Goal: Information Seeking & Learning: Learn about a topic

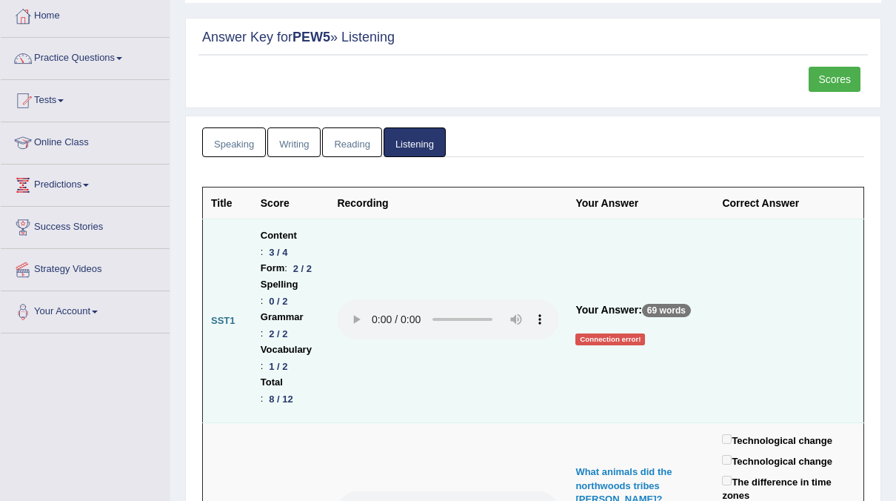
scroll to position [79, 0]
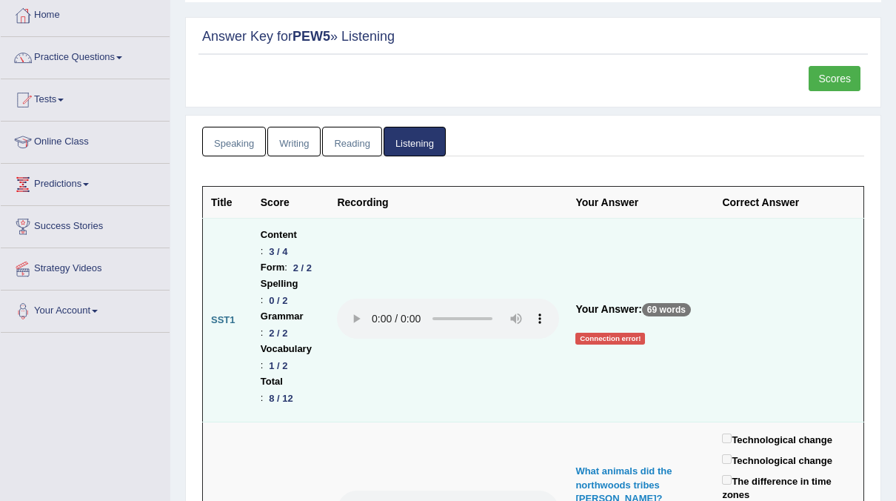
click at [639, 333] on div "Connection error!" at bounding box center [611, 339] width 70 height 12
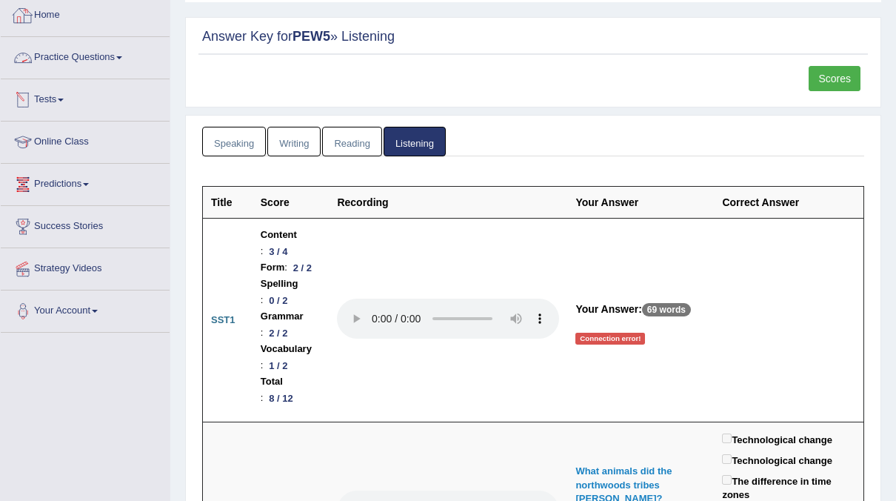
click at [118, 55] on link "Practice Questions" at bounding box center [85, 55] width 169 height 37
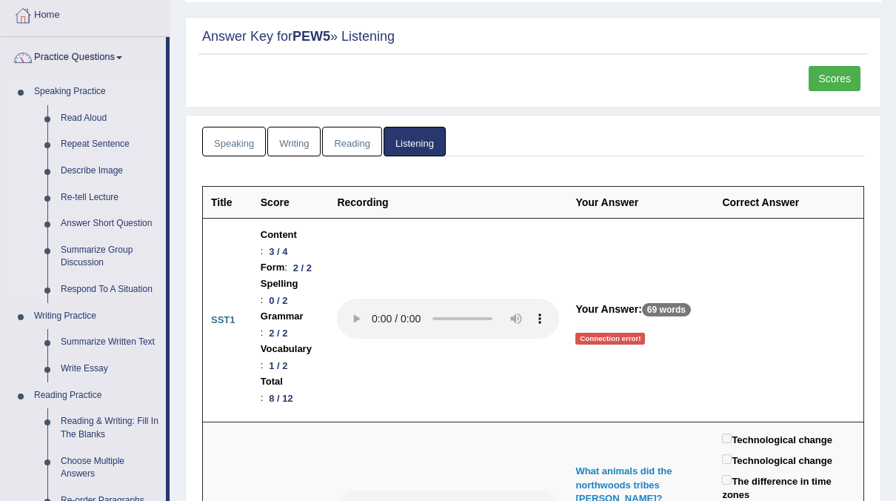
click at [84, 112] on link "Read Aloud" at bounding box center [110, 118] width 112 height 27
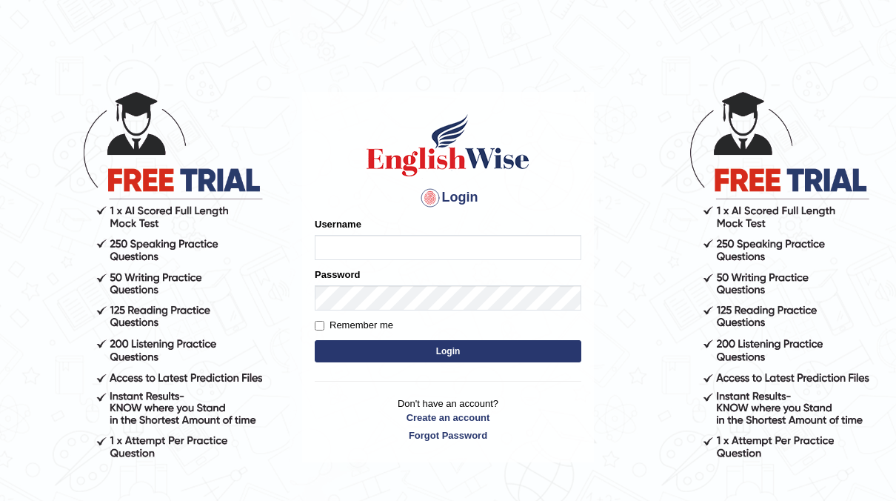
type input "neyam"
click at [463, 350] on button "Login" at bounding box center [448, 351] width 267 height 22
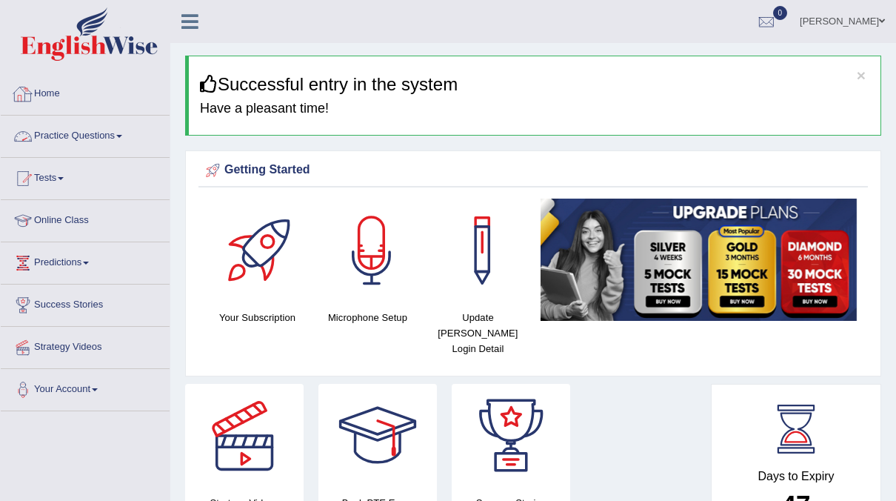
click at [116, 127] on link "Practice Questions" at bounding box center [85, 134] width 169 height 37
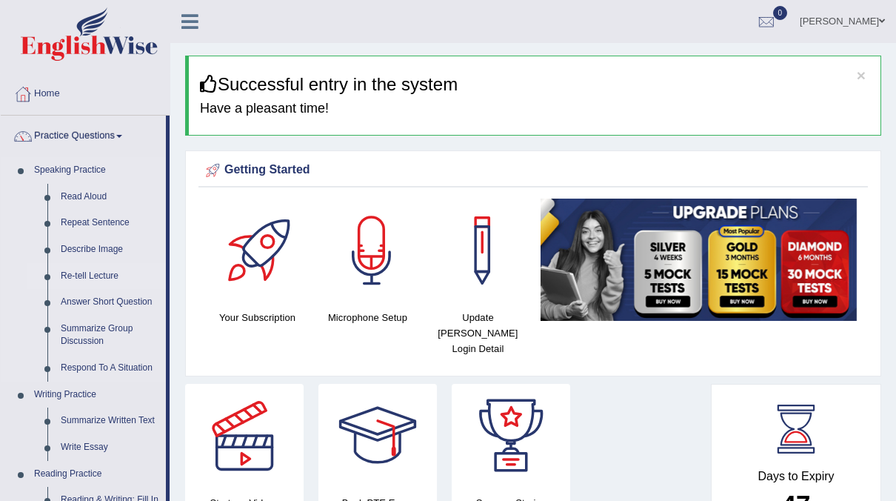
click at [109, 274] on link "Re-tell Lecture" at bounding box center [110, 276] width 112 height 27
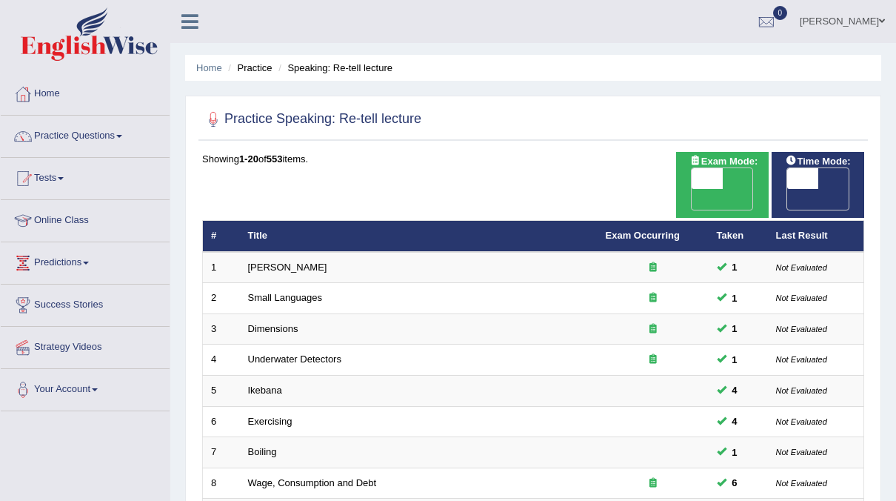
click at [788, 189] on span "OFF" at bounding box center [772, 199] width 31 height 21
checkbox input "true"
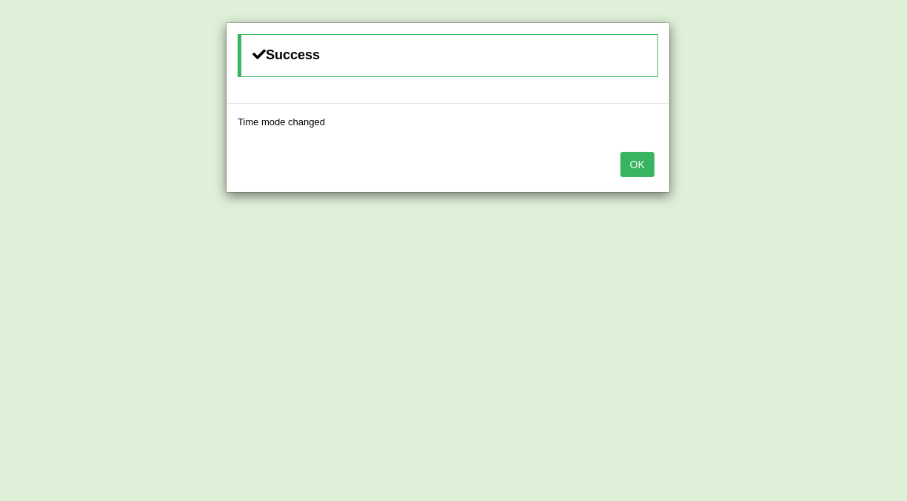
click at [642, 165] on button "OK" at bounding box center [638, 164] width 34 height 25
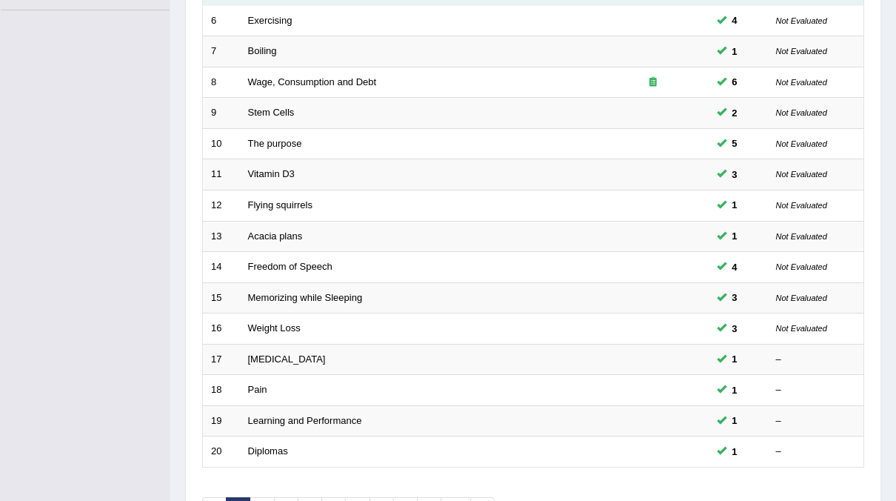
scroll to position [401, 0]
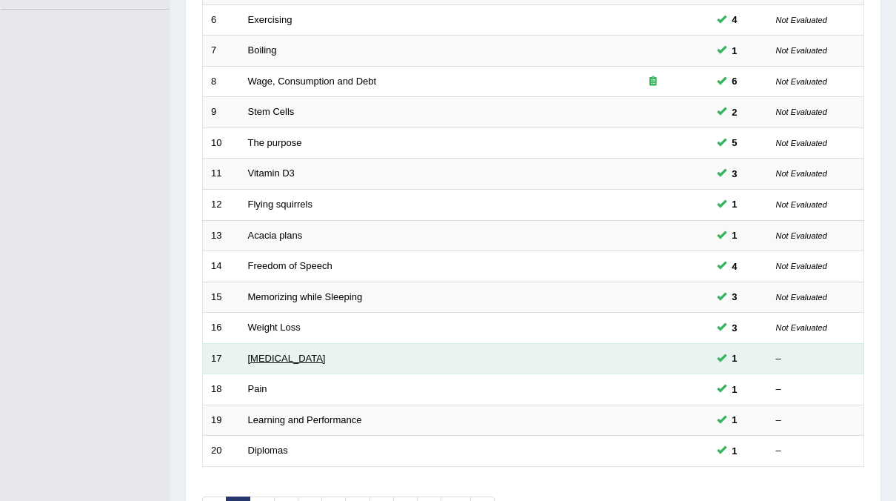
click at [266, 353] on link "Poor Posture" at bounding box center [287, 358] width 78 height 11
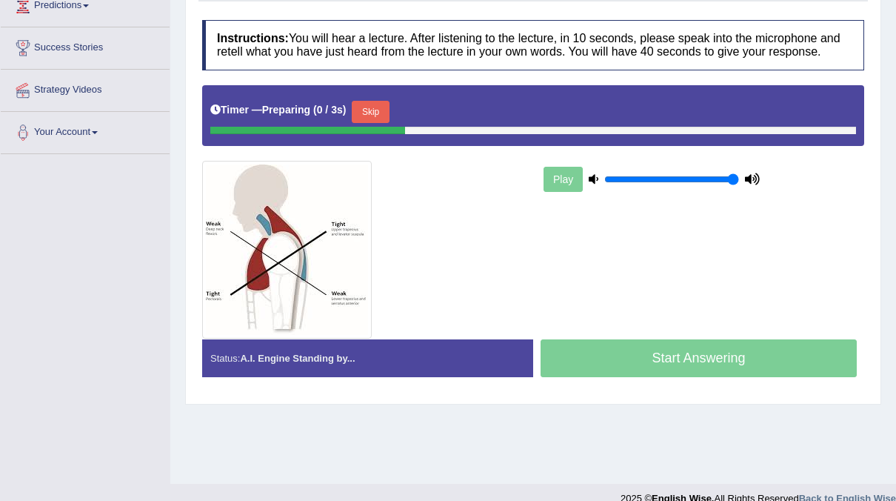
scroll to position [256, 0]
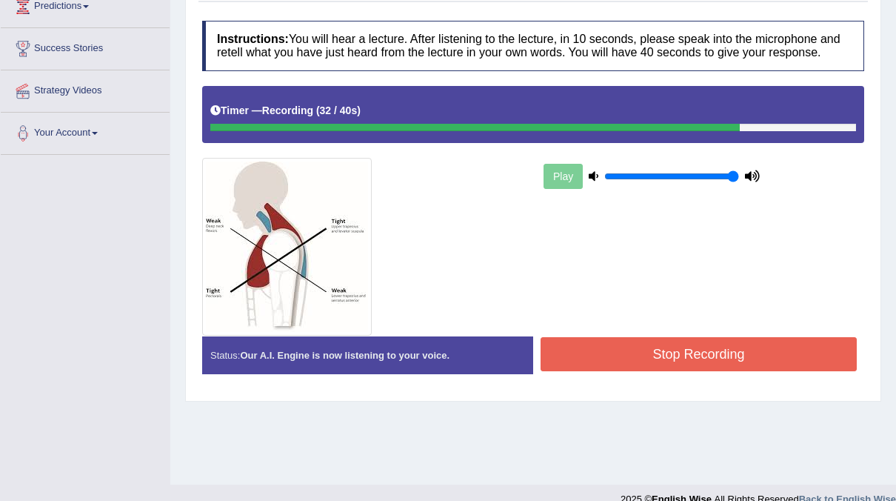
click at [641, 354] on button "Stop Recording" at bounding box center [699, 354] width 316 height 34
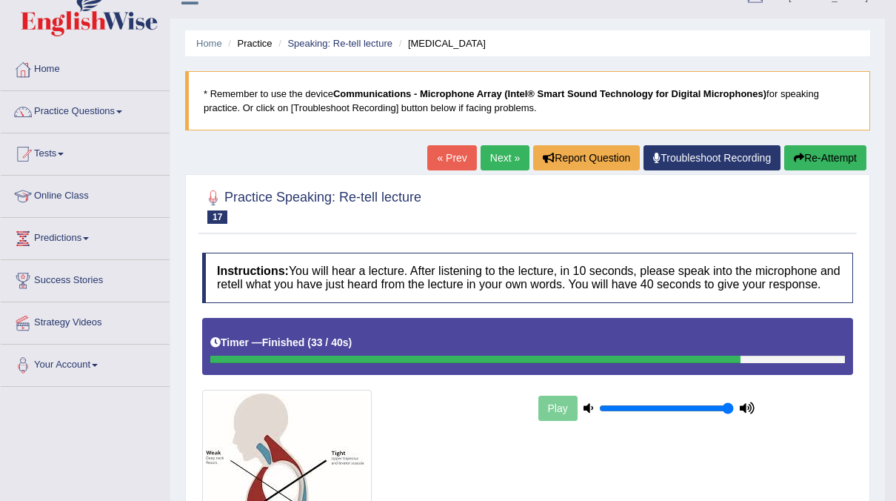
scroll to position [0, 0]
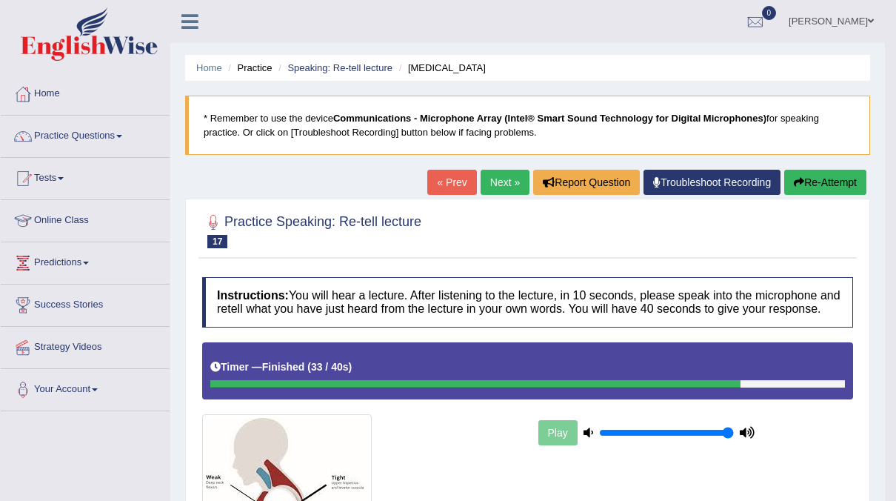
click at [506, 170] on link "Next »" at bounding box center [505, 182] width 49 height 25
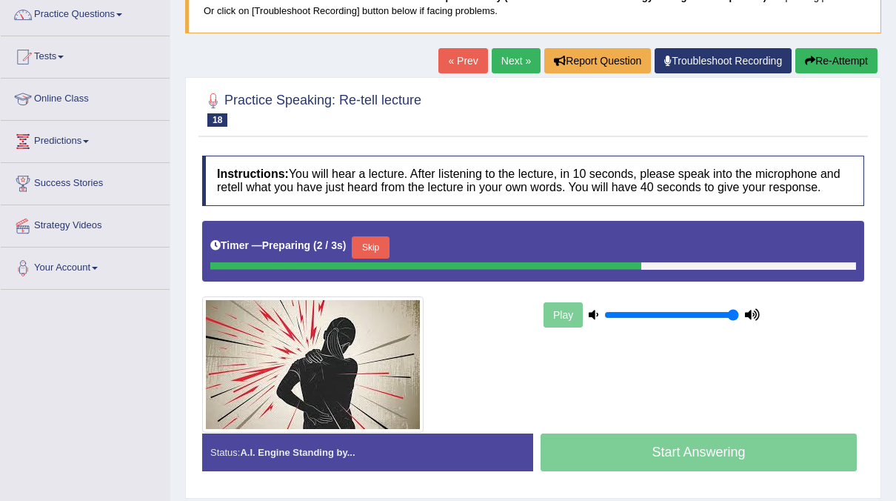
scroll to position [169, 0]
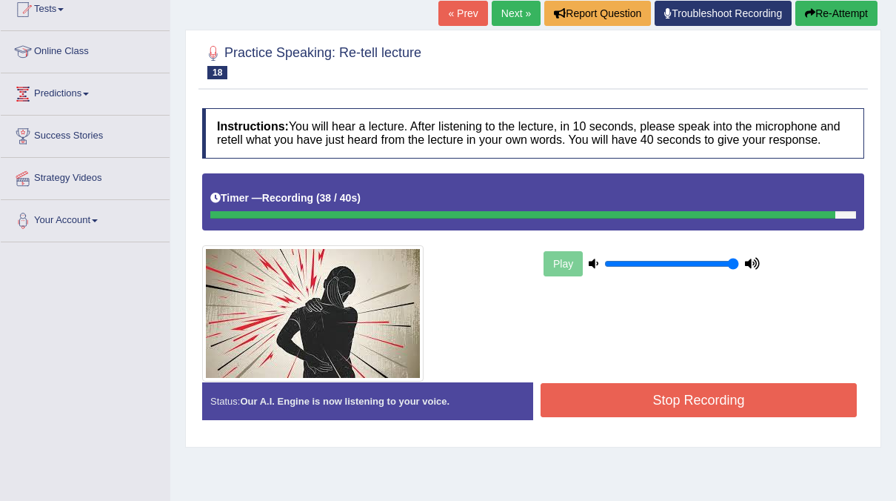
click at [611, 385] on button "Stop Recording" at bounding box center [699, 400] width 316 height 34
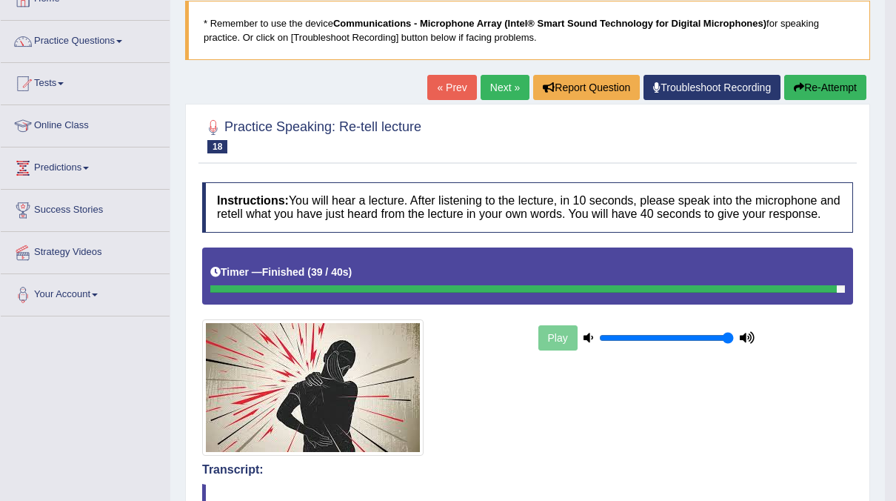
scroll to position [92, 0]
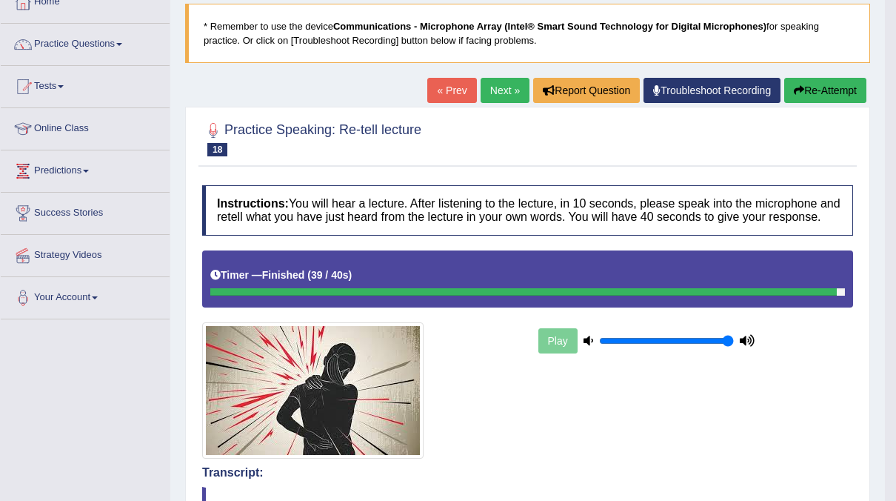
click at [496, 92] on link "Next »" at bounding box center [505, 90] width 49 height 25
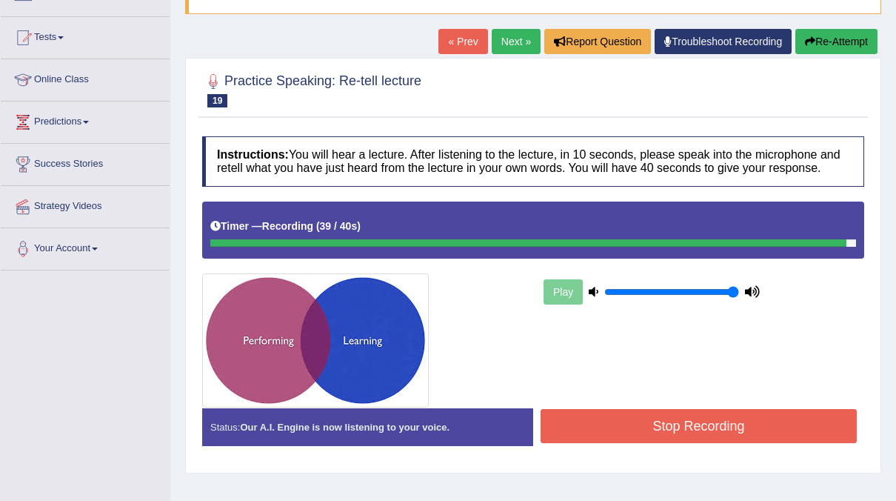
click at [689, 419] on button "Stop Recording" at bounding box center [699, 426] width 316 height 34
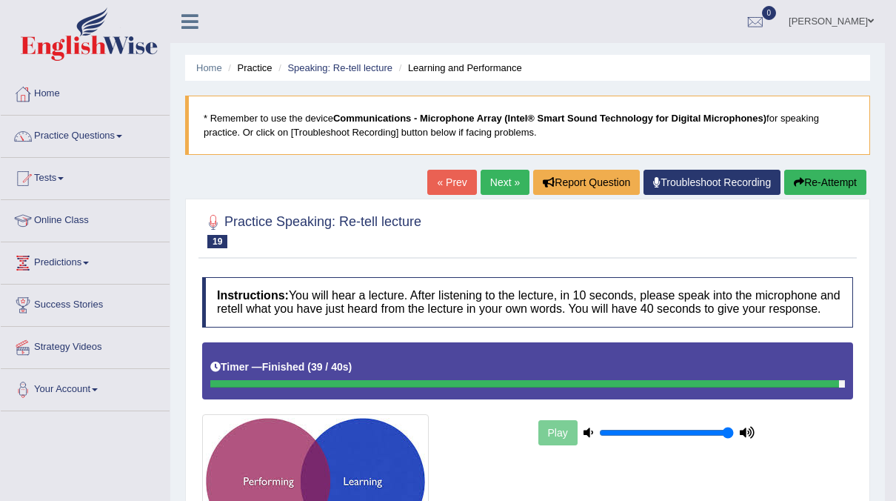
click at [504, 182] on link "Next »" at bounding box center [505, 182] width 49 height 25
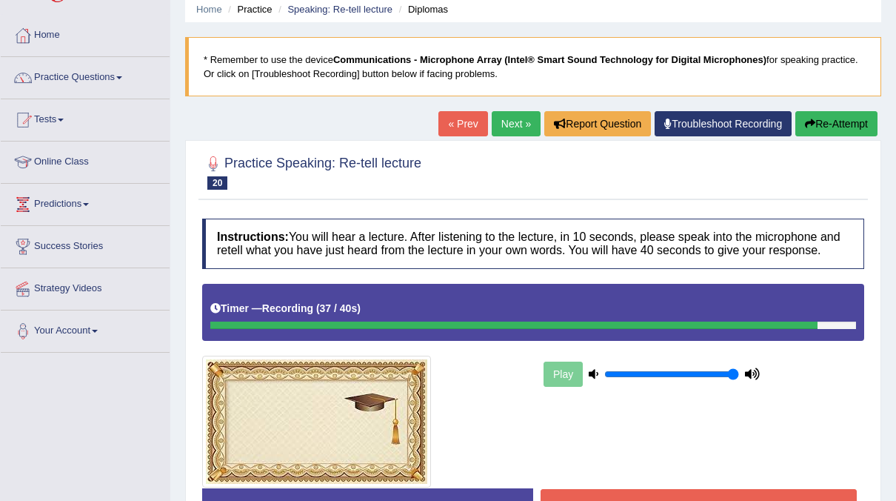
scroll to position [80, 0]
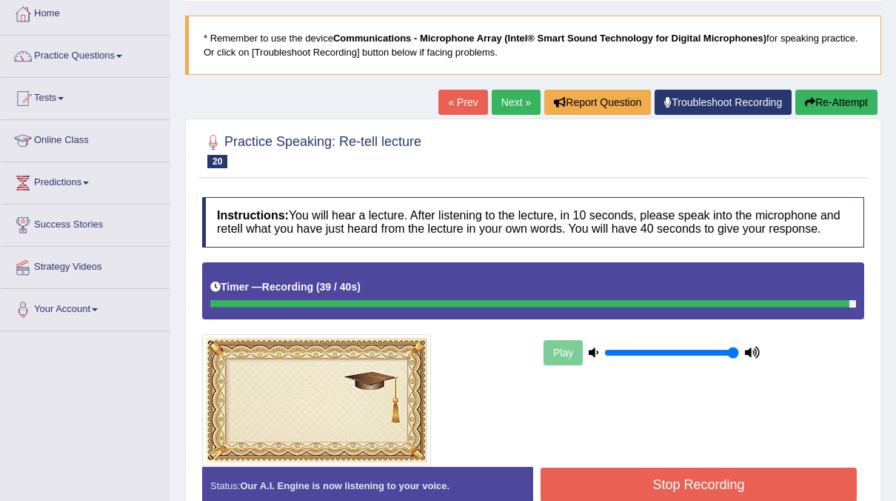
click at [685, 486] on button "Stop Recording" at bounding box center [699, 484] width 316 height 34
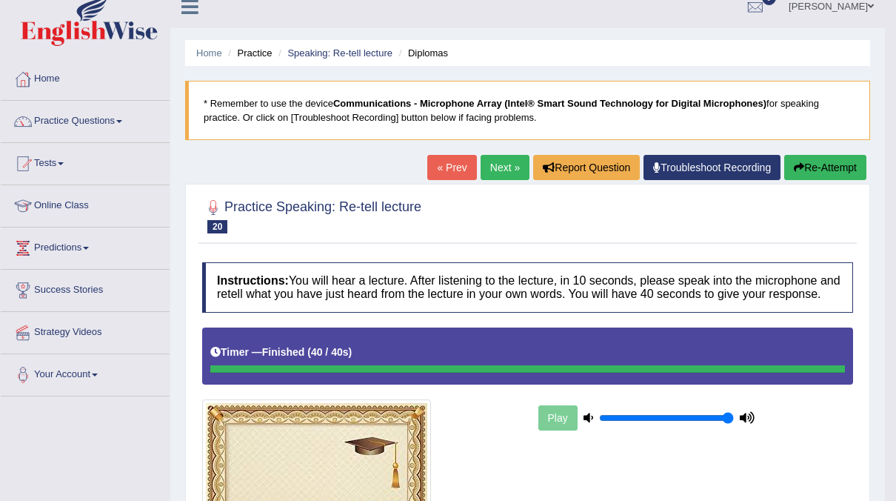
scroll to position [0, 0]
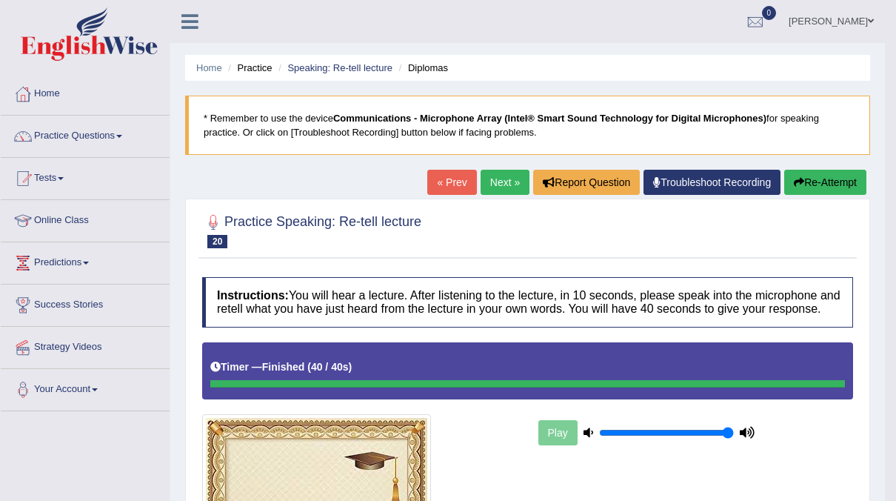
click at [494, 177] on link "Next »" at bounding box center [505, 182] width 49 height 25
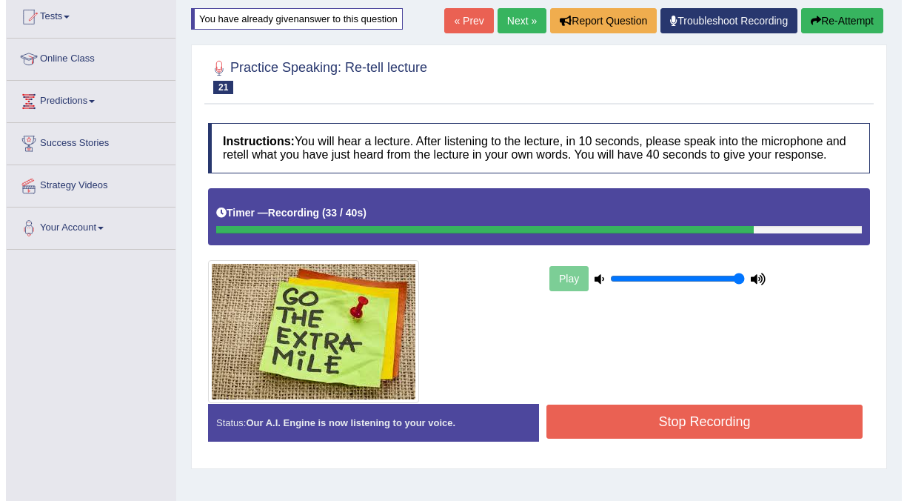
scroll to position [162, 0]
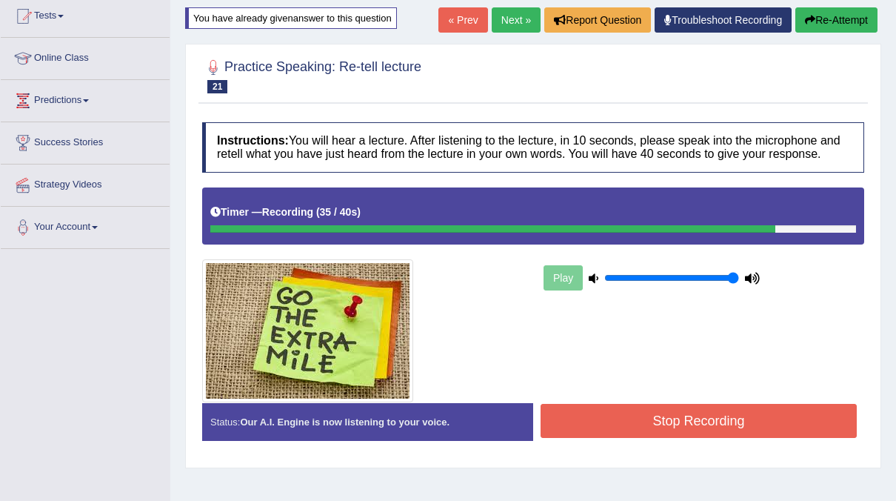
click at [707, 423] on button "Stop Recording" at bounding box center [699, 421] width 316 height 34
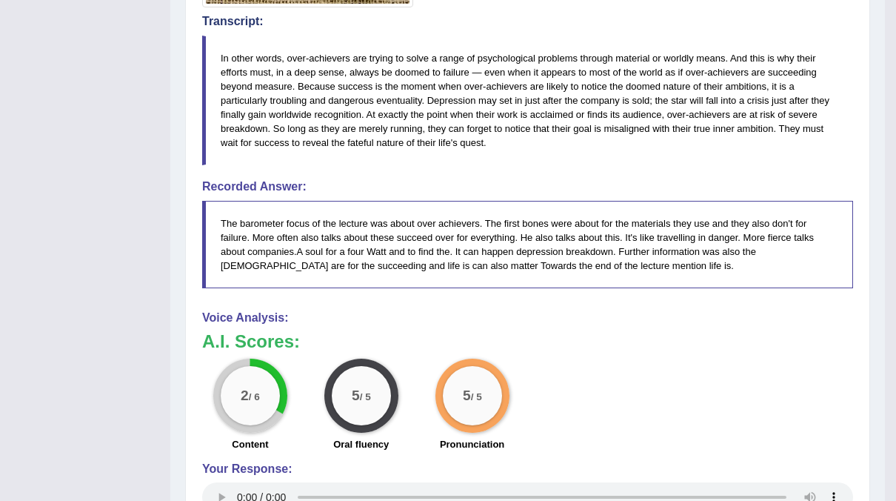
scroll to position [0, 0]
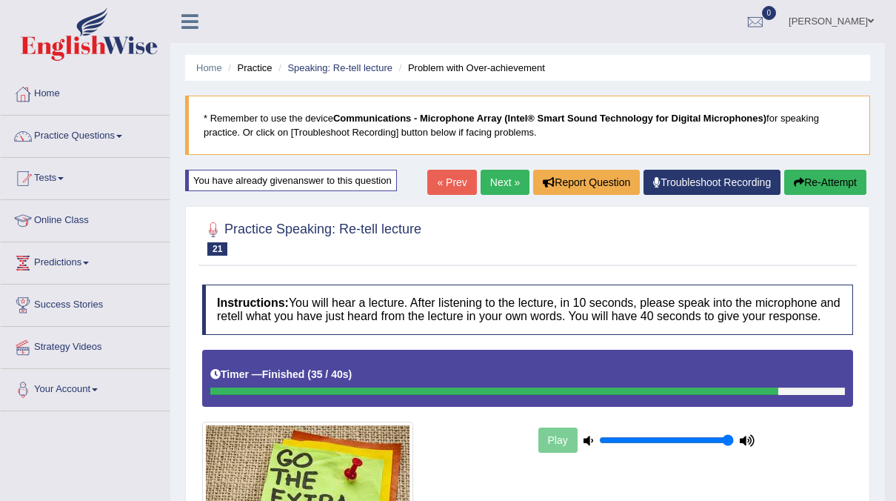
click at [491, 184] on link "Next »" at bounding box center [505, 182] width 49 height 25
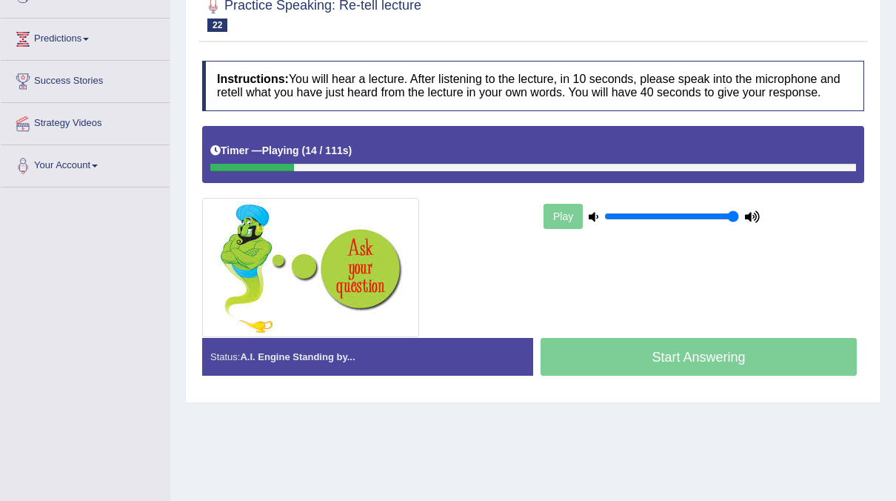
scroll to position [221, 0]
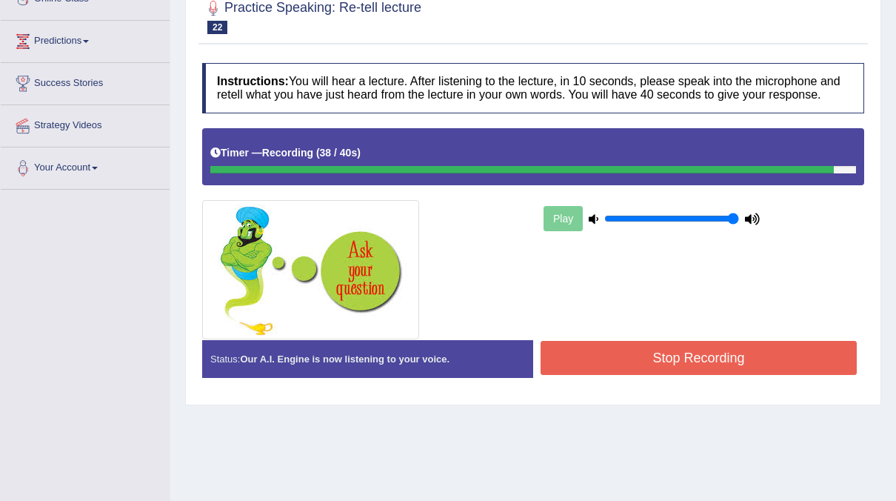
click at [765, 359] on button "Stop Recording" at bounding box center [699, 358] width 316 height 34
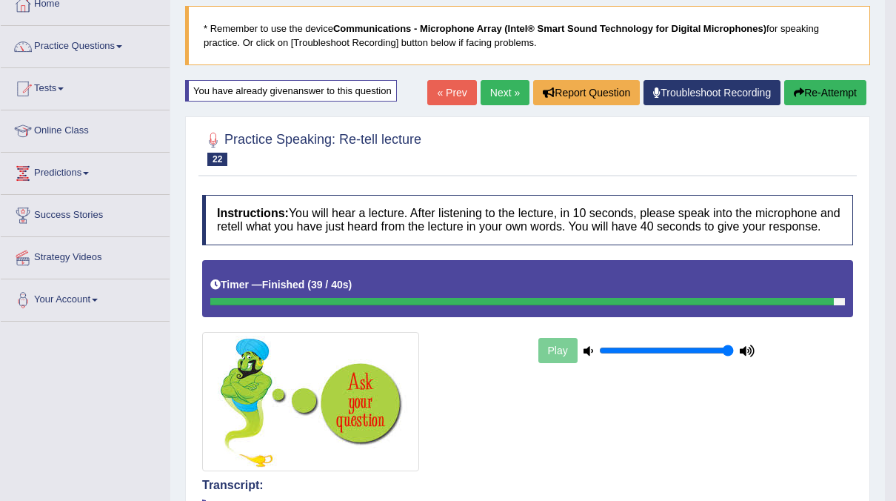
scroll to position [89, 0]
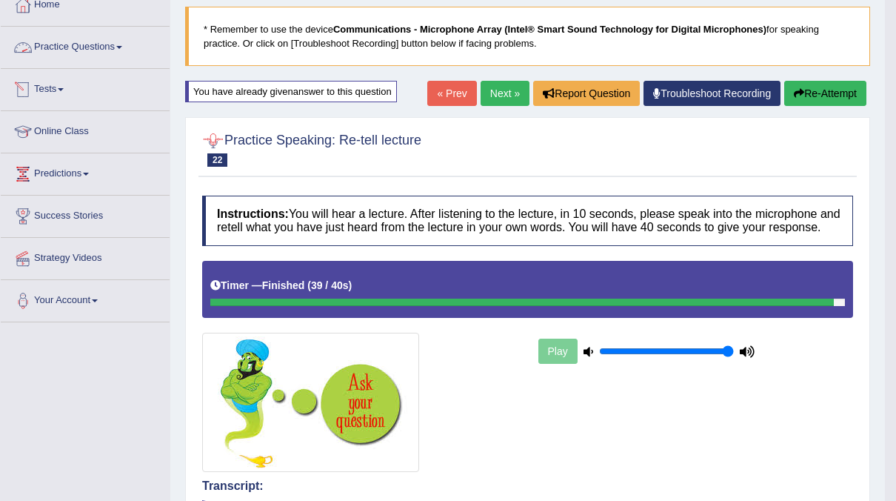
click at [116, 42] on link "Practice Questions" at bounding box center [85, 45] width 169 height 37
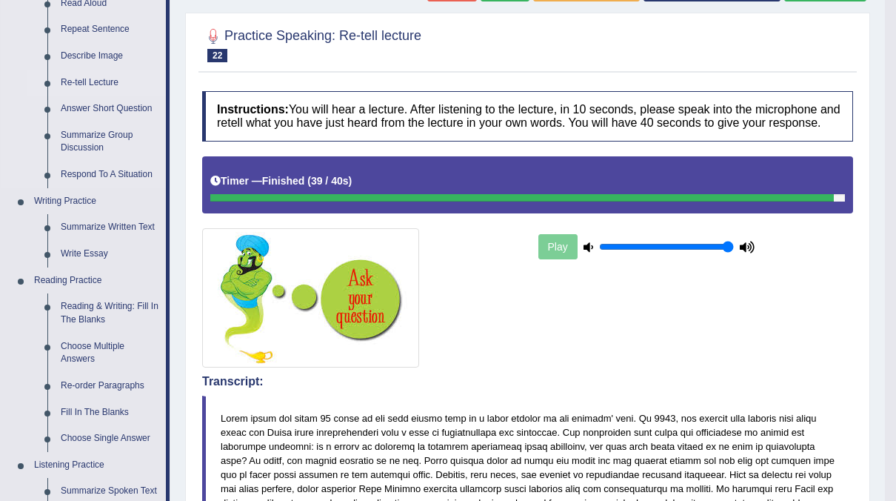
scroll to position [193, 0]
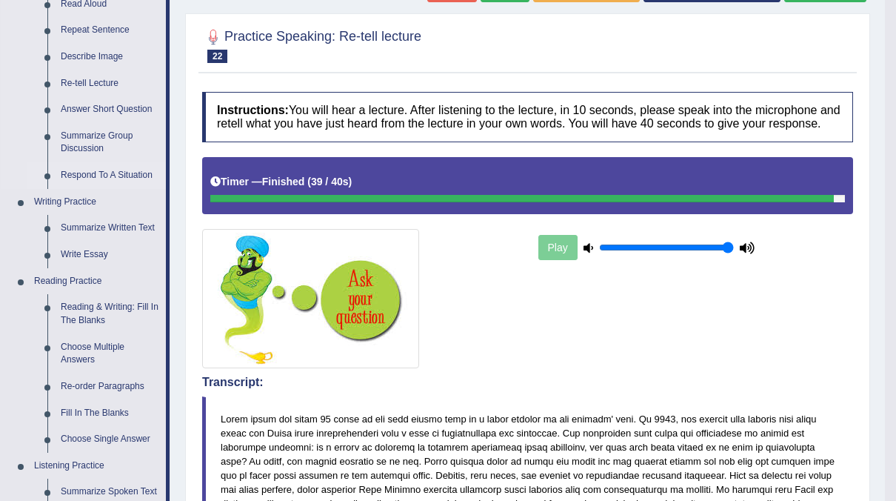
click at [87, 172] on link "Respond To A Situation" at bounding box center [110, 175] width 112 height 27
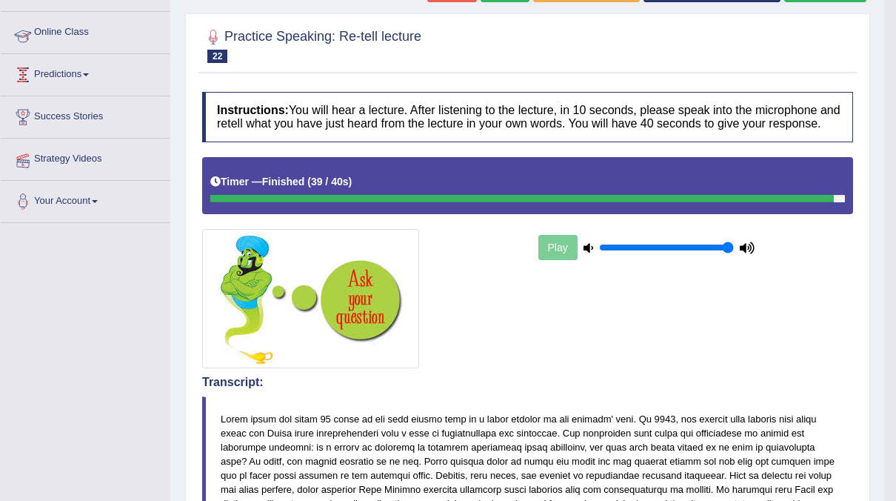
scroll to position [342, 0]
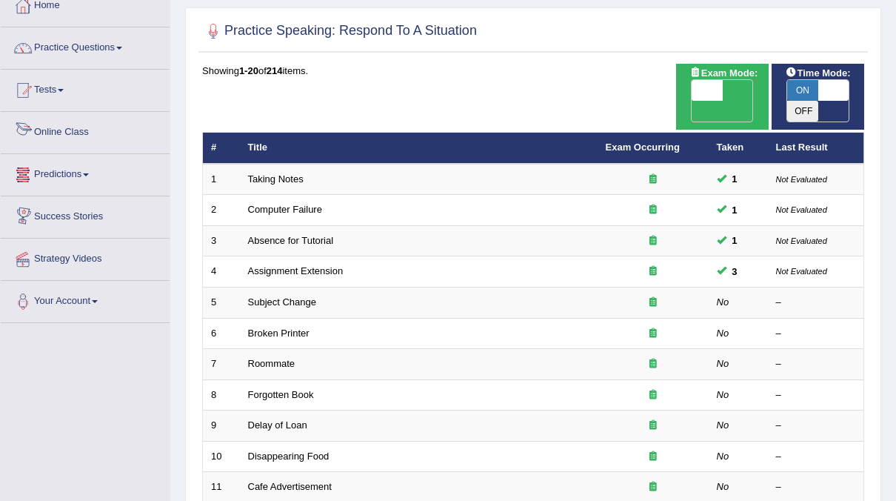
scroll to position [87, 0]
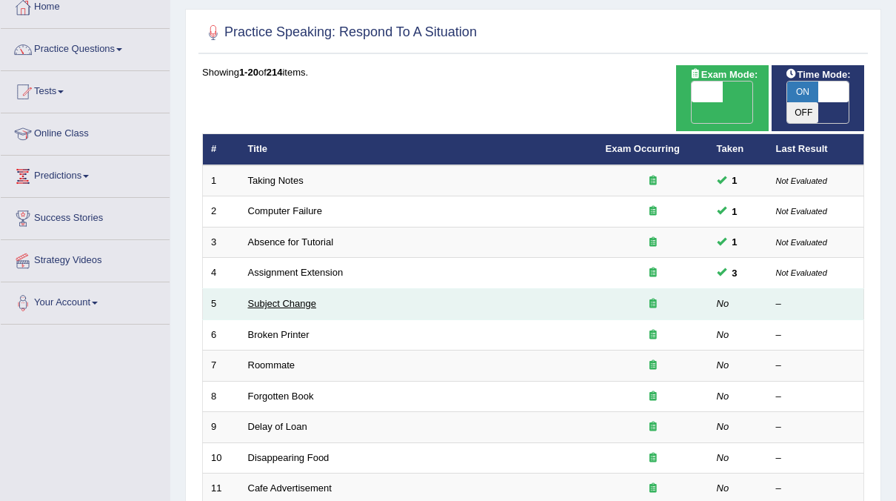
click at [276, 298] on link "Subject Change" at bounding box center [282, 303] width 69 height 11
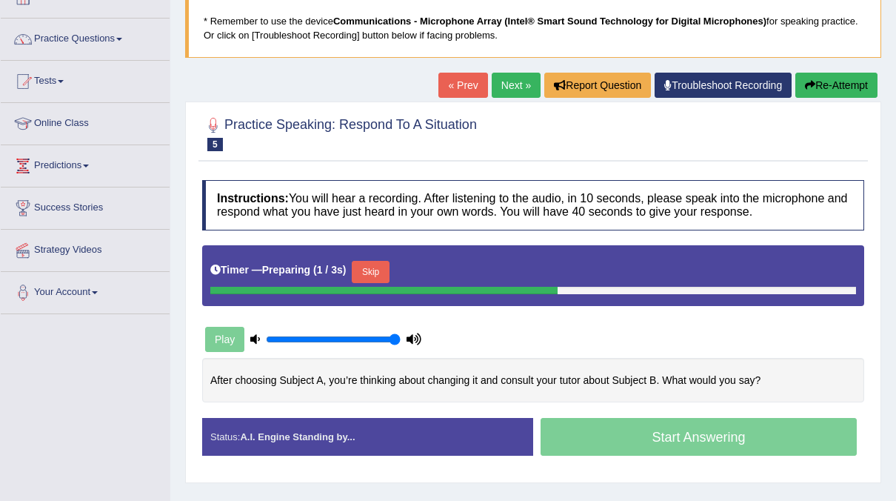
scroll to position [98, 0]
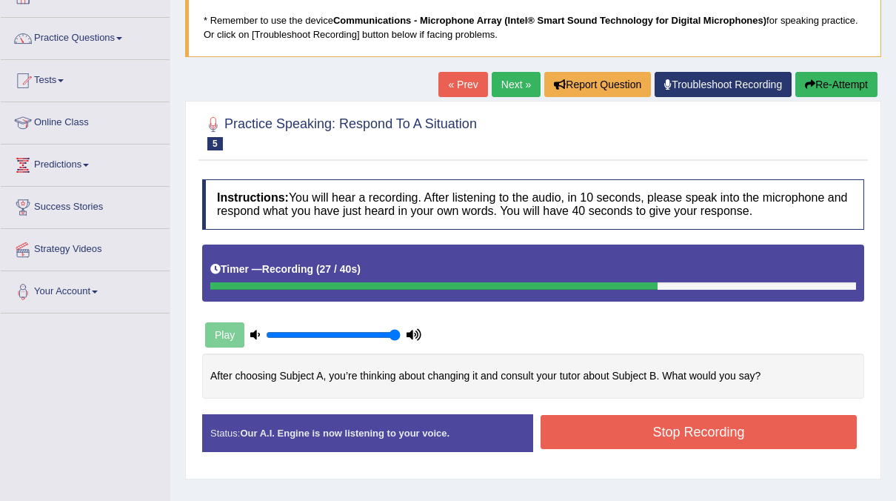
click at [621, 423] on button "Stop Recording" at bounding box center [699, 432] width 316 height 34
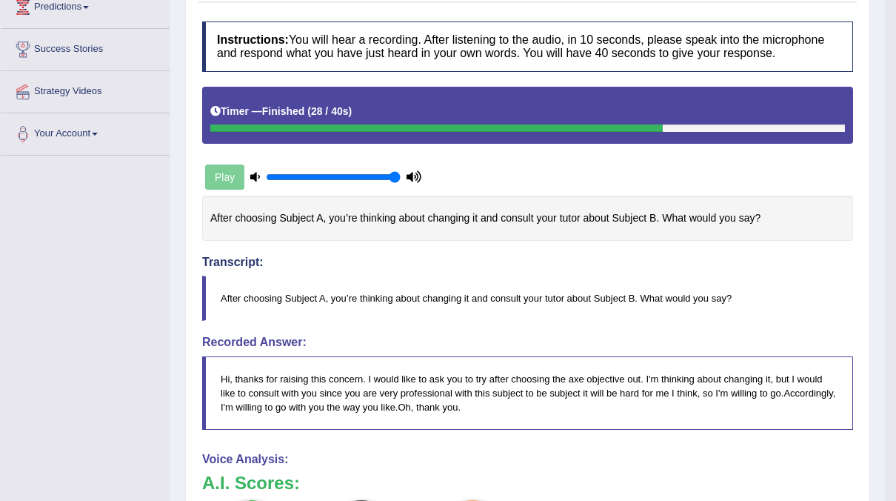
scroll to position [0, 0]
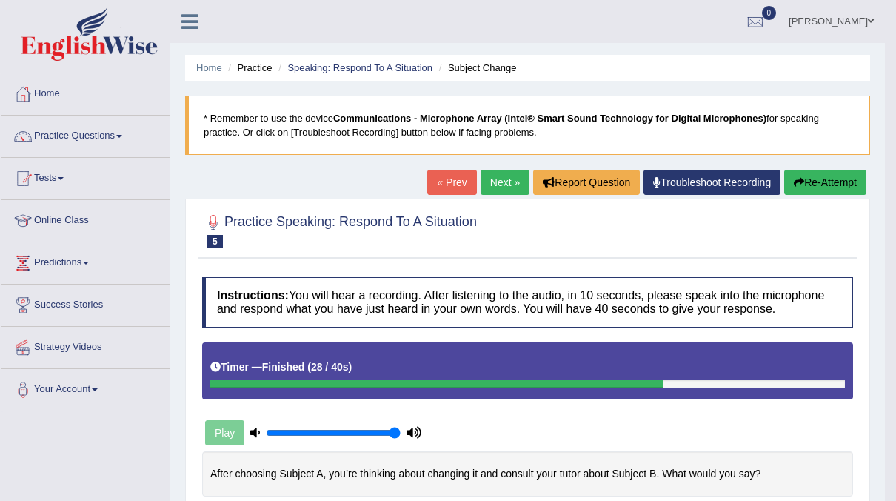
click at [808, 187] on button "Re-Attempt" at bounding box center [825, 182] width 82 height 25
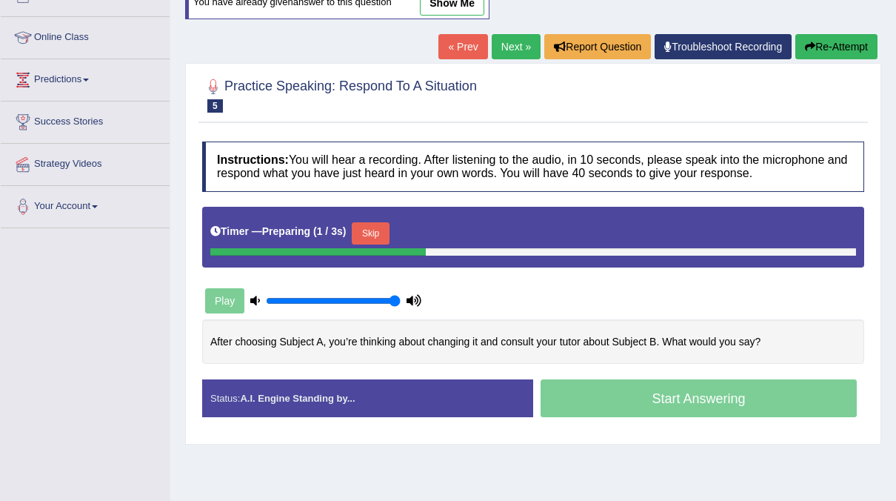
scroll to position [187, 0]
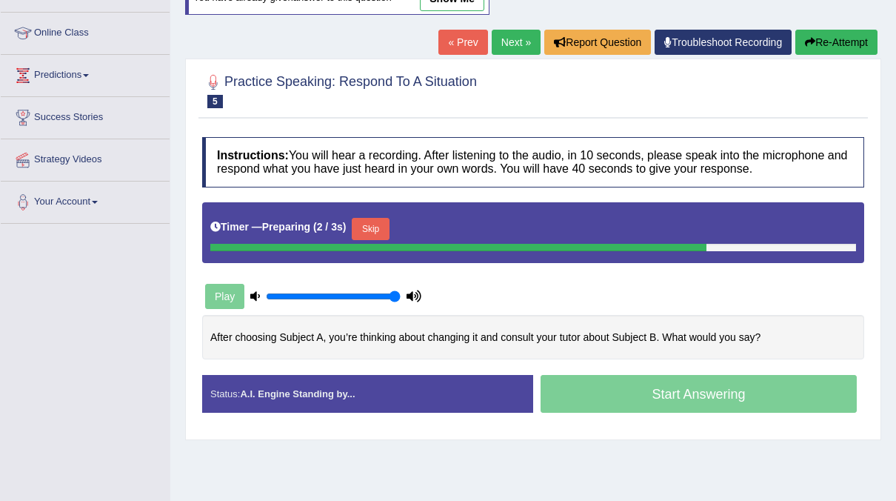
click at [384, 230] on button "Skip" at bounding box center [370, 229] width 37 height 22
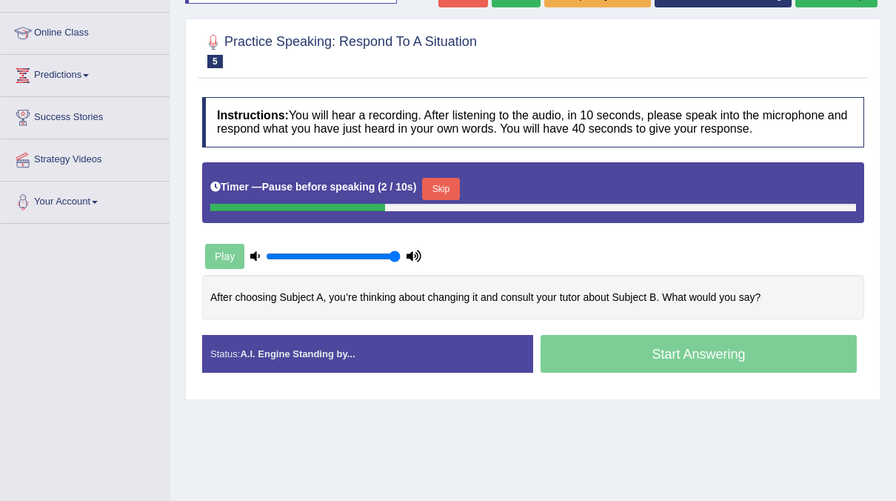
click at [442, 191] on button "Skip" at bounding box center [440, 189] width 37 height 22
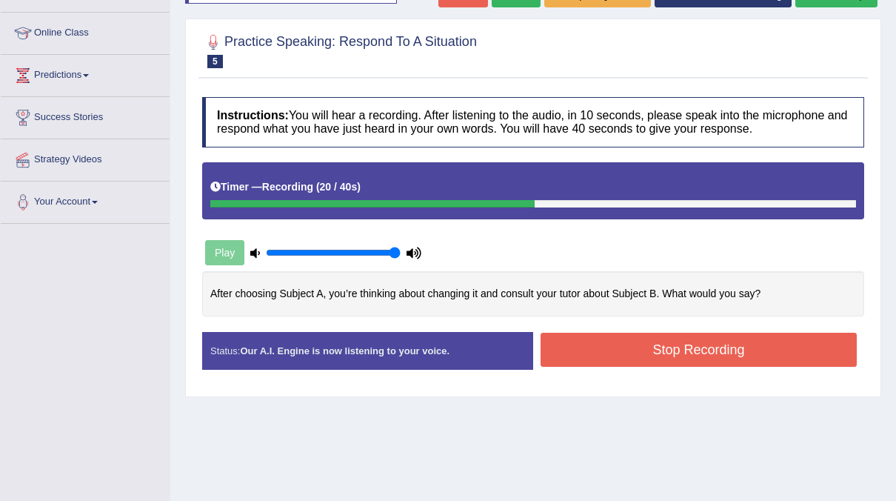
click at [643, 364] on div "Stop Recording" at bounding box center [698, 352] width 331 height 38
click at [639, 350] on button "Stop Recording" at bounding box center [699, 350] width 316 height 34
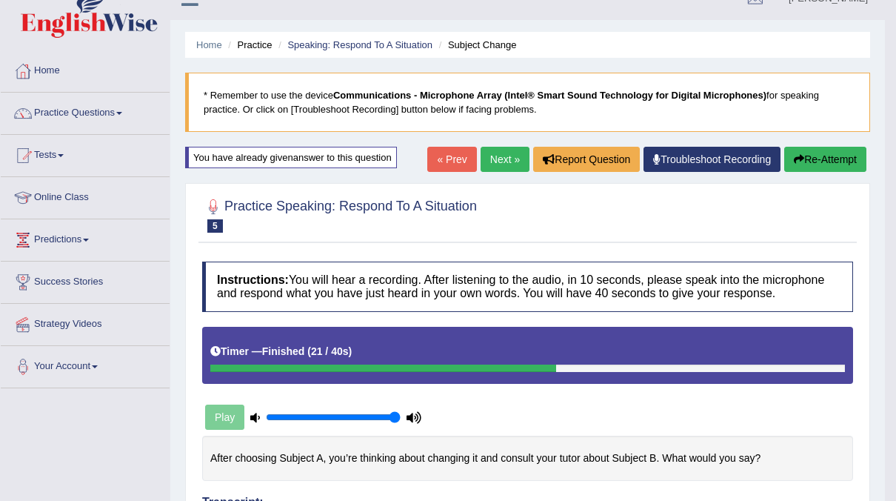
scroll to position [0, 0]
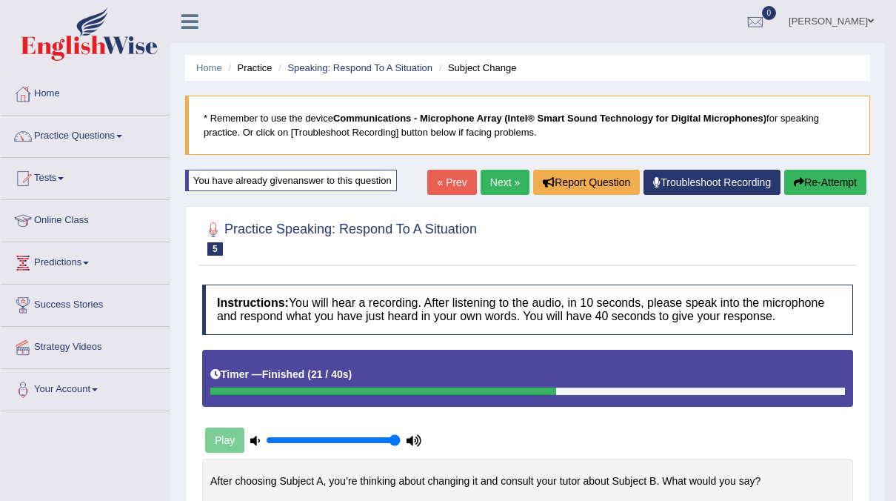
click at [827, 179] on button "Re-Attempt" at bounding box center [825, 182] width 82 height 25
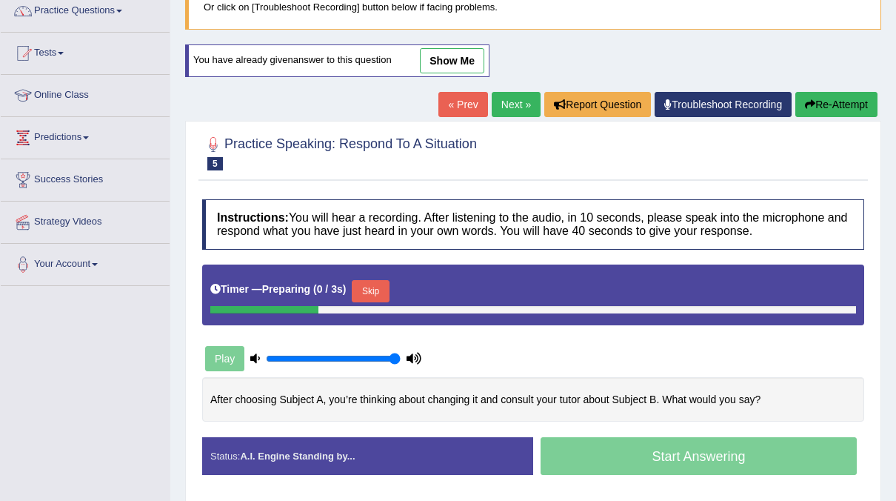
scroll to position [126, 0]
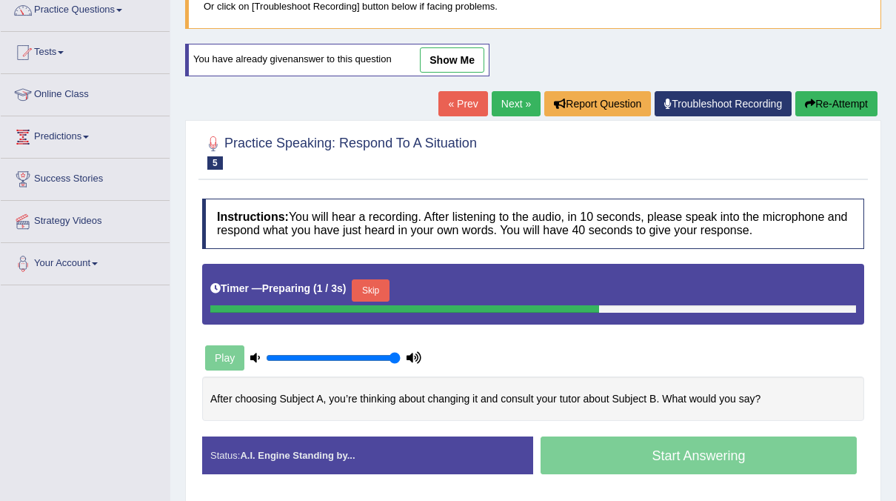
click at [384, 279] on button "Skip" at bounding box center [370, 290] width 37 height 22
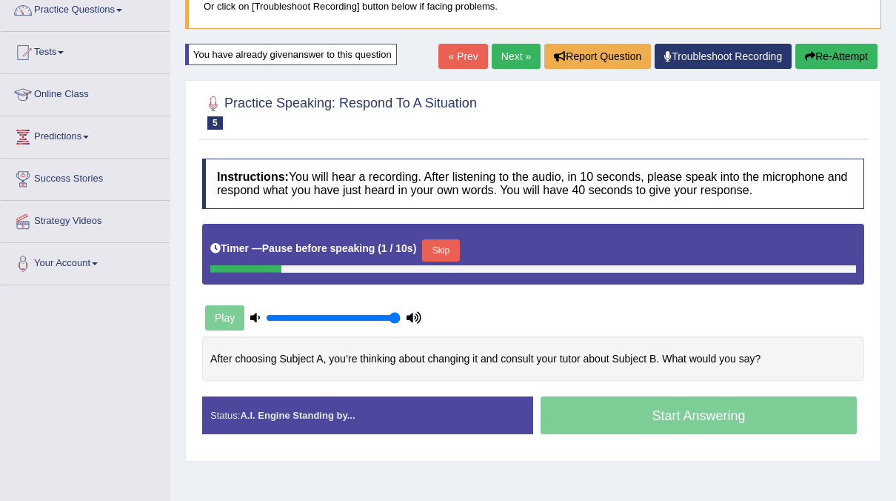
click at [433, 254] on button "Skip" at bounding box center [440, 250] width 37 height 22
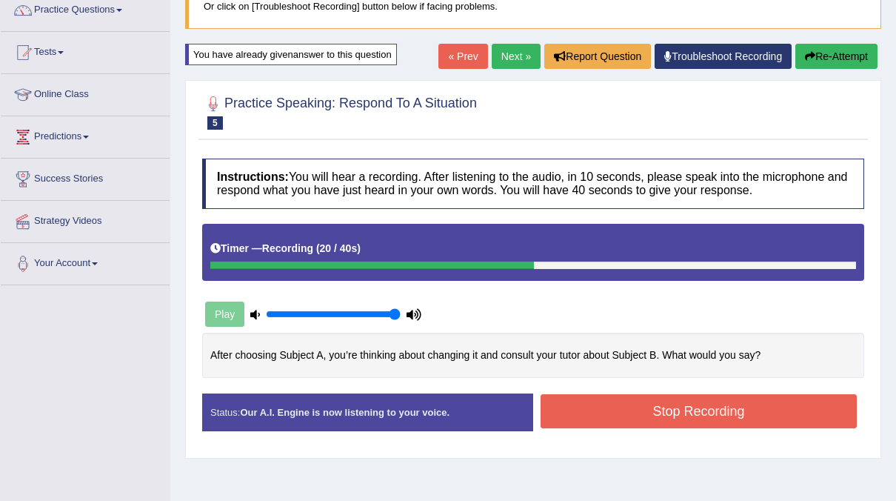
click at [592, 407] on button "Stop Recording" at bounding box center [699, 411] width 316 height 34
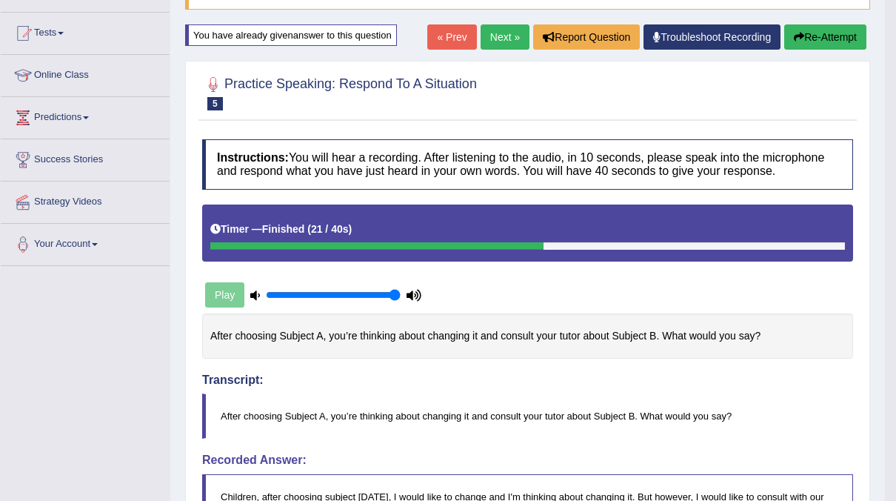
scroll to position [0, 0]
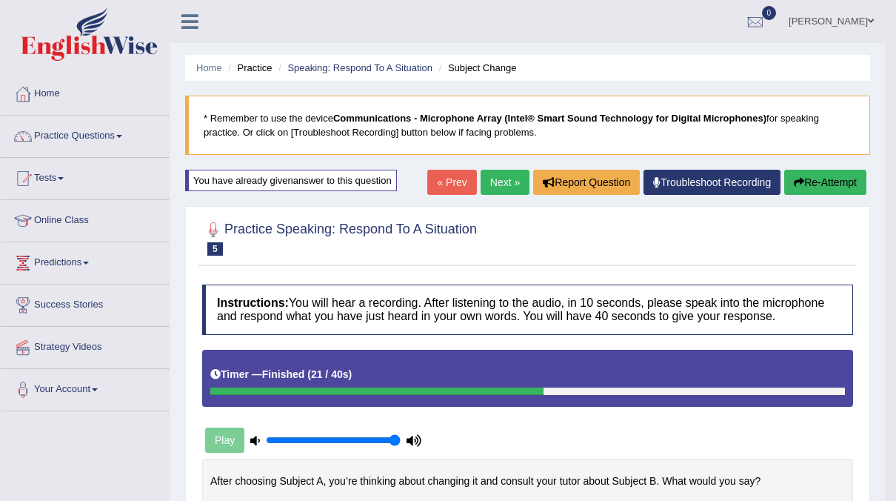
click at [833, 180] on button "Re-Attempt" at bounding box center [825, 182] width 82 height 25
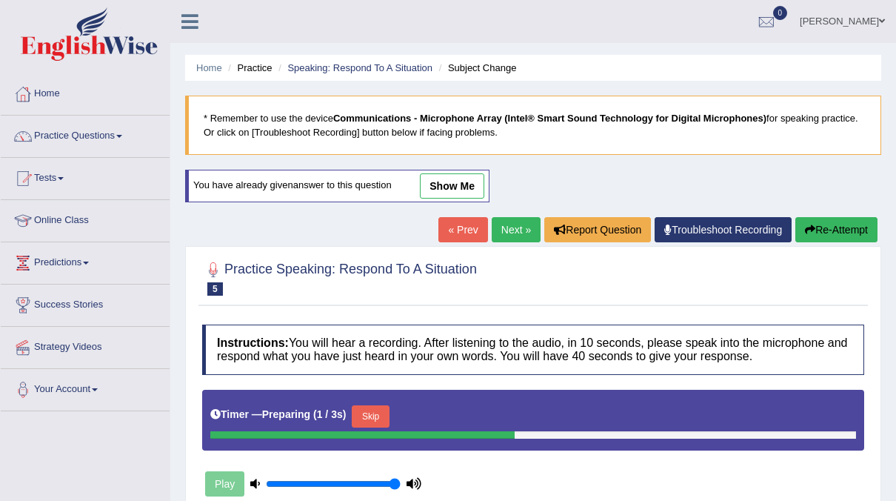
click at [506, 239] on link "Next »" at bounding box center [516, 229] width 49 height 25
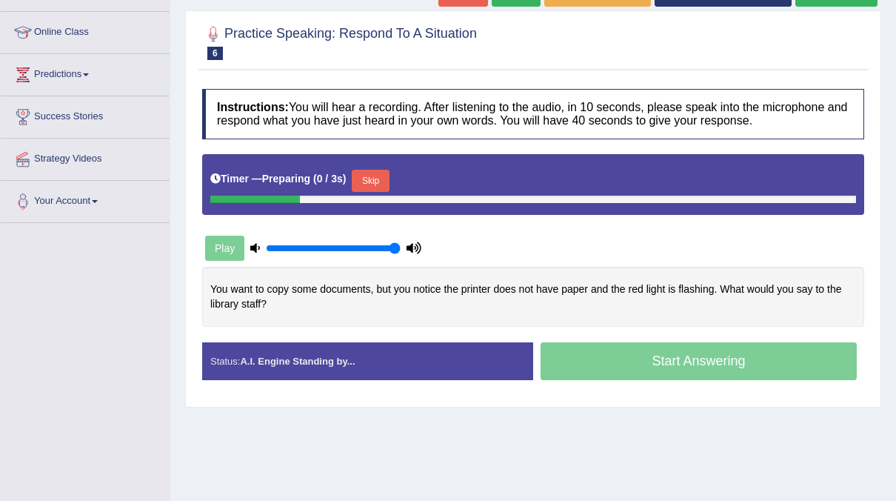
scroll to position [188, 0]
click at [365, 188] on button "Skip" at bounding box center [370, 181] width 37 height 22
click at [424, 177] on button "Skip" at bounding box center [440, 181] width 37 height 22
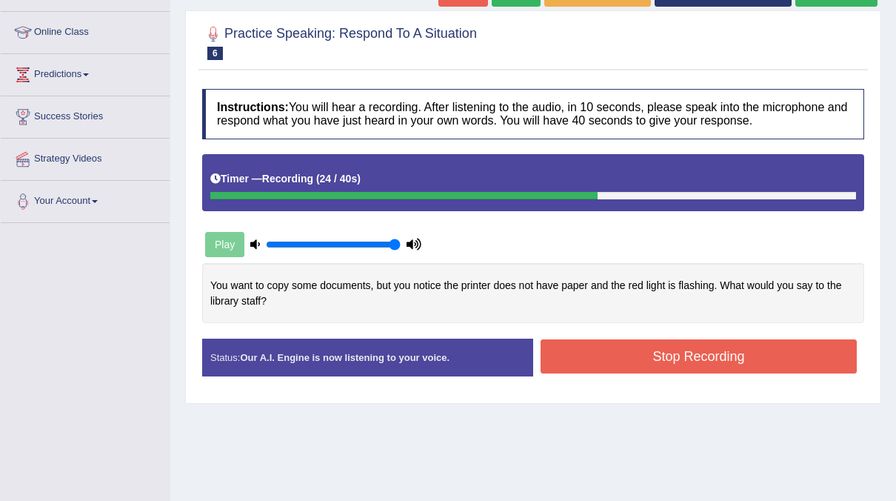
click at [770, 344] on button "Stop Recording" at bounding box center [699, 356] width 316 height 34
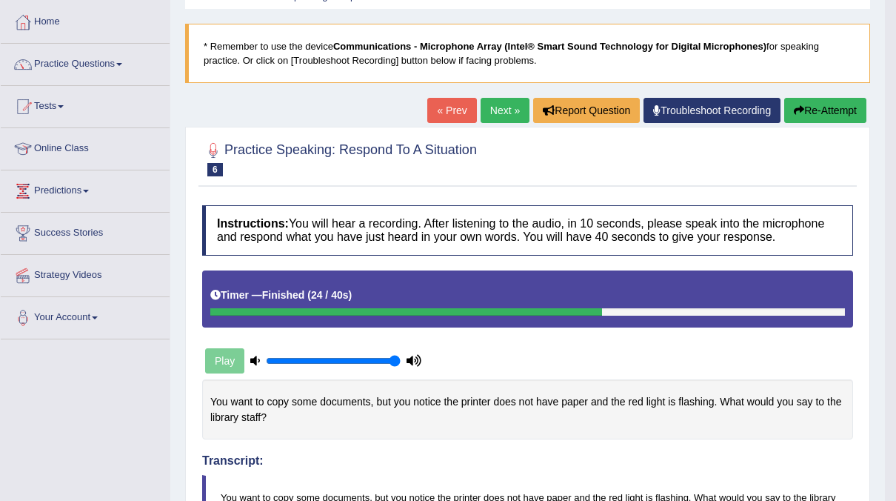
scroll to position [0, 0]
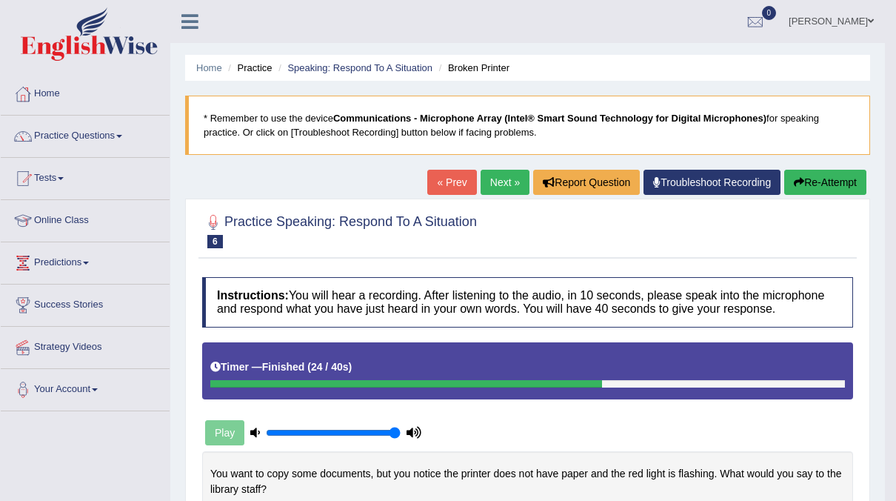
click at [808, 179] on button "Re-Attempt" at bounding box center [825, 182] width 82 height 25
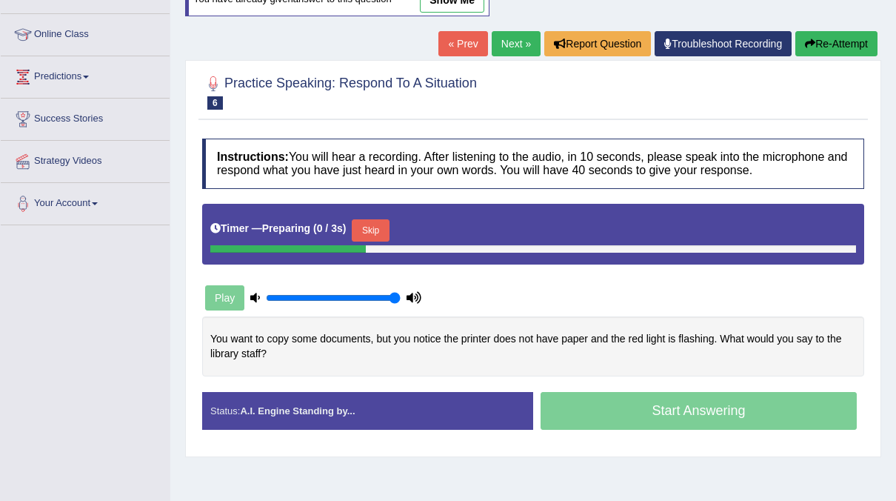
scroll to position [190, 0]
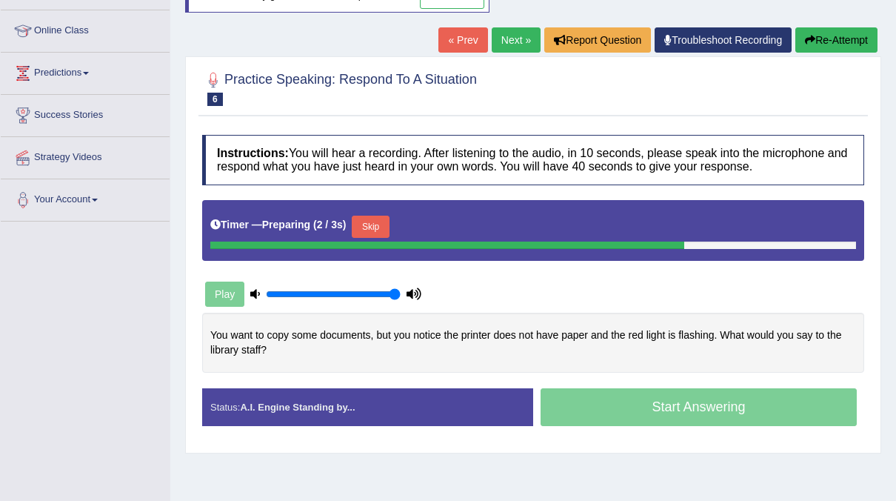
click at [368, 217] on button "Skip" at bounding box center [370, 227] width 37 height 22
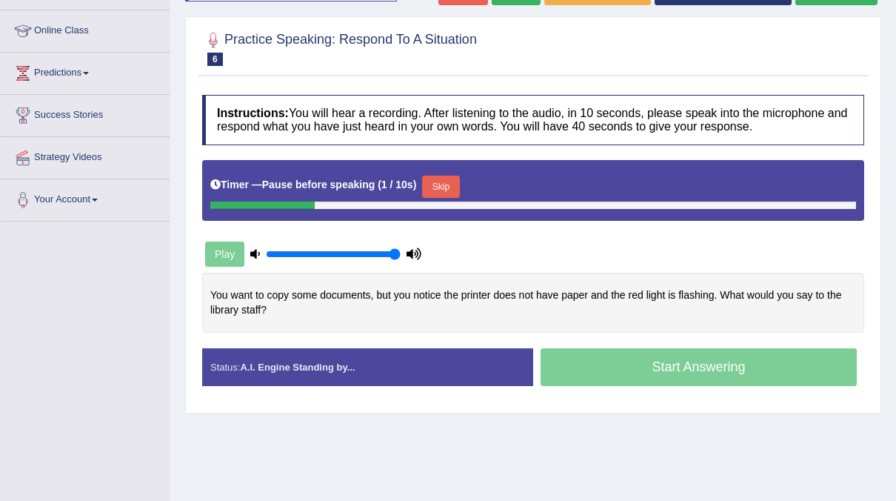
click at [429, 183] on button "Skip" at bounding box center [440, 187] width 37 height 22
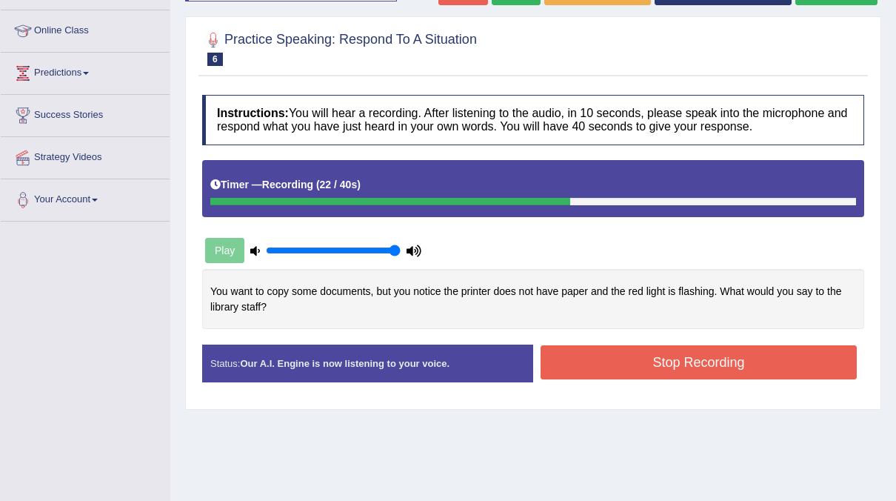
click at [605, 360] on button "Stop Recording" at bounding box center [699, 362] width 316 height 34
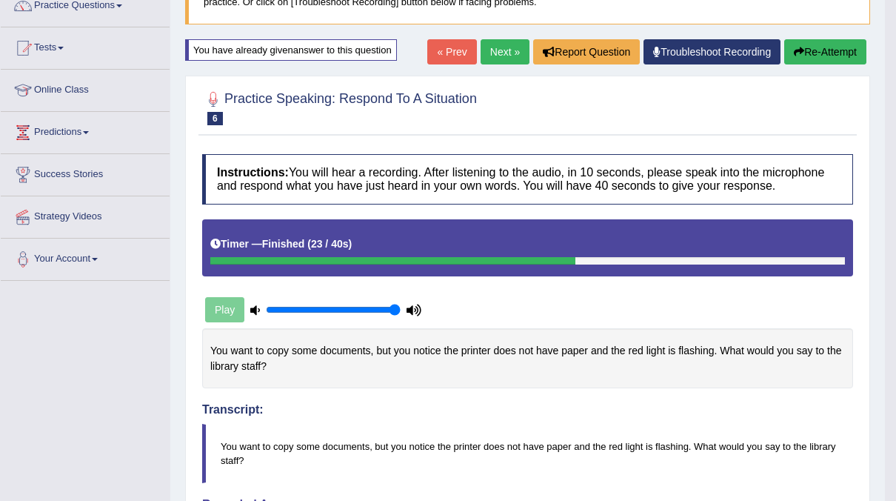
scroll to position [128, 0]
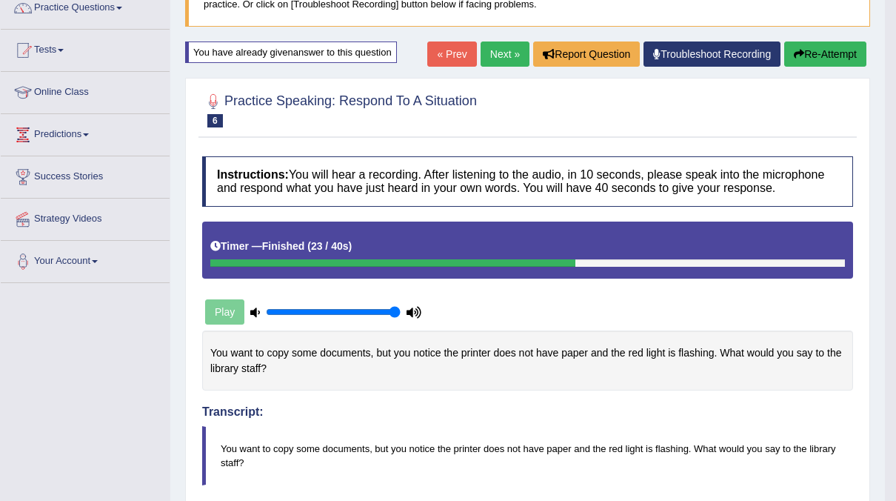
click at [837, 52] on button "Re-Attempt" at bounding box center [825, 53] width 82 height 25
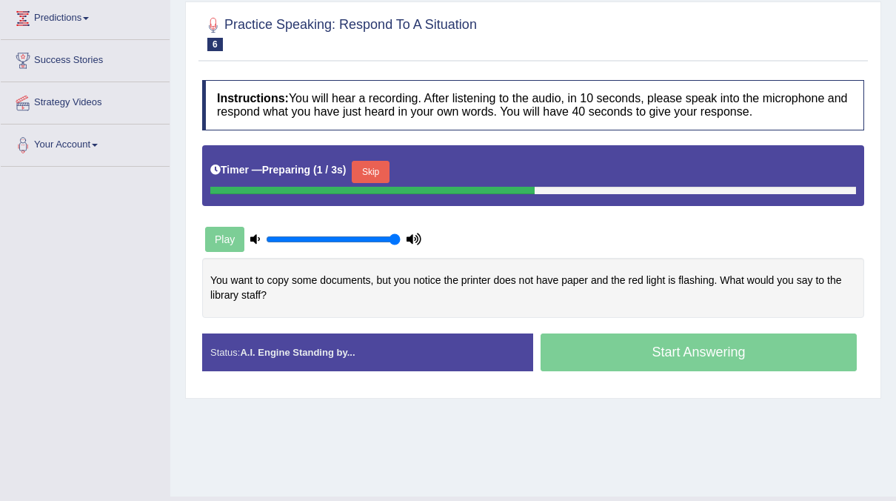
click at [365, 178] on button "Skip" at bounding box center [370, 172] width 37 height 22
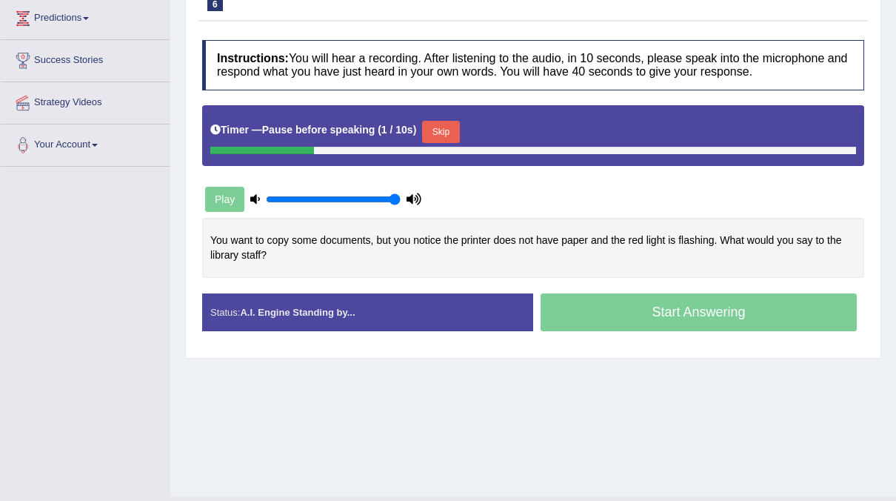
click at [430, 136] on button "Skip" at bounding box center [440, 132] width 37 height 22
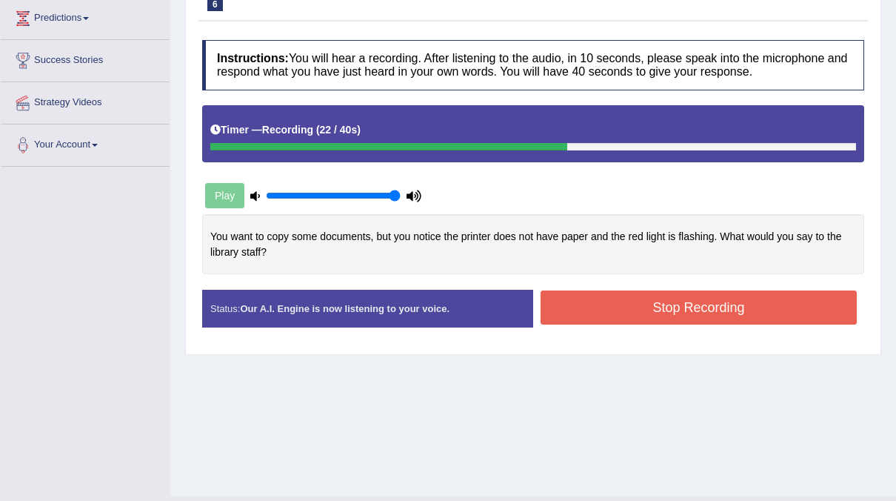
click at [599, 301] on button "Stop Recording" at bounding box center [699, 307] width 316 height 34
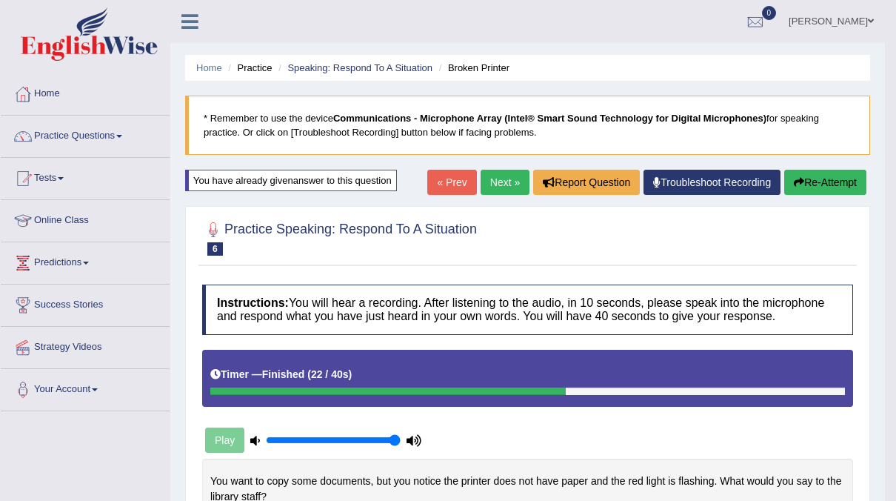
drag, startPoint x: 504, startPoint y: 166, endPoint x: 509, endPoint y: 191, distance: 25.7
click at [509, 184] on link "Next »" at bounding box center [505, 182] width 49 height 25
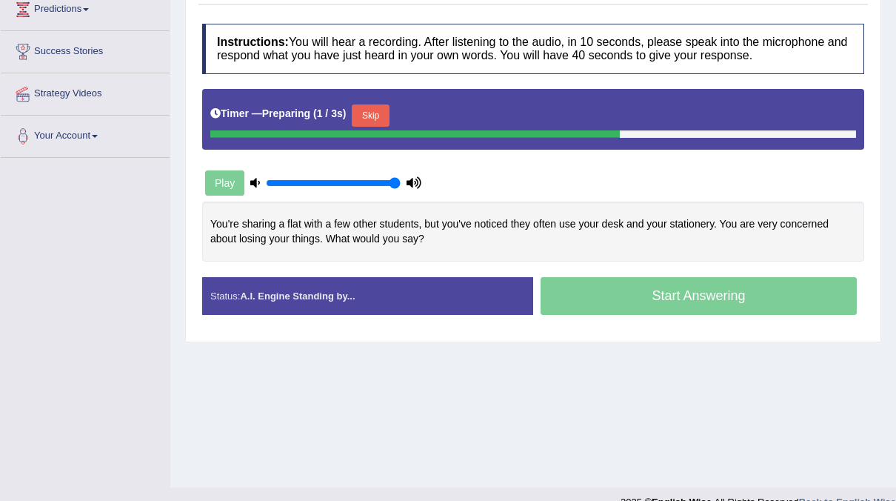
click at [363, 112] on button "Skip" at bounding box center [370, 115] width 37 height 22
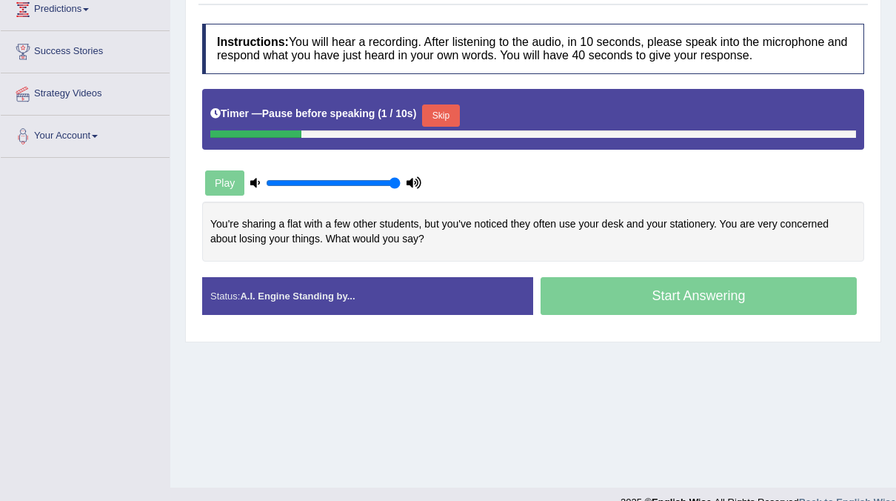
click at [427, 116] on button "Skip" at bounding box center [440, 115] width 37 height 22
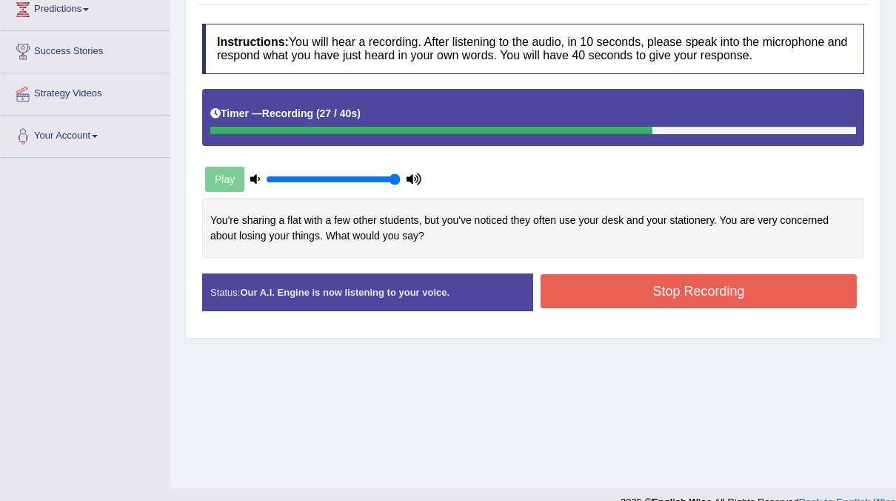
click at [600, 286] on button "Stop Recording" at bounding box center [699, 291] width 316 height 34
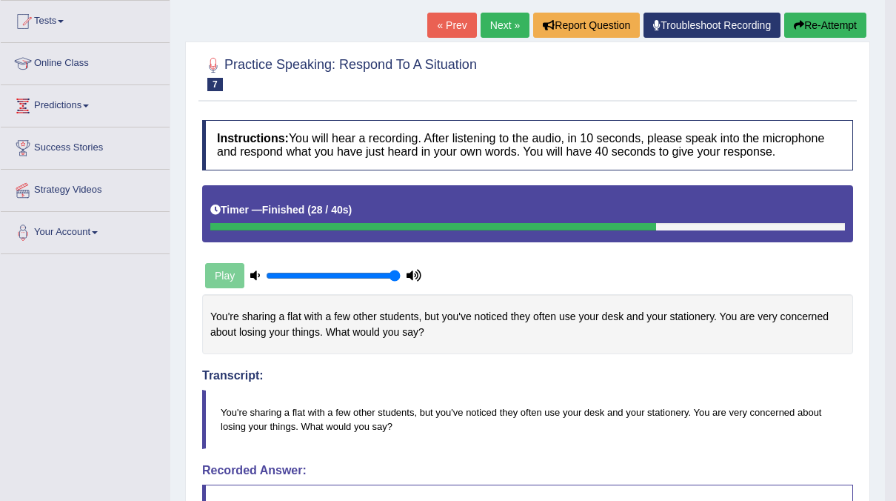
scroll to position [146, 0]
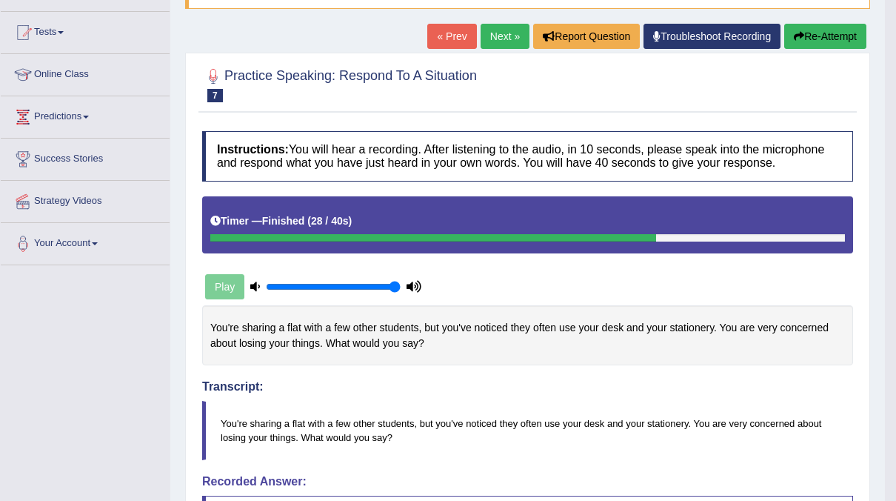
click at [826, 40] on button "Re-Attempt" at bounding box center [825, 36] width 82 height 25
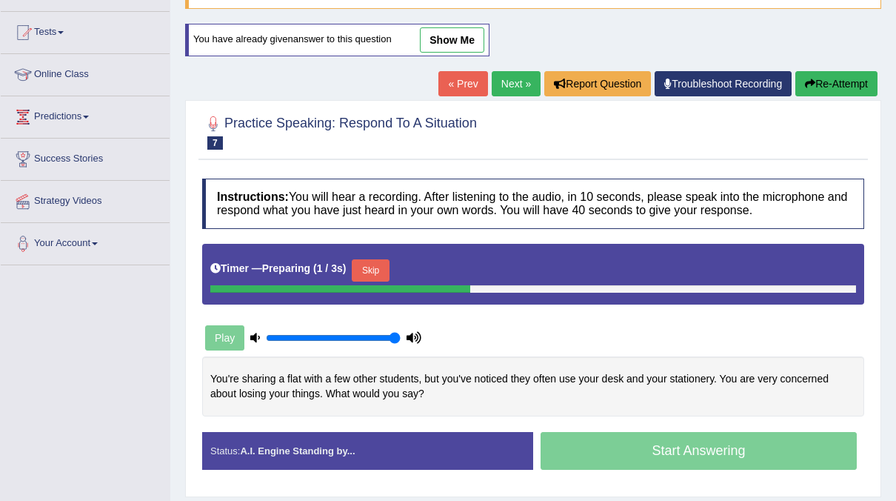
click at [373, 270] on button "Skip" at bounding box center [370, 270] width 37 height 22
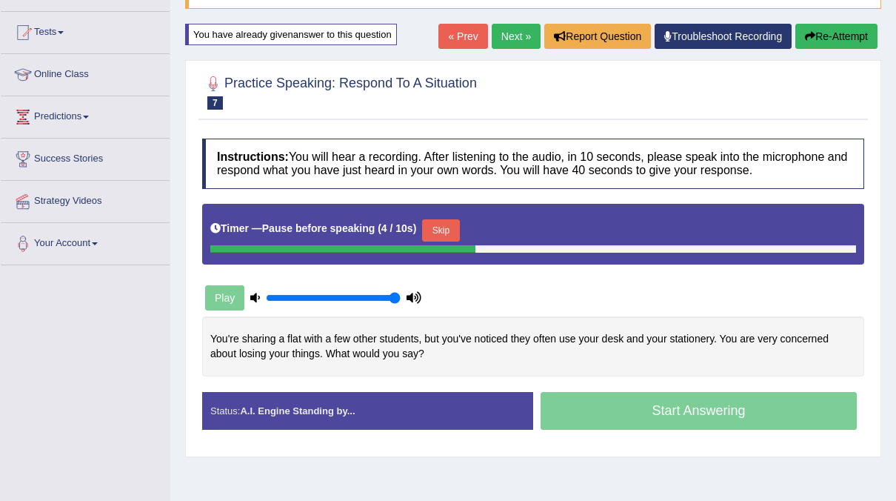
click at [432, 232] on button "Skip" at bounding box center [440, 230] width 37 height 22
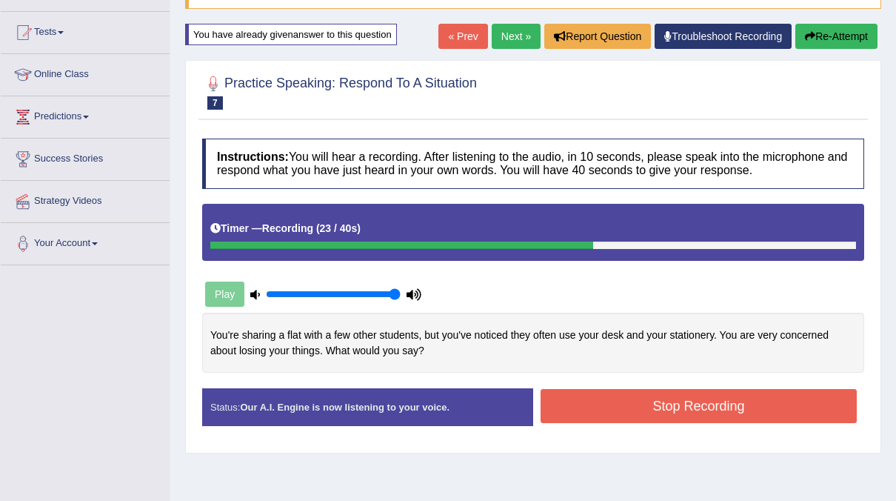
click at [619, 406] on button "Stop Recording" at bounding box center [699, 406] width 316 height 34
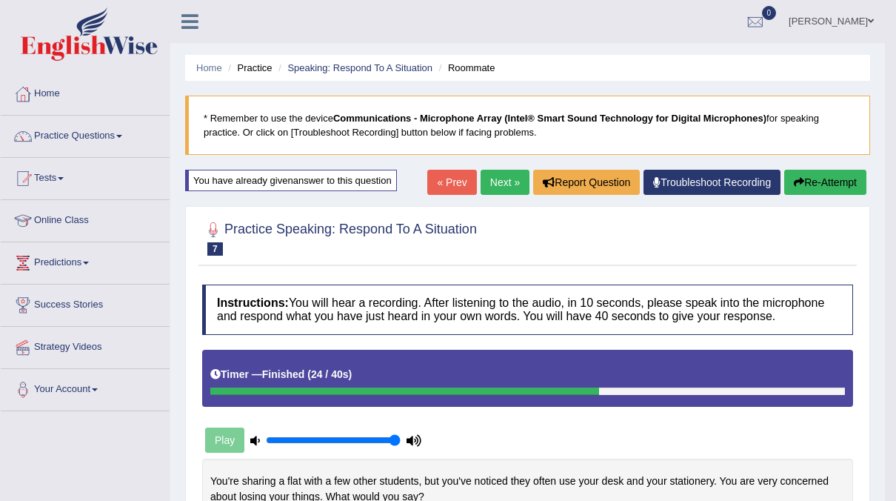
click at [510, 180] on link "Next »" at bounding box center [505, 182] width 49 height 25
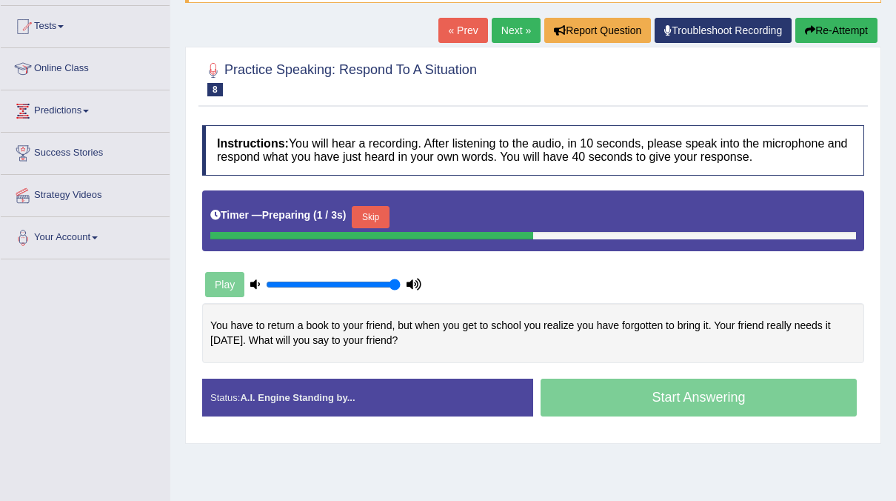
scroll to position [151, 0]
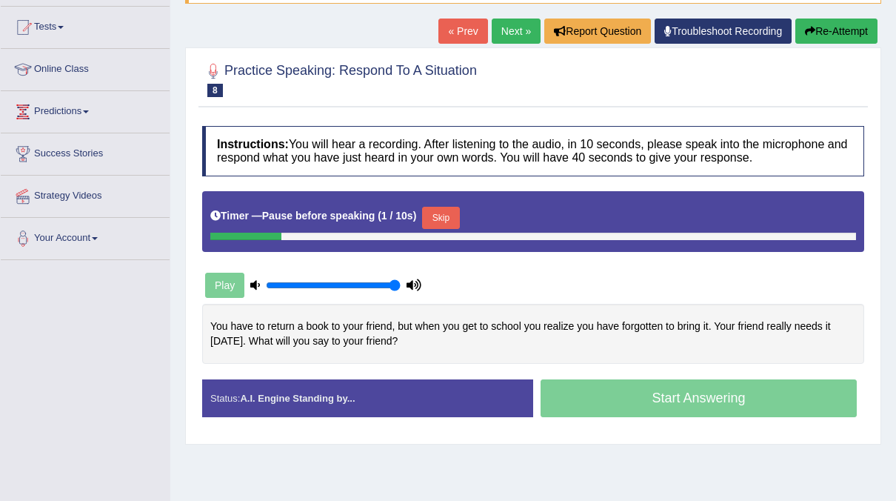
click at [436, 216] on button "Skip" at bounding box center [440, 218] width 37 height 22
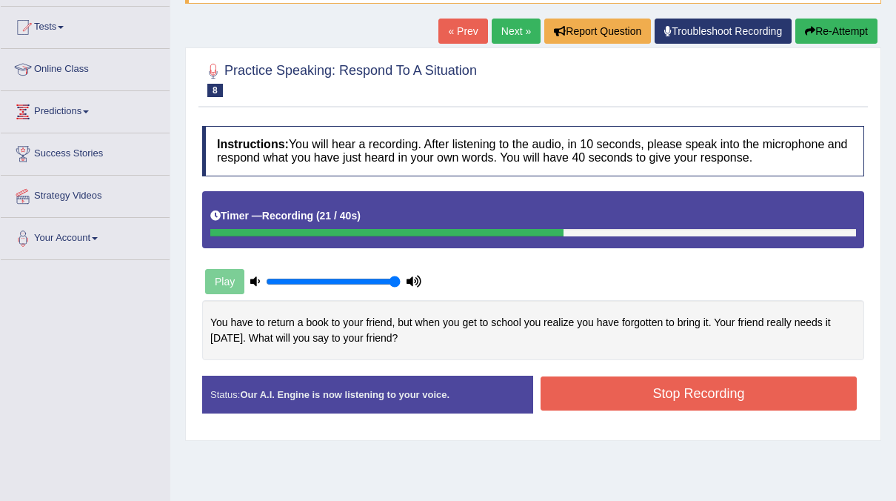
click at [667, 401] on button "Stop Recording" at bounding box center [699, 393] width 316 height 34
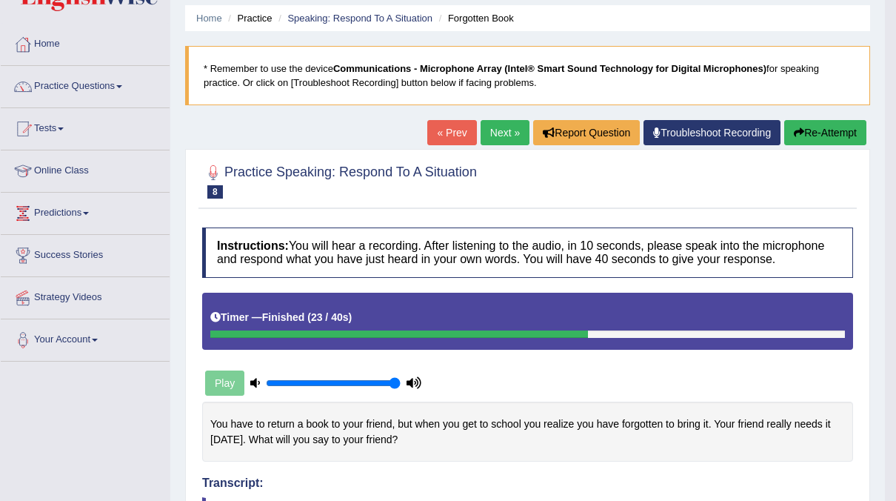
scroll to position [44, 0]
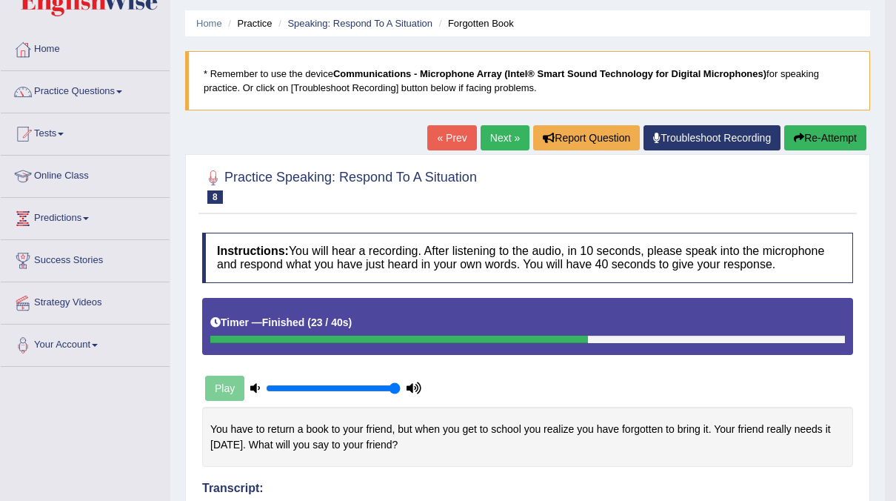
click at [807, 141] on button "Re-Attempt" at bounding box center [825, 137] width 82 height 25
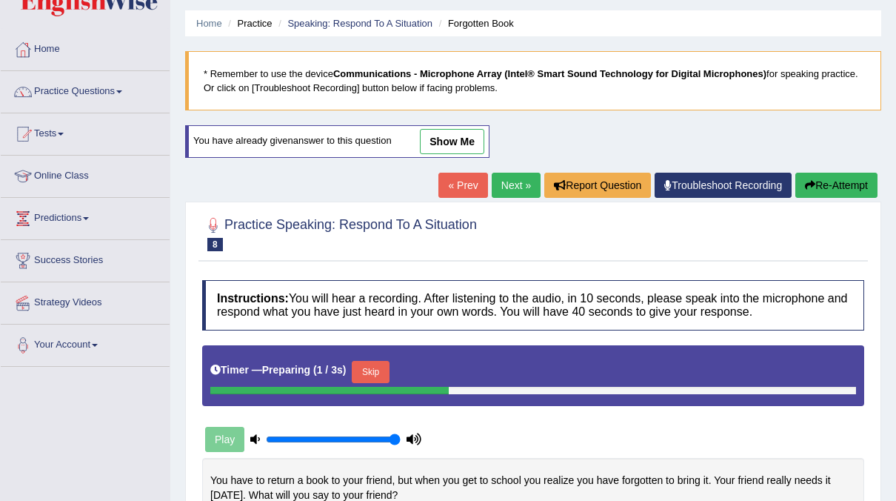
click at [379, 361] on button "Skip" at bounding box center [370, 372] width 37 height 22
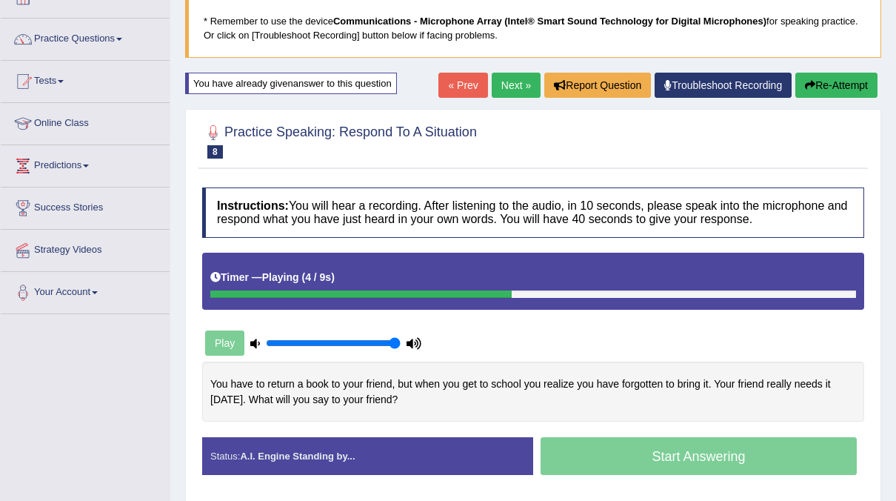
scroll to position [96, 0]
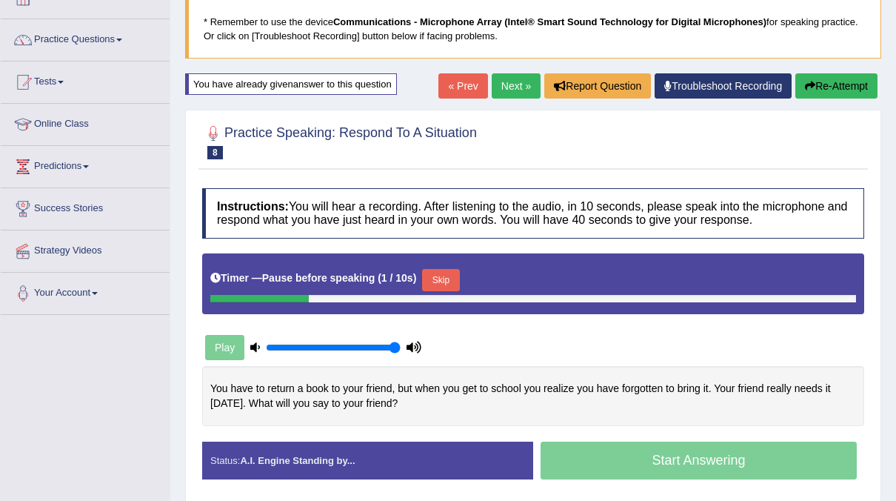
click at [424, 278] on button "Skip" at bounding box center [440, 280] width 37 height 22
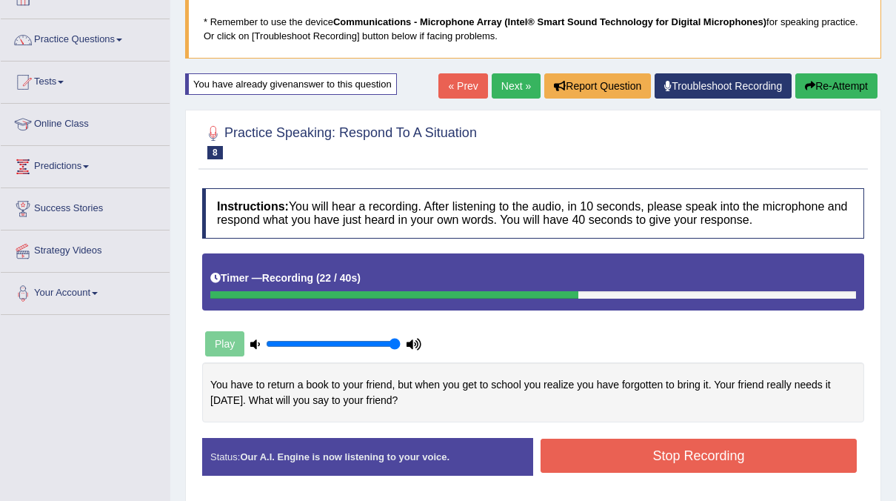
click at [593, 456] on button "Stop Recording" at bounding box center [699, 456] width 316 height 34
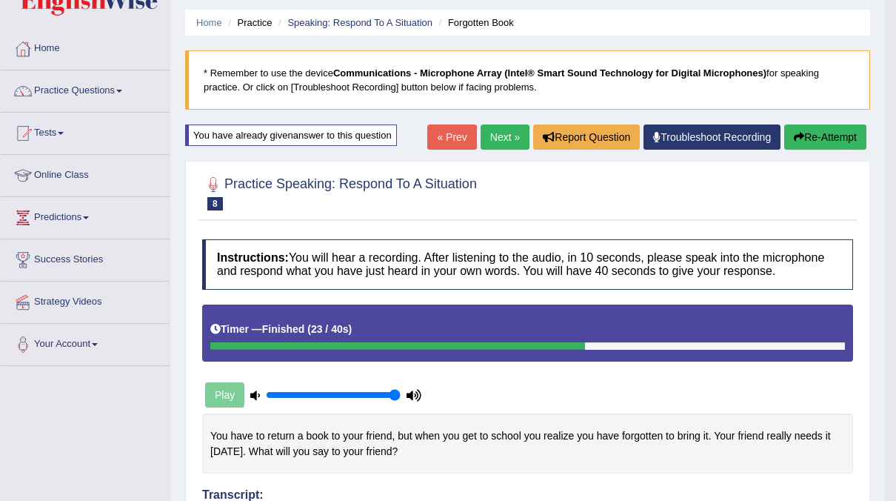
scroll to position [43, 0]
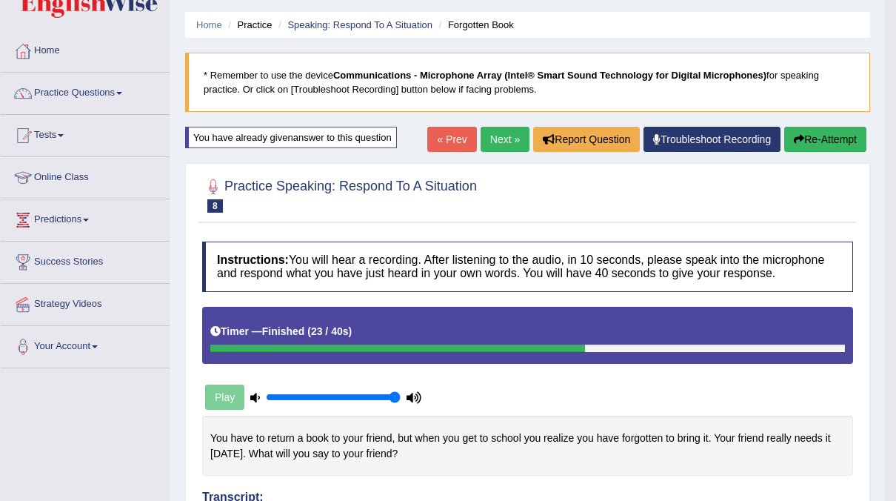
click at [494, 141] on link "Next »" at bounding box center [505, 139] width 49 height 25
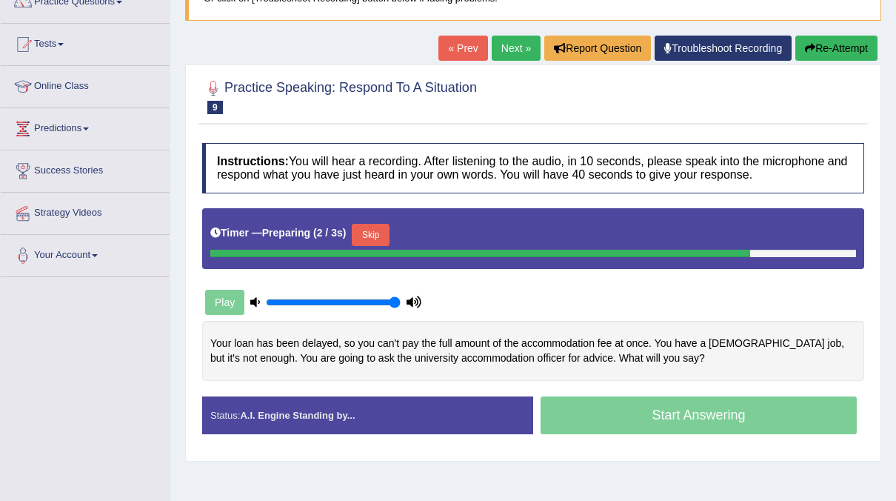
click at [371, 224] on button "Skip" at bounding box center [370, 235] width 37 height 22
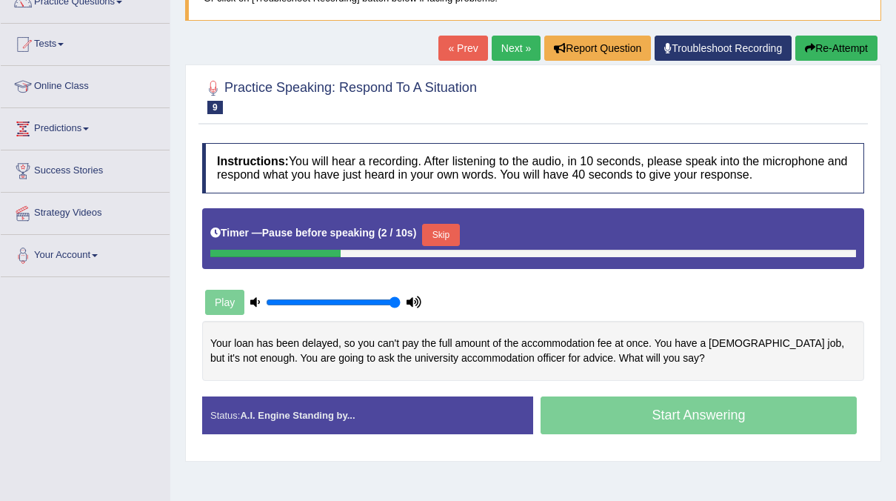
click at [426, 244] on div "Skip" at bounding box center [440, 237] width 37 height 26
click at [440, 234] on button "Skip" at bounding box center [440, 235] width 37 height 22
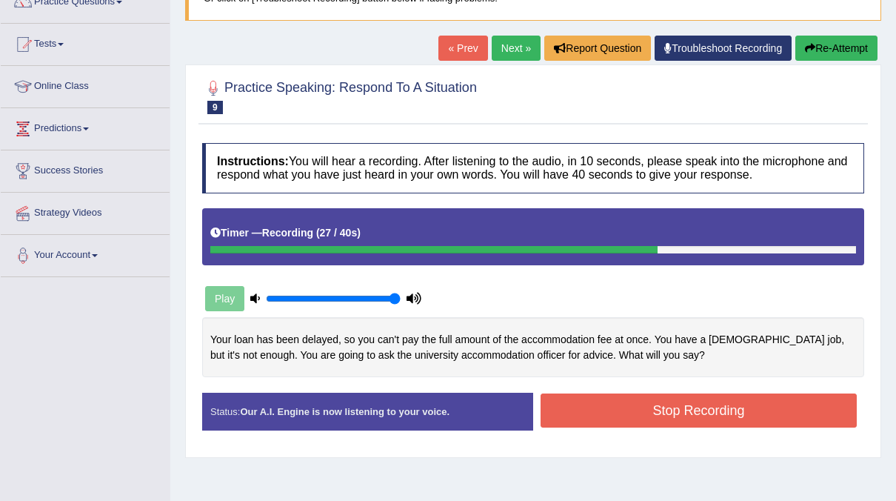
click at [599, 401] on button "Stop Recording" at bounding box center [699, 410] width 316 height 34
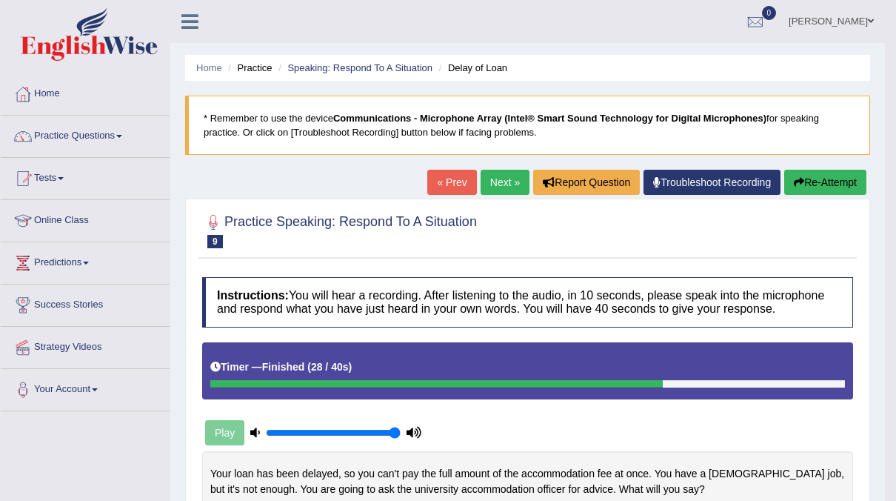
click at [496, 178] on link "Next »" at bounding box center [505, 182] width 49 height 25
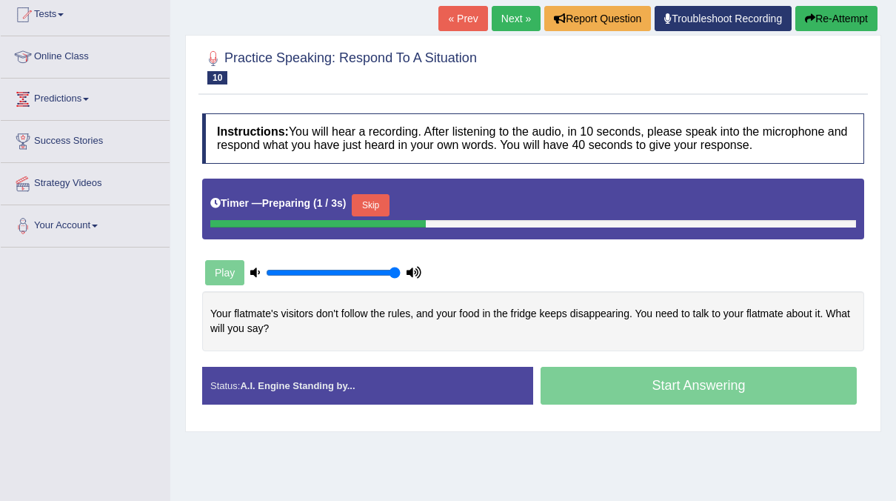
scroll to position [170, 0]
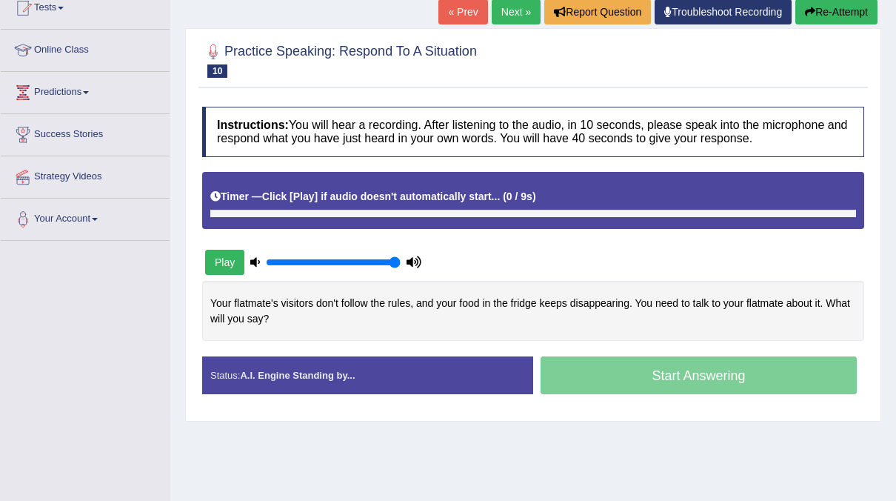
click at [367, 197] on div "Timer — Click [Play] if audio doesn't automatically start... ( 0 / 9s ) Skip" at bounding box center [533, 197] width 646 height 26
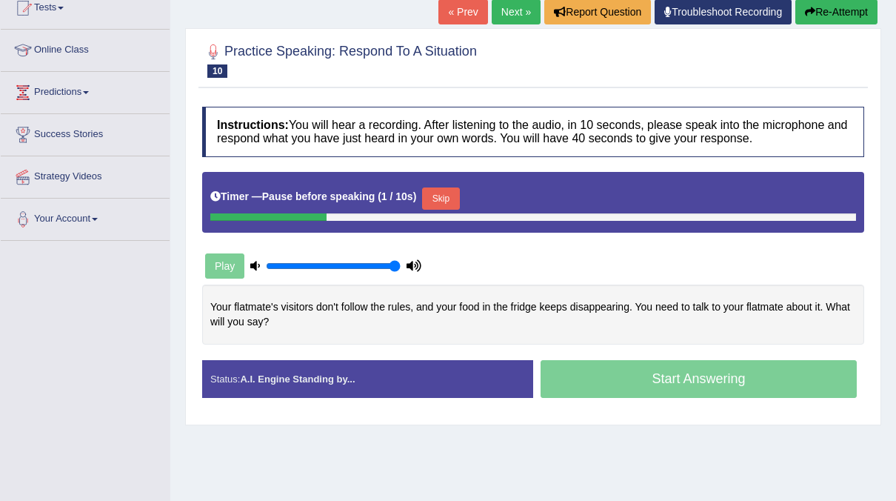
click at [423, 197] on button "Skip" at bounding box center [440, 198] width 37 height 22
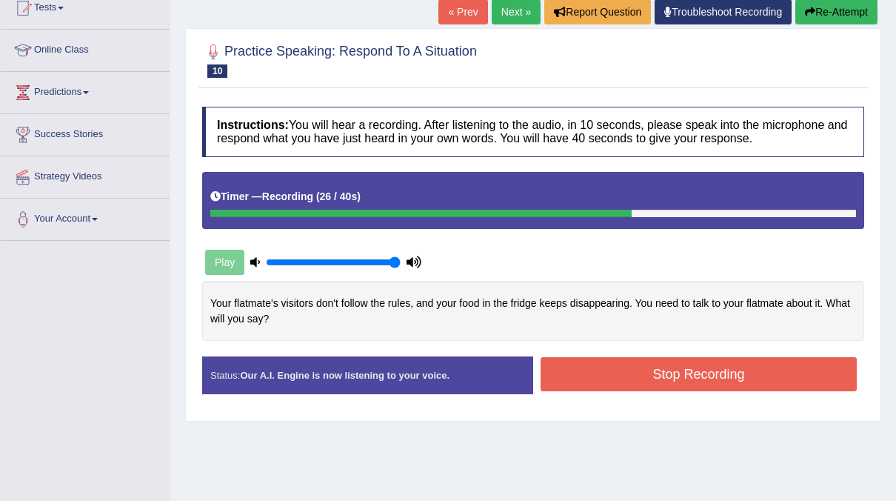
click at [595, 377] on button "Stop Recording" at bounding box center [699, 374] width 316 height 34
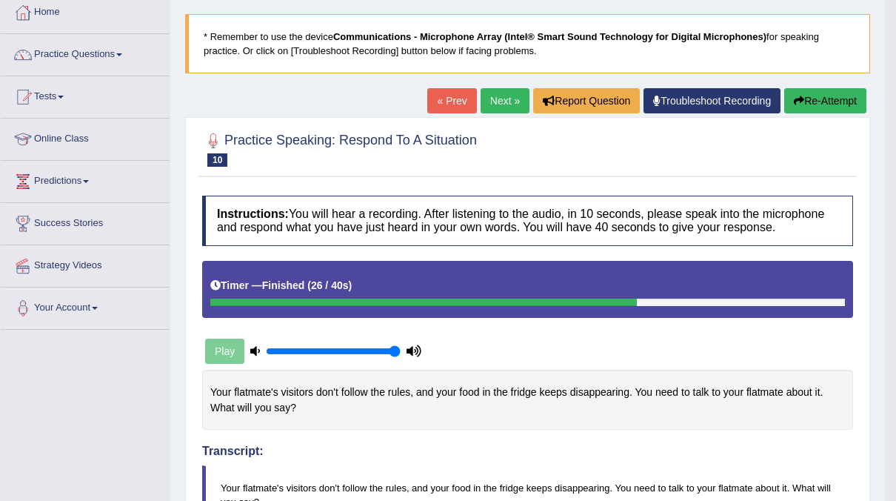
scroll to position [0, 0]
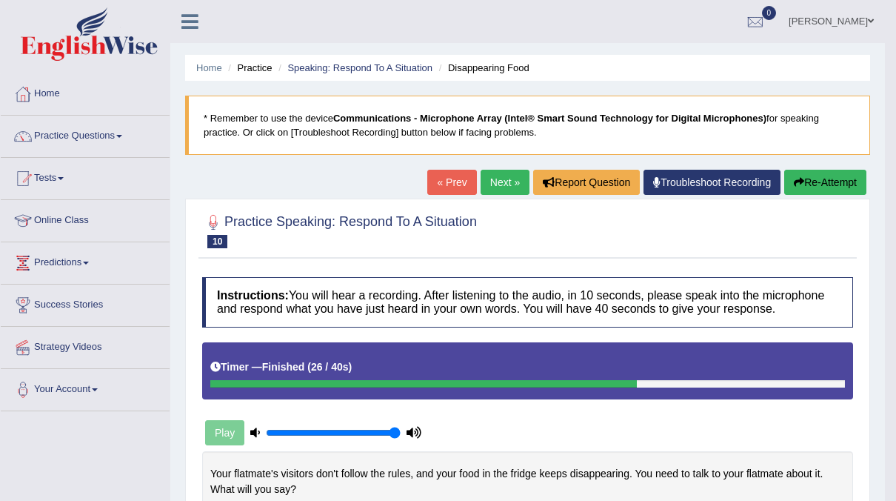
click at [516, 181] on link "Next »" at bounding box center [505, 182] width 49 height 25
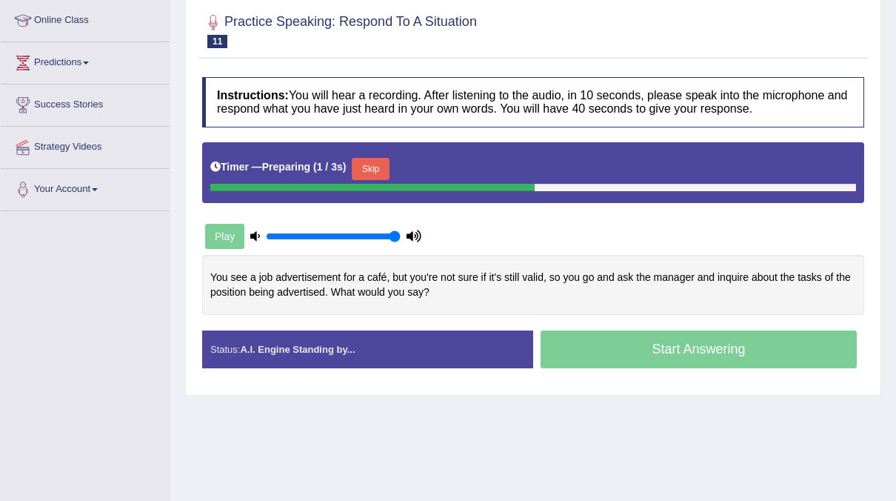
click at [374, 173] on button "Skip" at bounding box center [370, 169] width 37 height 22
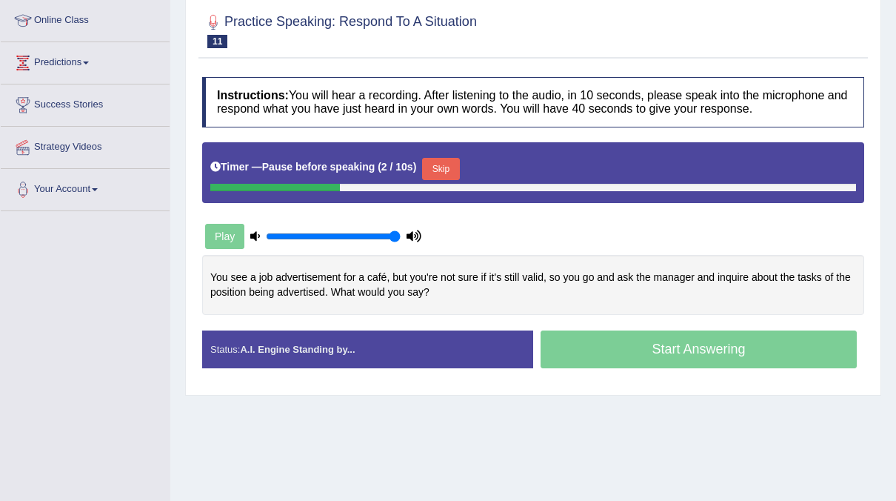
click at [437, 163] on button "Skip" at bounding box center [440, 169] width 37 height 22
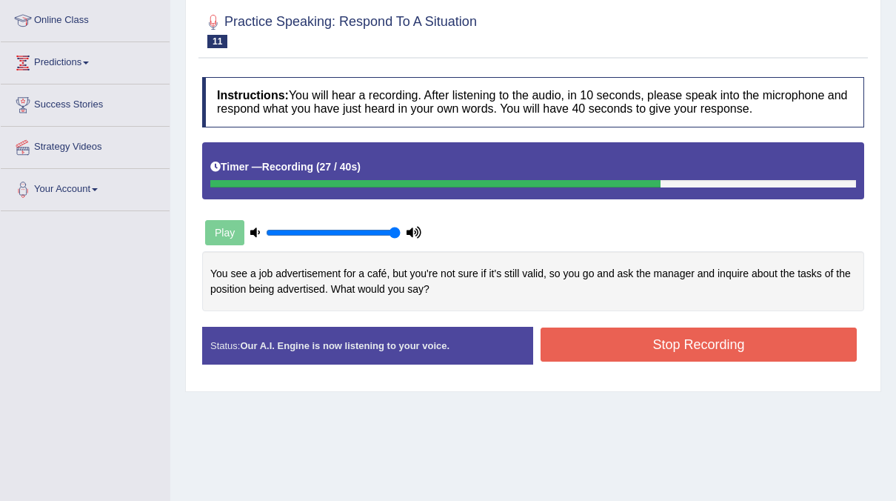
click at [581, 339] on button "Stop Recording" at bounding box center [699, 344] width 316 height 34
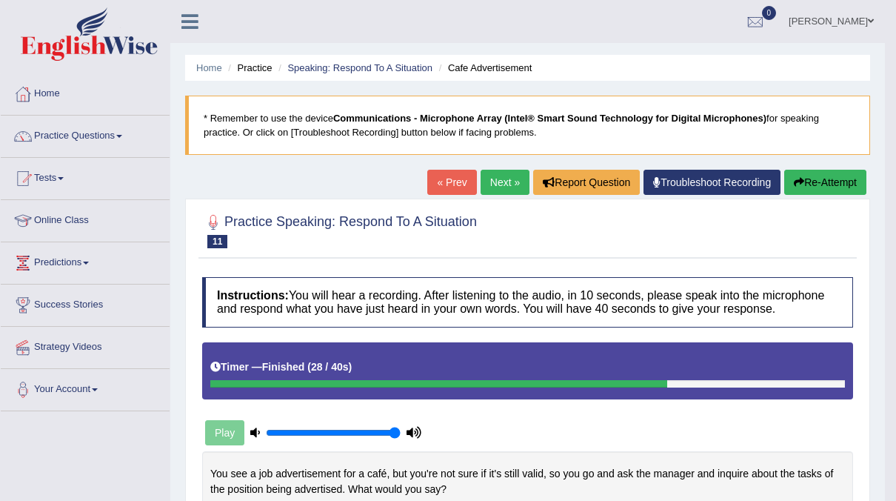
click at [515, 178] on link "Next »" at bounding box center [505, 182] width 49 height 25
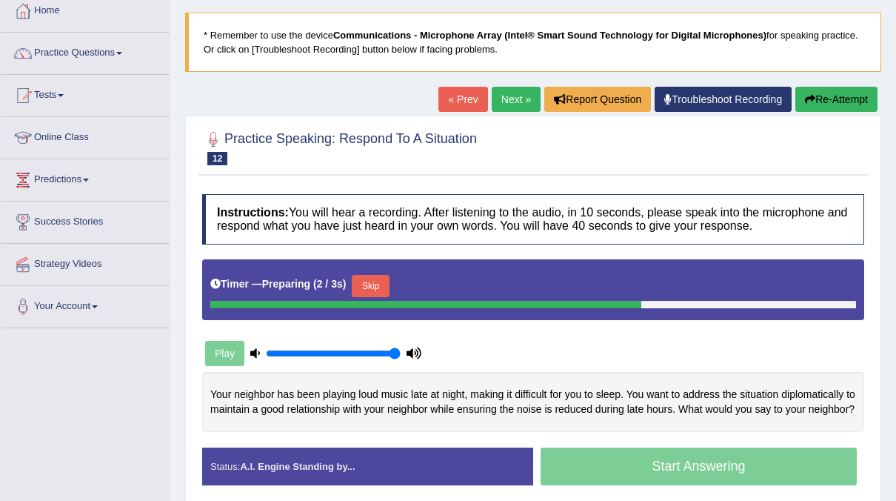
click at [370, 284] on button "Skip" at bounding box center [370, 286] width 37 height 22
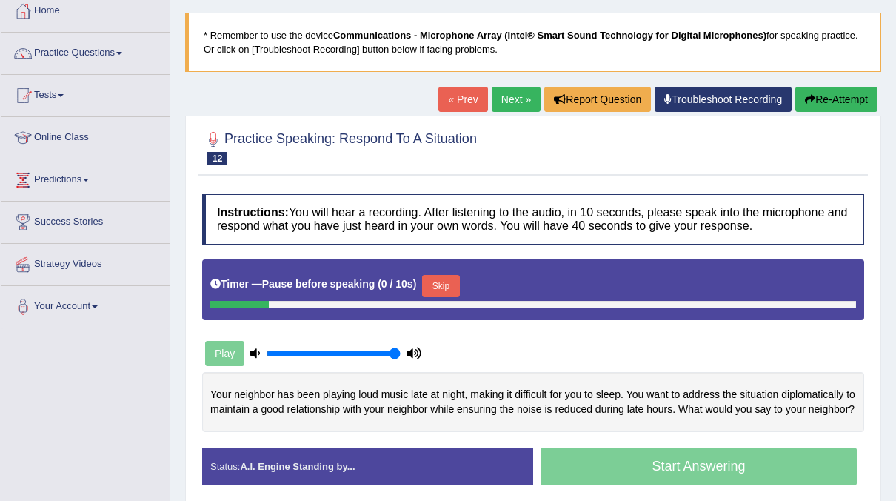
click at [442, 293] on button "Skip" at bounding box center [440, 286] width 37 height 22
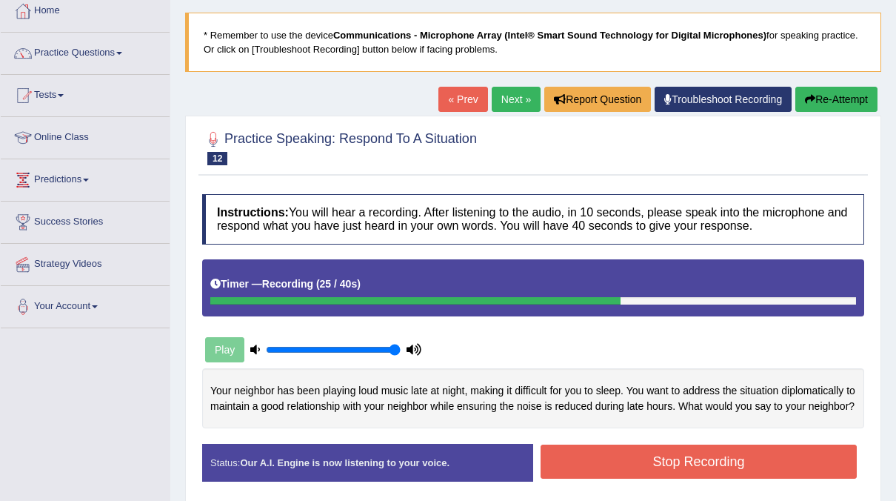
scroll to position [175, 0]
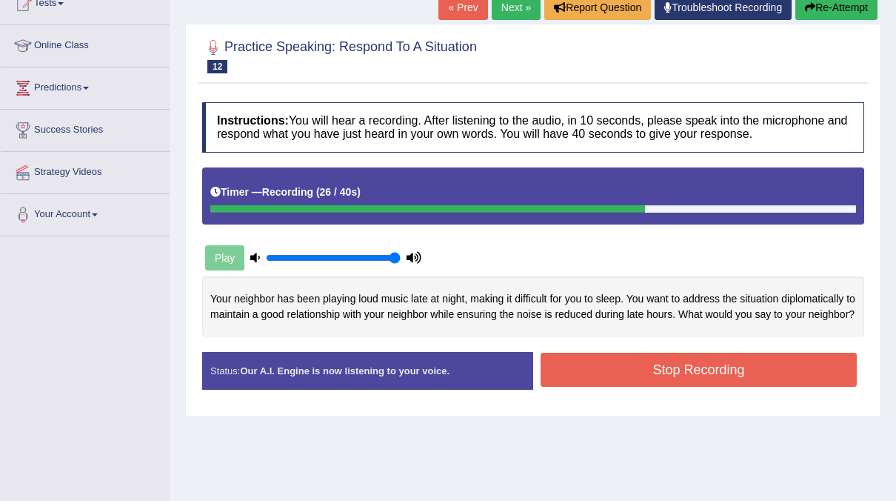
click at [596, 382] on button "Stop Recording" at bounding box center [699, 370] width 316 height 34
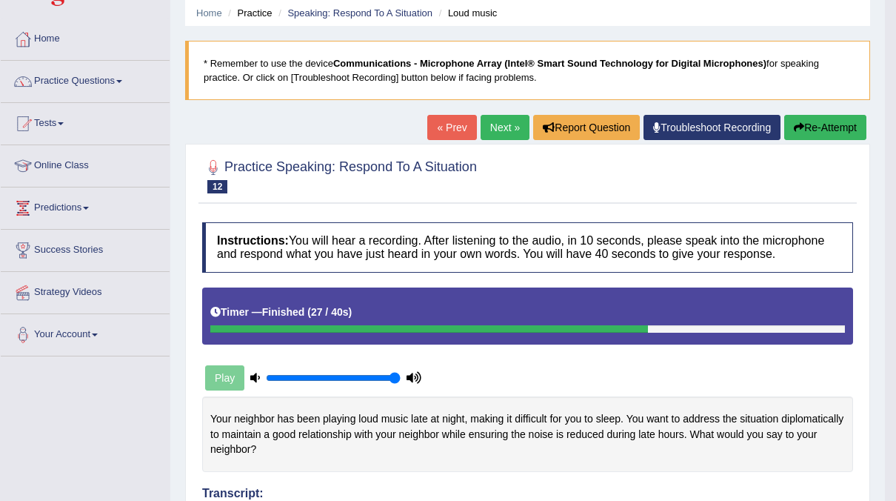
scroll to position [21, 0]
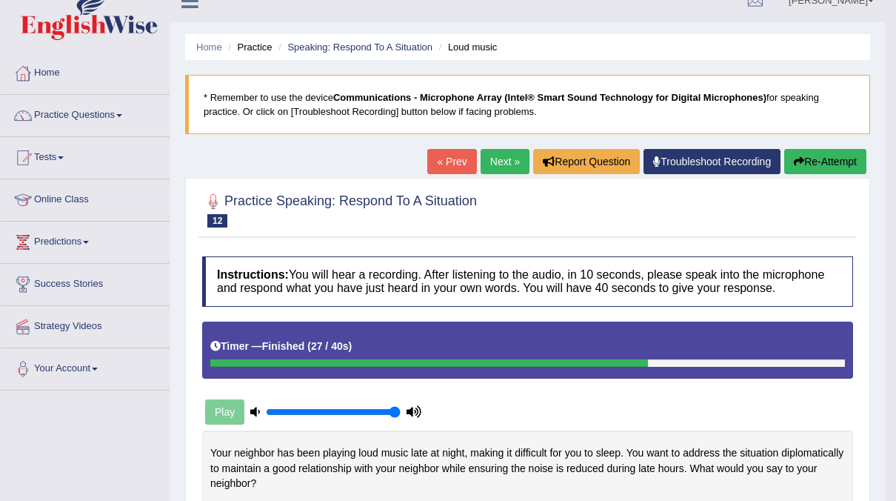
click at [501, 164] on link "Next »" at bounding box center [505, 161] width 49 height 25
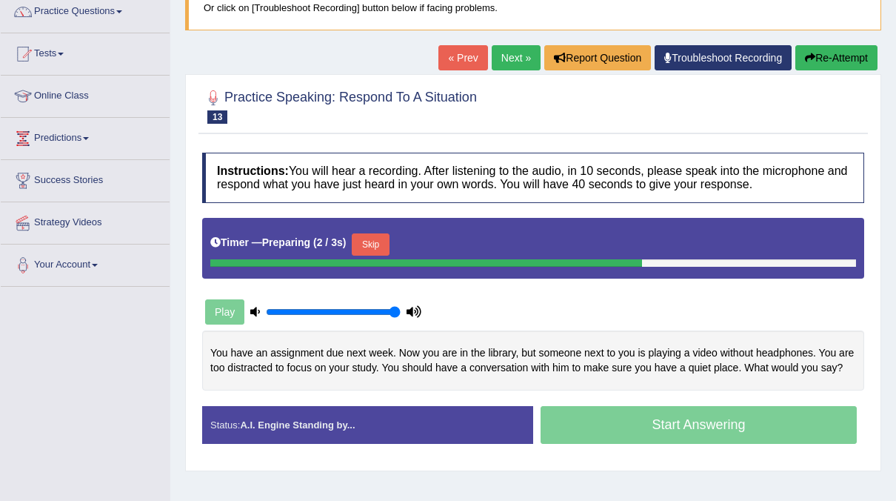
click at [374, 243] on button "Skip" at bounding box center [370, 244] width 37 height 22
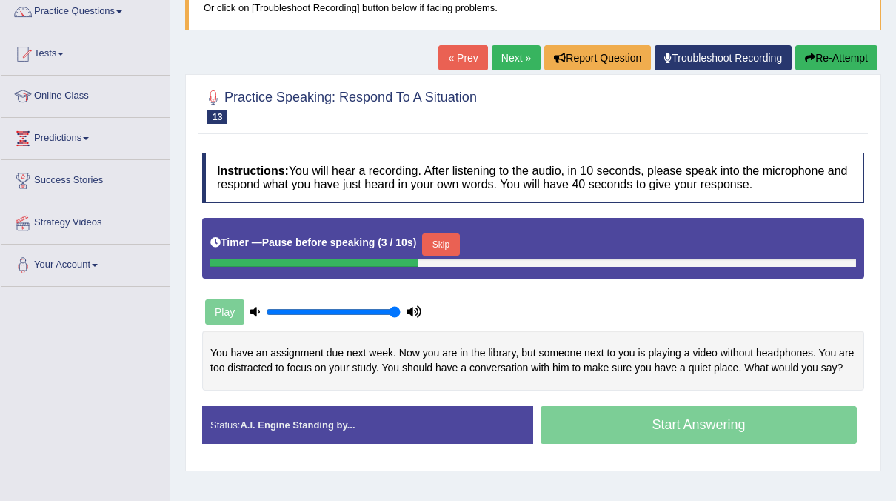
click at [442, 243] on button "Skip" at bounding box center [440, 244] width 37 height 22
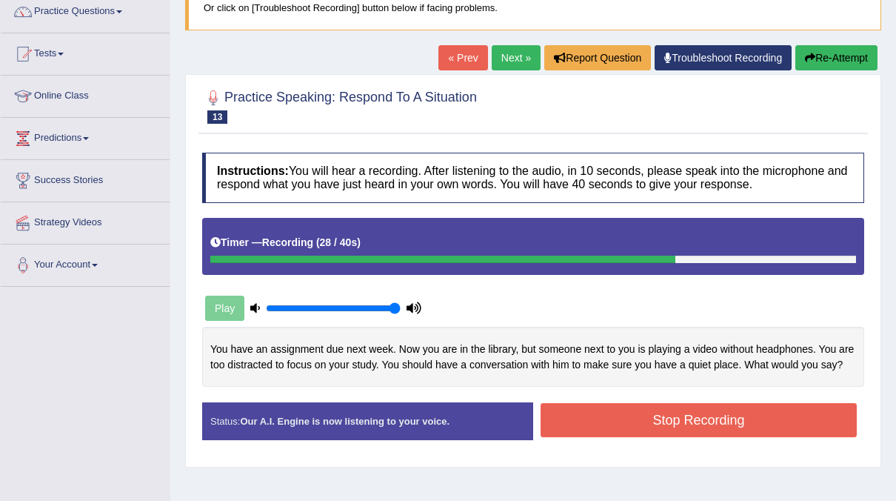
click at [656, 416] on button "Stop Recording" at bounding box center [699, 420] width 316 height 34
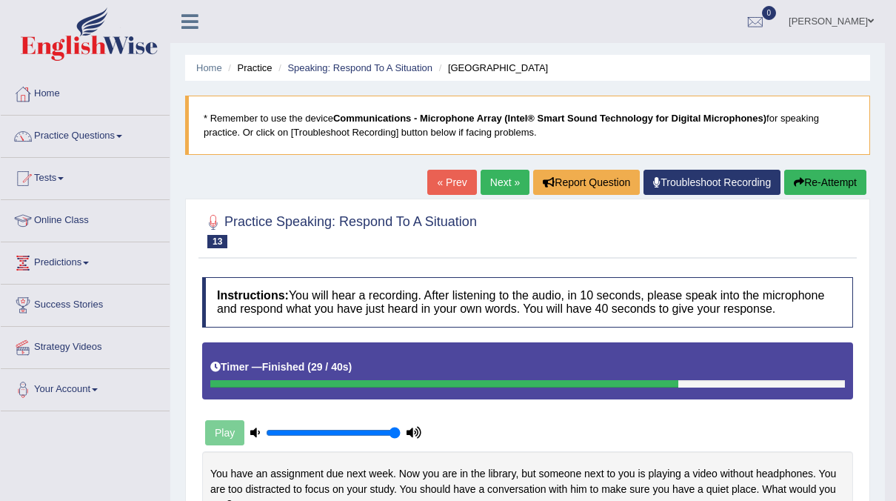
click at [496, 184] on link "Next »" at bounding box center [505, 182] width 49 height 25
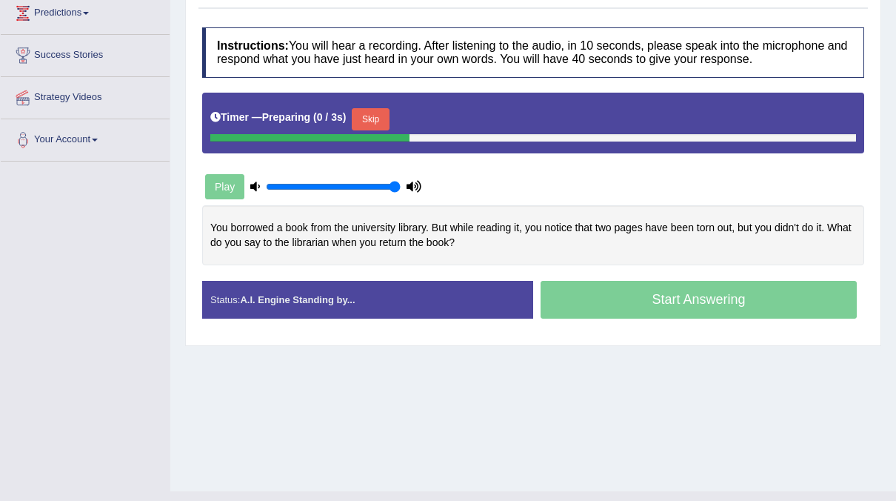
scroll to position [248, 0]
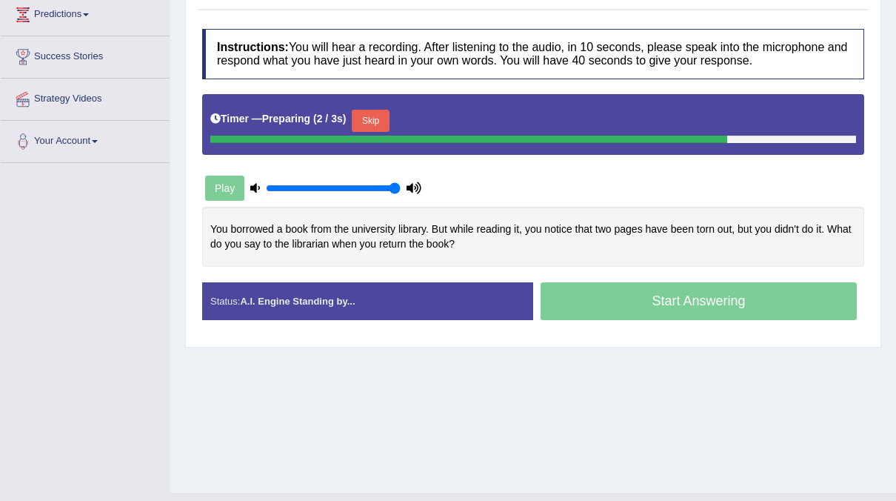
click at [379, 113] on button "Skip" at bounding box center [370, 121] width 37 height 22
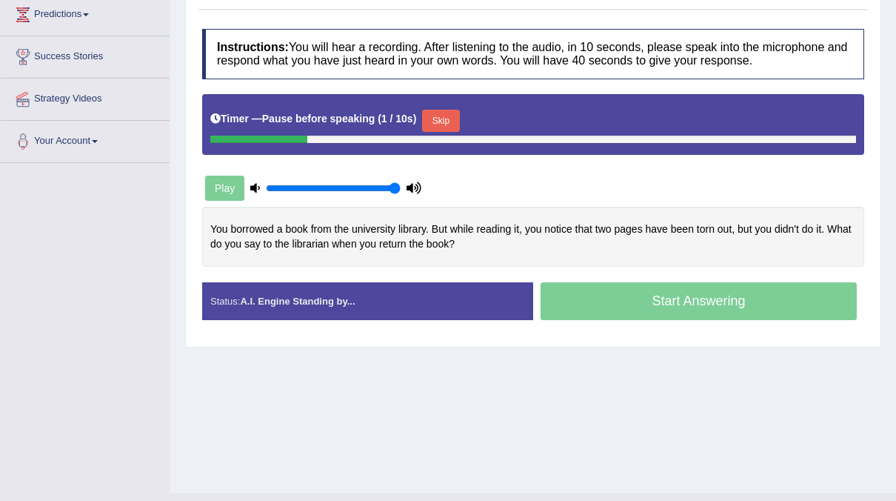
click at [439, 113] on button "Skip" at bounding box center [440, 121] width 37 height 22
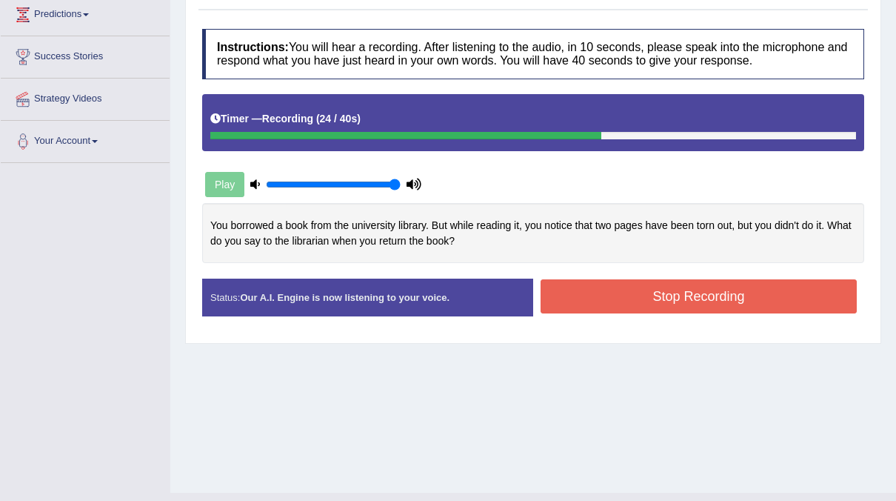
click at [595, 292] on button "Stop Recording" at bounding box center [699, 296] width 316 height 34
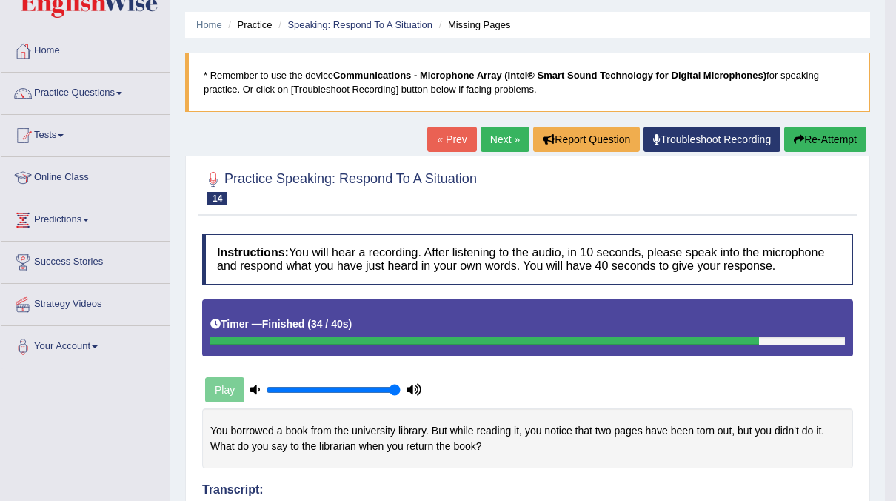
scroll to position [0, 0]
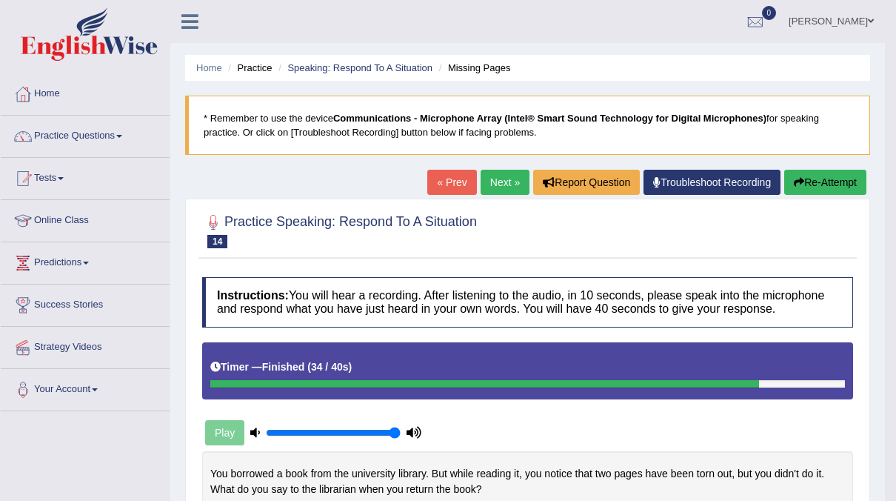
click at [796, 181] on icon "button" at bounding box center [799, 182] width 10 height 10
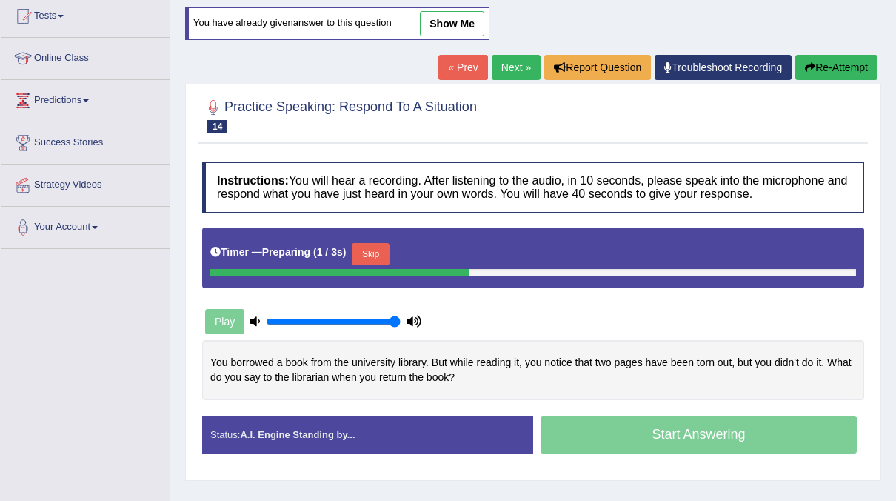
click at [376, 247] on button "Skip" at bounding box center [370, 254] width 37 height 22
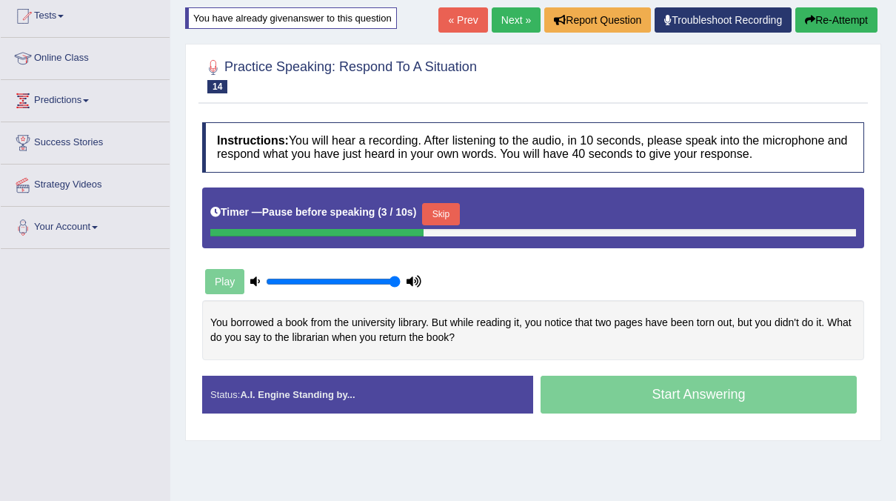
click at [430, 205] on button "Skip" at bounding box center [440, 214] width 37 height 22
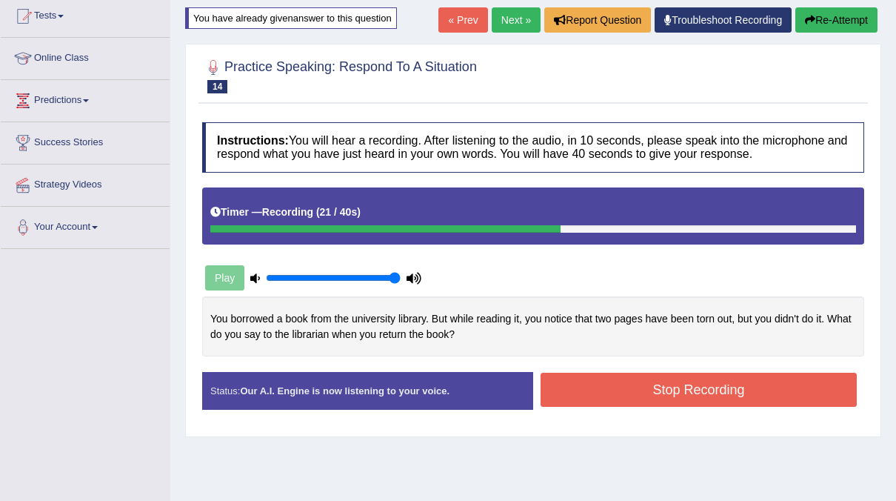
click at [659, 381] on button "Stop Recording" at bounding box center [699, 390] width 316 height 34
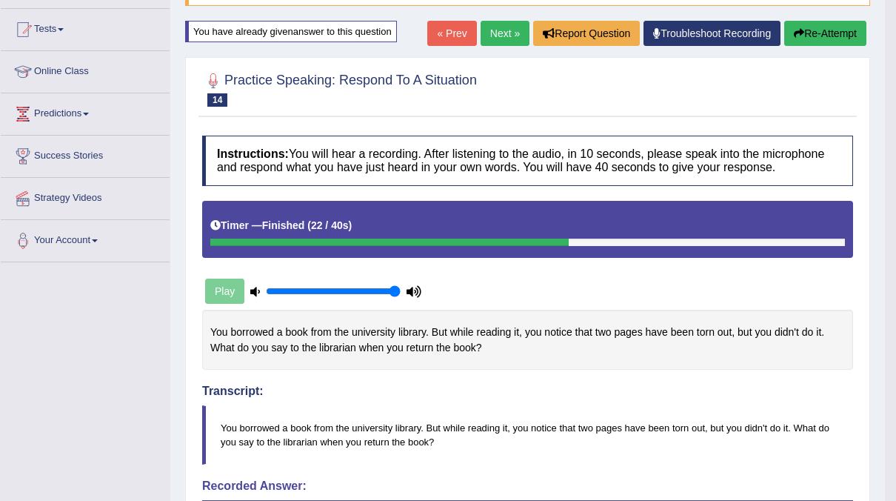
scroll to position [147, 0]
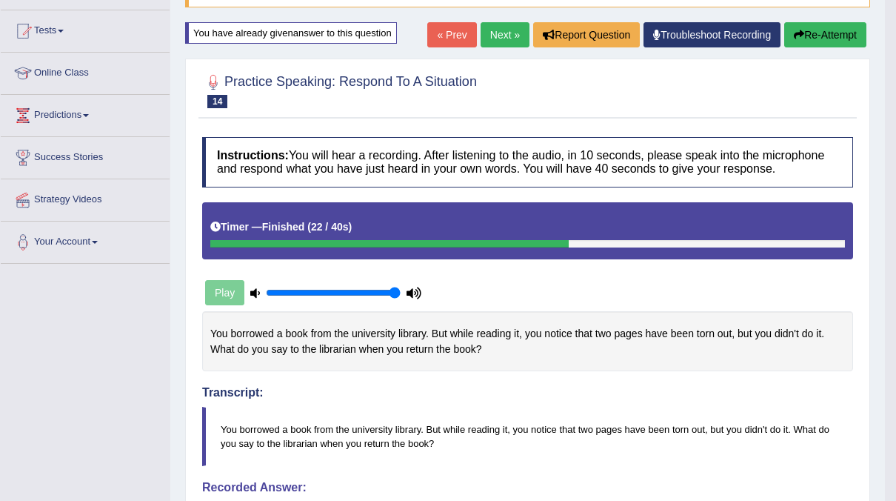
click at [515, 30] on link "Next »" at bounding box center [505, 34] width 49 height 25
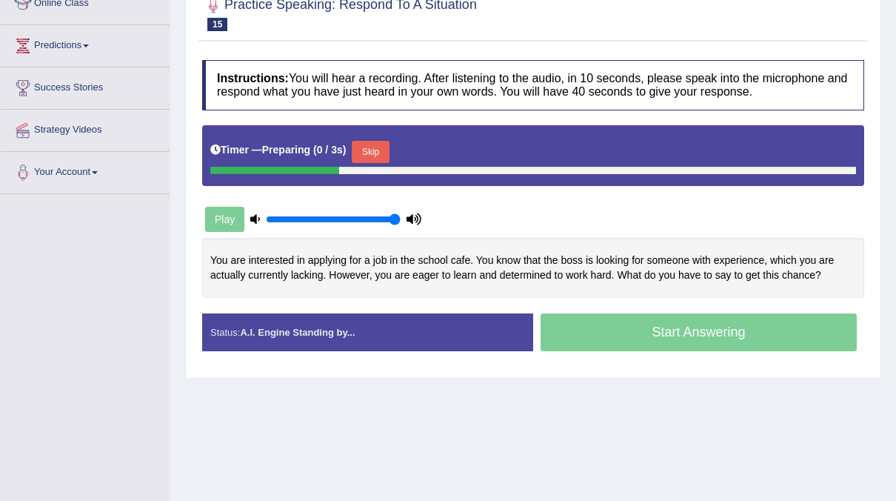
scroll to position [217, 0]
click at [371, 144] on button "Skip" at bounding box center [370, 152] width 37 height 22
click at [439, 150] on button "Skip" at bounding box center [440, 152] width 37 height 22
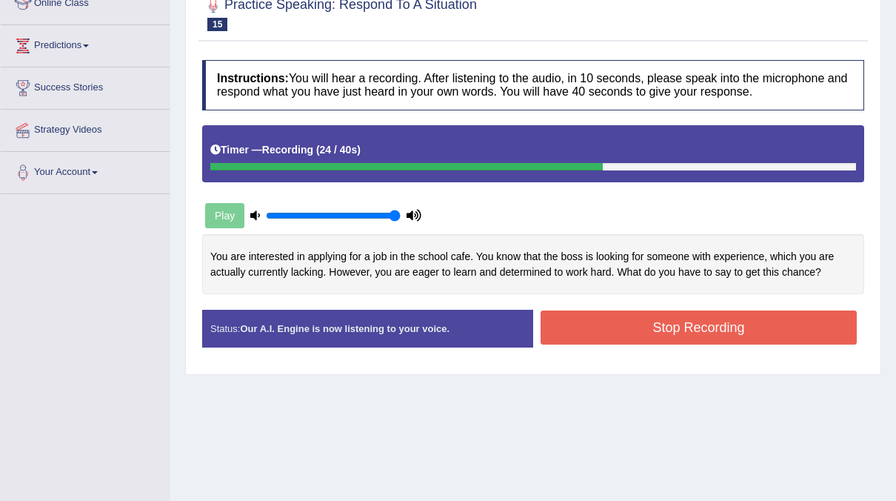
click at [623, 321] on button "Stop Recording" at bounding box center [699, 327] width 316 height 34
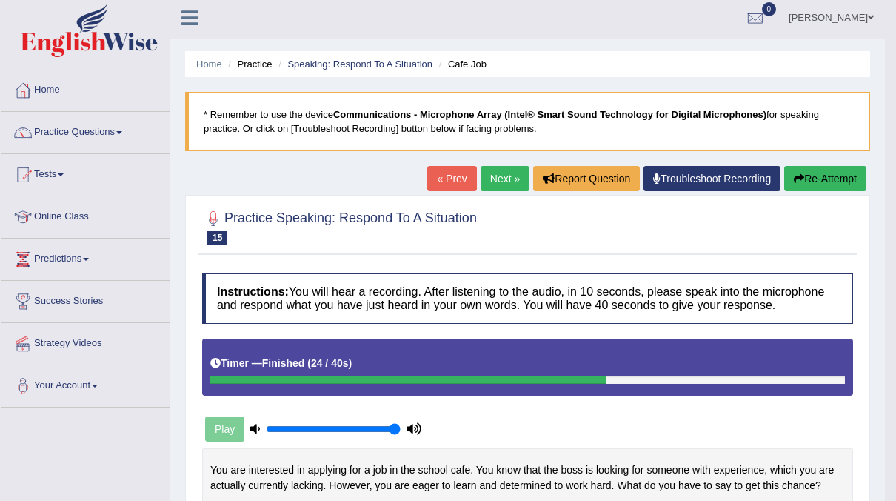
scroll to position [0, 0]
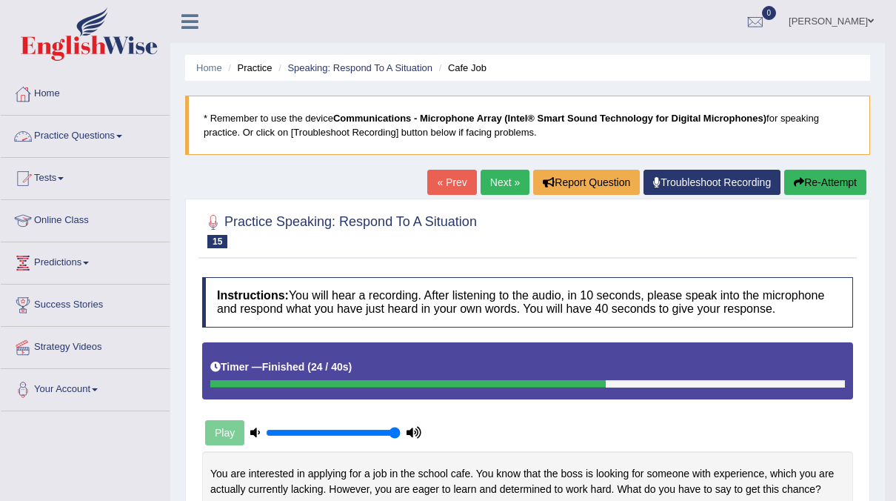
click at [132, 144] on link "Practice Questions" at bounding box center [85, 134] width 169 height 37
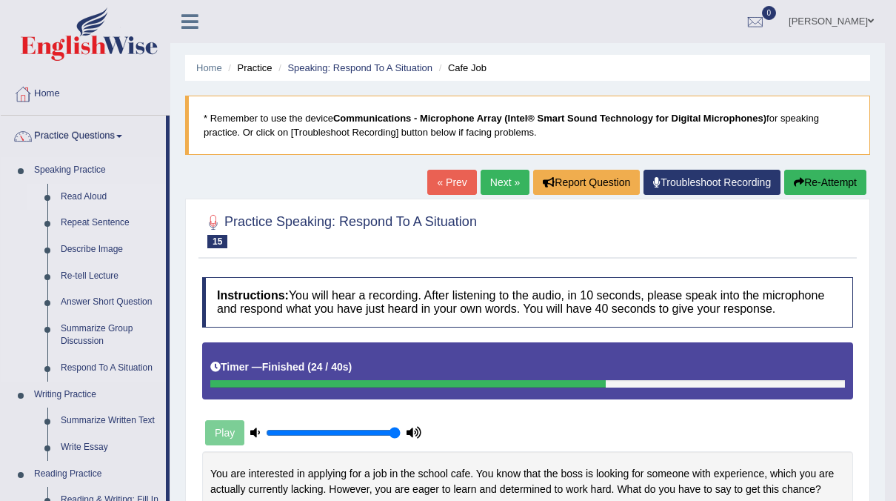
click at [66, 199] on link "Read Aloud" at bounding box center [110, 197] width 112 height 27
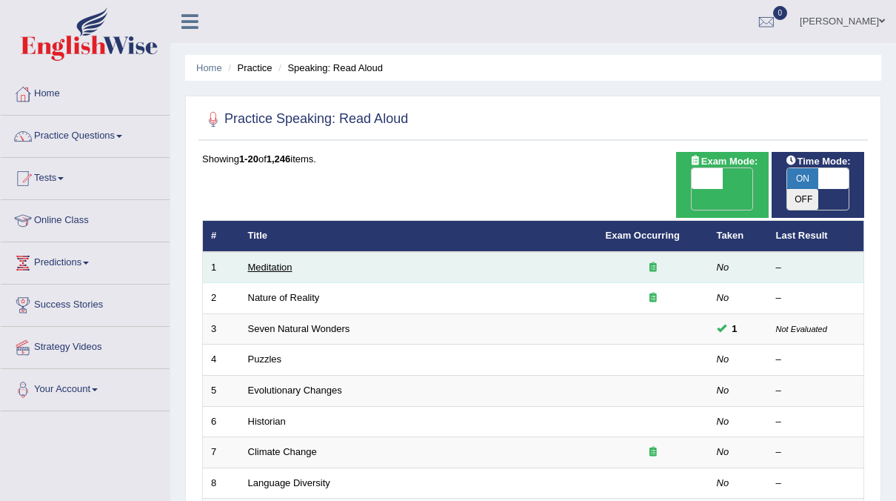
click at [260, 261] on link "Meditation" at bounding box center [270, 266] width 44 height 11
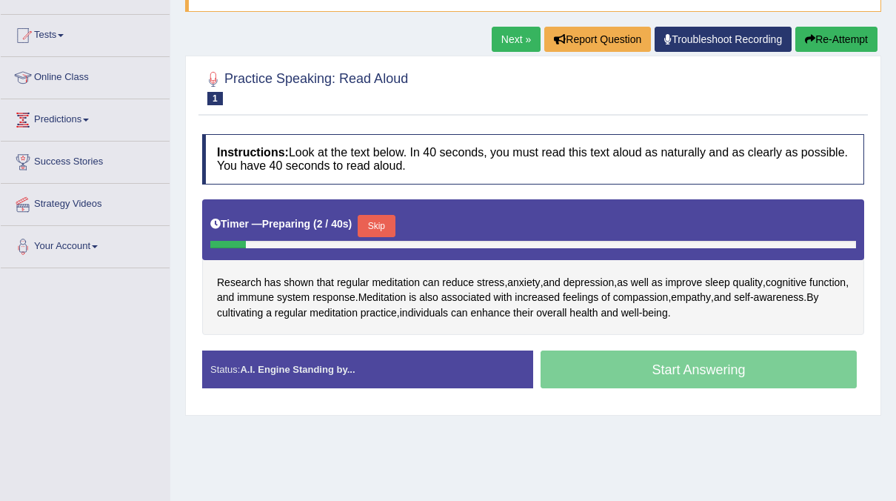
click at [376, 224] on button "Skip" at bounding box center [376, 226] width 37 height 22
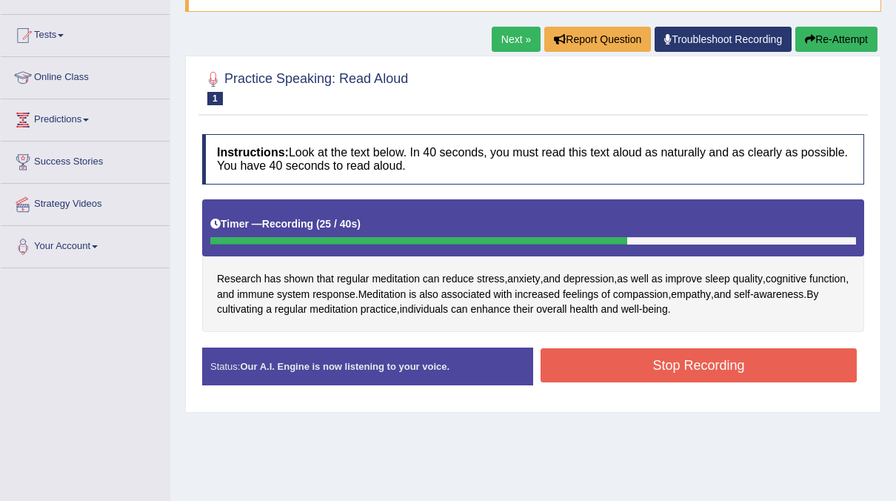
click at [764, 363] on button "Stop Recording" at bounding box center [699, 365] width 316 height 34
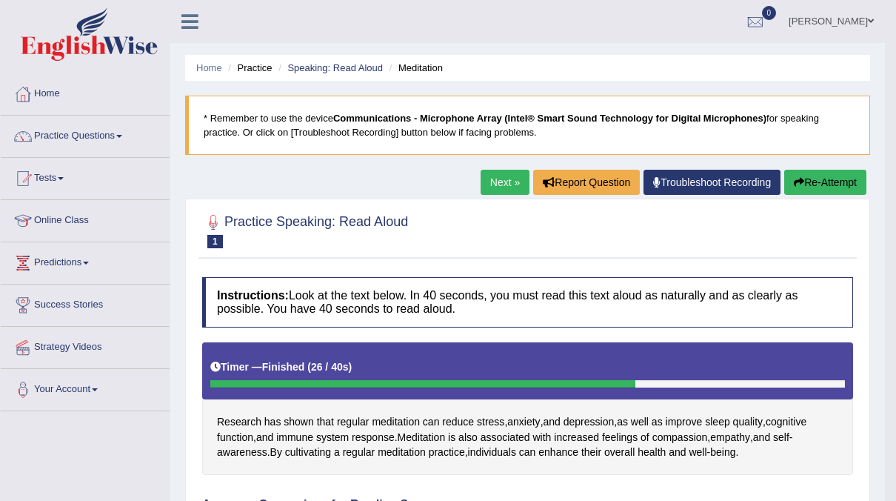
click at [518, 179] on link "Next »" at bounding box center [505, 182] width 49 height 25
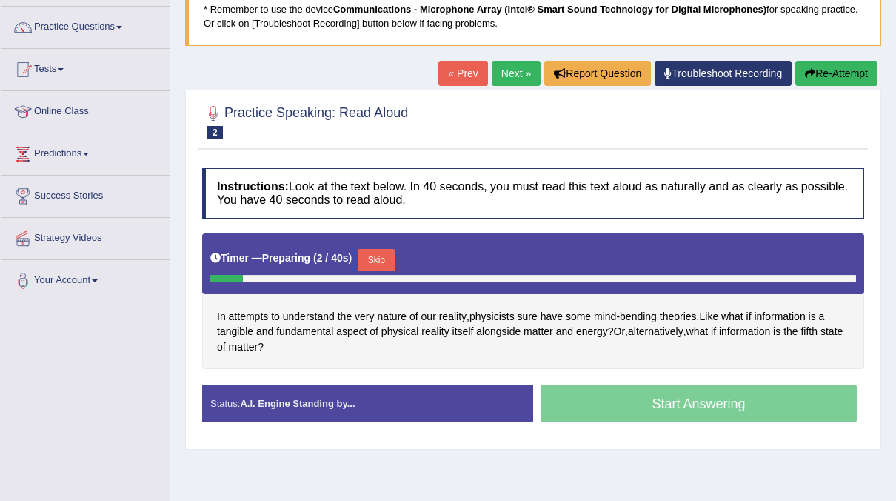
click at [381, 261] on button "Skip" at bounding box center [376, 260] width 37 height 22
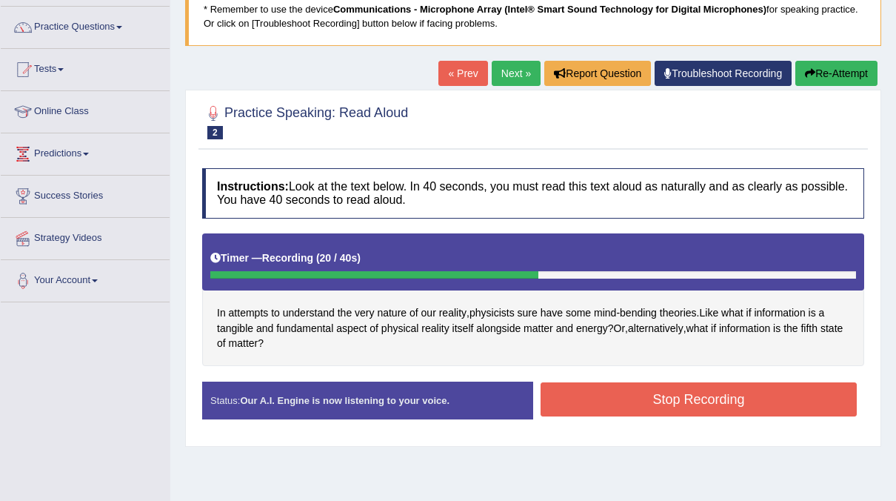
click at [701, 393] on button "Stop Recording" at bounding box center [699, 399] width 316 height 34
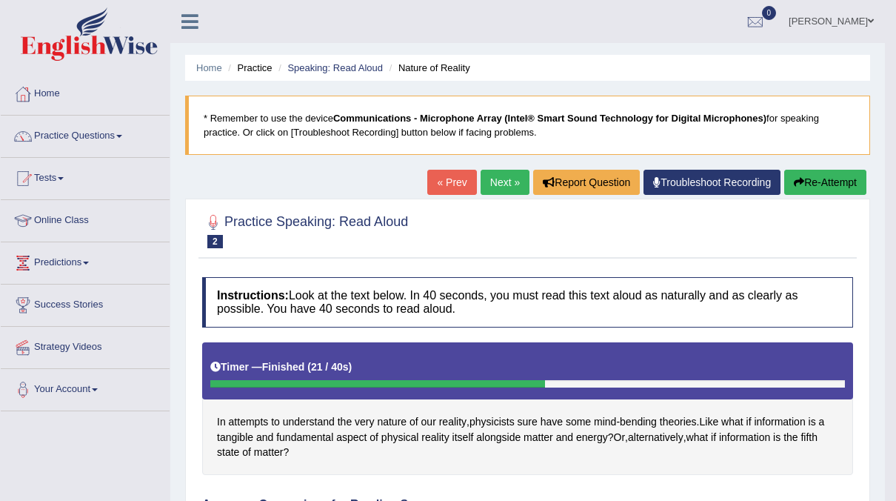
click at [499, 184] on link "Next »" at bounding box center [505, 182] width 49 height 25
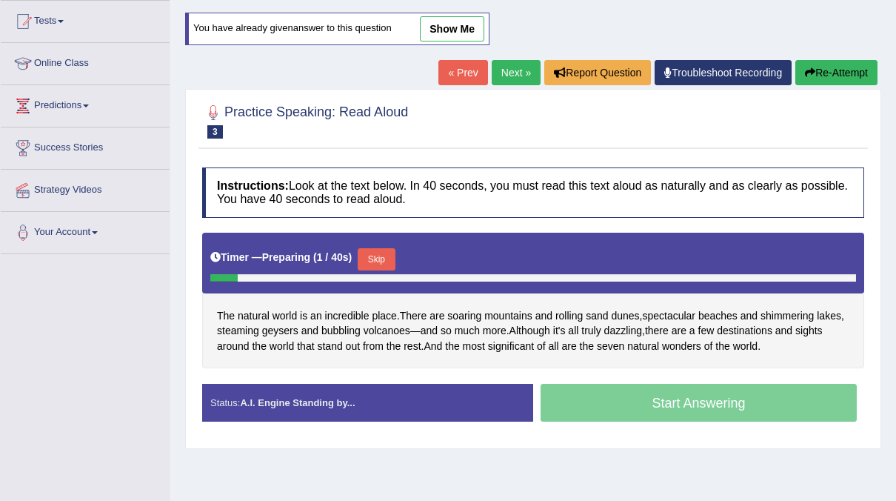
click at [376, 255] on button "Skip" at bounding box center [376, 259] width 37 height 22
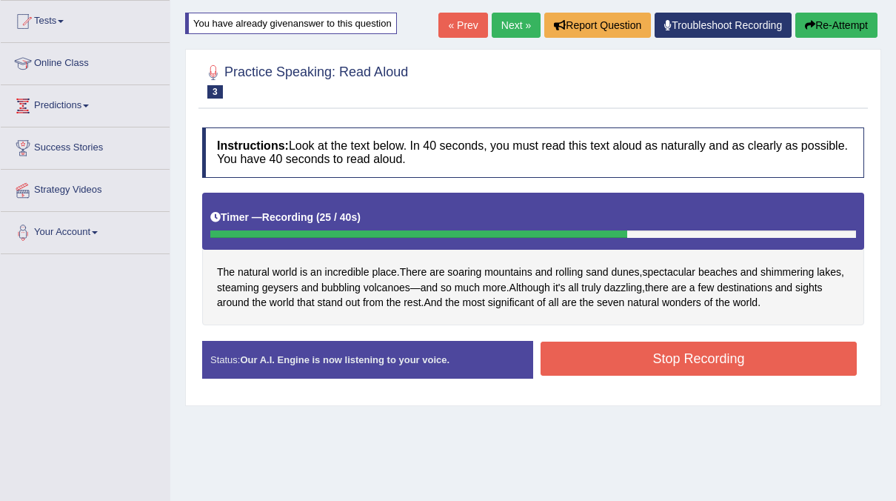
click at [644, 354] on button "Stop Recording" at bounding box center [699, 358] width 316 height 34
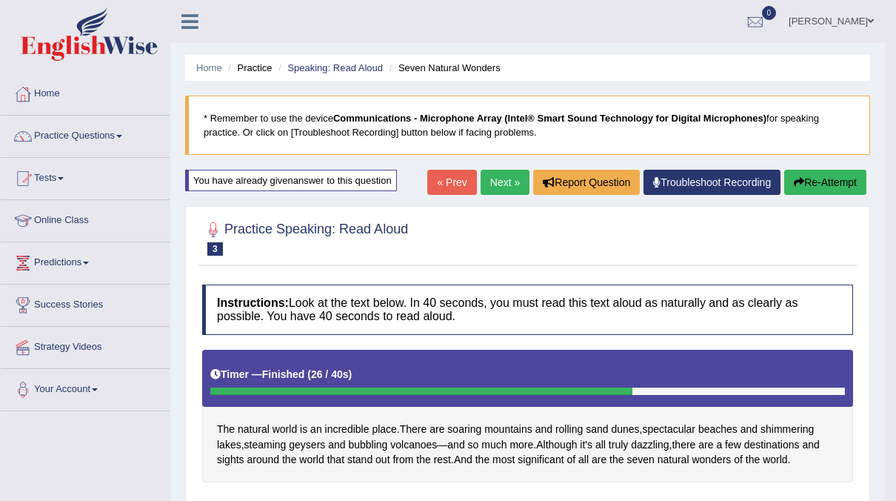
click at [501, 181] on link "Next »" at bounding box center [505, 182] width 49 height 25
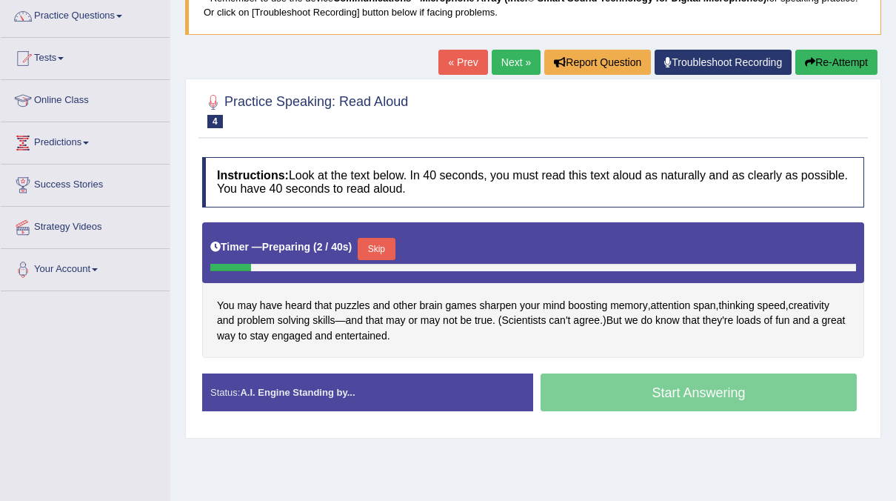
click at [384, 247] on button "Skip" at bounding box center [376, 249] width 37 height 22
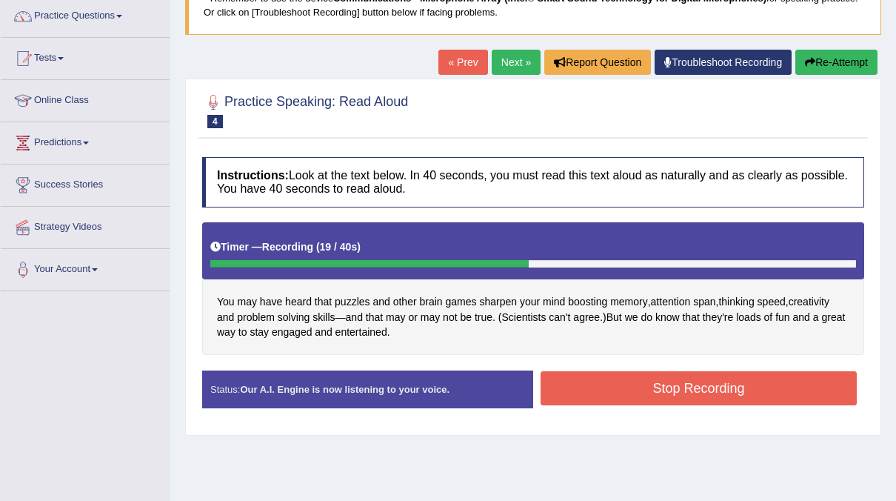
click at [711, 393] on button "Stop Recording" at bounding box center [699, 388] width 316 height 34
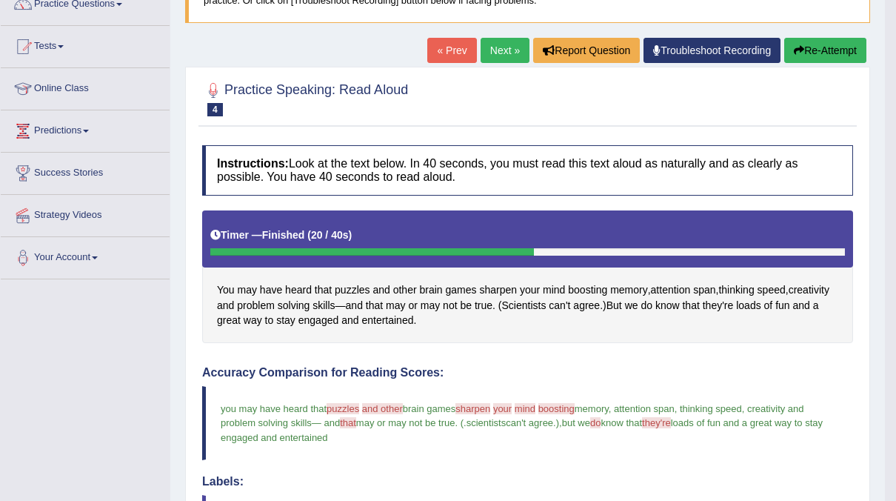
scroll to position [101, 0]
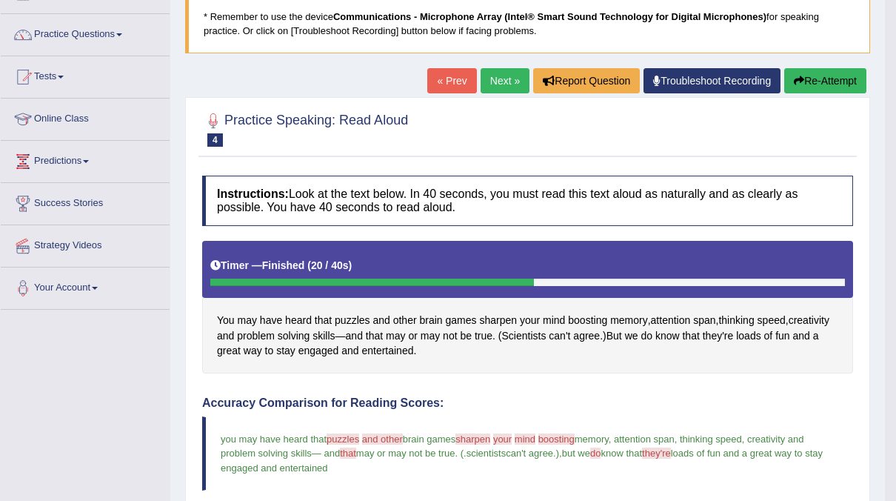
click at [519, 80] on link "Next »" at bounding box center [505, 80] width 49 height 25
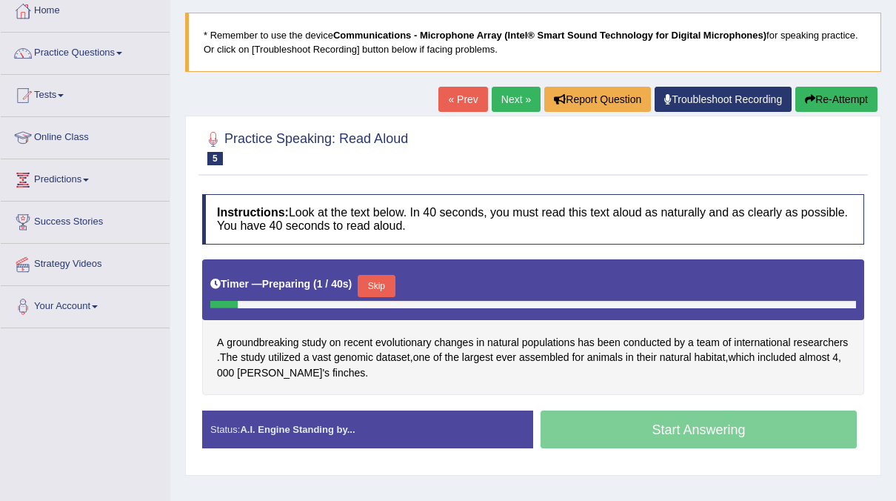
click at [386, 281] on button "Skip" at bounding box center [376, 286] width 37 height 22
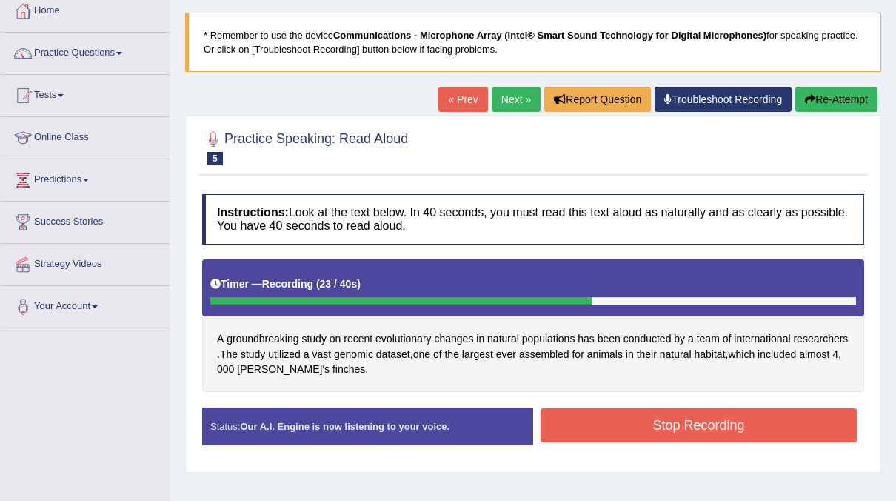
click at [711, 424] on button "Stop Recording" at bounding box center [699, 425] width 316 height 34
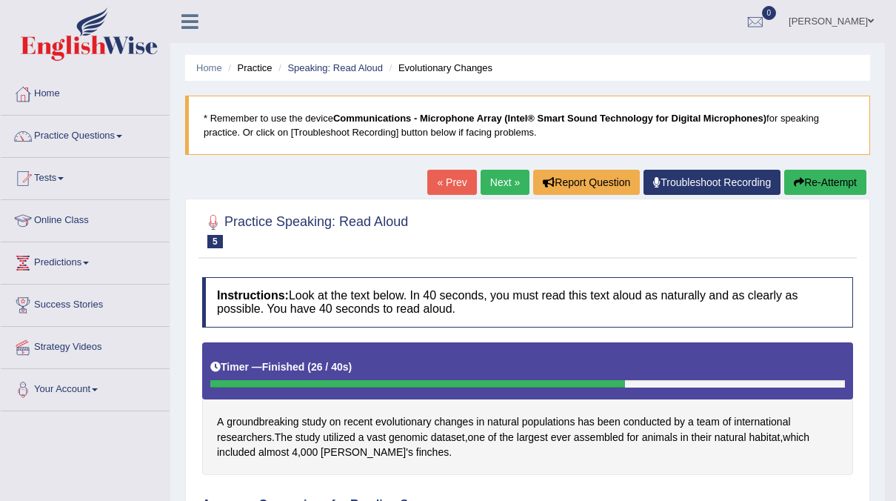
click at [513, 182] on link "Next »" at bounding box center [505, 182] width 49 height 25
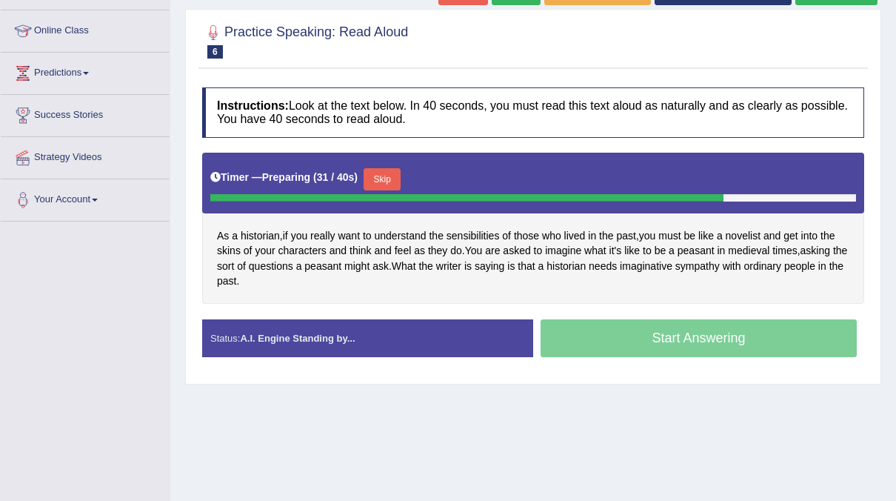
click at [679, 341] on div "Start Answering" at bounding box center [698, 339] width 331 height 41
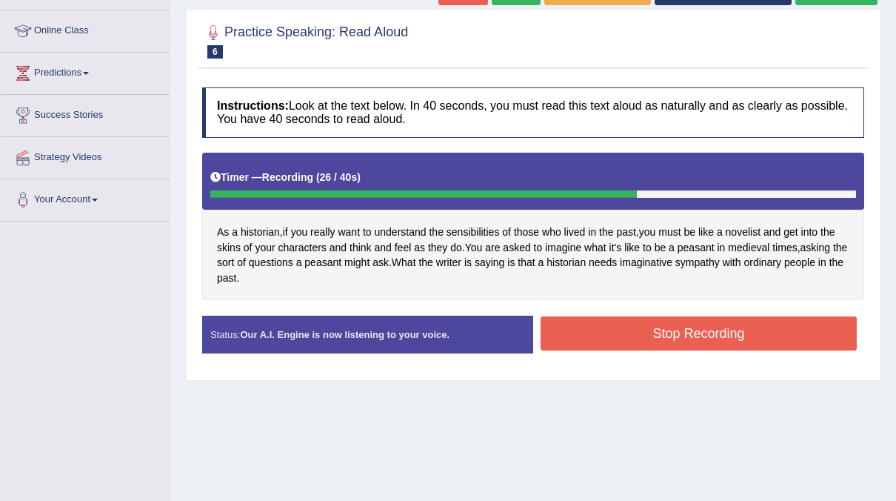
click at [675, 336] on button "Stop Recording" at bounding box center [699, 333] width 316 height 34
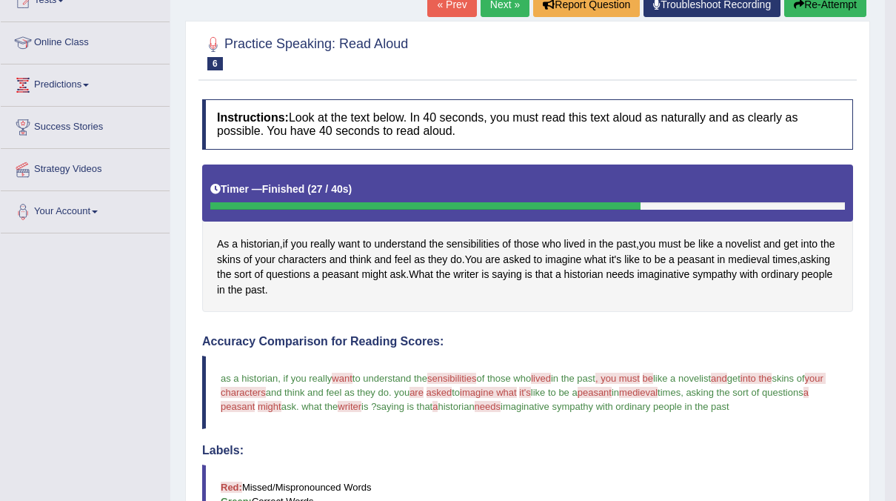
scroll to position [153, 0]
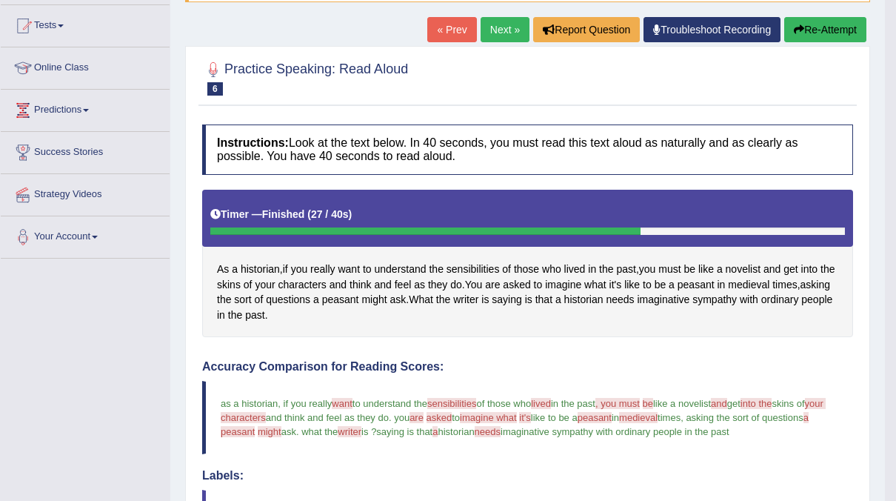
click at [510, 35] on link "Next »" at bounding box center [505, 29] width 49 height 25
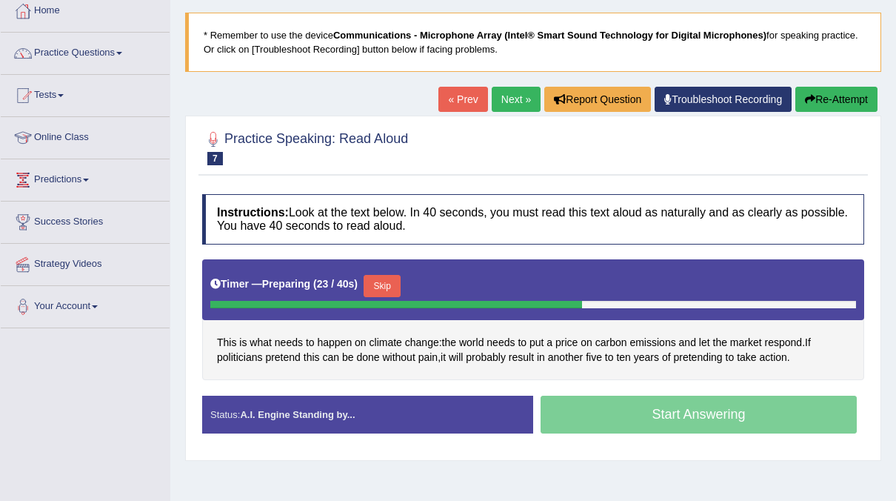
click at [377, 281] on button "Skip" at bounding box center [382, 286] width 37 height 22
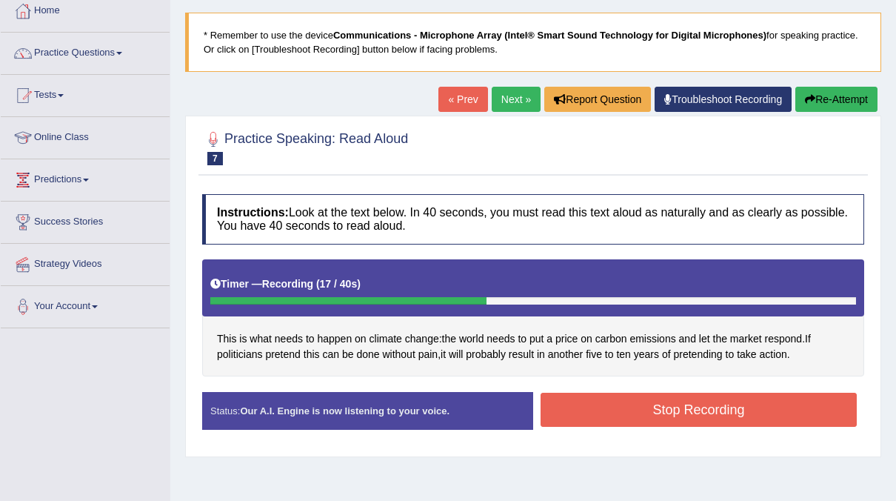
click at [577, 410] on button "Stop Recording" at bounding box center [699, 410] width 316 height 34
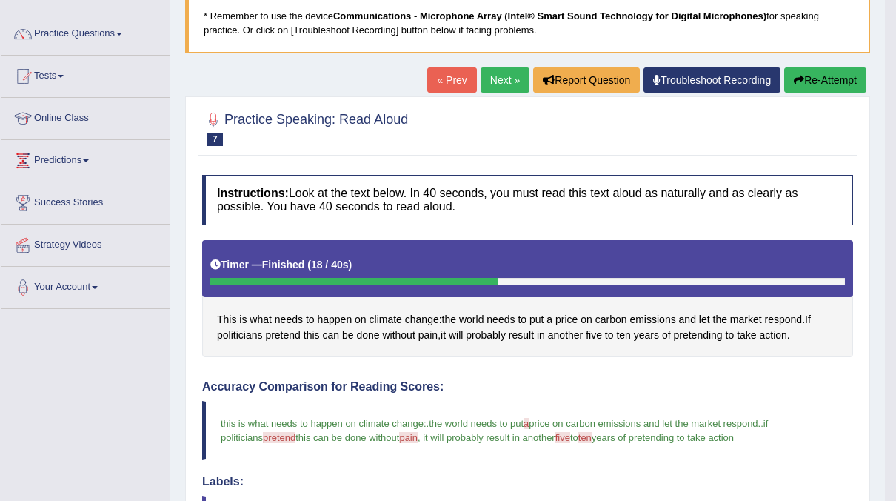
scroll to position [78, 0]
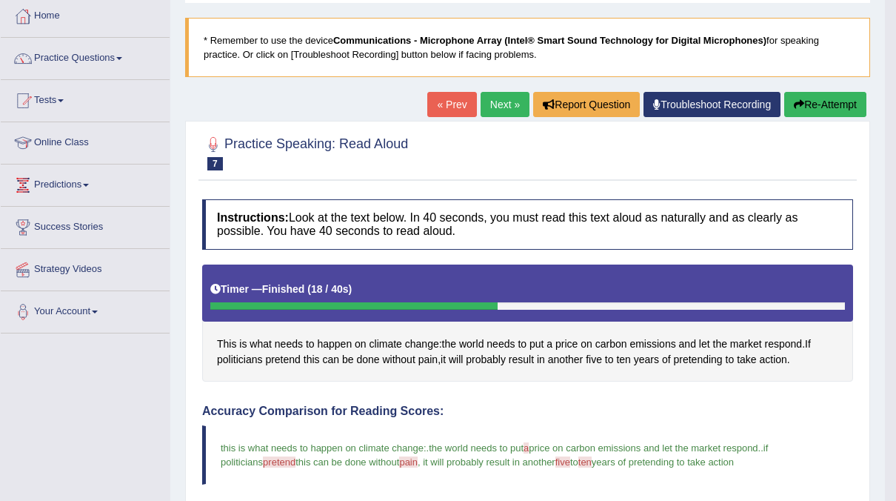
click at [503, 113] on link "Next »" at bounding box center [505, 104] width 49 height 25
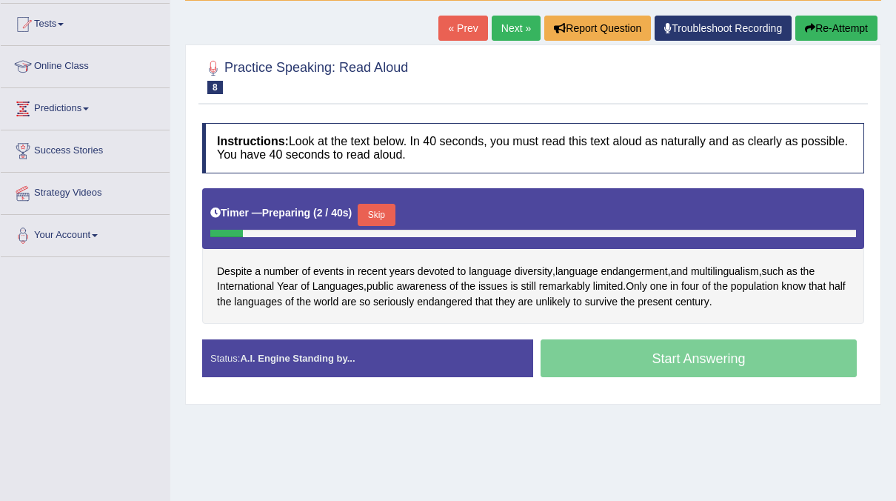
click at [376, 217] on button "Skip" at bounding box center [376, 215] width 37 height 22
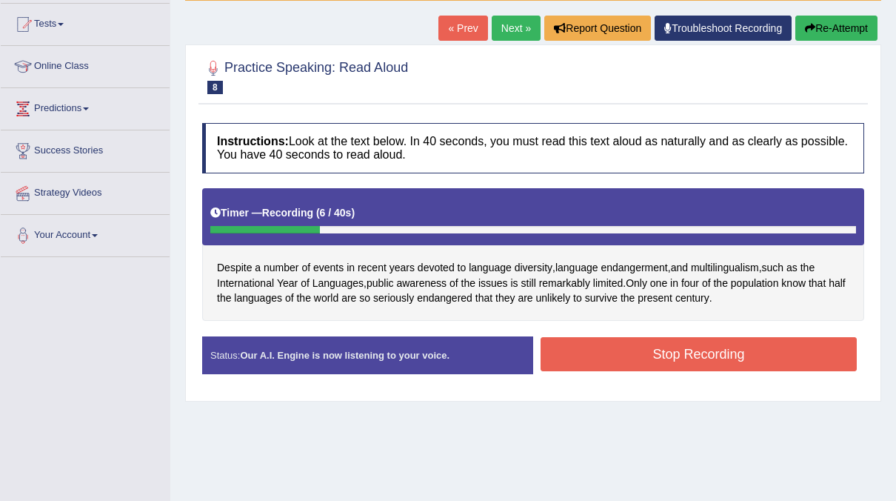
click at [700, 357] on button "Stop Recording" at bounding box center [699, 354] width 316 height 34
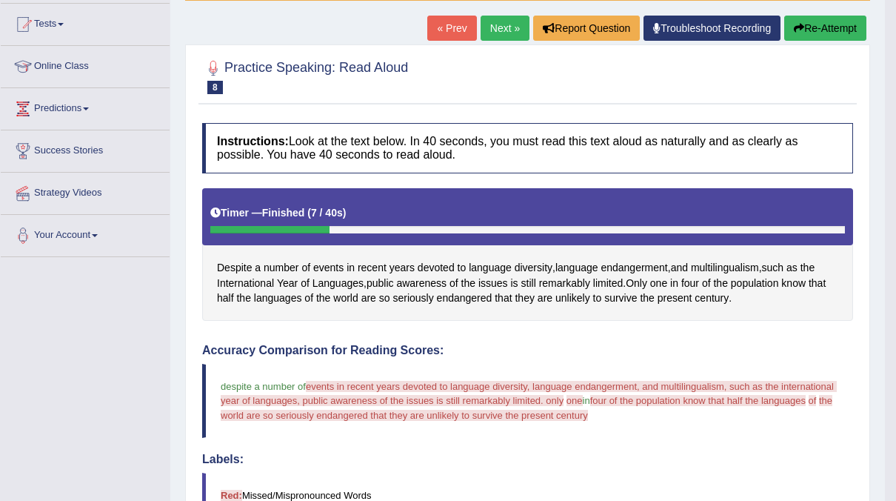
click at [804, 33] on button "Re-Attempt" at bounding box center [825, 28] width 82 height 25
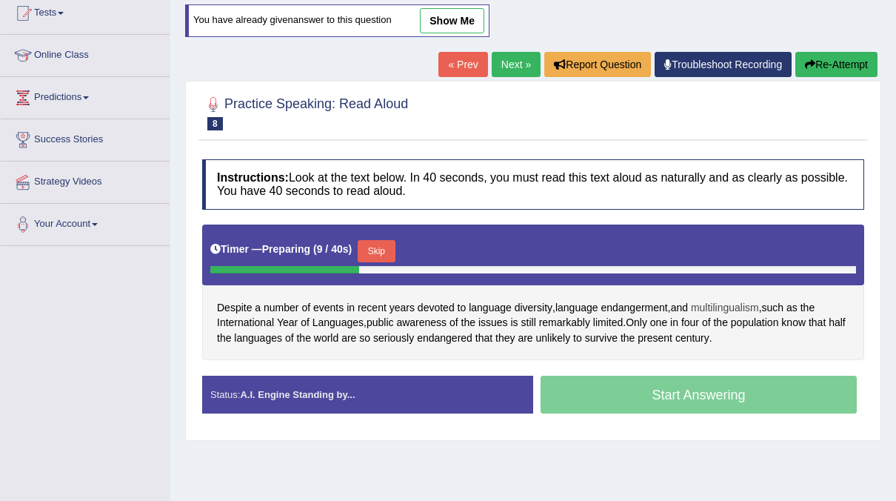
click at [712, 310] on span "multilingualism" at bounding box center [725, 308] width 68 height 16
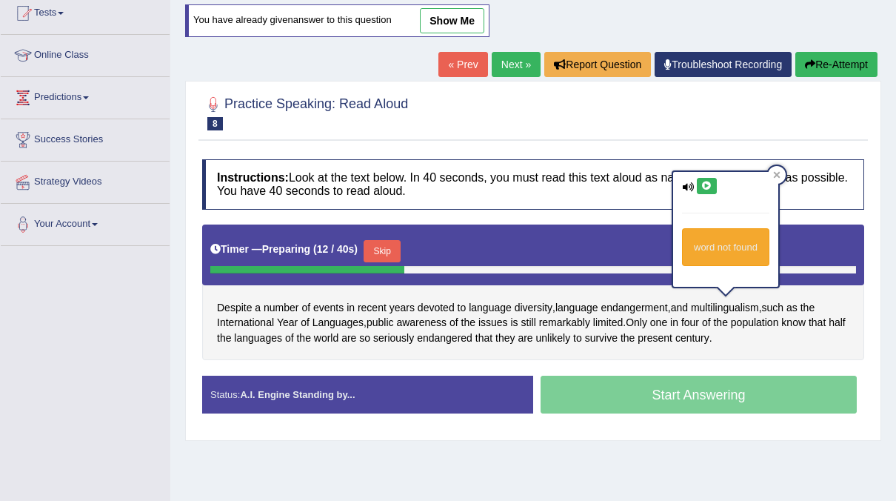
click at [704, 187] on icon at bounding box center [706, 185] width 11 height 9
click at [610, 292] on div "Despite a number of events in recent years devoted to language diversity , lang…" at bounding box center [533, 292] width 662 height 136
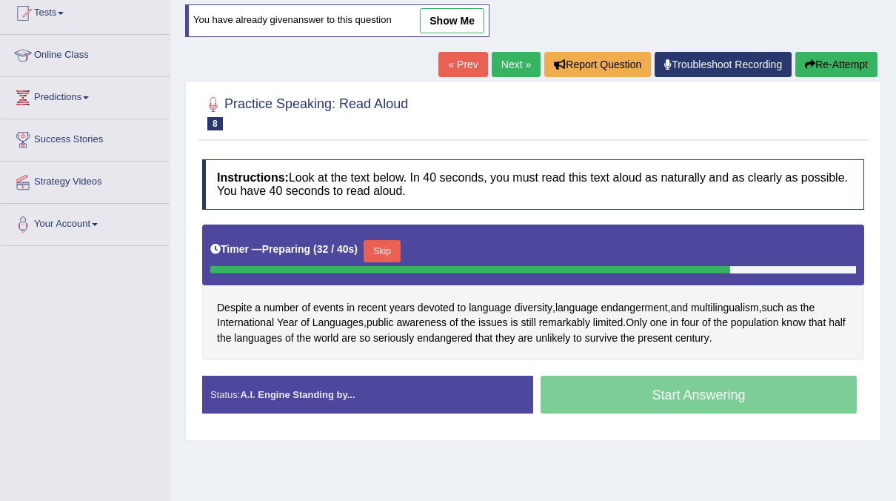
click at [386, 246] on button "Skip" at bounding box center [382, 251] width 37 height 22
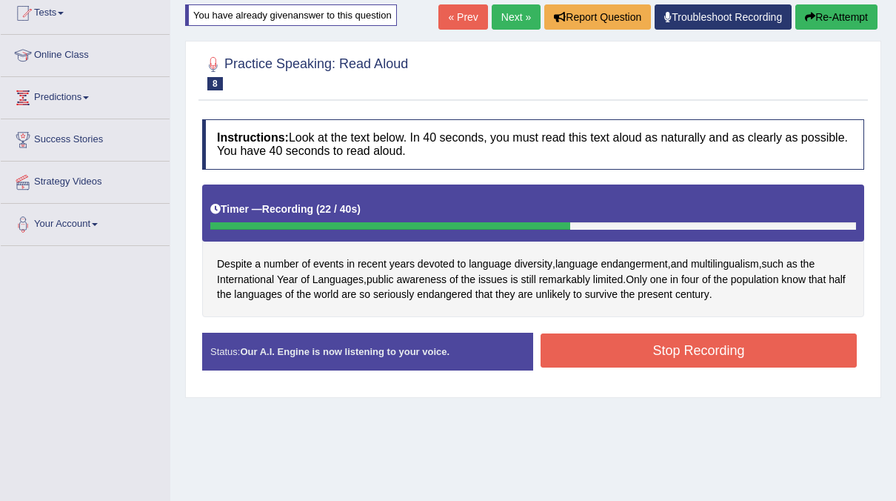
click at [604, 347] on button "Stop Recording" at bounding box center [699, 350] width 316 height 34
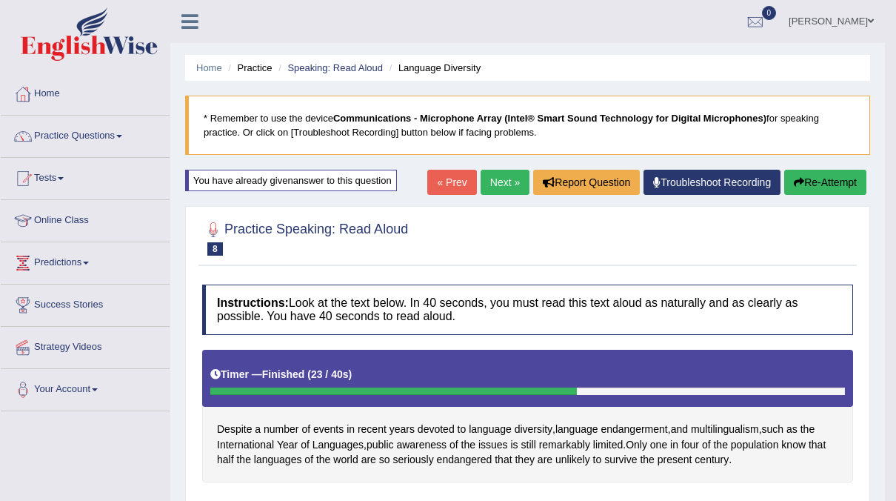
click at [509, 178] on link "Next »" at bounding box center [505, 182] width 49 height 25
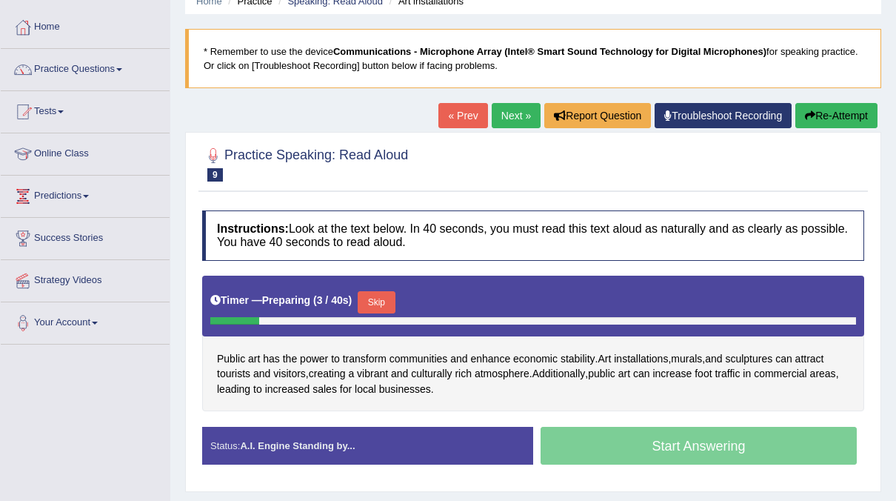
scroll to position [67, 0]
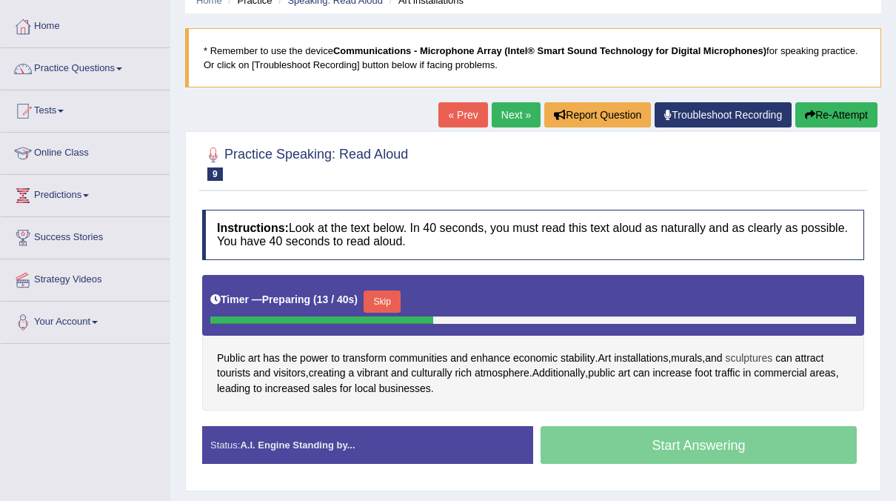
click at [758, 359] on span "sculptures" at bounding box center [748, 358] width 47 height 16
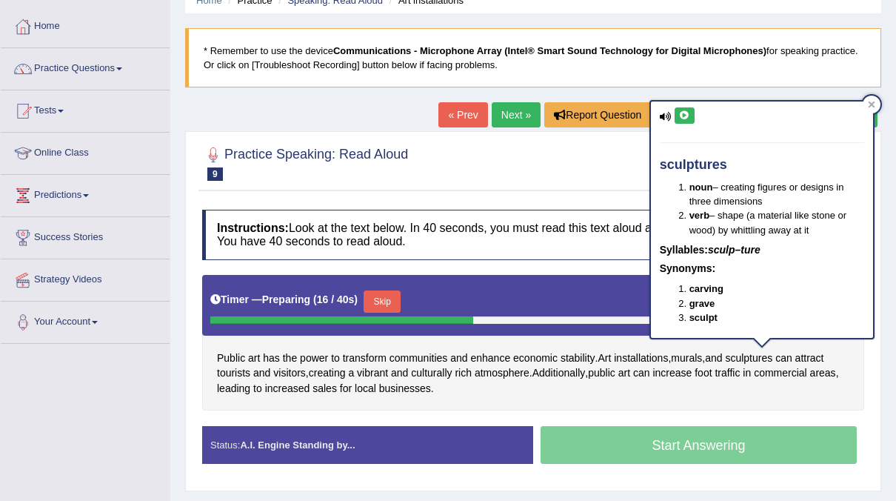
click at [685, 111] on icon at bounding box center [684, 115] width 11 height 9
click at [545, 157] on div at bounding box center [533, 162] width 662 height 45
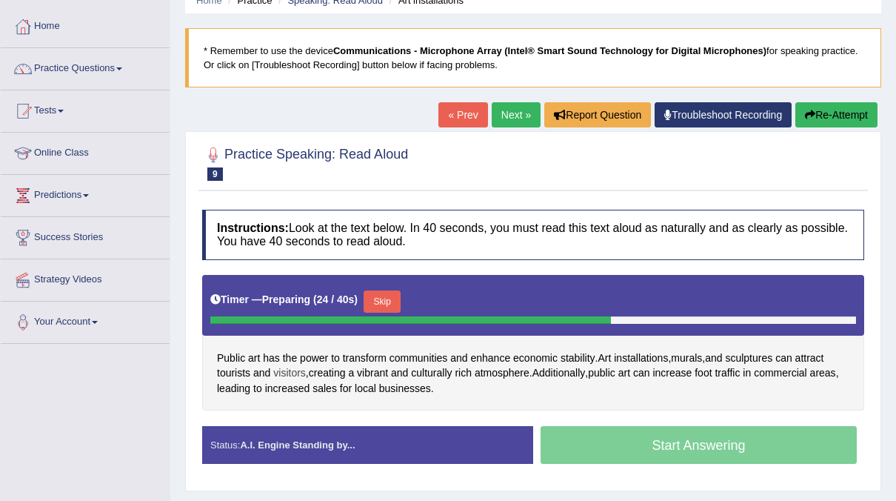
click at [290, 366] on span "visitors" at bounding box center [289, 373] width 33 height 16
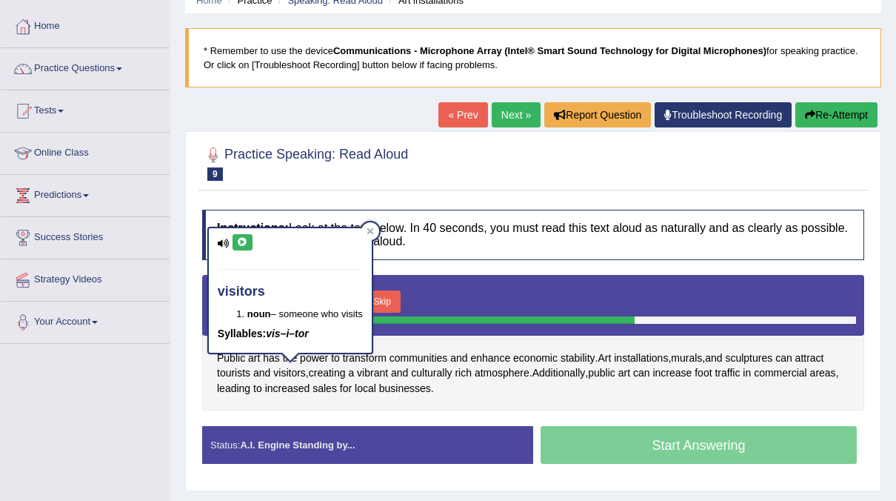
click at [245, 247] on button at bounding box center [243, 242] width 20 height 16
click at [582, 279] on div "Timer — Preparing ( 29 / 40s ) Skip" at bounding box center [533, 305] width 662 height 61
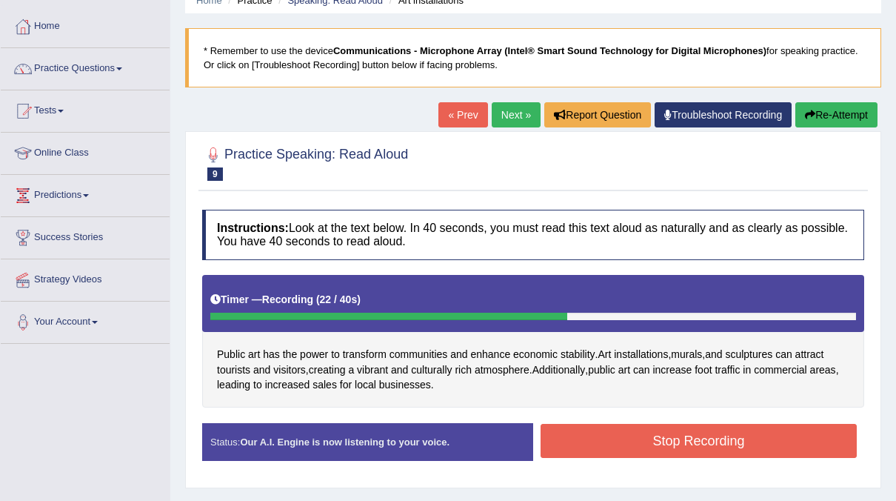
click at [606, 443] on button "Stop Recording" at bounding box center [699, 441] width 316 height 34
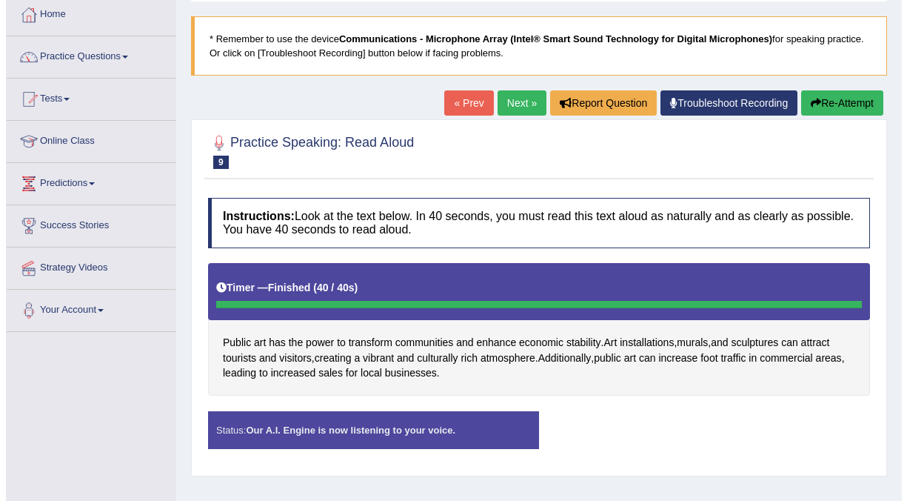
scroll to position [79, 0]
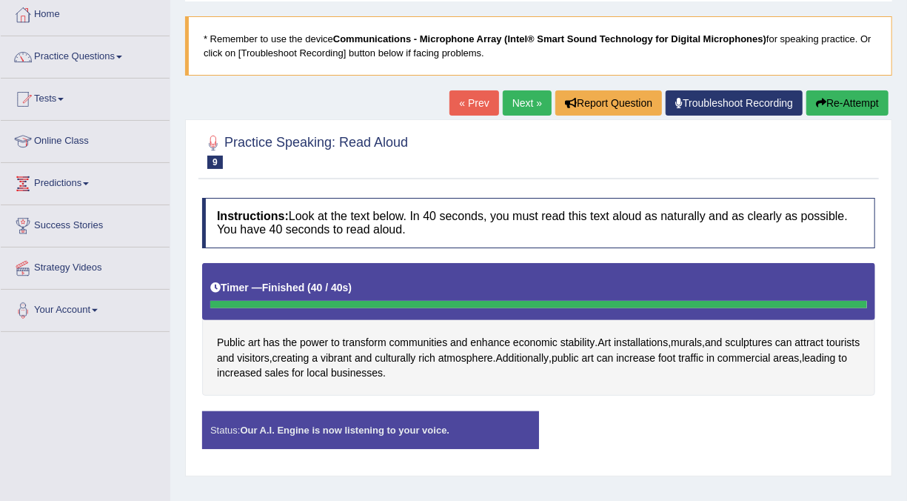
click at [509, 108] on link "Next »" at bounding box center [527, 102] width 49 height 25
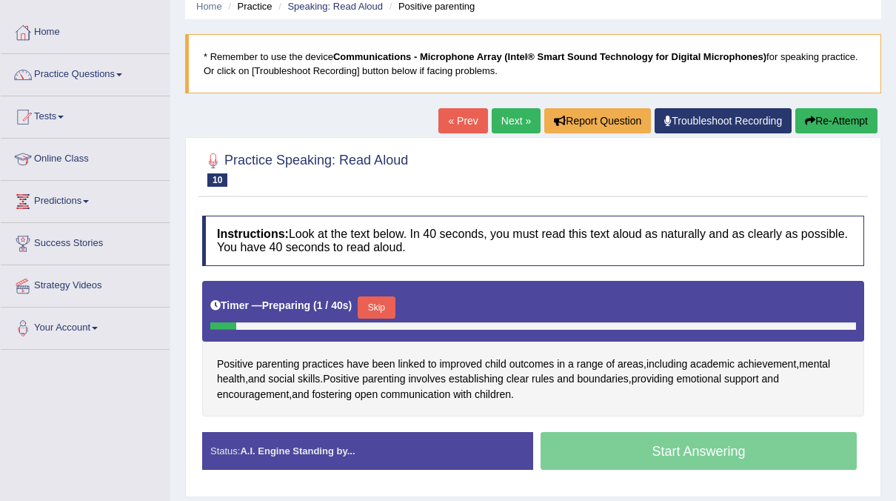
scroll to position [61, 0]
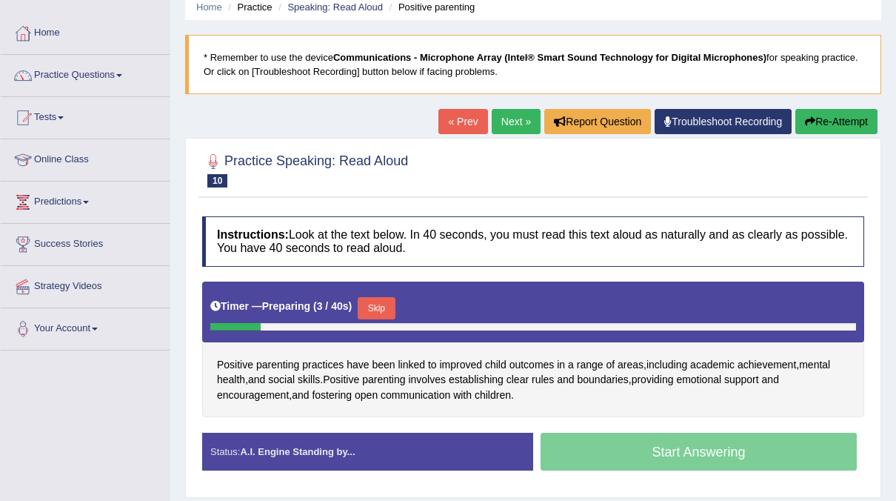
click at [376, 309] on button "Skip" at bounding box center [376, 308] width 37 height 22
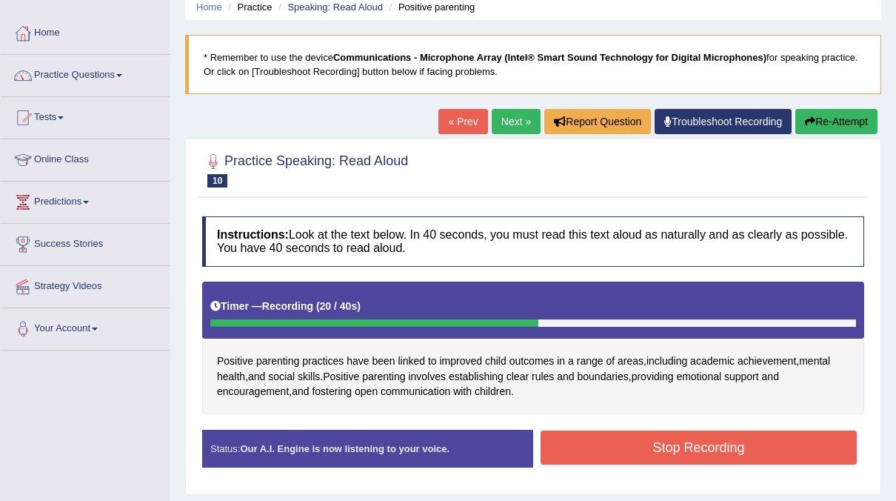
click at [610, 440] on button "Stop Recording" at bounding box center [699, 447] width 316 height 34
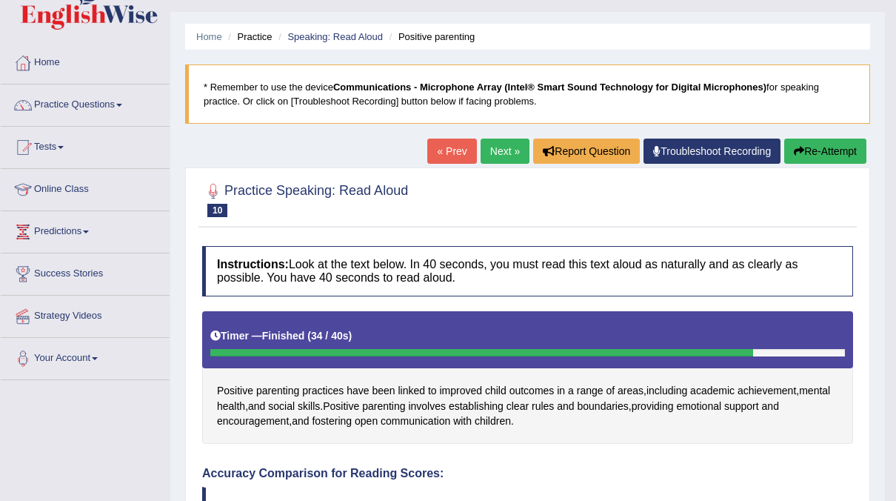
scroll to position [30, 0]
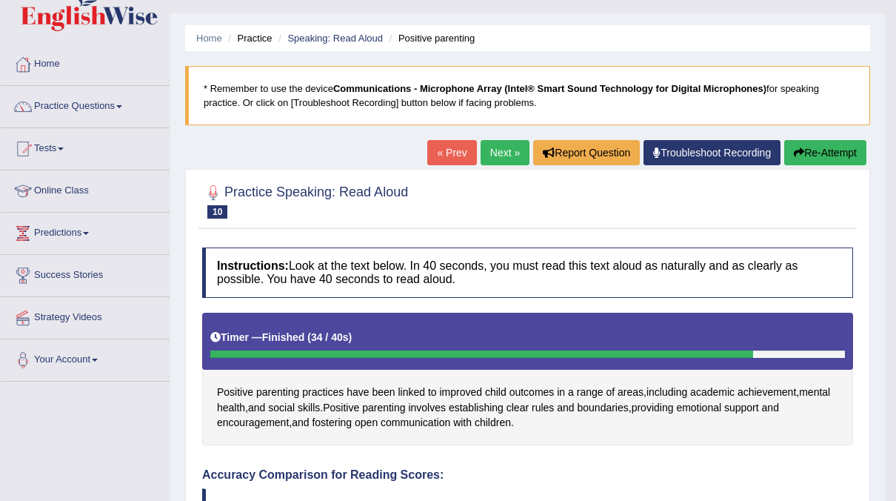
click at [504, 145] on link "Next »" at bounding box center [505, 152] width 49 height 25
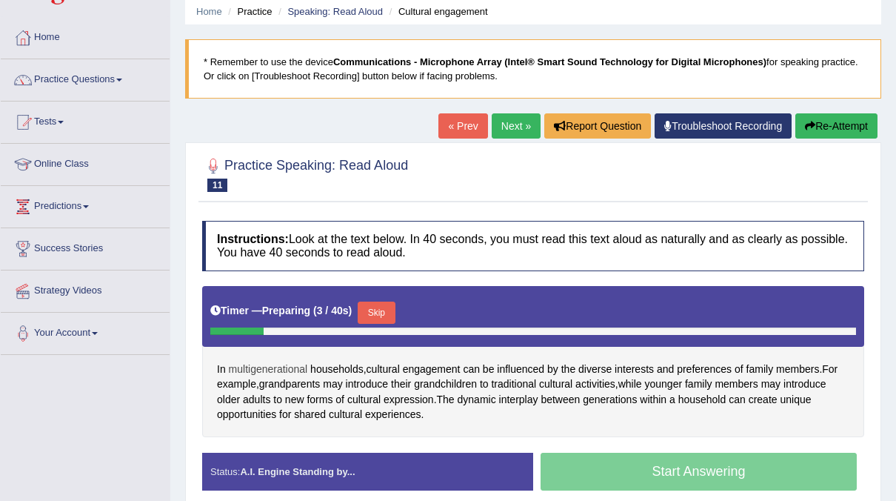
click at [260, 366] on span "multigenerational" at bounding box center [268, 369] width 79 height 16
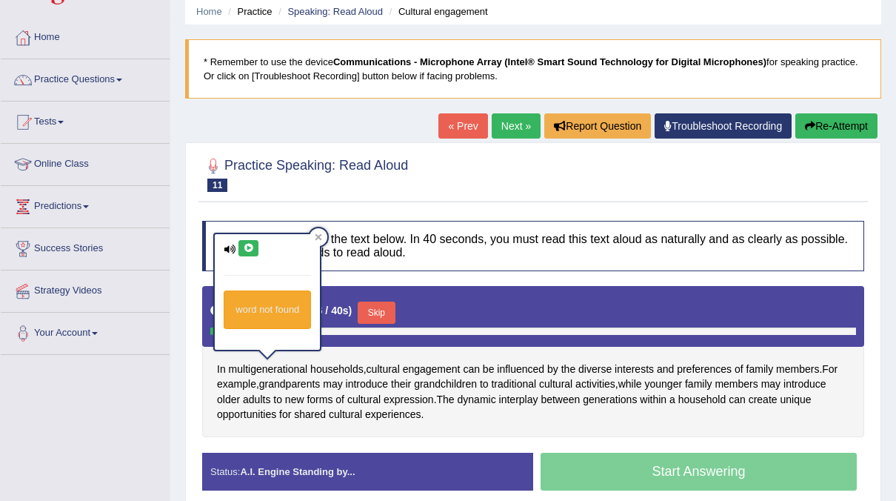
click at [249, 252] on button at bounding box center [249, 248] width 20 height 16
click at [316, 239] on icon at bounding box center [318, 236] width 7 height 7
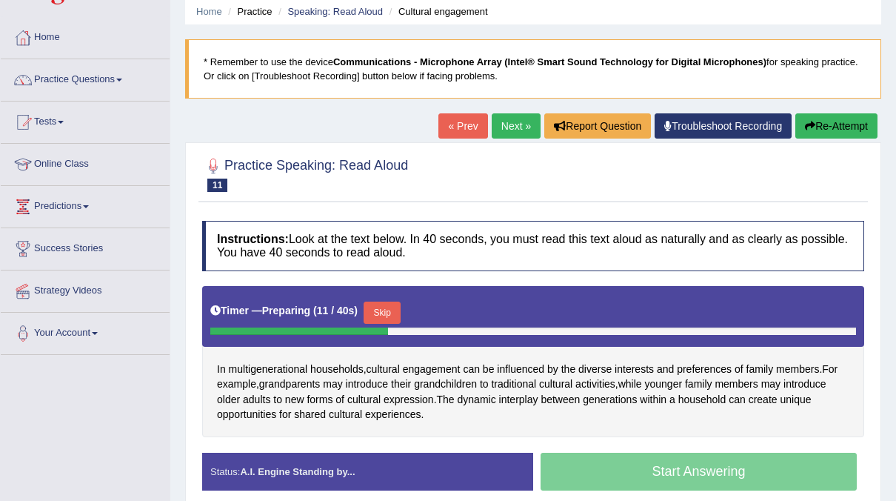
click at [378, 319] on button "Skip" at bounding box center [382, 312] width 37 height 22
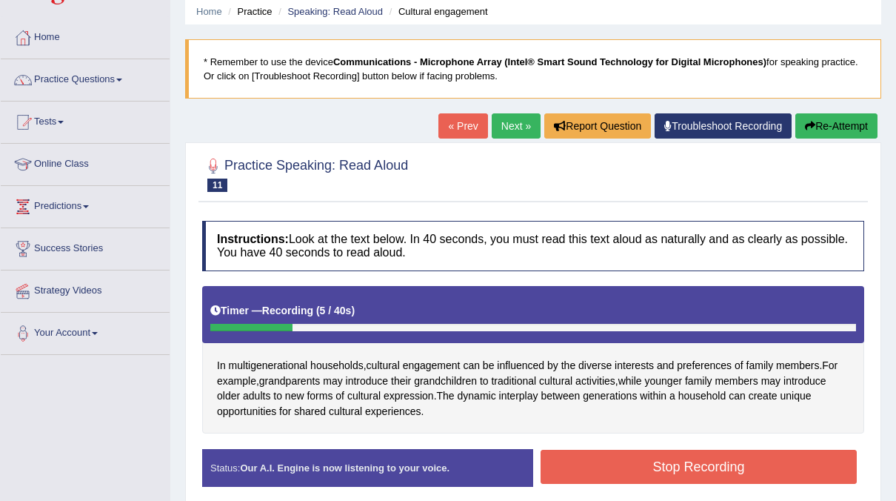
click at [859, 124] on button "Re-Attempt" at bounding box center [837, 125] width 82 height 25
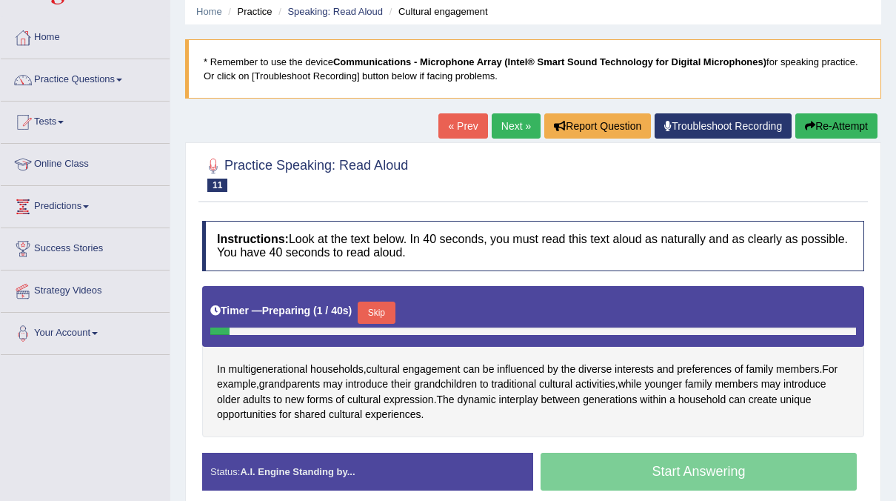
click at [387, 307] on button "Skip" at bounding box center [376, 312] width 37 height 22
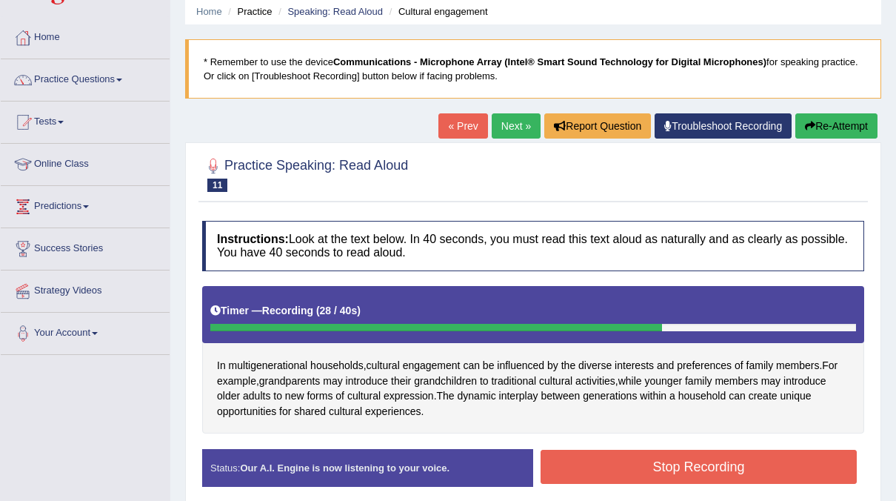
click at [627, 467] on button "Stop Recording" at bounding box center [699, 467] width 316 height 34
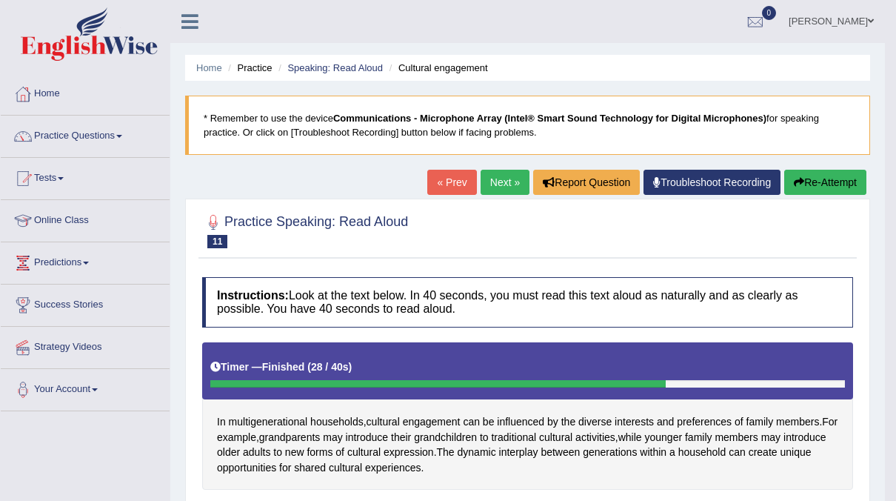
click at [507, 182] on link "Next »" at bounding box center [505, 182] width 49 height 25
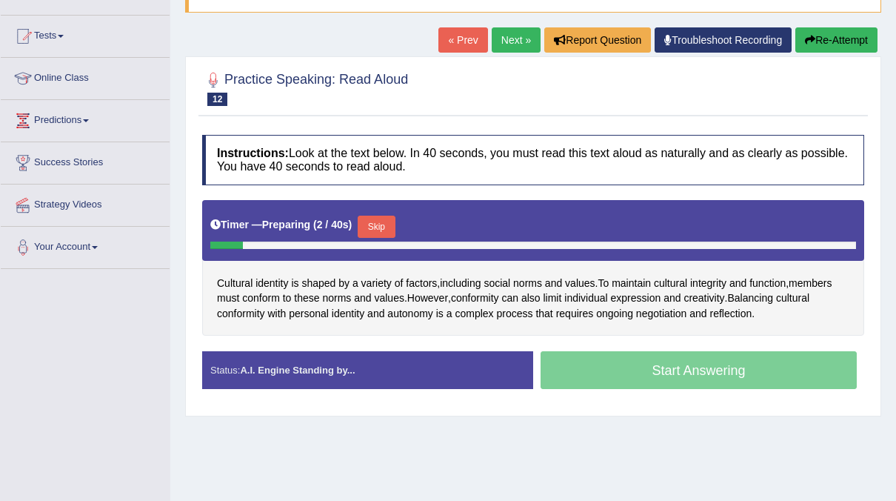
click at [371, 218] on button "Skip" at bounding box center [376, 227] width 37 height 22
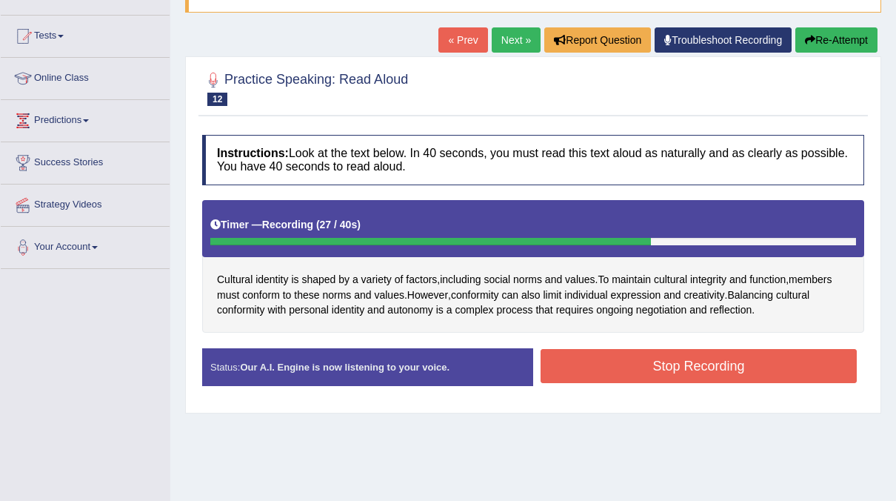
click at [750, 374] on button "Stop Recording" at bounding box center [699, 366] width 316 height 34
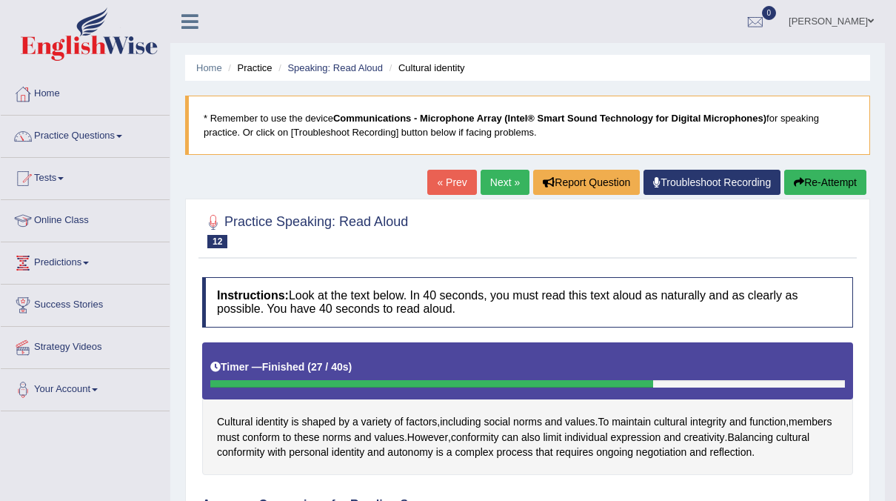
click at [510, 184] on link "Next »" at bounding box center [505, 182] width 49 height 25
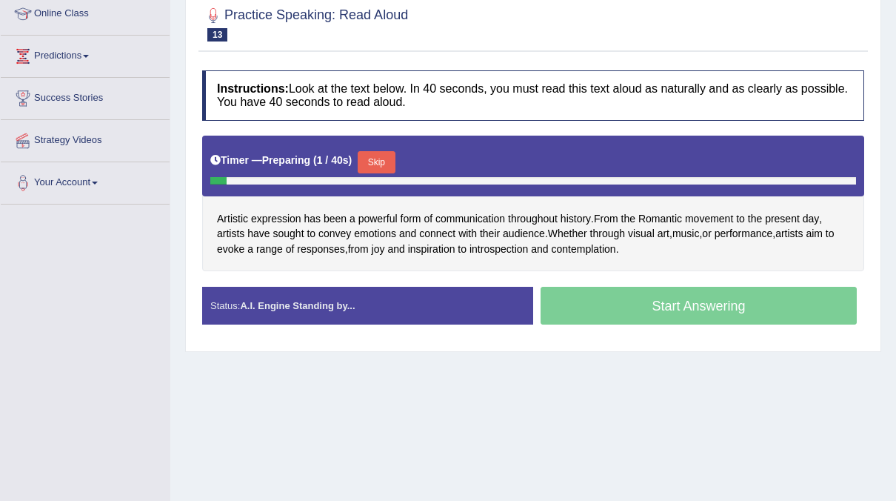
scroll to position [207, 0]
click at [370, 159] on button "Skip" at bounding box center [376, 162] width 37 height 22
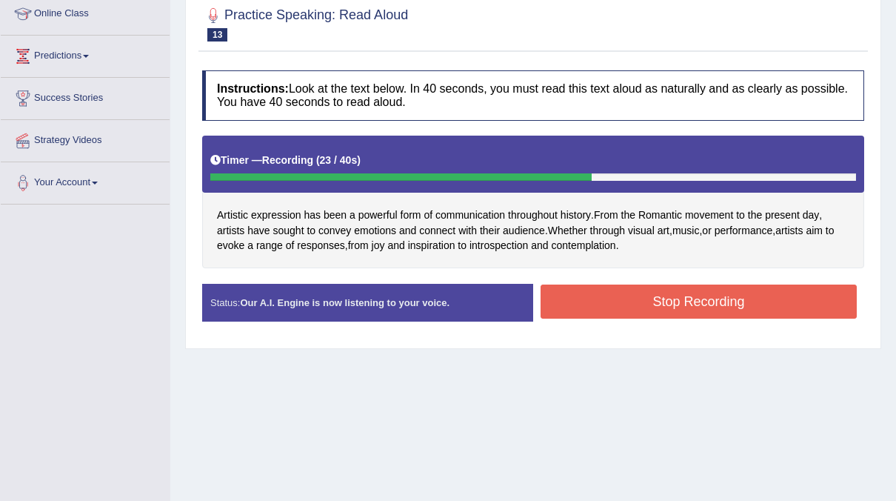
click at [576, 292] on button "Stop Recording" at bounding box center [699, 301] width 316 height 34
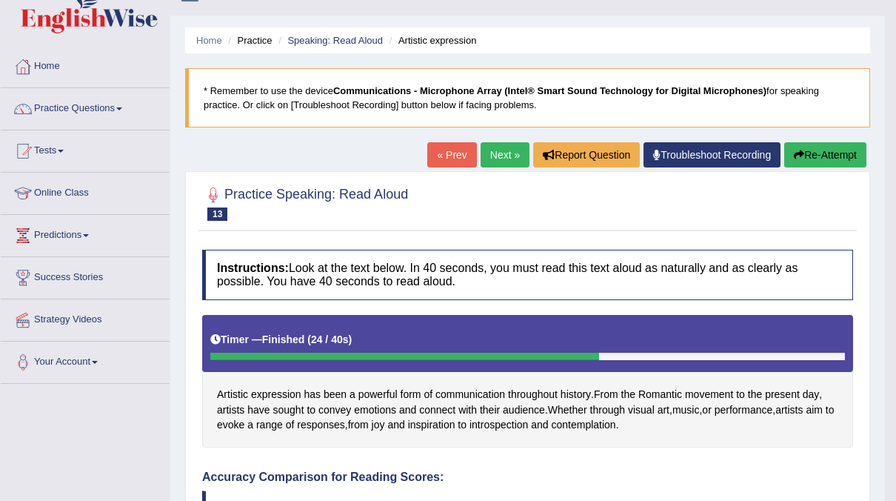
scroll to position [0, 0]
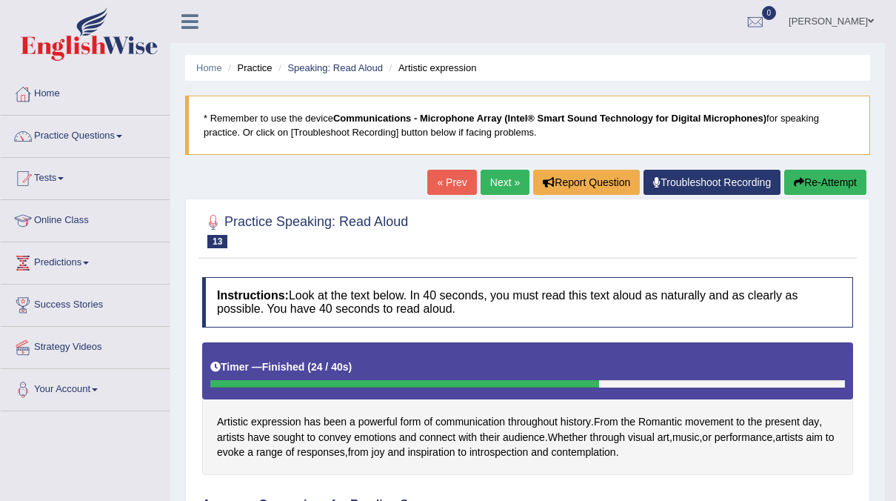
click at [494, 177] on link "Next »" at bounding box center [505, 182] width 49 height 25
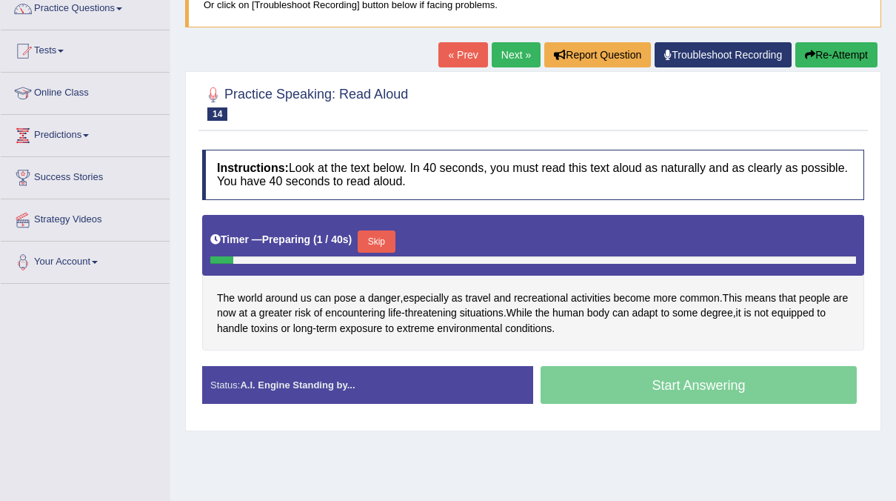
click at [373, 236] on button "Skip" at bounding box center [376, 241] width 37 height 22
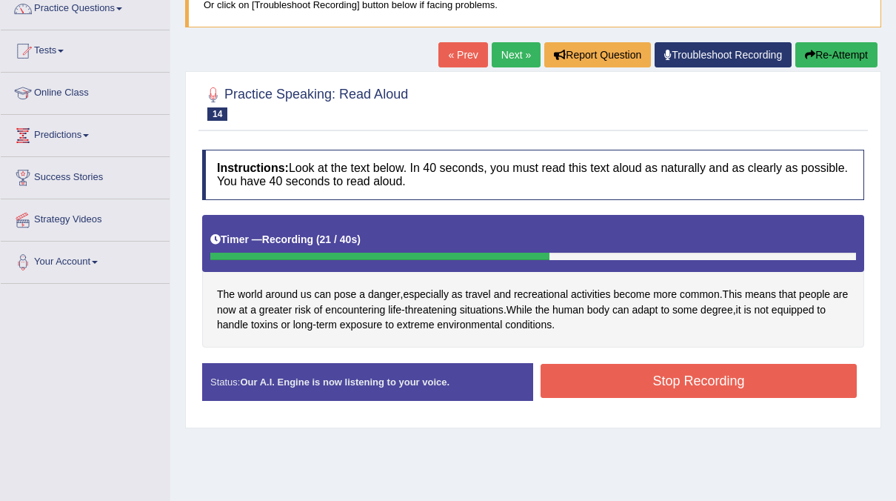
click at [610, 372] on button "Stop Recording" at bounding box center [699, 381] width 316 height 34
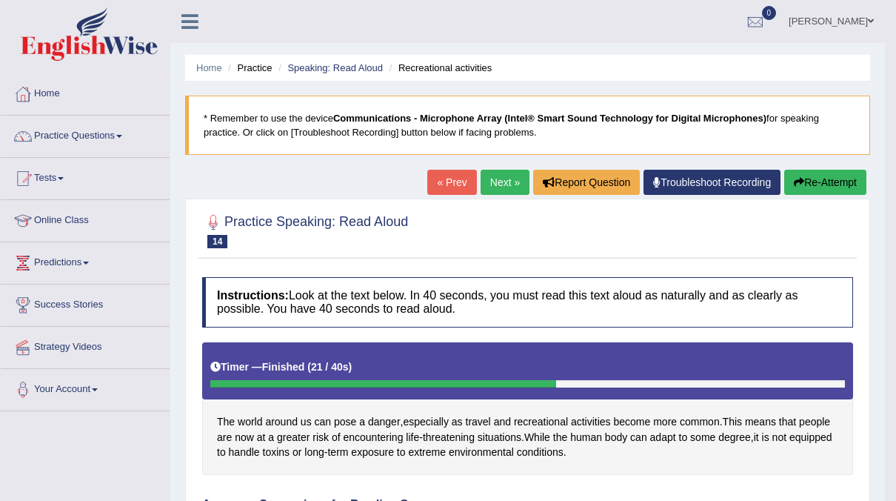
click at [497, 177] on link "Next »" at bounding box center [505, 182] width 49 height 25
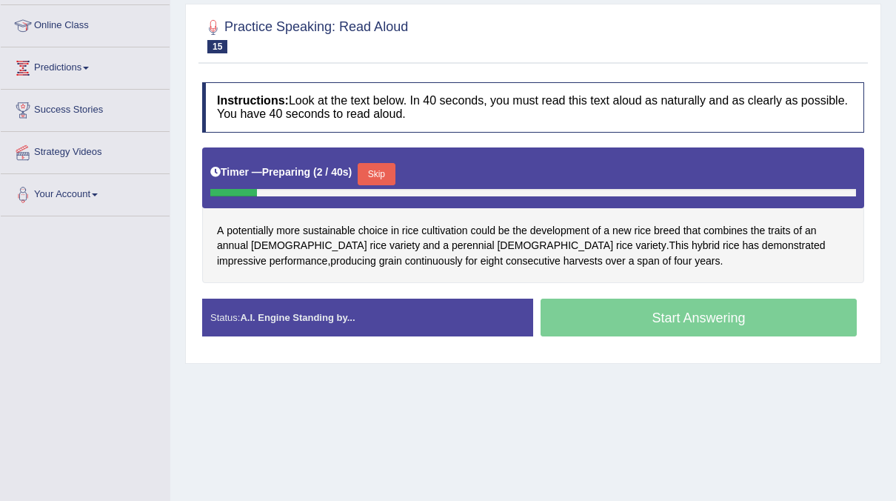
click at [375, 172] on button "Skip" at bounding box center [376, 174] width 37 height 22
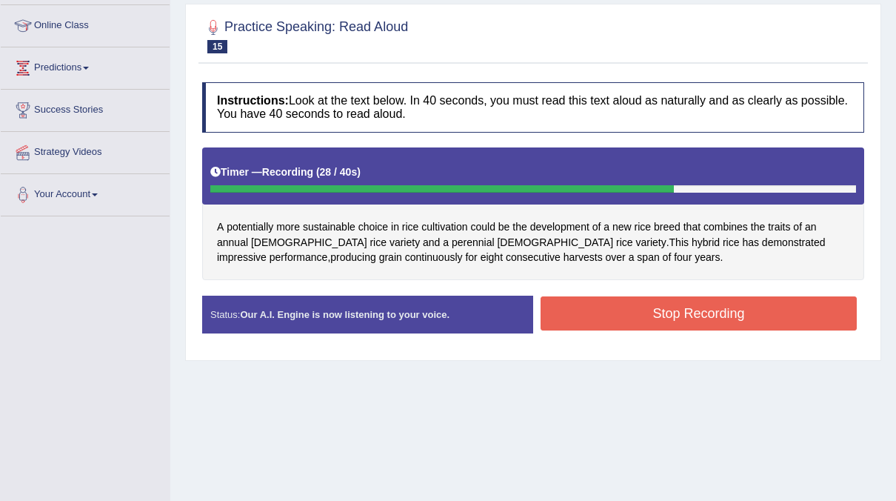
click at [762, 305] on button "Stop Recording" at bounding box center [699, 313] width 316 height 34
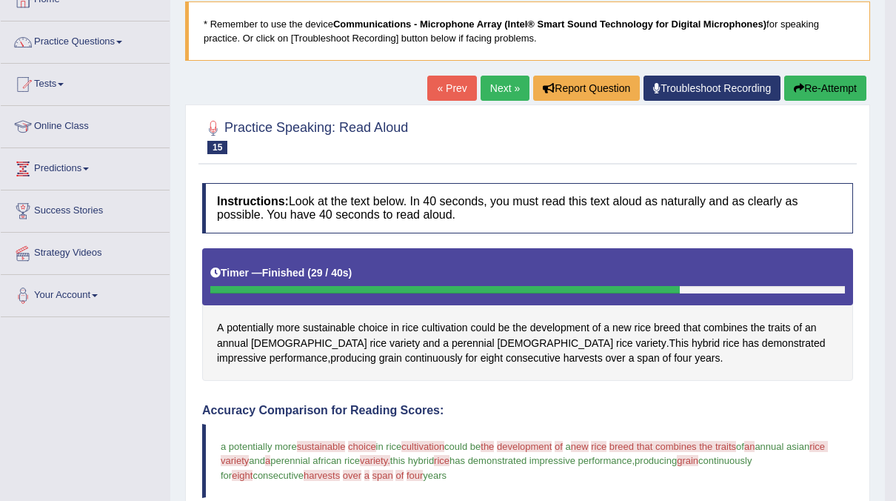
scroll to position [93, 0]
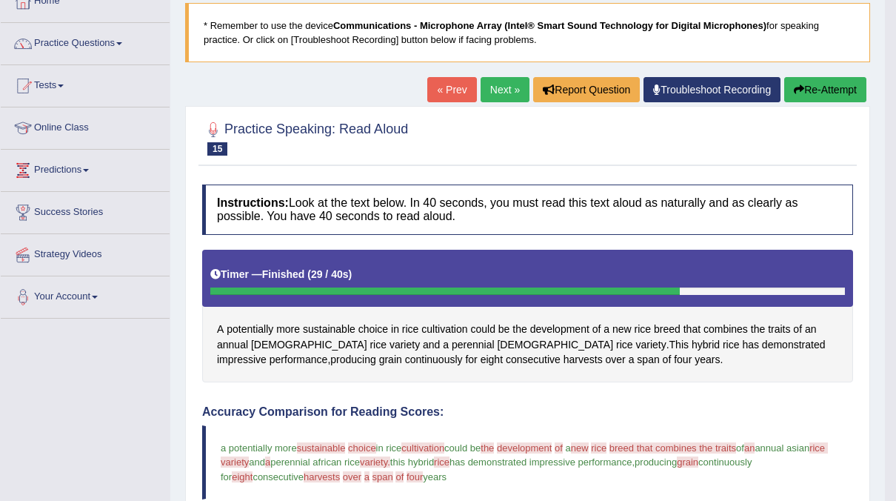
click at [814, 81] on button "Re-Attempt" at bounding box center [825, 89] width 82 height 25
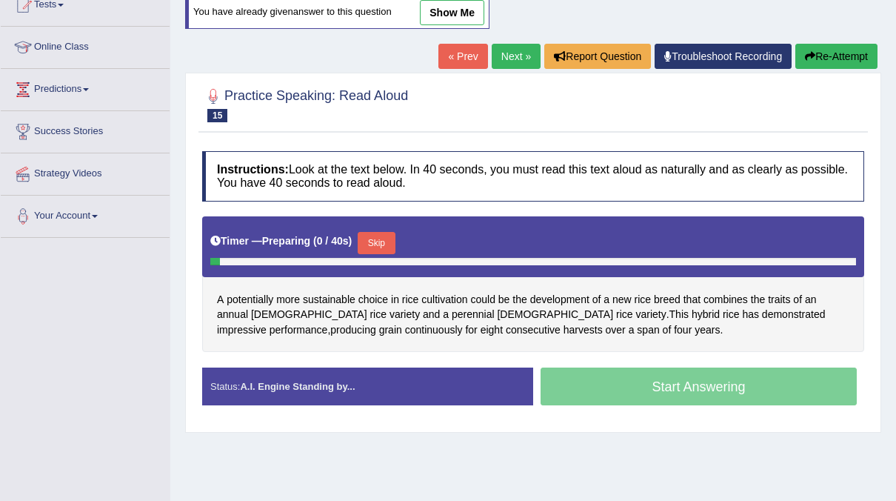
scroll to position [161, 0]
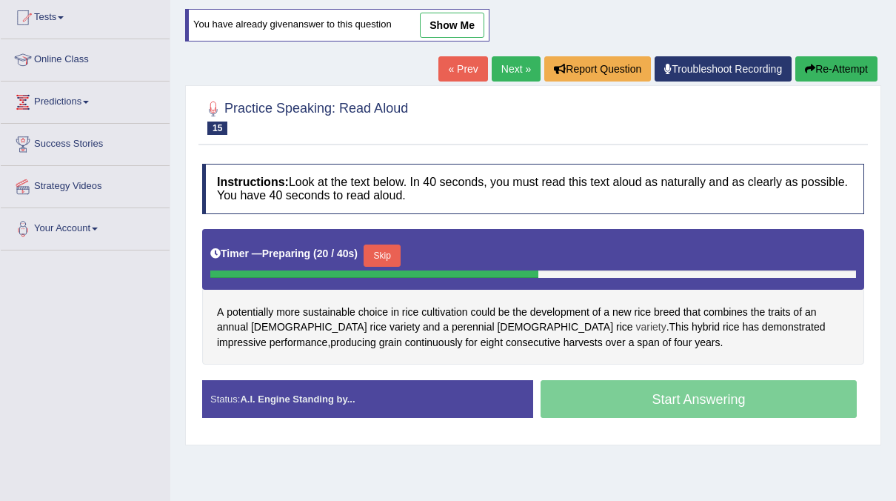
click at [636, 323] on span "variety" at bounding box center [651, 327] width 30 height 16
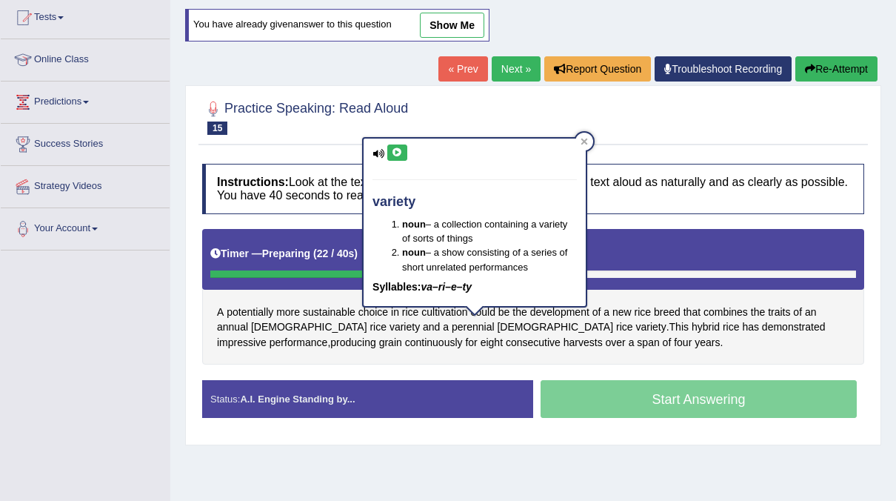
click at [396, 156] on button at bounding box center [397, 152] width 20 height 16
click at [651, 211] on h4 "Instructions: Look at the text below. In 40 seconds, you must read this text al…" at bounding box center [533, 189] width 662 height 50
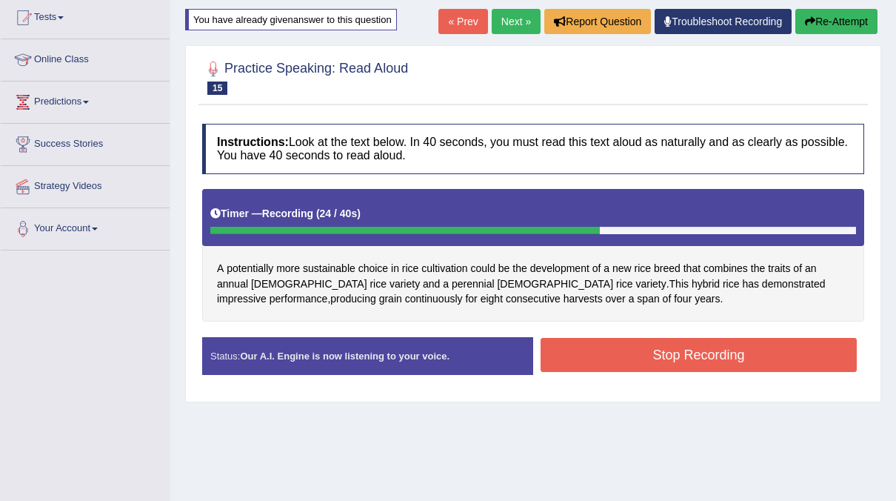
click at [699, 363] on button "Stop Recording" at bounding box center [699, 355] width 316 height 34
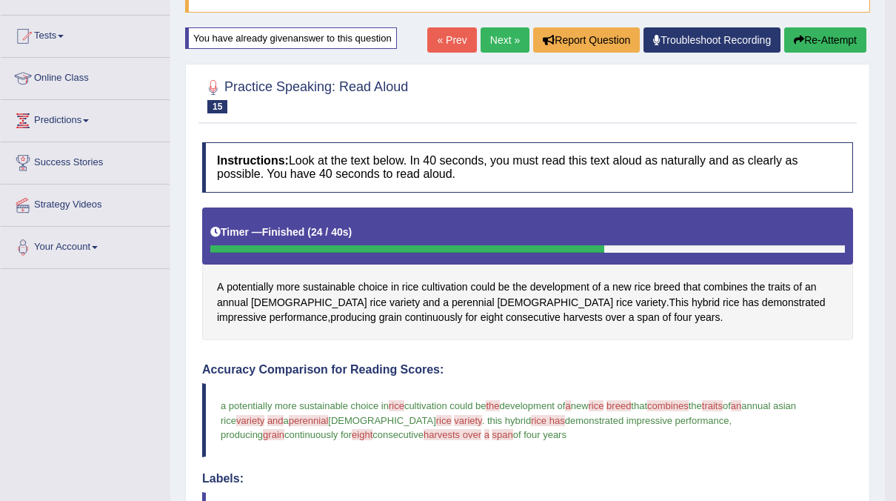
scroll to position [0, 0]
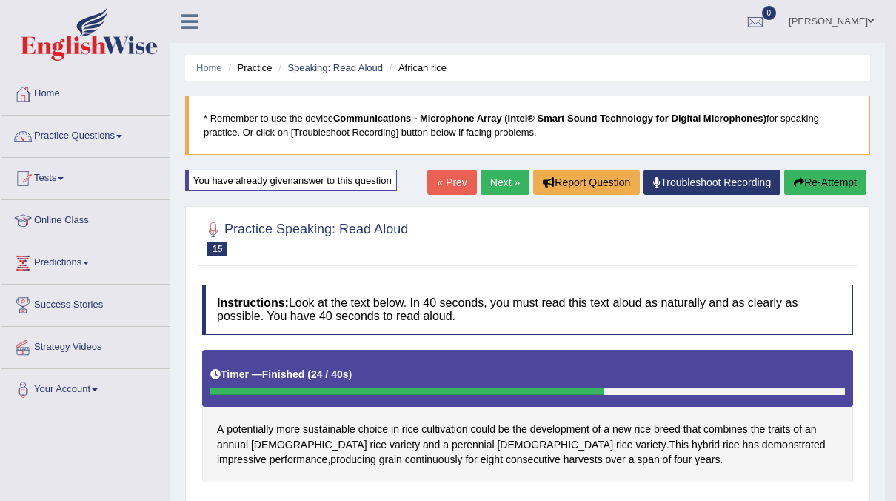
click at [517, 179] on link "Next »" at bounding box center [505, 182] width 49 height 25
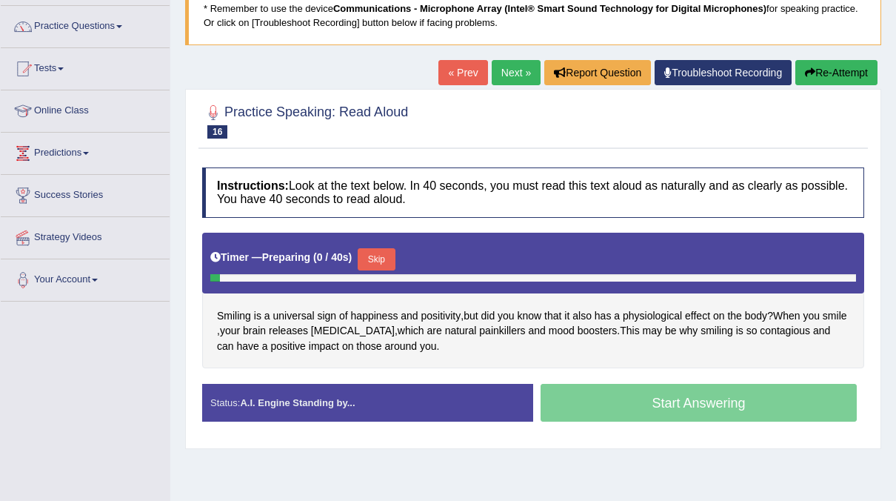
scroll to position [110, 0]
click at [376, 256] on button "Skip" at bounding box center [376, 259] width 37 height 22
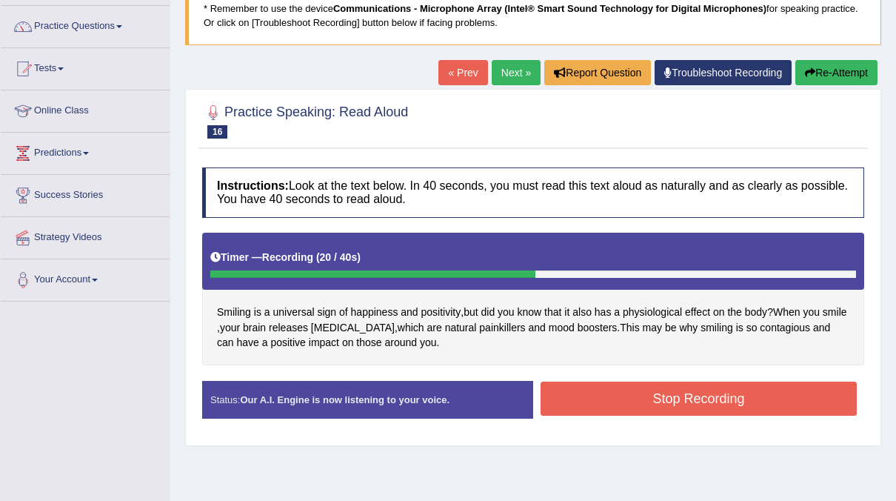
click at [718, 401] on button "Stop Recording" at bounding box center [699, 398] width 316 height 34
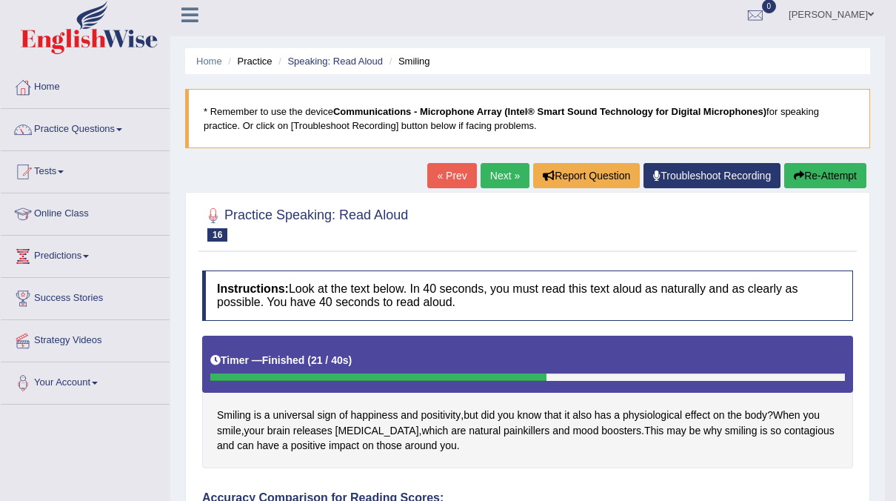
scroll to position [0, 0]
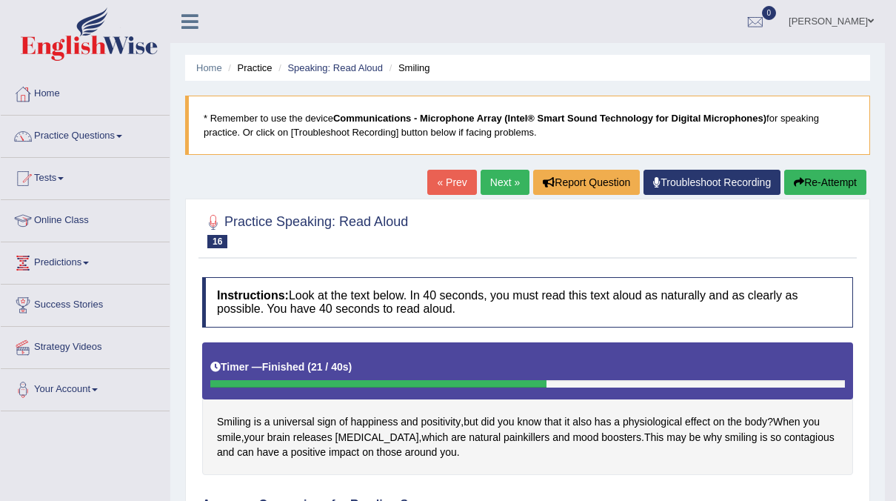
click at [511, 178] on link "Next »" at bounding box center [505, 182] width 49 height 25
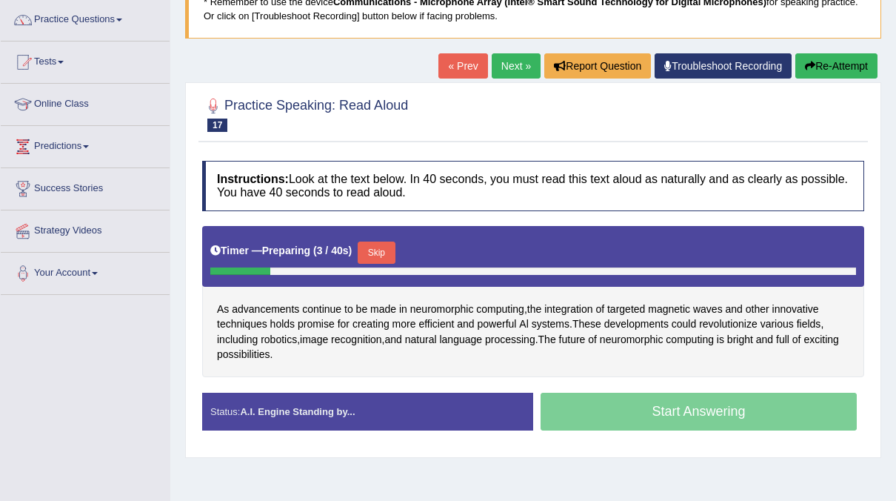
click at [371, 248] on button "Skip" at bounding box center [376, 252] width 37 height 22
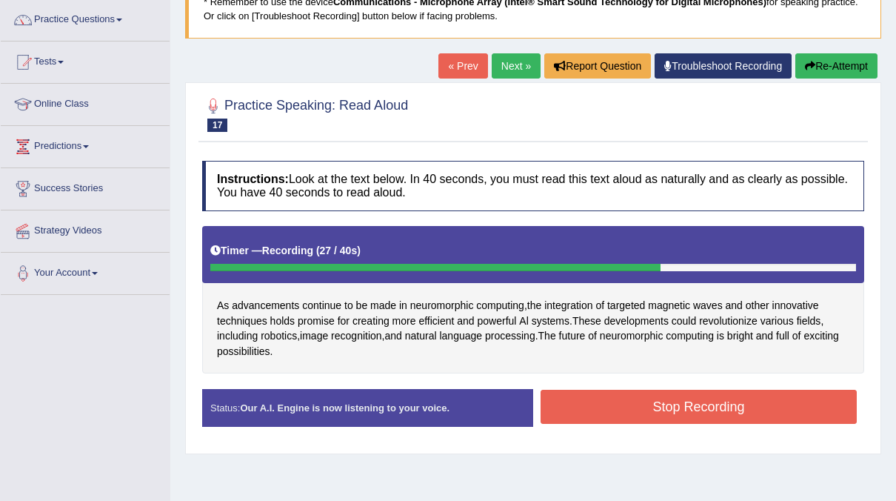
click at [664, 404] on button "Stop Recording" at bounding box center [699, 407] width 316 height 34
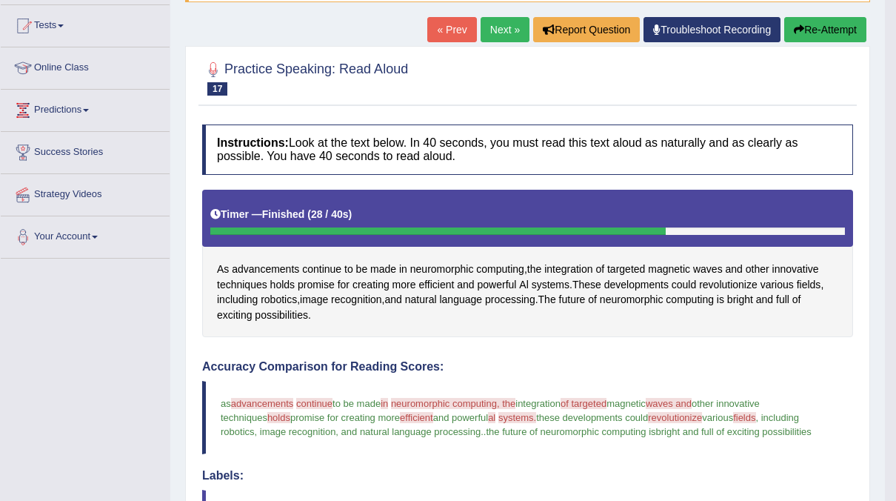
scroll to position [133, 0]
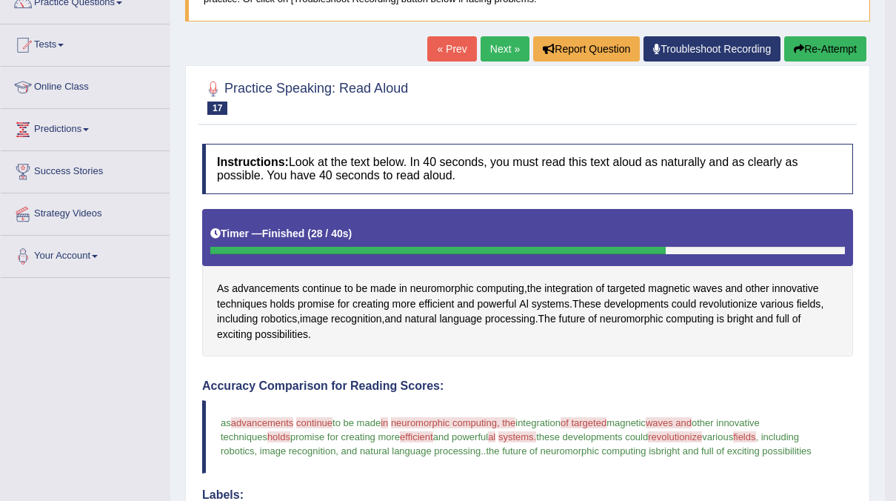
click at [512, 47] on link "Next »" at bounding box center [505, 48] width 49 height 25
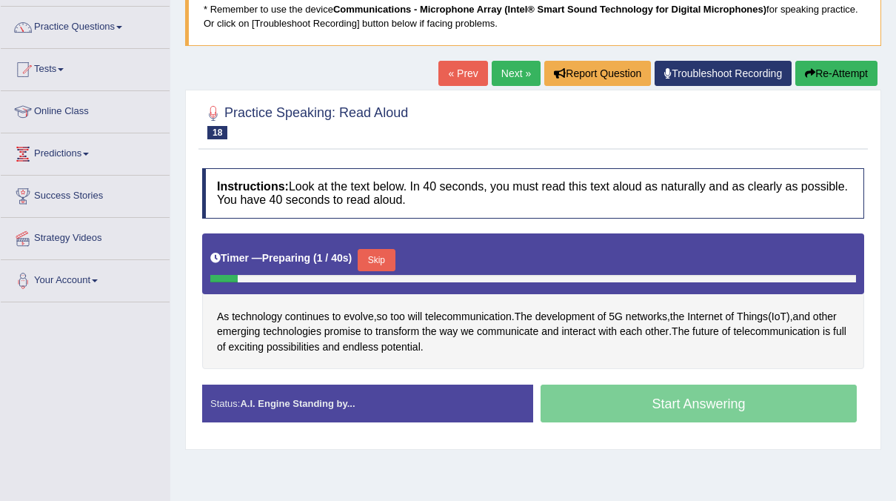
click at [366, 256] on button "Skip" at bounding box center [376, 260] width 37 height 22
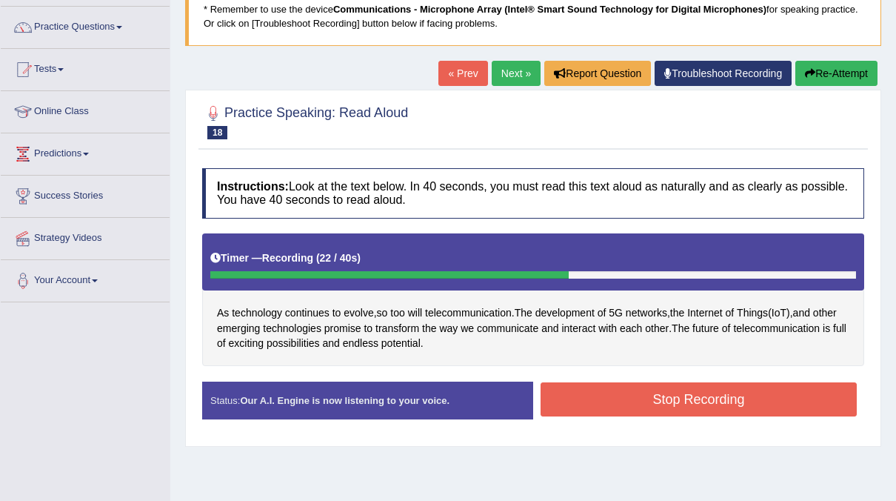
click at [715, 401] on button "Stop Recording" at bounding box center [699, 399] width 316 height 34
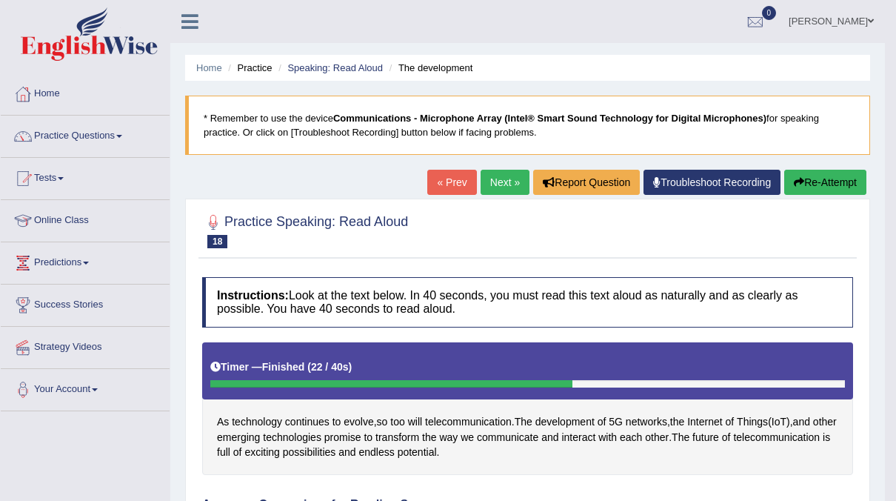
click at [506, 179] on link "Next »" at bounding box center [505, 182] width 49 height 25
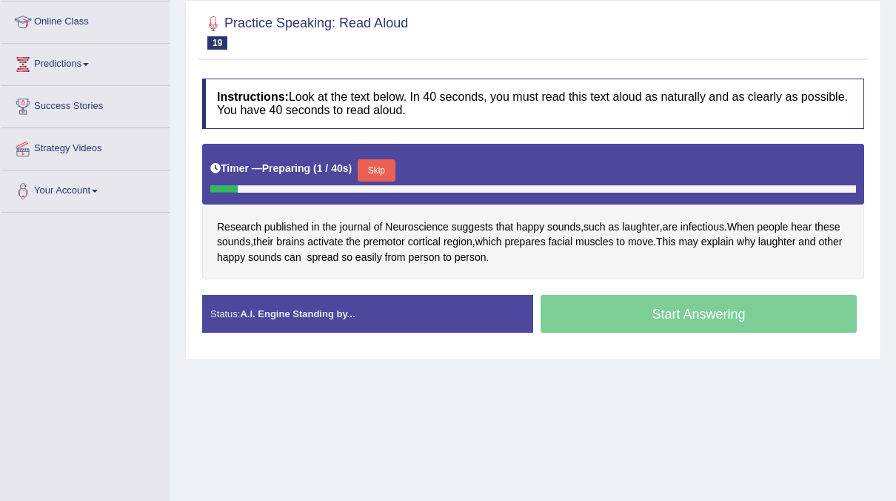
click at [368, 172] on button "Skip" at bounding box center [376, 170] width 37 height 22
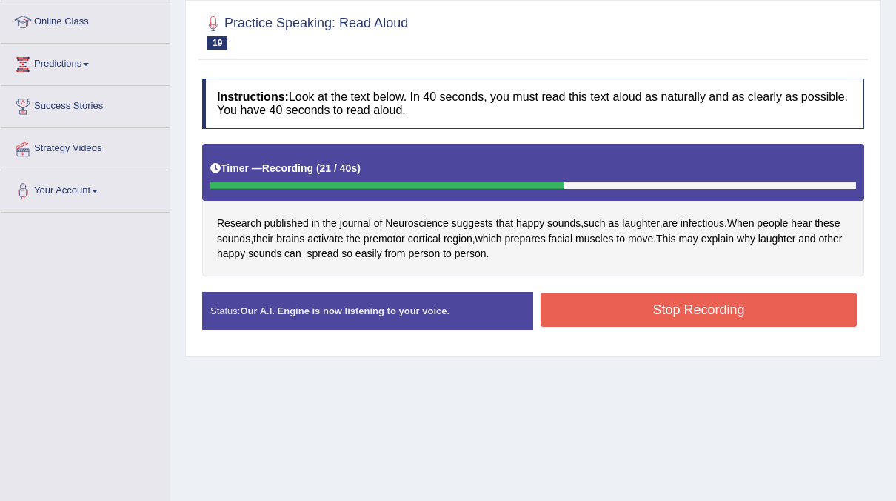
click at [681, 298] on button "Stop Recording" at bounding box center [699, 310] width 316 height 34
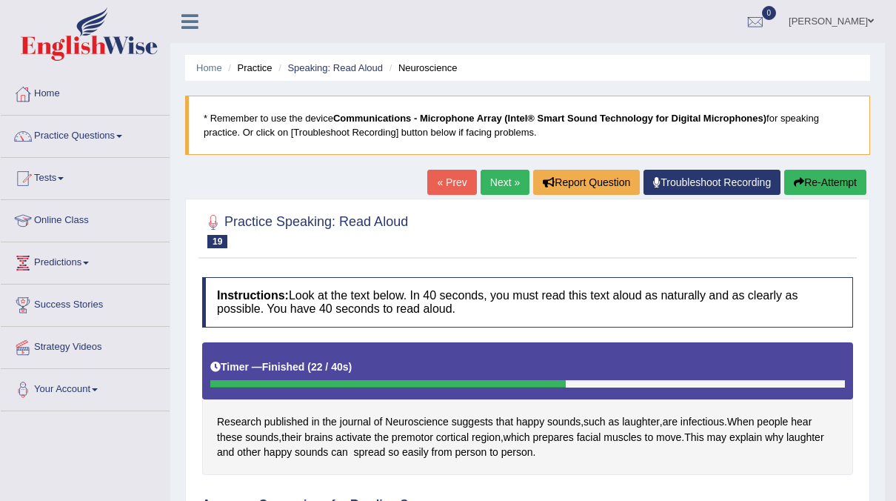
click at [501, 182] on link "Next »" at bounding box center [505, 182] width 49 height 25
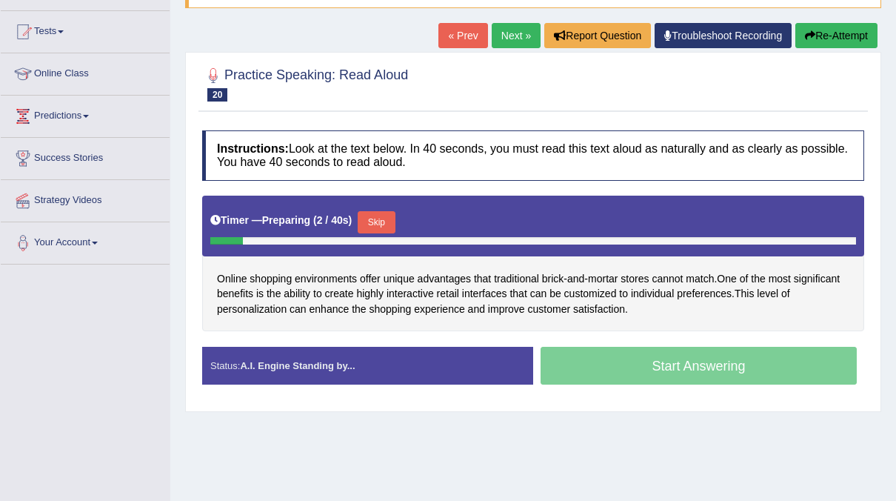
click at [373, 222] on button "Skip" at bounding box center [376, 222] width 37 height 22
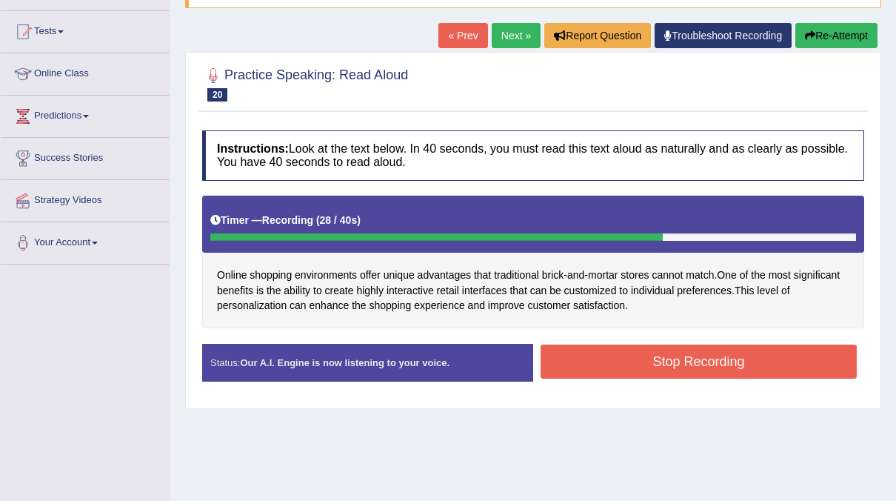
click at [770, 351] on button "Stop Recording" at bounding box center [699, 361] width 316 height 34
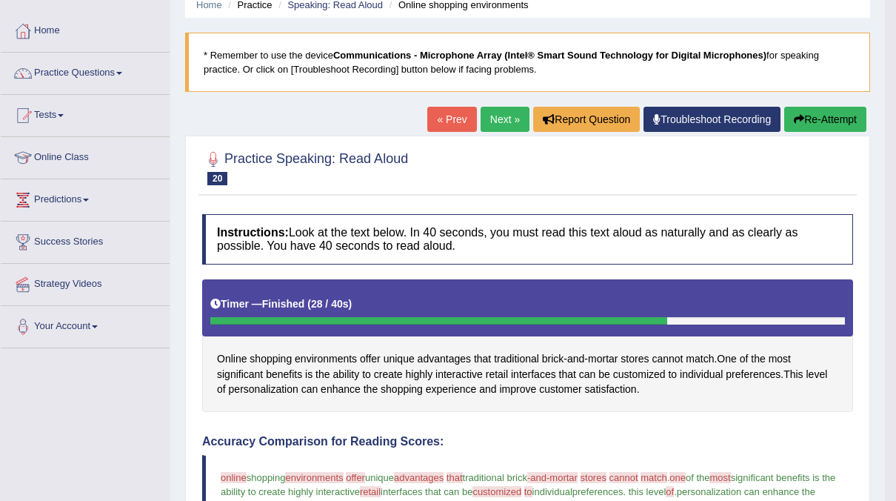
scroll to position [38, 0]
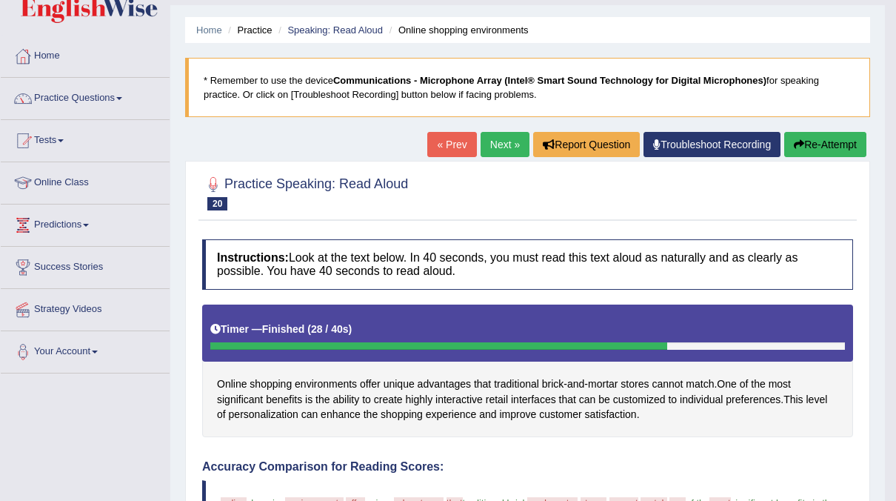
click at [493, 145] on link "Next »" at bounding box center [505, 144] width 49 height 25
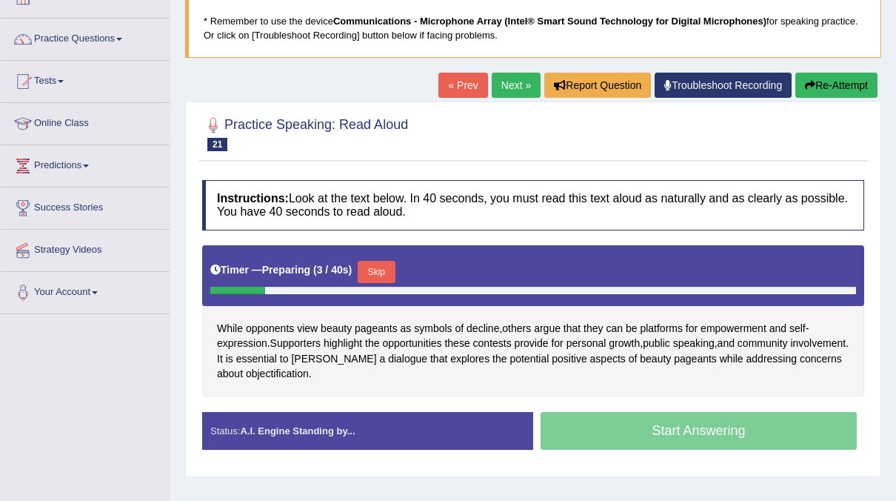
click at [369, 265] on button "Skip" at bounding box center [376, 272] width 37 height 22
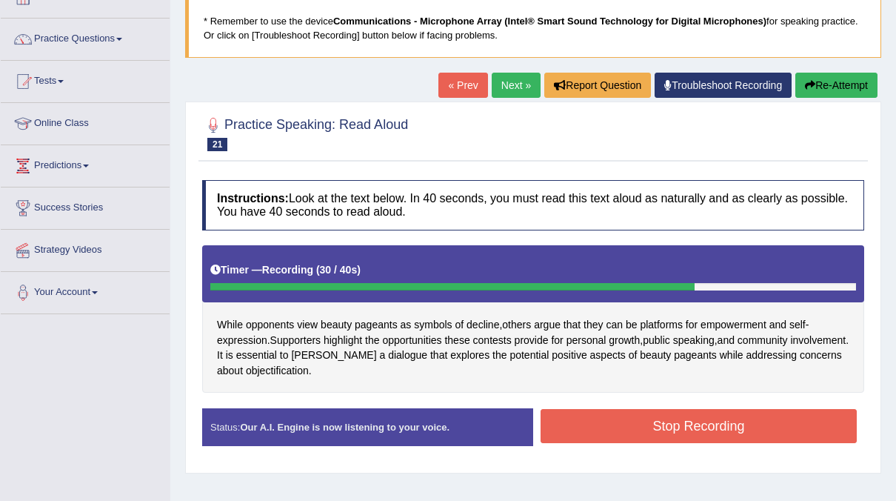
click at [739, 422] on button "Stop Recording" at bounding box center [699, 426] width 316 height 34
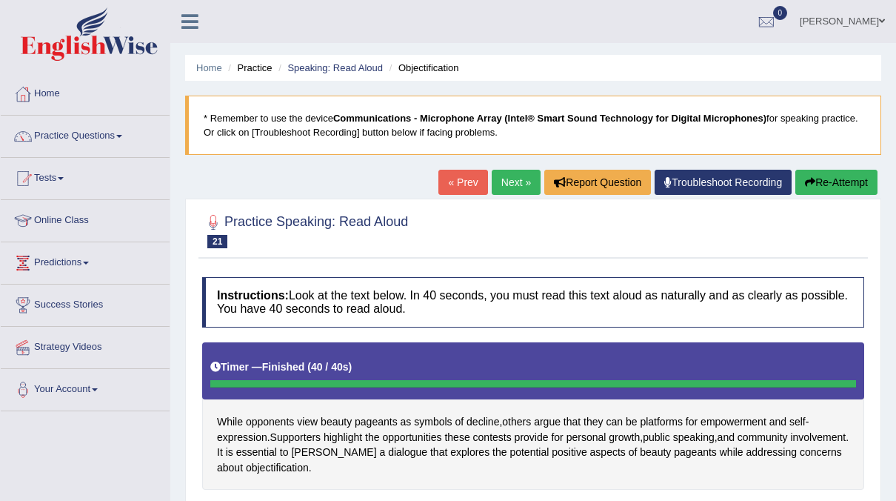
click at [519, 180] on link "Next »" at bounding box center [516, 182] width 49 height 25
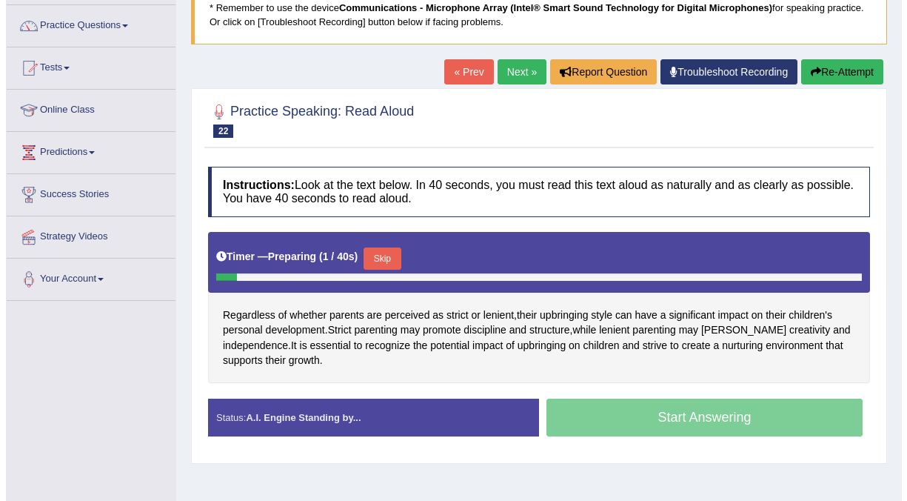
scroll to position [111, 0]
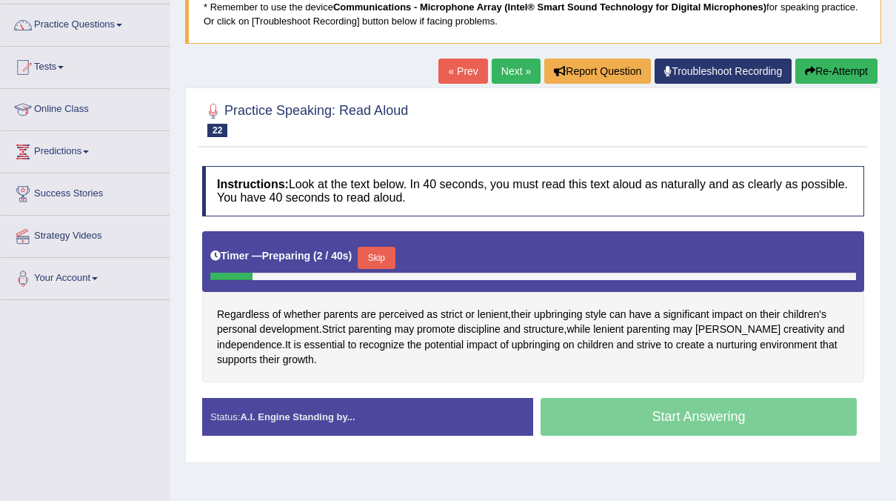
click at [374, 259] on button "Skip" at bounding box center [376, 258] width 37 height 22
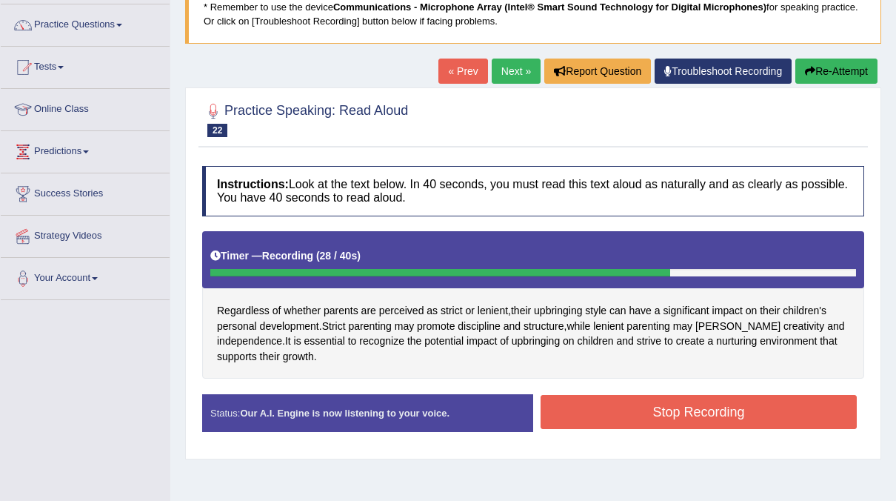
click at [641, 412] on button "Stop Recording" at bounding box center [699, 412] width 316 height 34
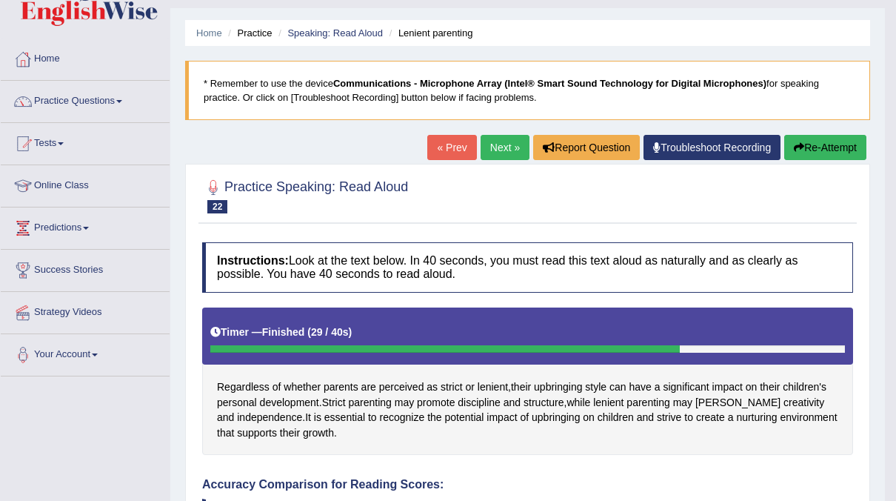
scroll to position [16, 0]
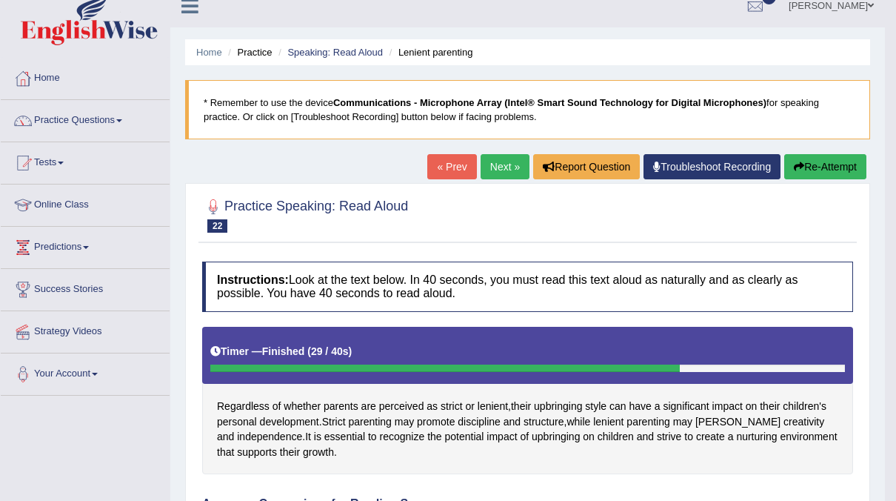
click at [515, 162] on link "Next »" at bounding box center [505, 166] width 49 height 25
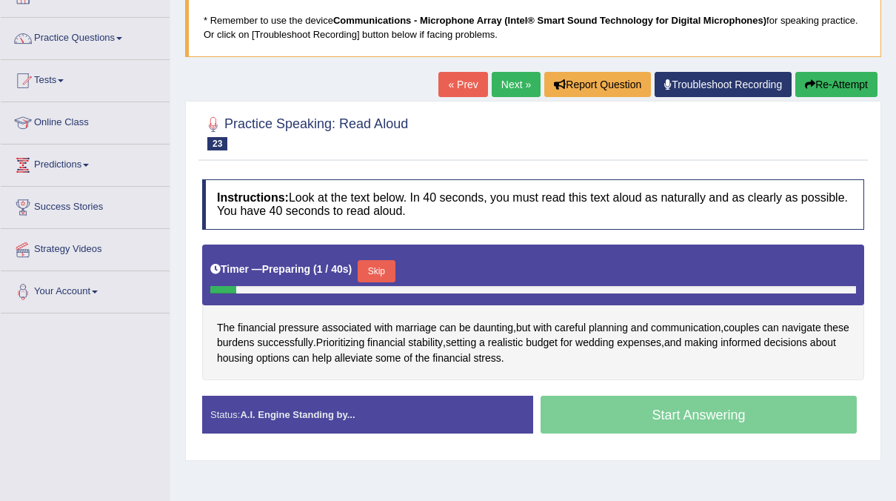
click at [366, 268] on button "Skip" at bounding box center [376, 271] width 37 height 22
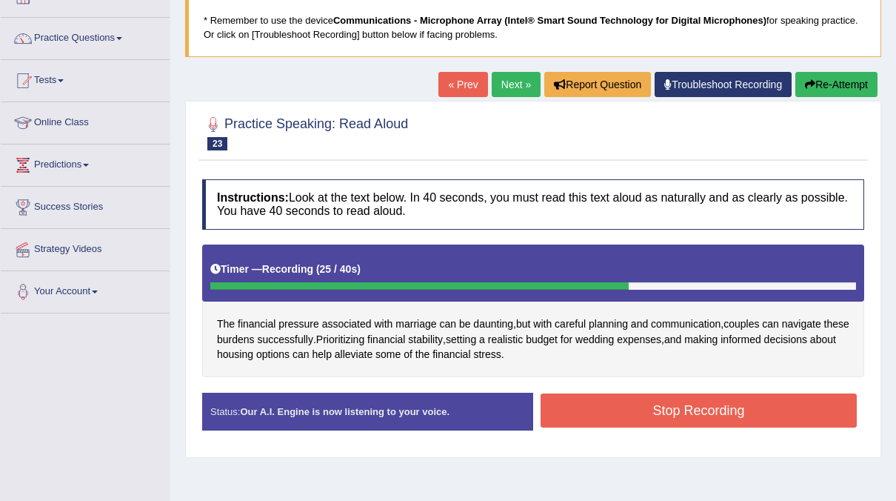
click at [727, 413] on button "Stop Recording" at bounding box center [699, 410] width 316 height 34
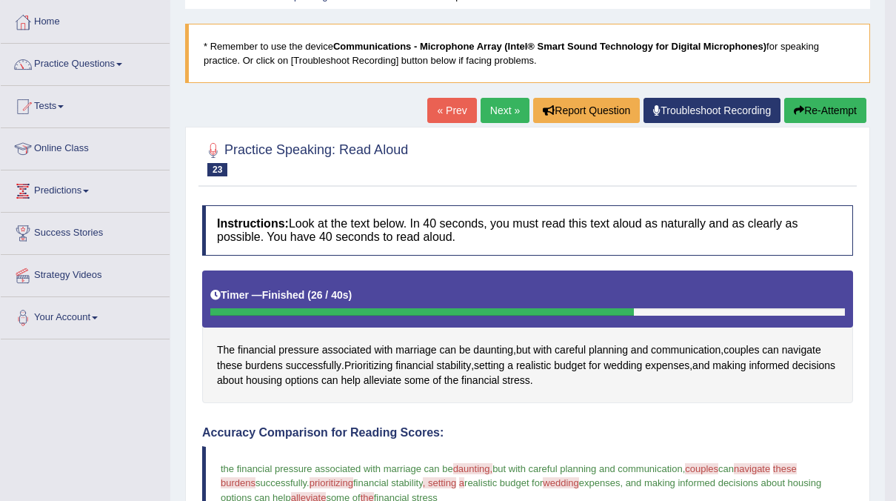
scroll to position [54, 0]
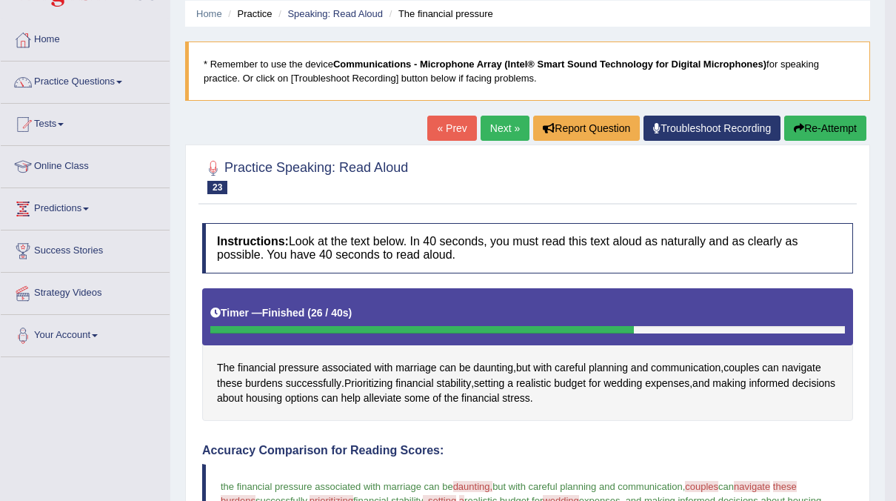
click at [505, 127] on link "Next »" at bounding box center [505, 128] width 49 height 25
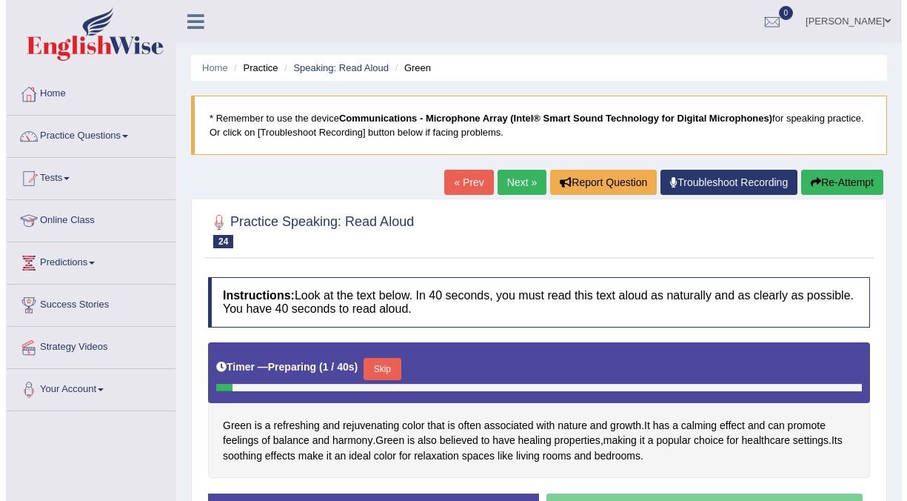
scroll to position [63, 0]
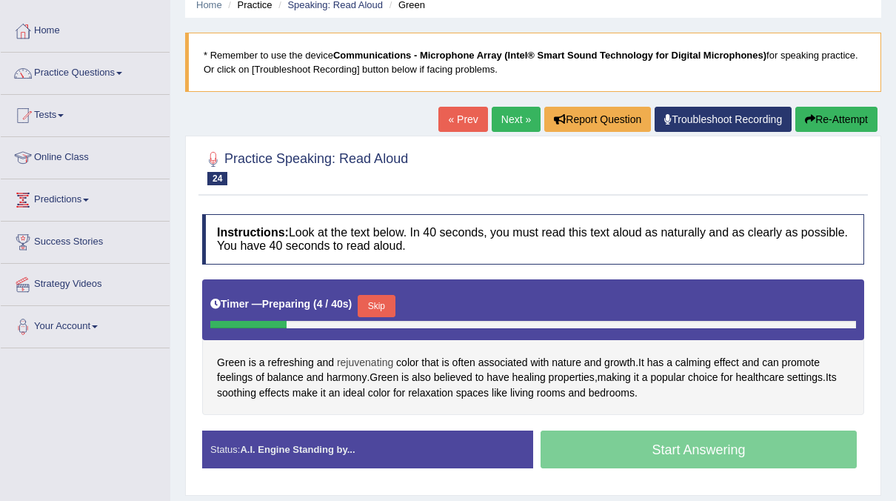
click at [350, 363] on span "rejuvenating" at bounding box center [365, 363] width 56 height 16
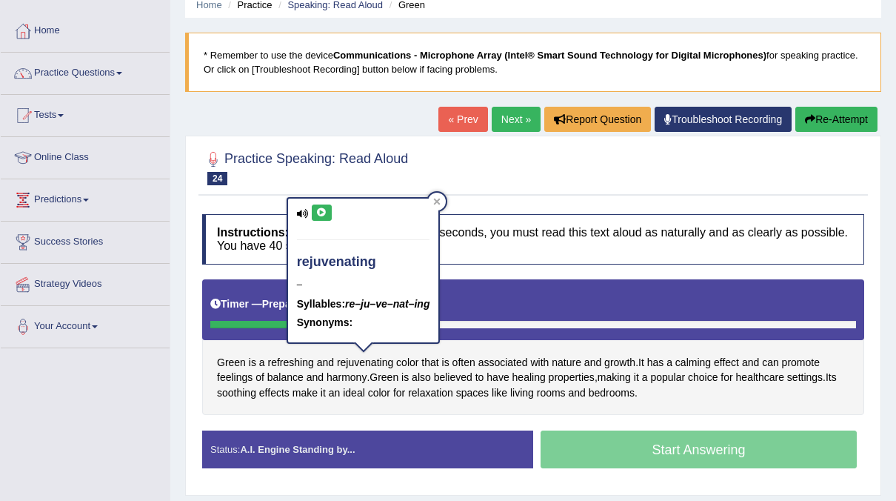
click at [327, 208] on button at bounding box center [322, 212] width 20 height 16
click at [441, 196] on div at bounding box center [437, 202] width 18 height 18
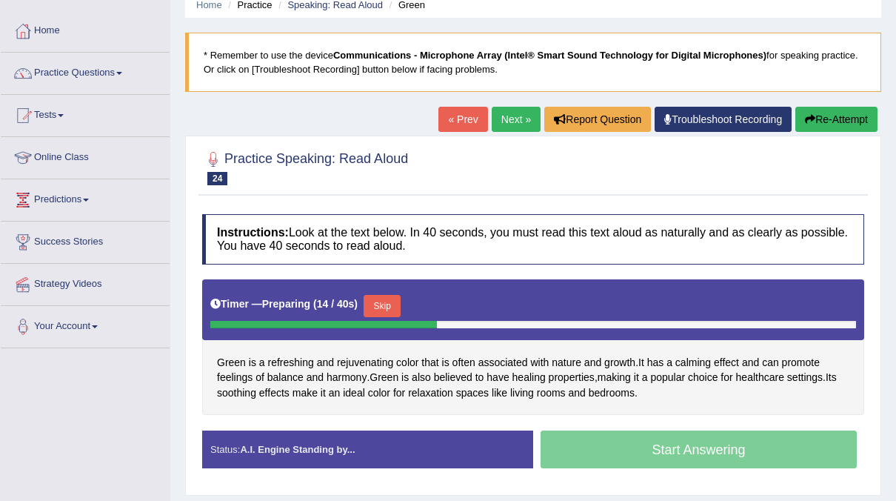
click at [364, 304] on button "Skip" at bounding box center [382, 306] width 37 height 22
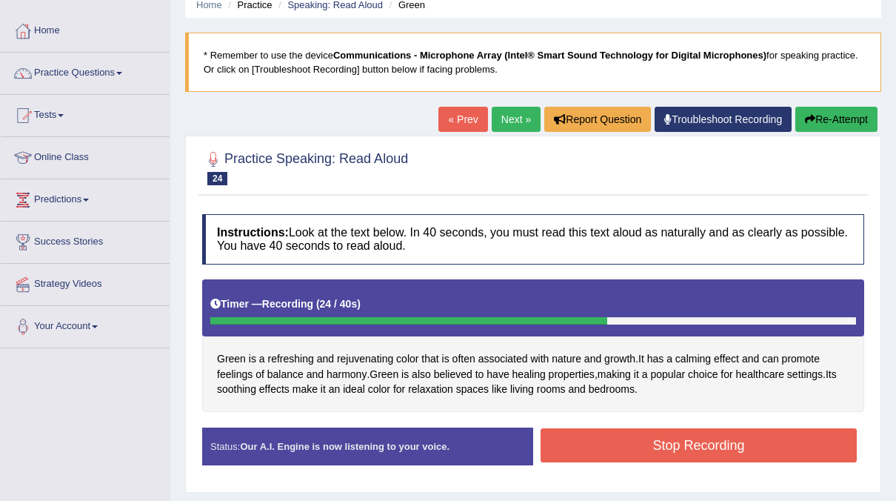
click at [602, 449] on button "Stop Recording" at bounding box center [699, 445] width 316 height 34
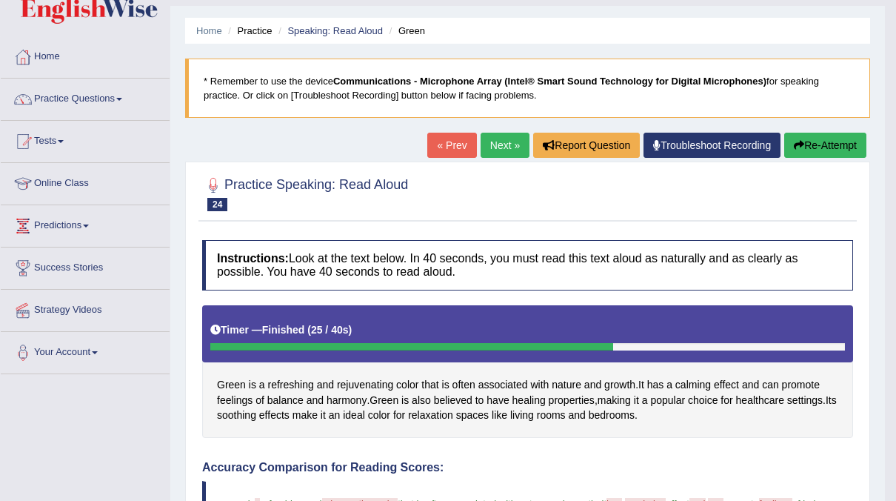
scroll to position [0, 0]
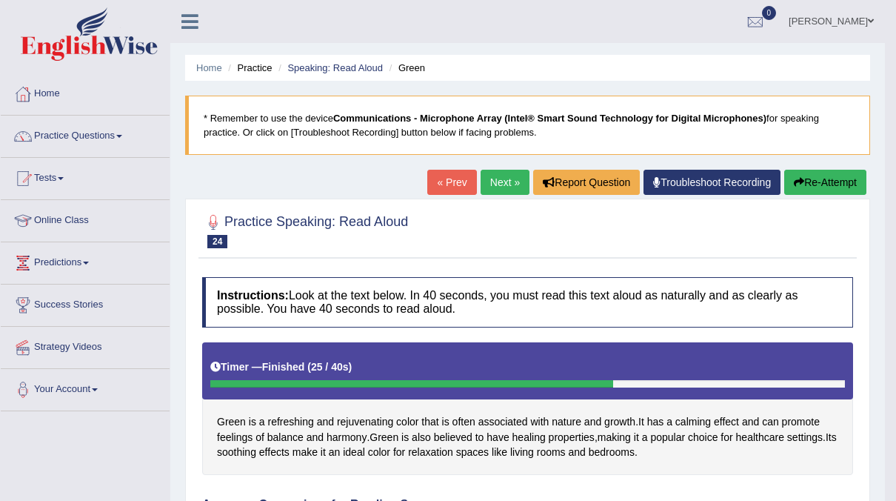
click at [822, 182] on button "Re-Attempt" at bounding box center [825, 182] width 82 height 25
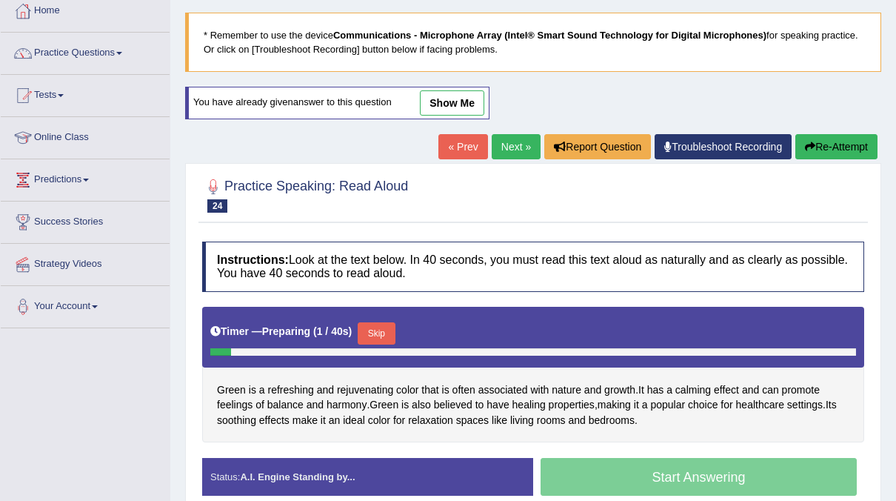
click at [380, 331] on button "Skip" at bounding box center [376, 333] width 37 height 22
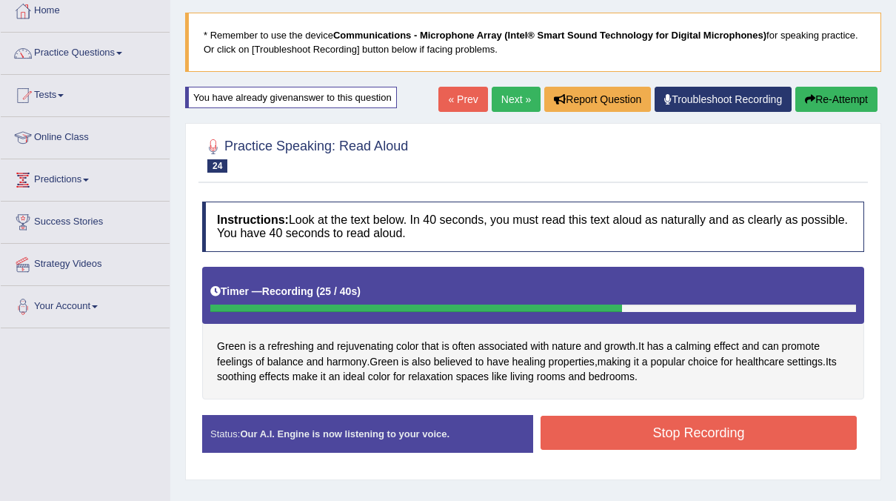
click at [776, 428] on button "Stop Recording" at bounding box center [699, 433] width 316 height 34
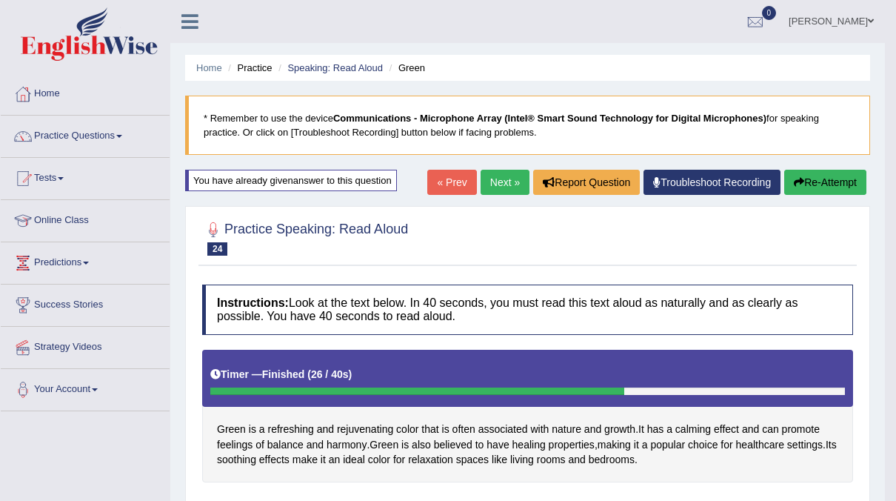
click at [518, 181] on link "Next »" at bounding box center [505, 182] width 49 height 25
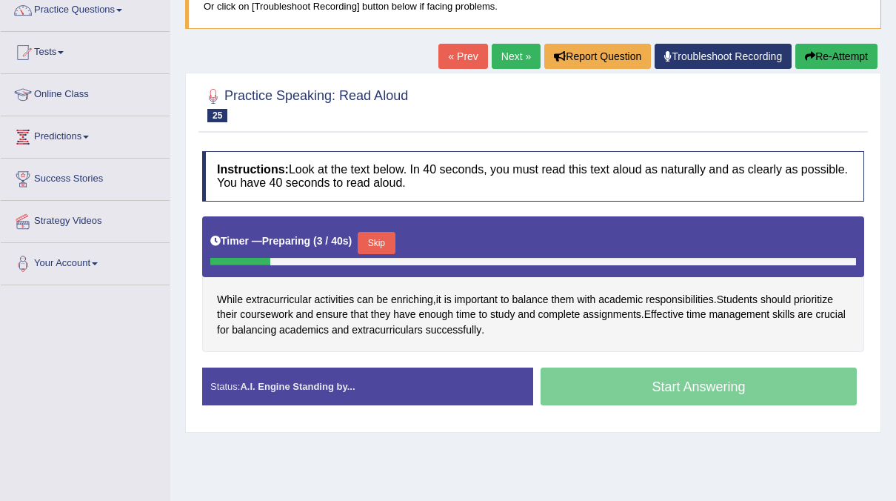
click at [264, 286] on div "While extracurricular activities can be enriching , it is important to balance …" at bounding box center [533, 284] width 662 height 136
click at [263, 296] on span "extracurricular" at bounding box center [279, 300] width 66 height 16
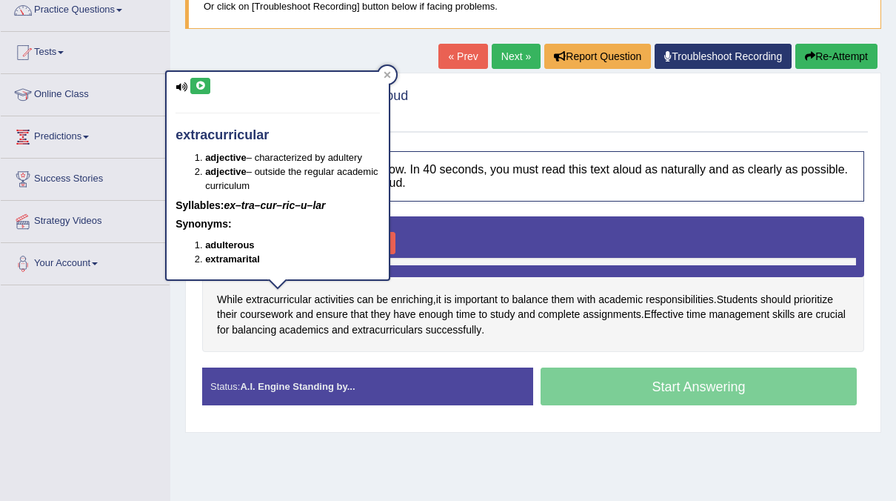
click at [199, 83] on icon at bounding box center [200, 85] width 11 height 9
click at [387, 75] on icon at bounding box center [387, 74] width 7 height 7
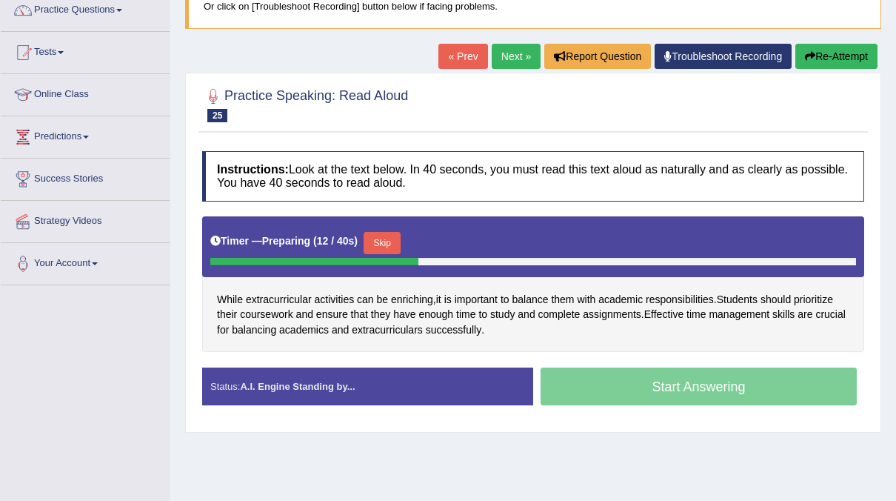
click at [387, 237] on button "Skip" at bounding box center [382, 243] width 37 height 22
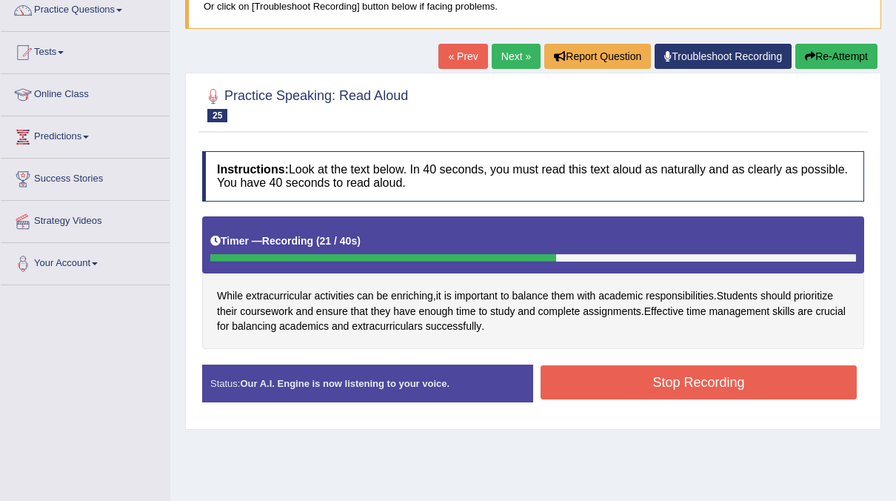
click at [618, 390] on button "Stop Recording" at bounding box center [699, 382] width 316 height 34
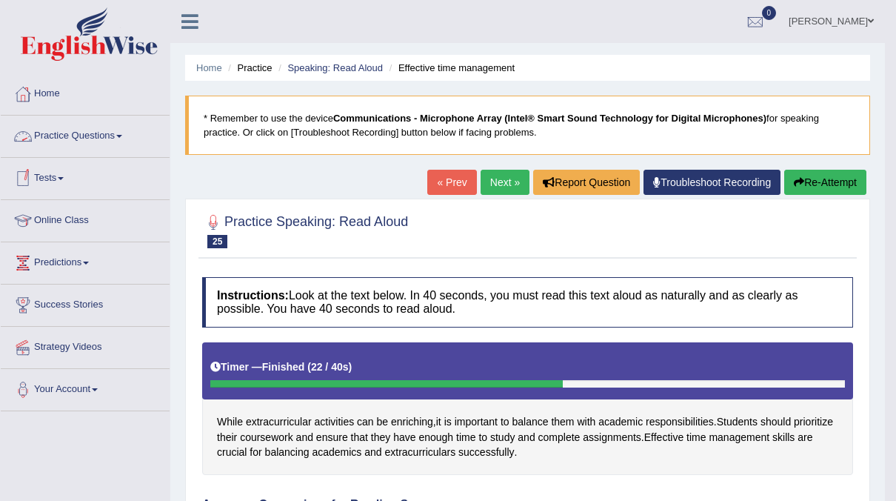
click at [122, 135] on span at bounding box center [119, 136] width 6 height 3
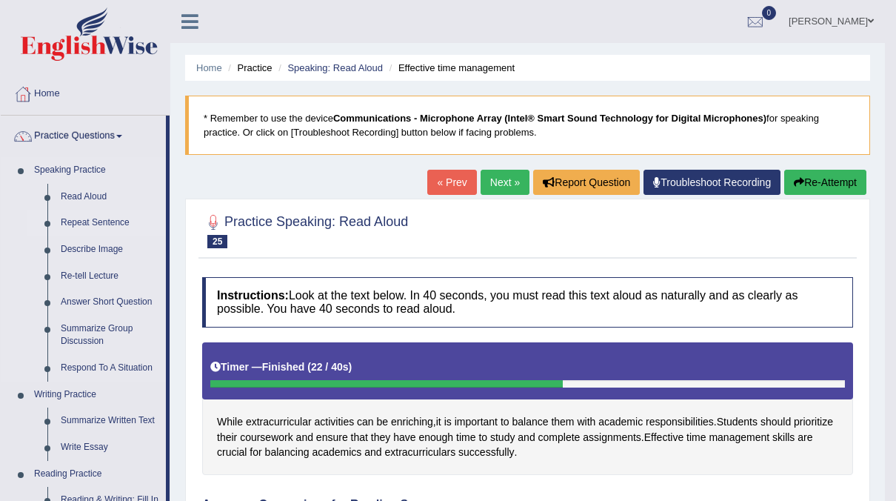
click at [99, 223] on link "Repeat Sentence" at bounding box center [110, 223] width 112 height 27
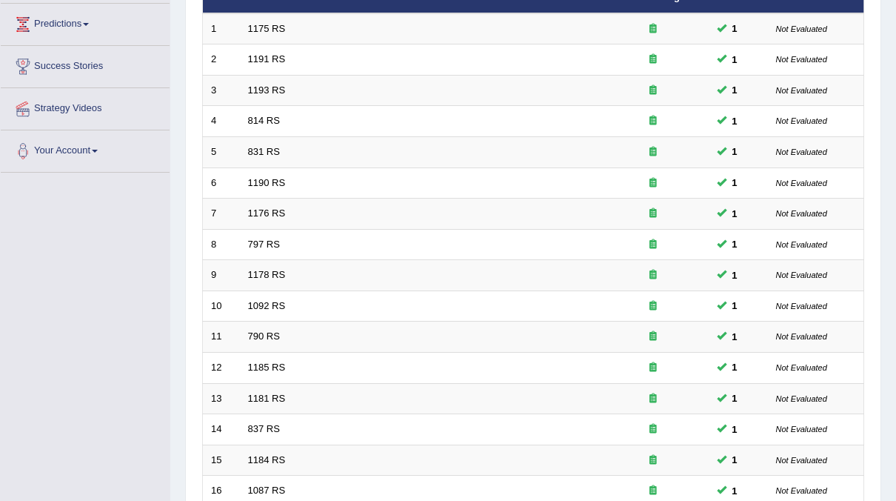
scroll to position [473, 0]
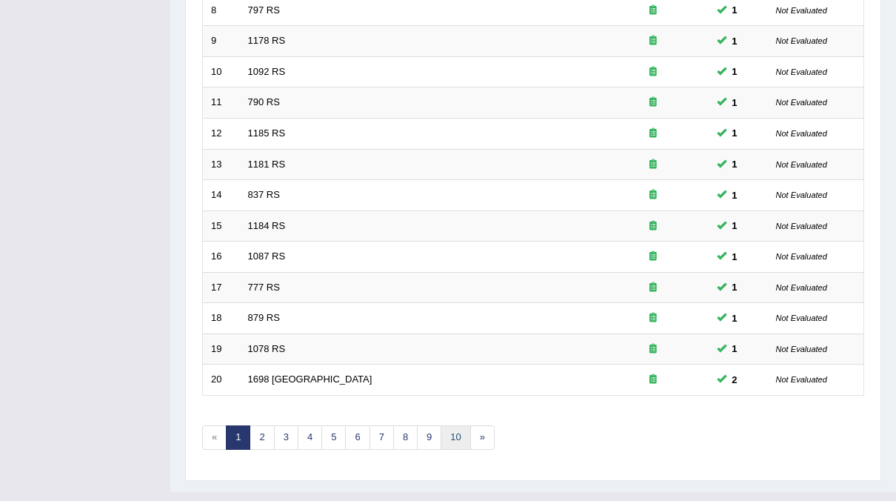
click at [457, 425] on link "10" at bounding box center [456, 437] width 30 height 24
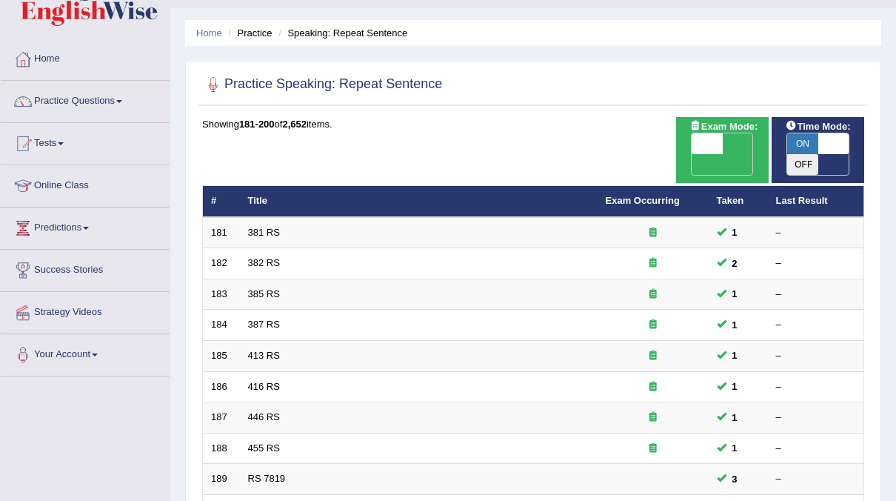
scroll to position [31, 0]
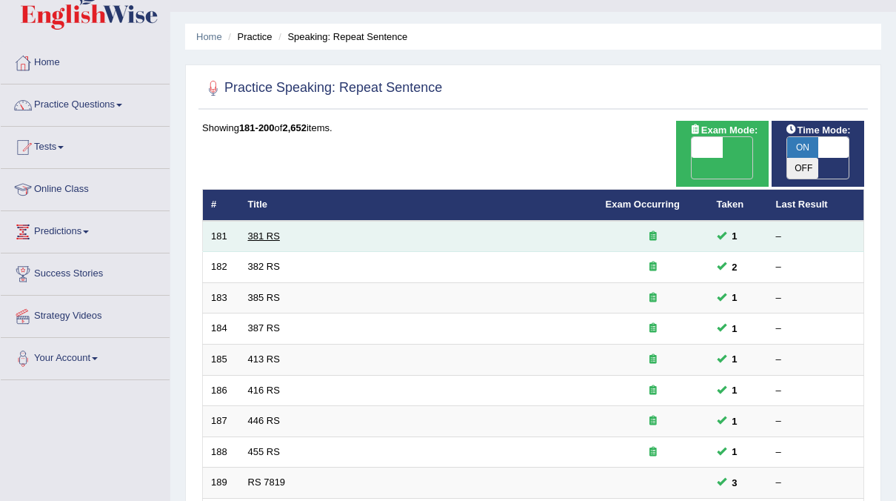
click at [264, 230] on link "381 RS" at bounding box center [264, 235] width 32 height 11
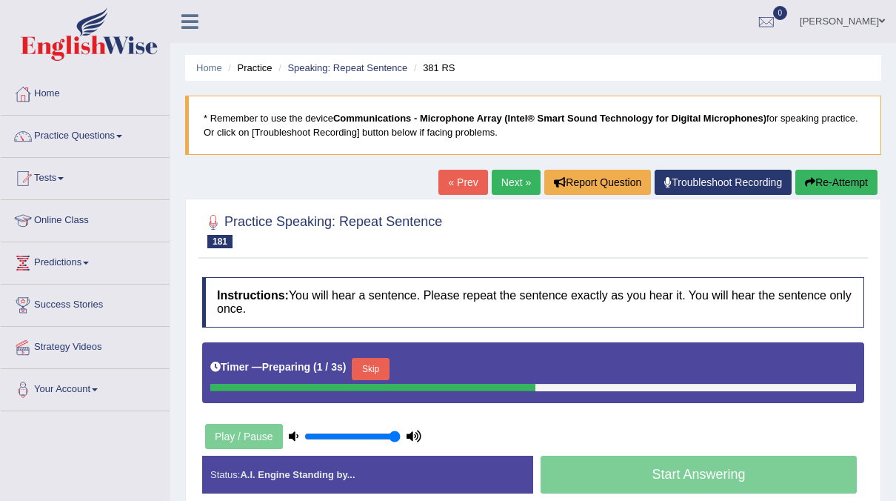
click at [373, 348] on div "Timer — Preparing ( 1 / 3s ) Skip" at bounding box center [533, 372] width 662 height 61
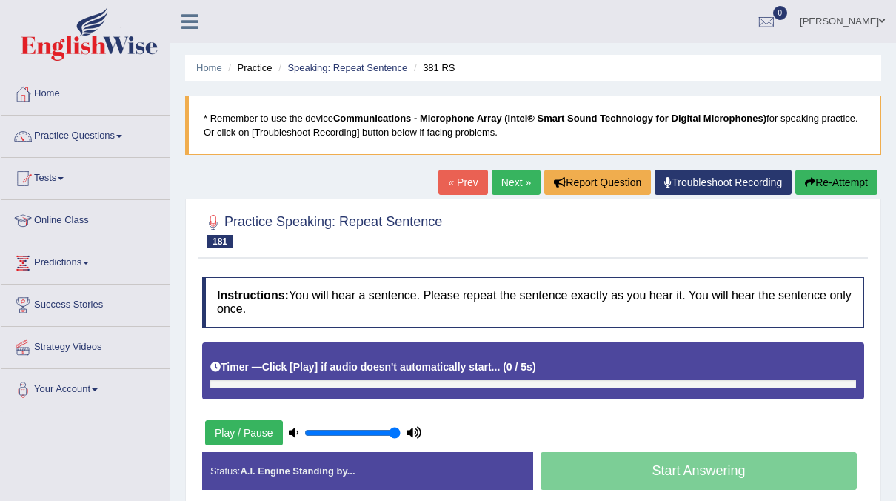
click at [373, 360] on div "Timer — Click [Play] if audio doesn't automatically start... ( 0 / 5s ) Skip" at bounding box center [533, 367] width 646 height 26
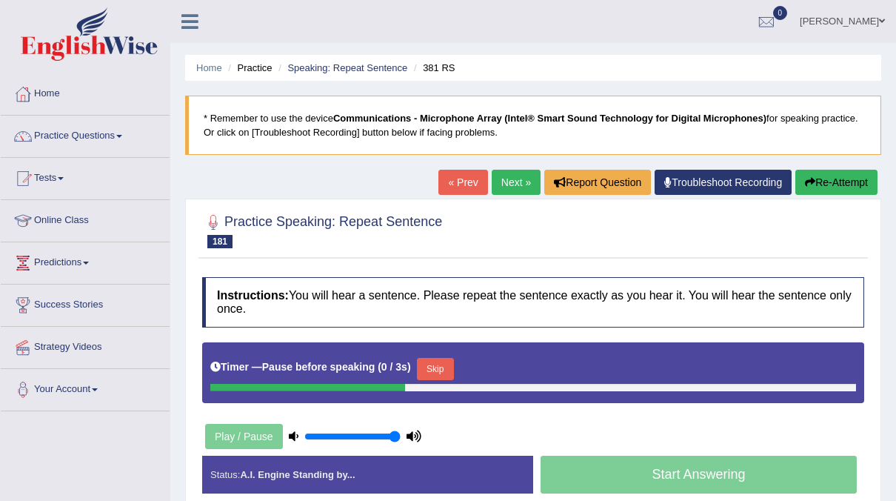
click at [424, 359] on button "Skip" at bounding box center [435, 369] width 37 height 22
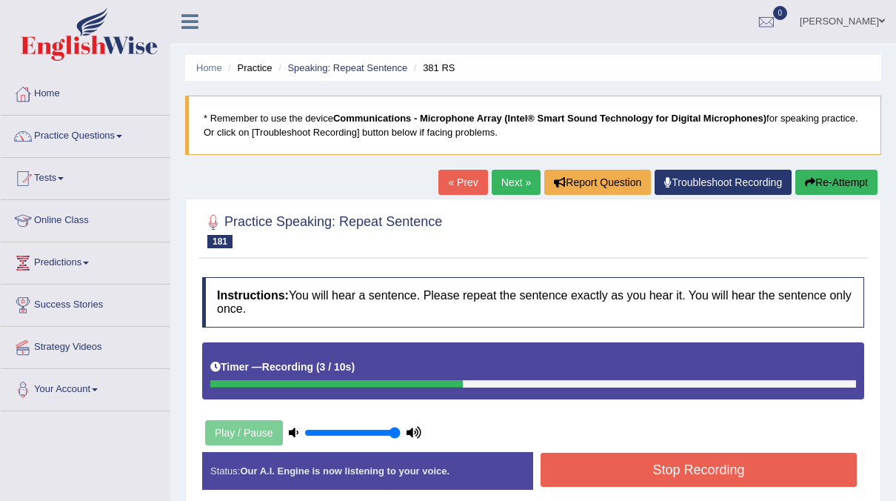
scroll to position [79, 0]
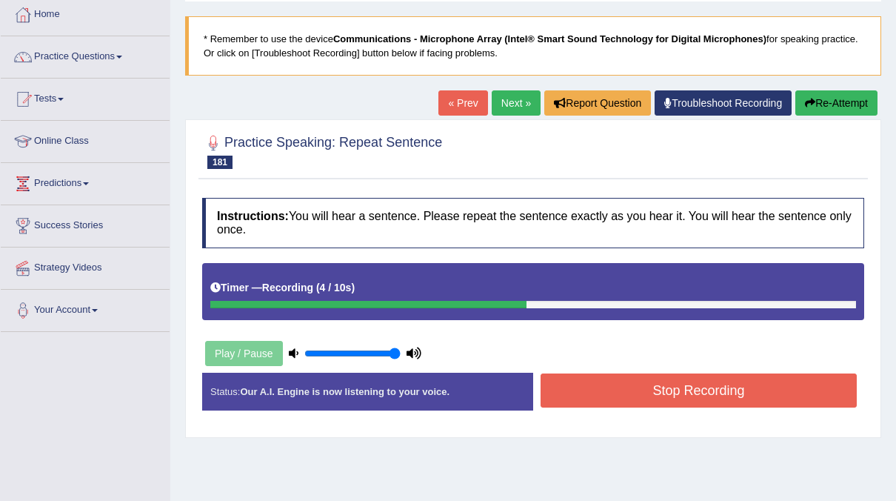
click at [620, 387] on button "Stop Recording" at bounding box center [699, 390] width 316 height 34
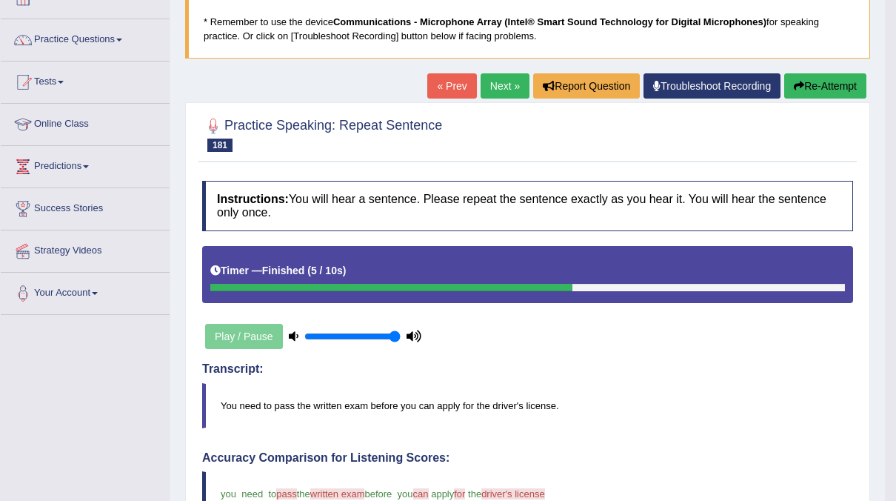
scroll to position [97, 0]
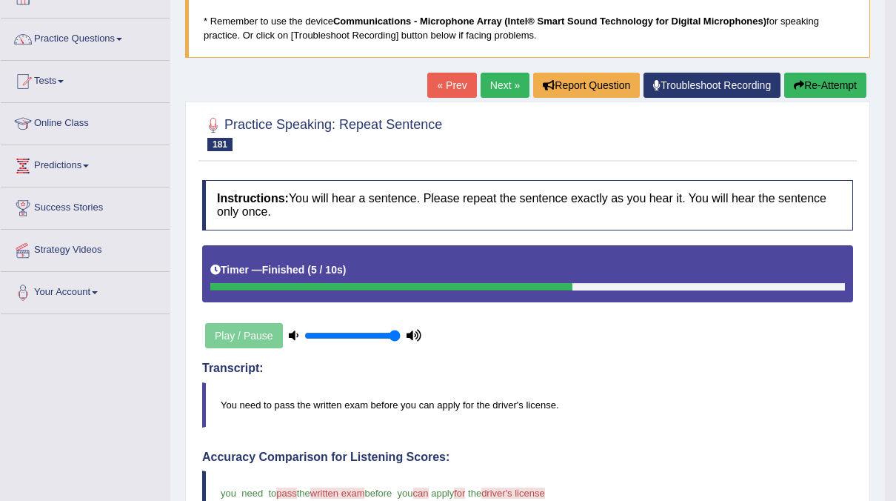
click at [508, 91] on link "Next »" at bounding box center [505, 85] width 49 height 25
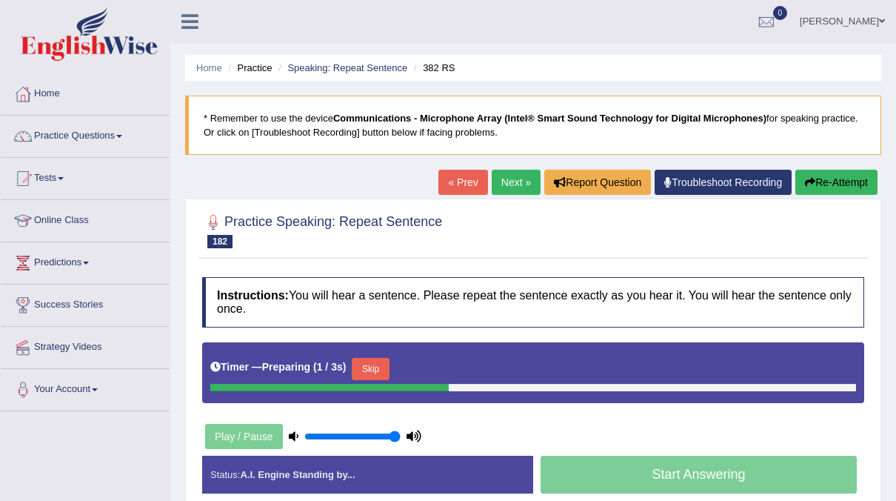
click at [378, 365] on button "Skip" at bounding box center [370, 369] width 37 height 22
click at [419, 367] on button "Skip" at bounding box center [435, 369] width 37 height 22
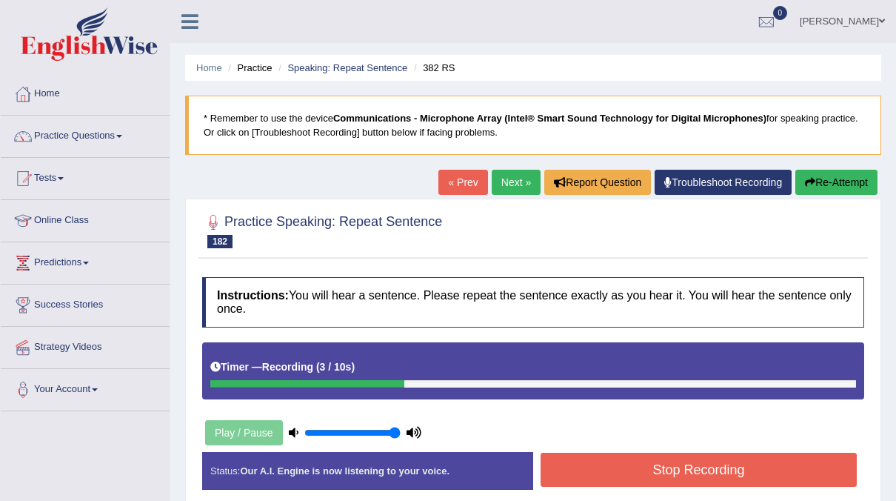
click at [713, 472] on button "Stop Recording" at bounding box center [699, 470] width 316 height 34
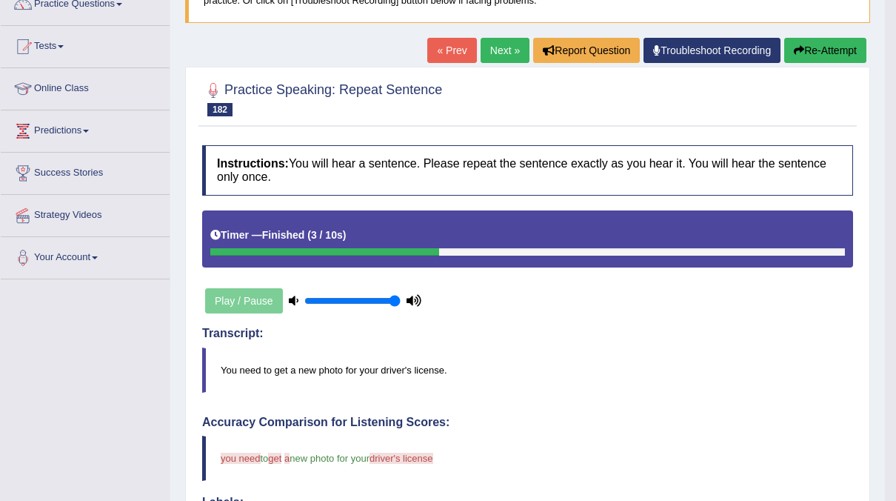
scroll to position [49, 0]
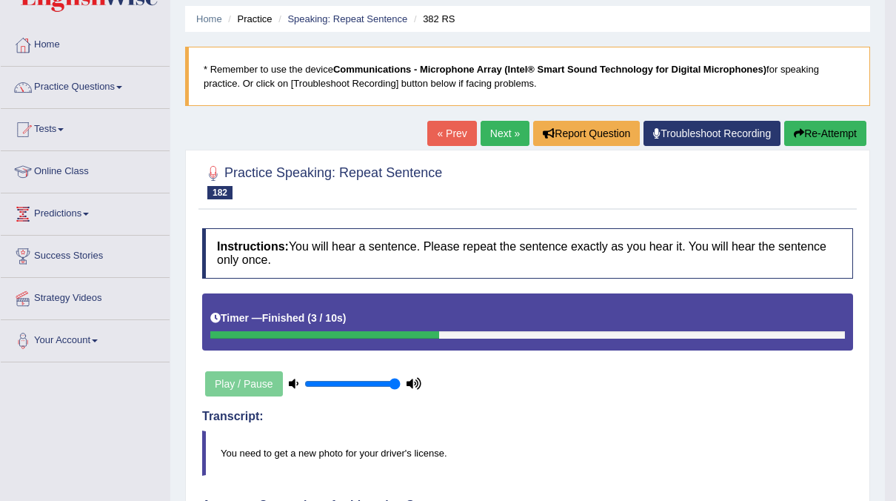
click at [500, 130] on link "Next »" at bounding box center [505, 133] width 49 height 25
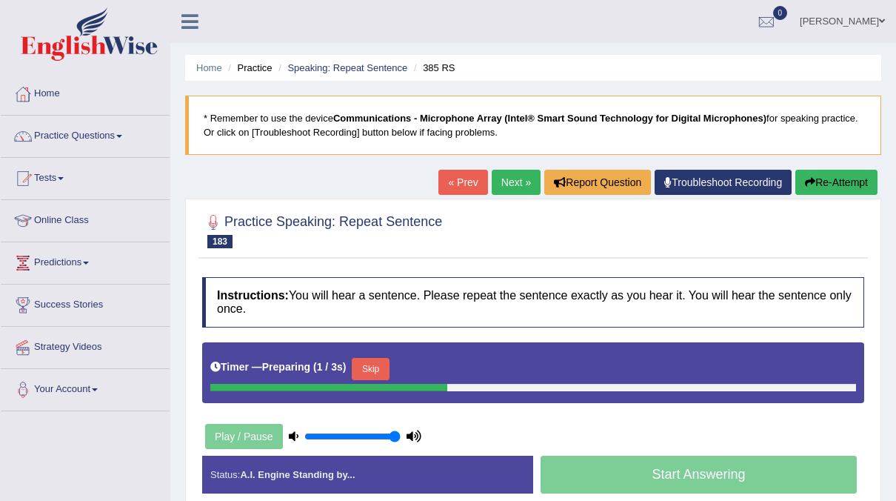
click at [380, 369] on button "Skip" at bounding box center [370, 369] width 37 height 22
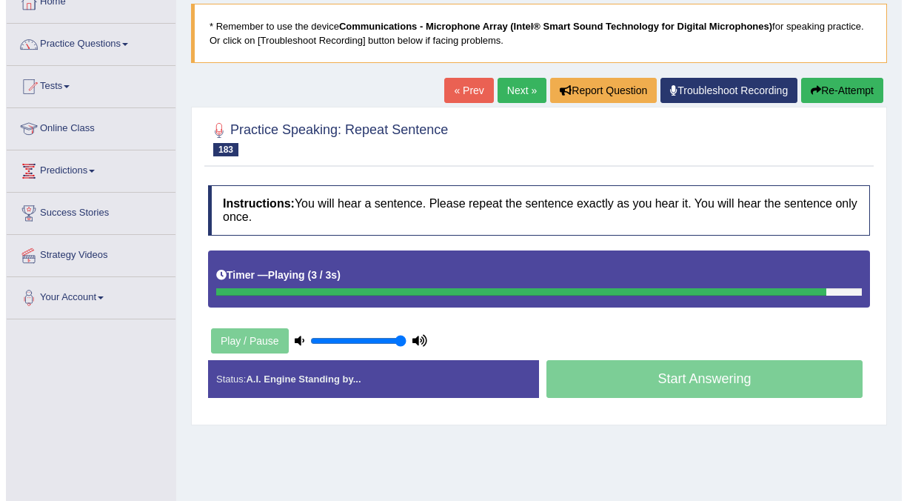
scroll to position [91, 0]
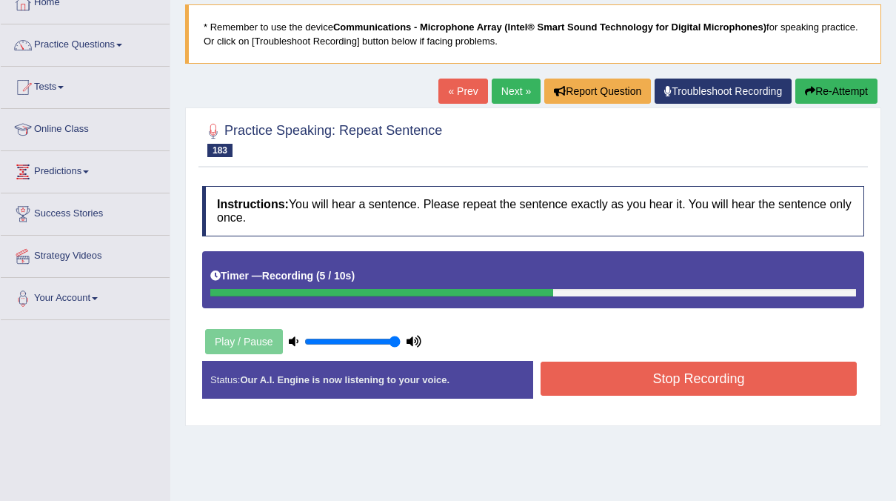
click at [627, 376] on button "Stop Recording" at bounding box center [699, 378] width 316 height 34
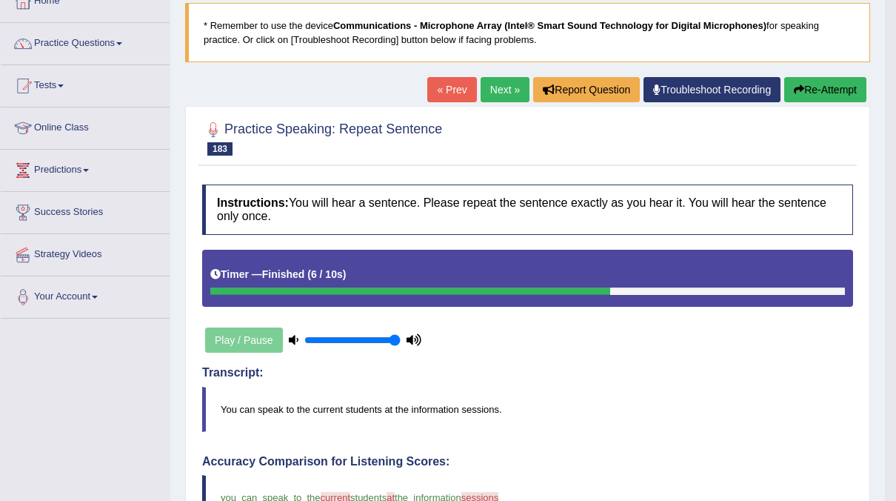
scroll to position [81, 0]
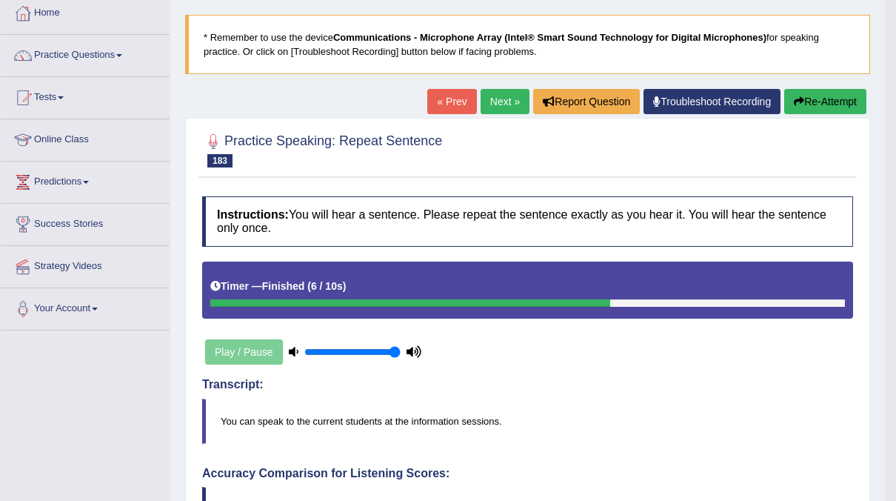
click at [496, 105] on link "Next »" at bounding box center [505, 101] width 49 height 25
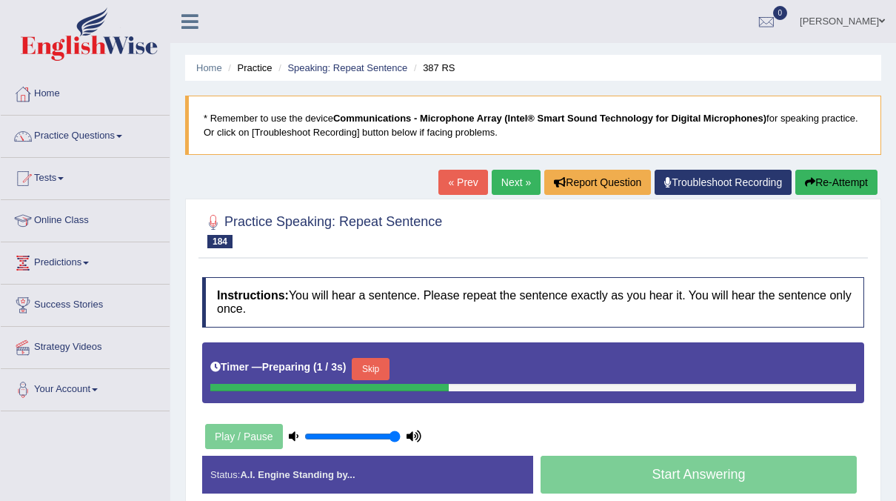
click at [382, 364] on button "Skip" at bounding box center [370, 369] width 37 height 22
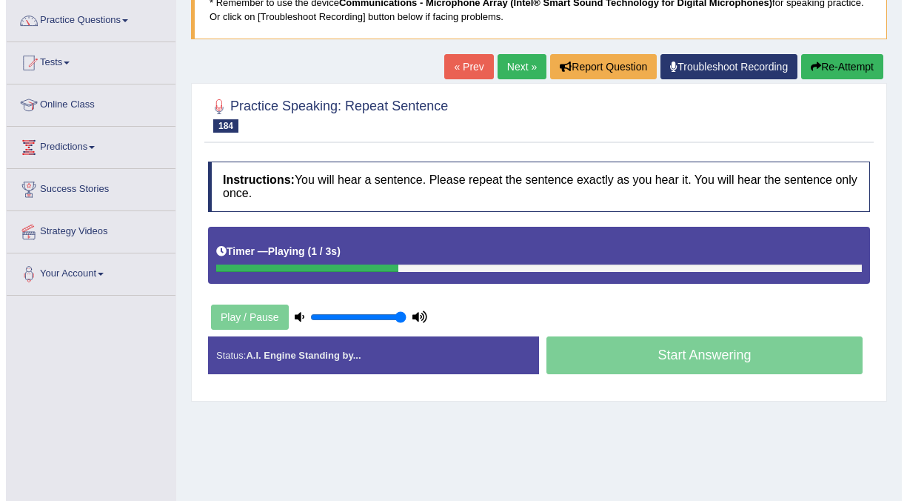
scroll to position [116, 0]
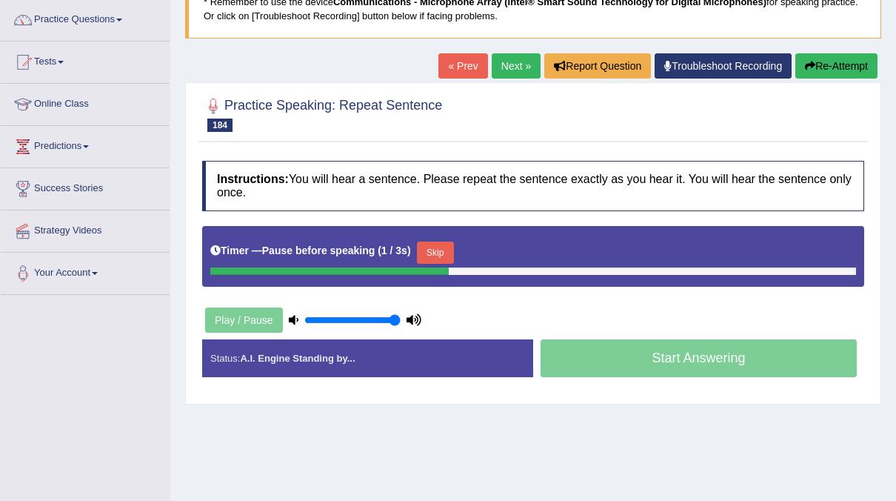
click at [436, 251] on button "Skip" at bounding box center [435, 252] width 37 height 22
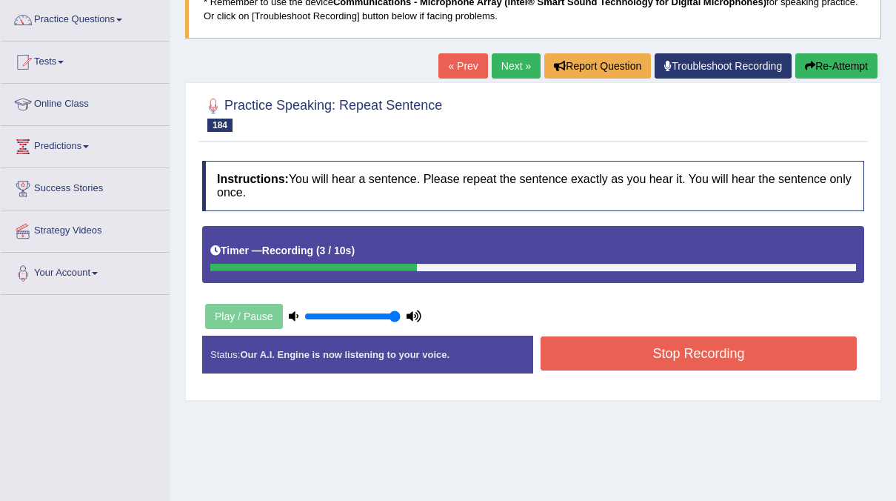
click at [748, 349] on button "Stop Recording" at bounding box center [699, 353] width 316 height 34
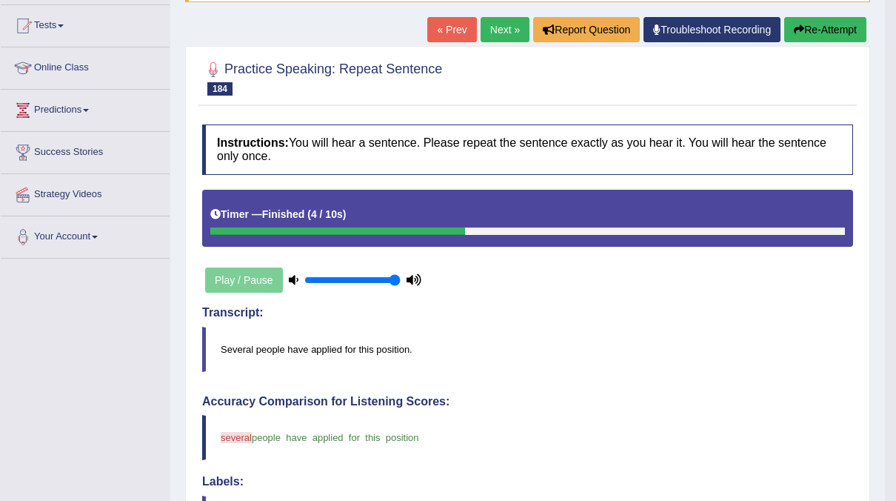
scroll to position [95, 0]
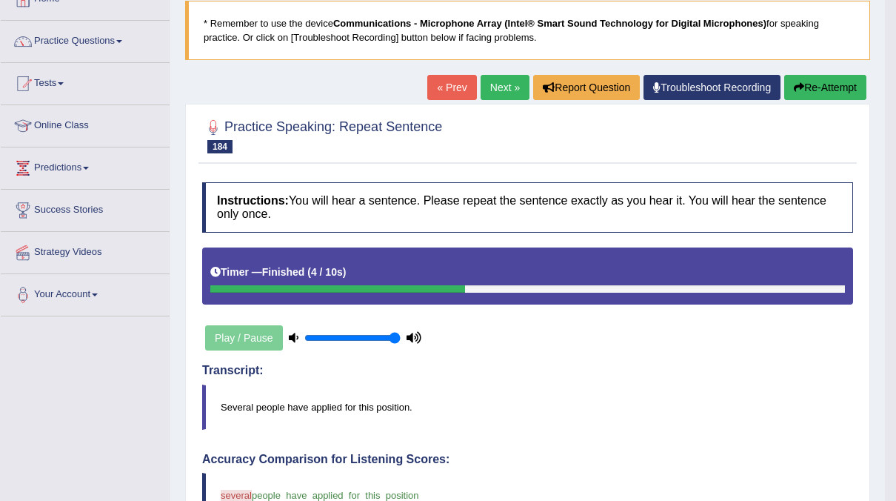
click at [510, 85] on link "Next »" at bounding box center [505, 87] width 49 height 25
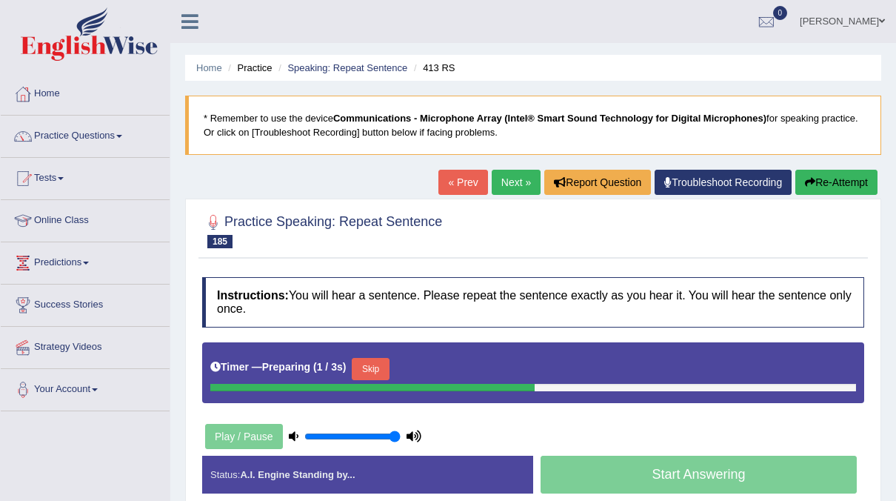
click at [359, 363] on button "Skip" at bounding box center [370, 369] width 37 height 22
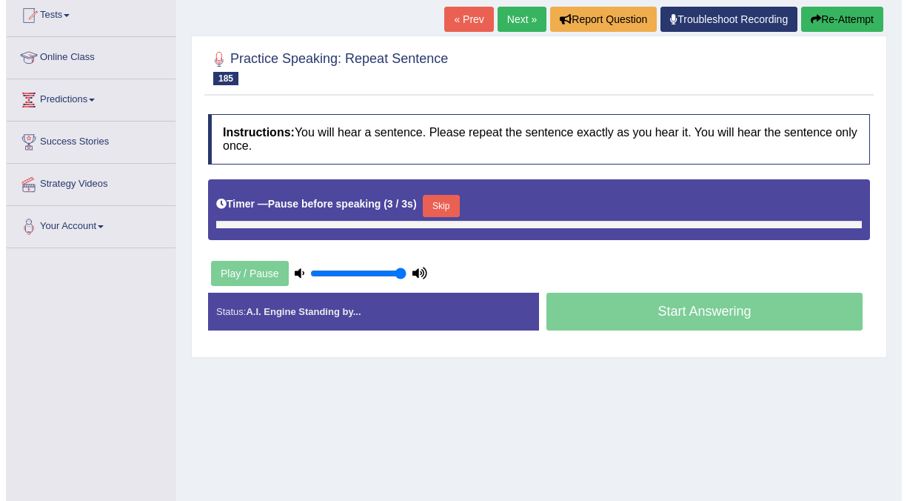
scroll to position [161, 0]
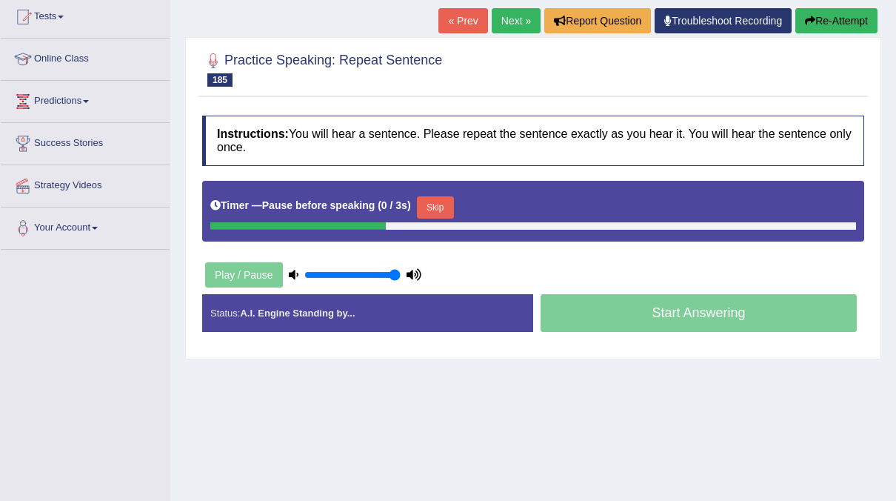
click at [426, 205] on button "Skip" at bounding box center [435, 207] width 37 height 22
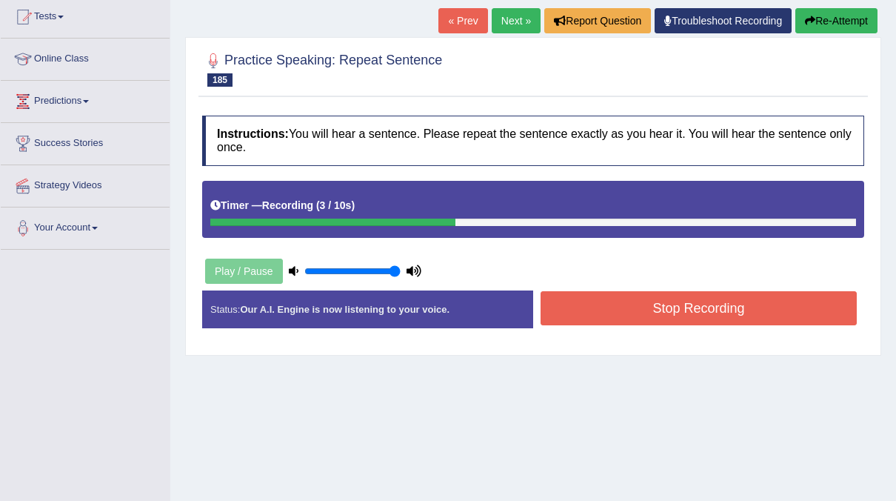
click at [744, 309] on button "Stop Recording" at bounding box center [699, 308] width 316 height 34
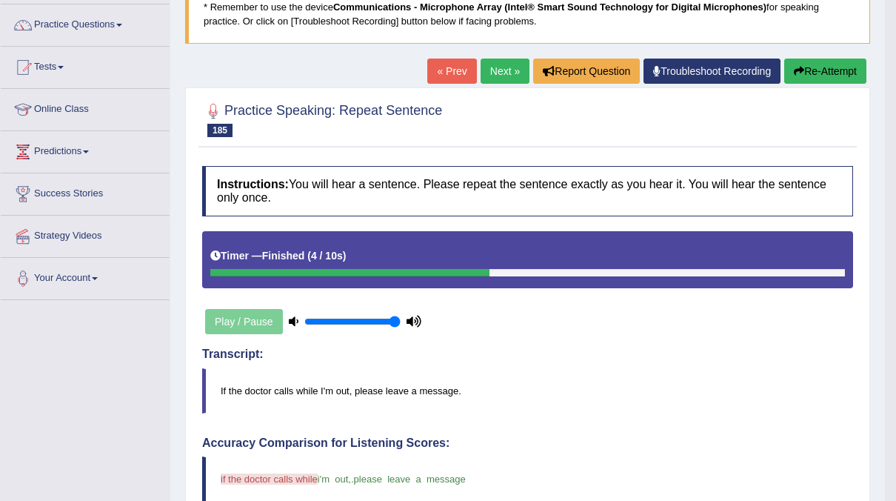
scroll to position [80, 0]
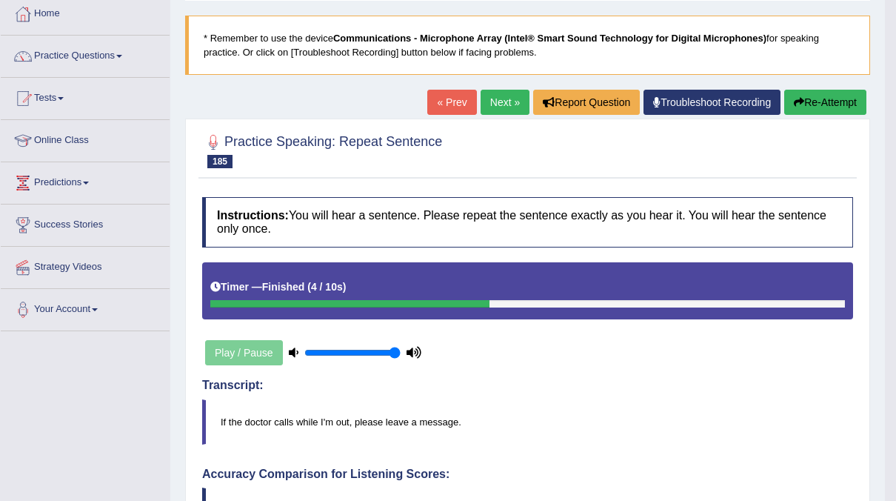
click at [510, 95] on link "Next »" at bounding box center [505, 102] width 49 height 25
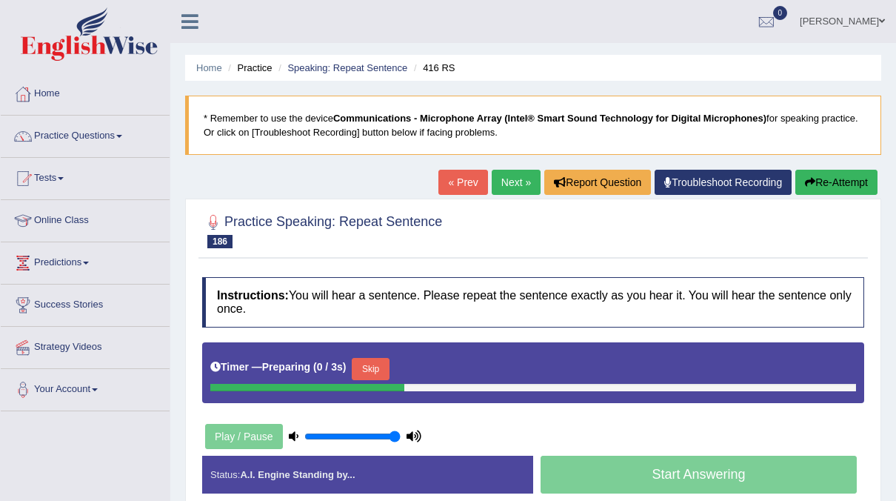
click at [366, 372] on button "Skip" at bounding box center [370, 369] width 37 height 22
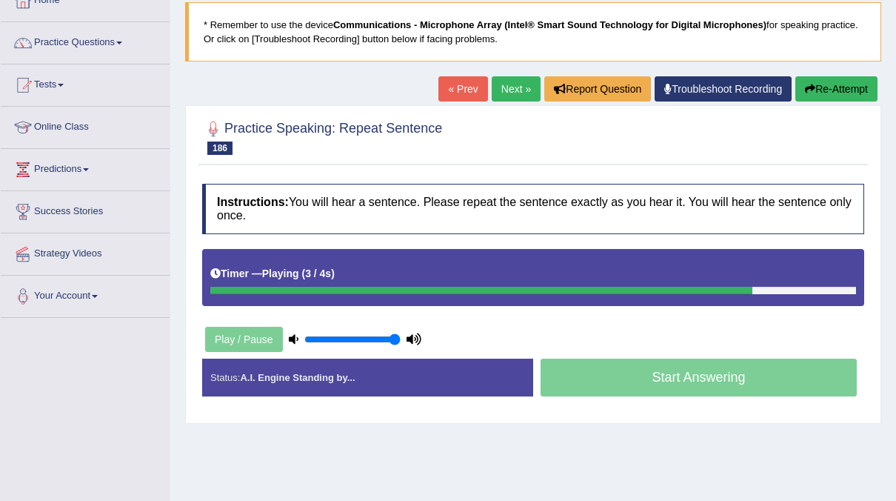
scroll to position [92, 0]
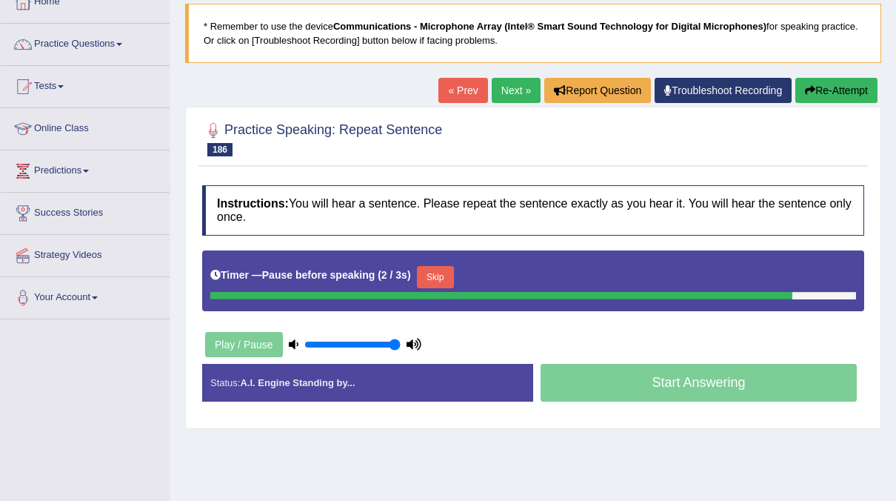
click at [438, 287] on div "Timer — Pause before speaking ( 2 / 3s ) Skip" at bounding box center [533, 280] width 662 height 61
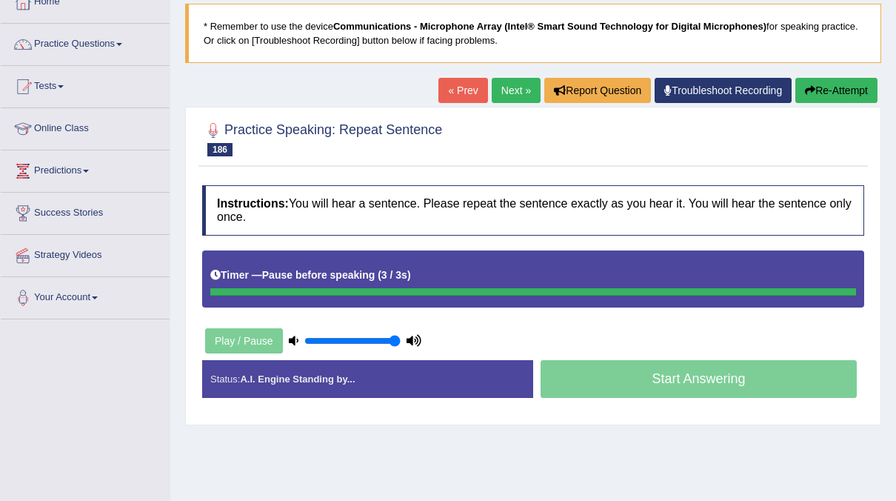
click at [438, 284] on div "Timer — Pause before speaking ( 3 / 3s )" at bounding box center [533, 275] width 646 height 26
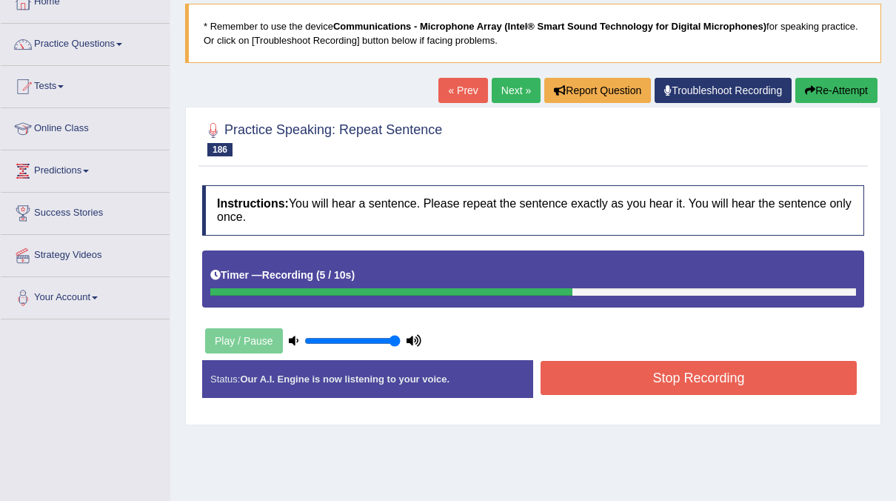
click at [614, 370] on button "Stop Recording" at bounding box center [699, 378] width 316 height 34
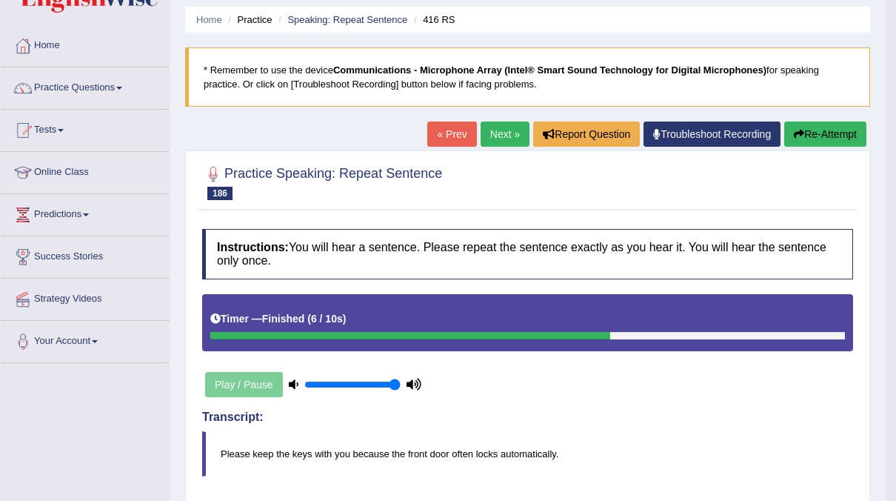
scroll to position [47, 0]
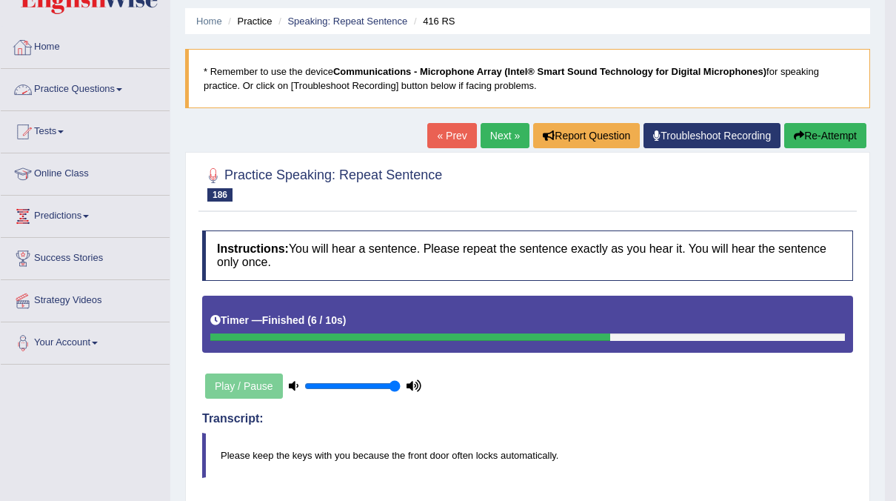
click at [125, 86] on link "Practice Questions" at bounding box center [85, 87] width 169 height 37
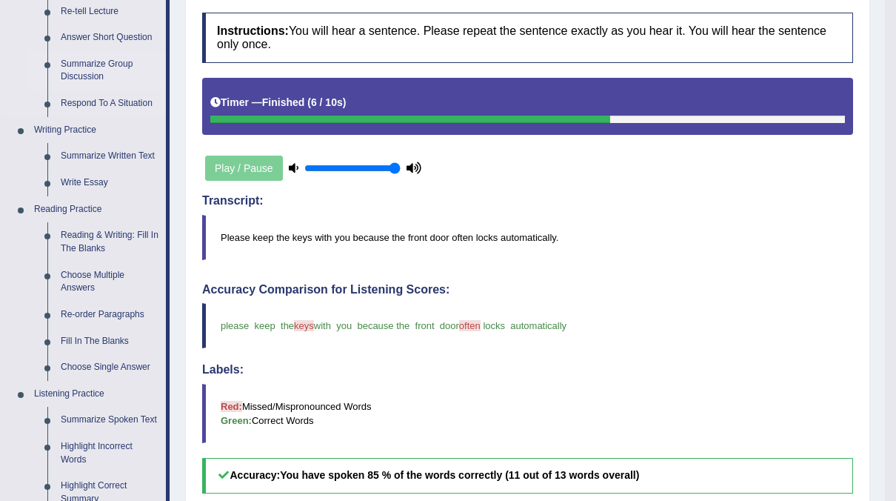
scroll to position [265, 0]
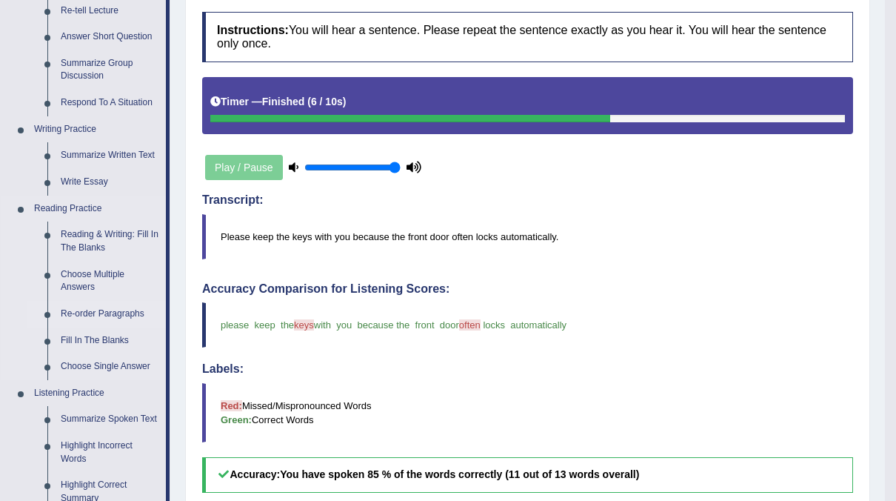
click at [94, 309] on link "Re-order Paragraphs" at bounding box center [110, 314] width 112 height 27
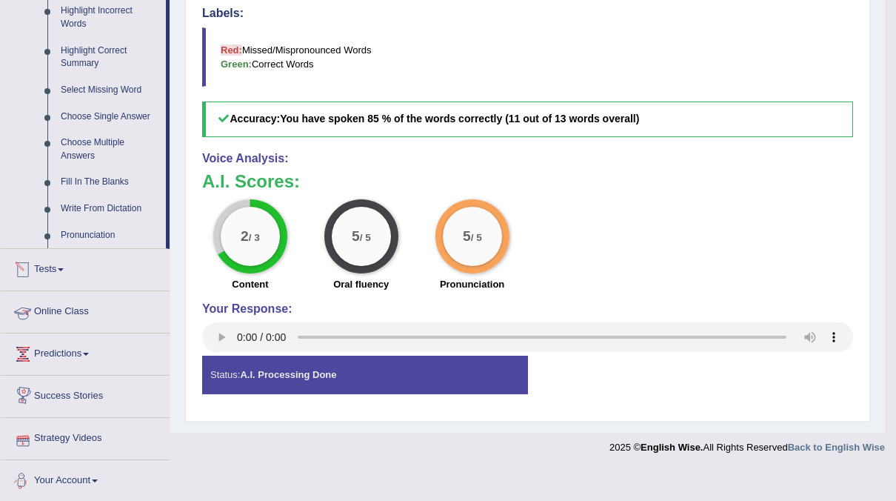
scroll to position [587, 0]
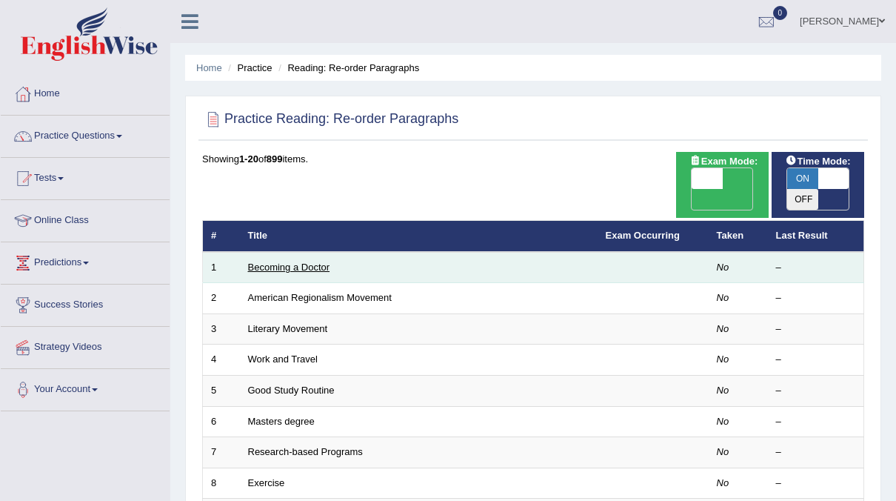
click at [288, 261] on link "Becoming a Doctor" at bounding box center [289, 266] width 82 height 11
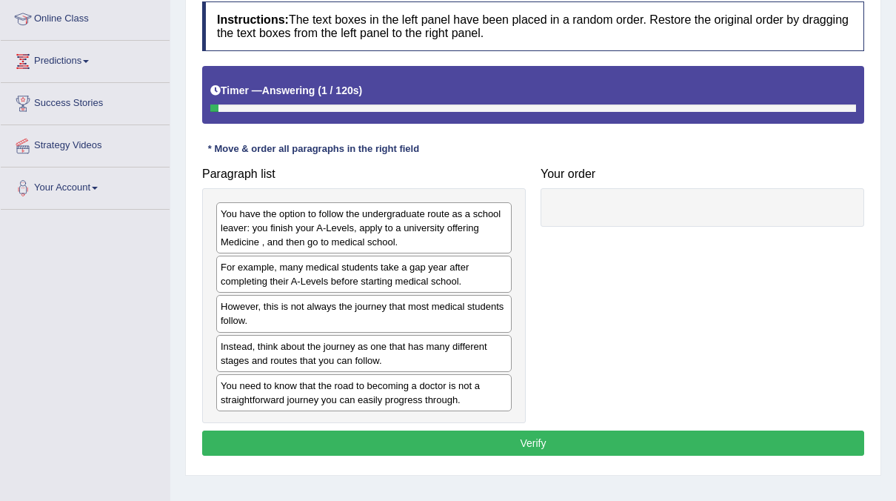
scroll to position [200, 0]
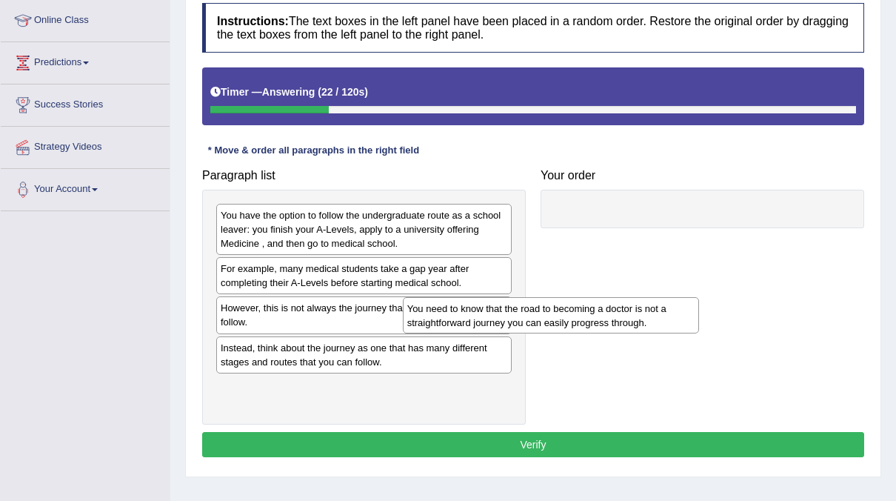
drag, startPoint x: 396, startPoint y: 393, endPoint x: 677, endPoint y: 247, distance: 316.4
click at [601, 300] on div "You need to know that the road to becoming a doctor is not a straightforward jo…" at bounding box center [551, 315] width 296 height 37
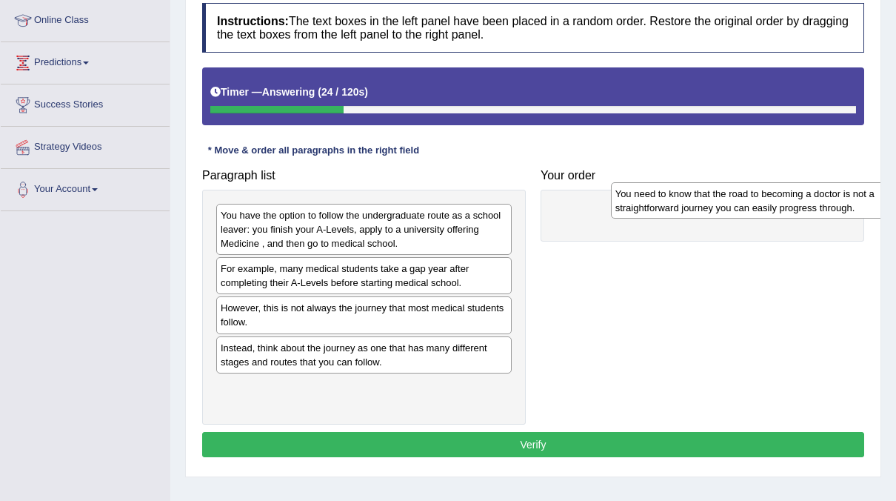
drag, startPoint x: 334, startPoint y: 394, endPoint x: 718, endPoint y: 207, distance: 427.0
click at [718, 207] on div "You need to know that the road to becoming a doctor is not a straightforward jo…" at bounding box center [759, 200] width 296 height 37
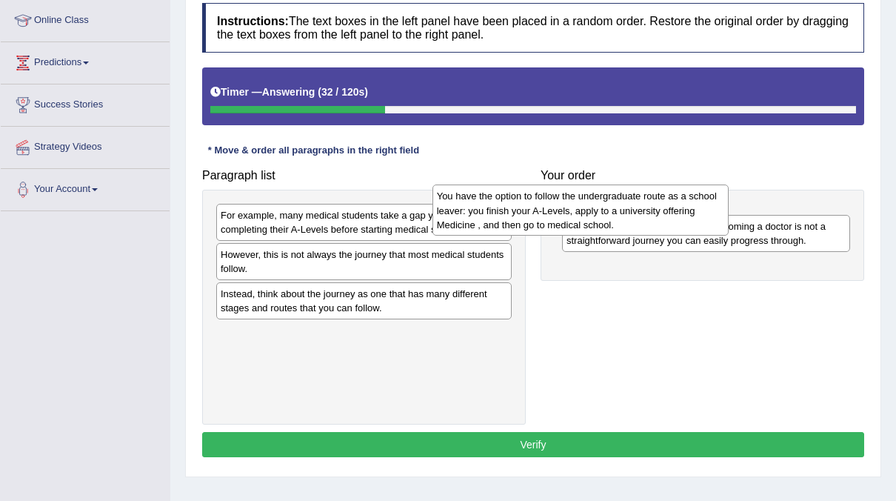
drag, startPoint x: 324, startPoint y: 217, endPoint x: 541, endPoint y: 199, distance: 217.1
click at [541, 199] on div "You have the option to follow the undergraduate route as a school leaver: you f…" at bounding box center [581, 209] width 296 height 51
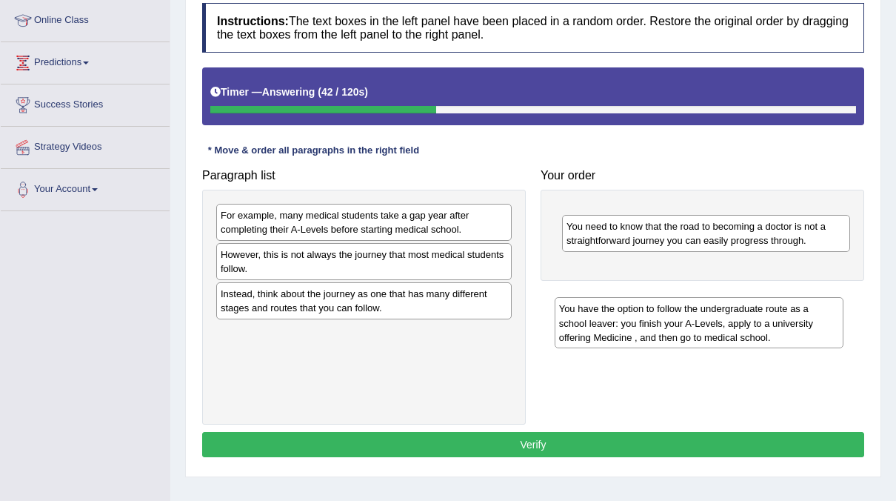
drag, startPoint x: 616, startPoint y: 227, endPoint x: 608, endPoint y: 311, distance: 84.8
click at [608, 311] on div "You have the option to follow the undergraduate route as a school leaver: you f…" at bounding box center [699, 322] width 289 height 51
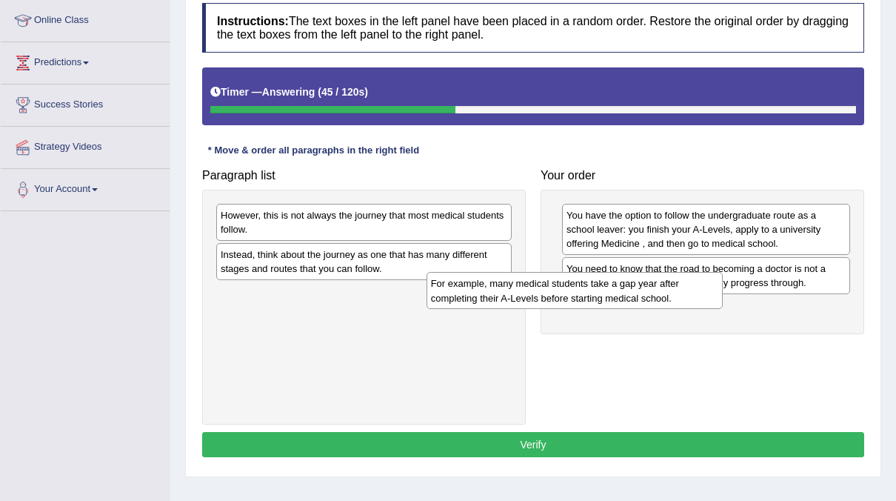
drag, startPoint x: 384, startPoint y: 225, endPoint x: 595, endPoint y: 294, distance: 222.1
click at [595, 294] on div "For example, many medical students take a gap year after completing their A-Lev…" at bounding box center [575, 290] width 296 height 37
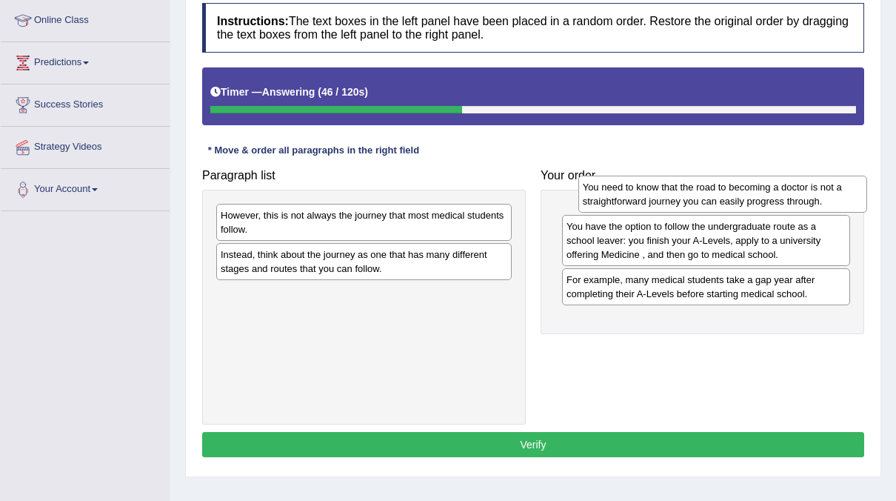
drag, startPoint x: 598, startPoint y: 278, endPoint x: 614, endPoint y: 203, distance: 76.6
click at [614, 203] on div "You need to know that the road to becoming a doctor is not a straightforward jo…" at bounding box center [723, 194] width 289 height 37
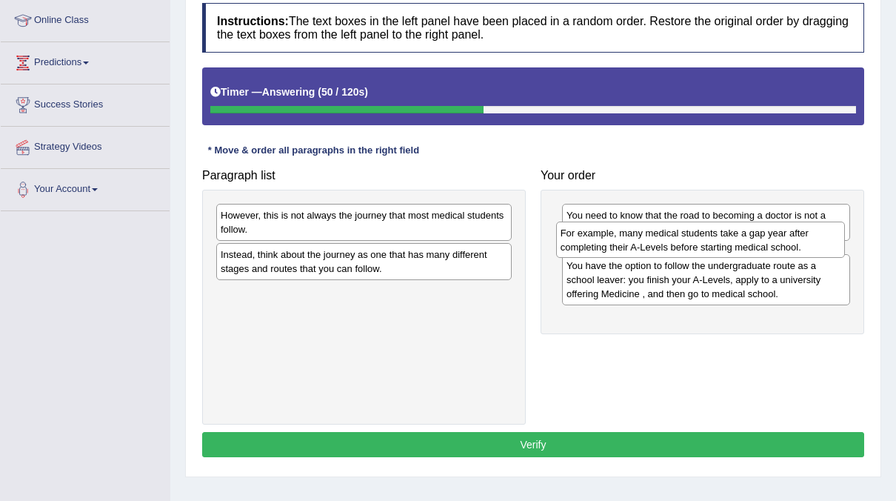
drag, startPoint x: 659, startPoint y: 320, endPoint x: 653, endPoint y: 248, distance: 72.1
click at [653, 248] on div "For example, many medical students take a gap year after completing their A-Lev…" at bounding box center [700, 239] width 289 height 37
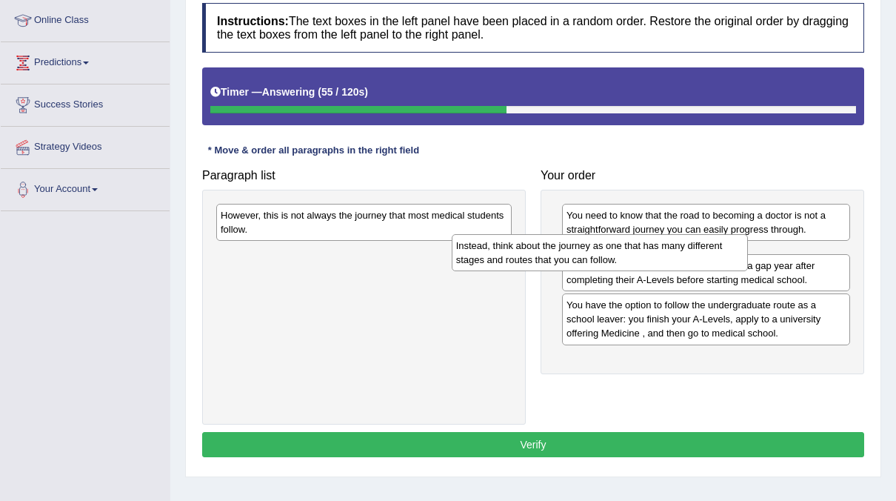
drag, startPoint x: 350, startPoint y: 260, endPoint x: 585, endPoint y: 250, distance: 235.0
click at [585, 250] on div "Instead, think about the journey as one that has many different stages and rout…" at bounding box center [600, 252] width 296 height 37
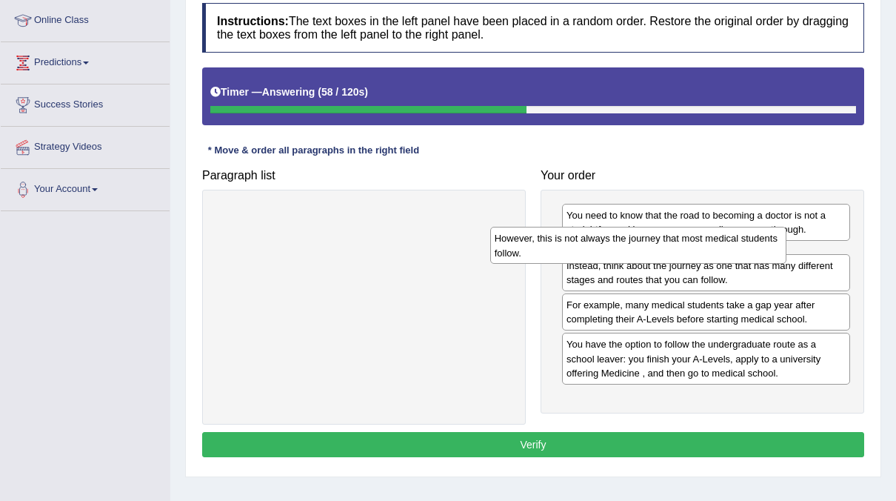
drag, startPoint x: 367, startPoint y: 218, endPoint x: 641, endPoint y: 241, distance: 275.1
click at [641, 241] on div "However, this is not always the journey that most medical students follow." at bounding box center [638, 245] width 296 height 37
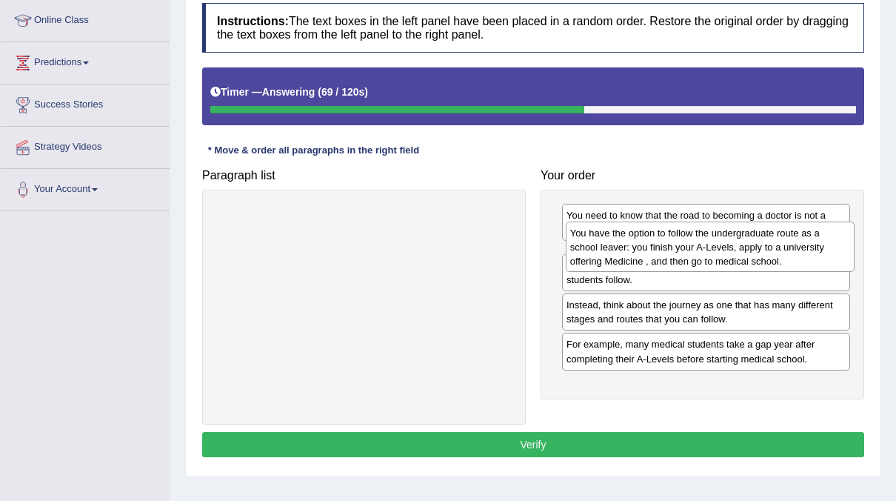
drag, startPoint x: 624, startPoint y: 385, endPoint x: 628, endPoint y: 247, distance: 137.8
click at [628, 247] on div "You have the option to follow the undergraduate route as a school leaver: you f…" at bounding box center [710, 246] width 289 height 51
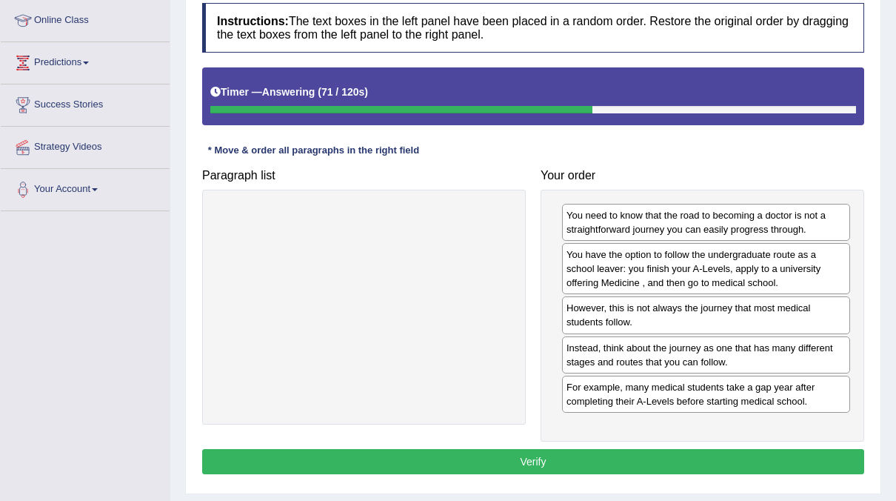
click at [550, 444] on div "Instructions: The text boxes in the left panel have been placed in a random ord…" at bounding box center [534, 241] width 670 height 490
click at [543, 443] on div "Instructions: The text boxes in the left panel have been placed in a random ord…" at bounding box center [534, 241] width 670 height 490
click at [536, 453] on button "Verify" at bounding box center [533, 461] width 662 height 25
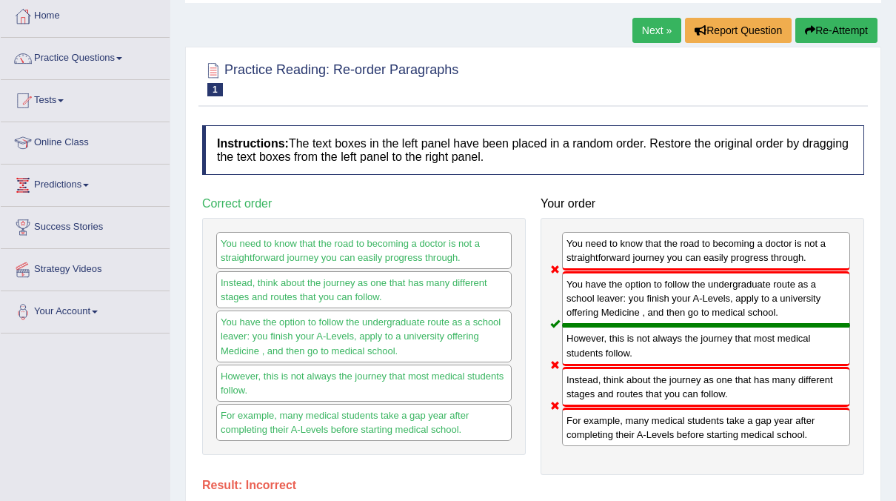
scroll to position [0, 0]
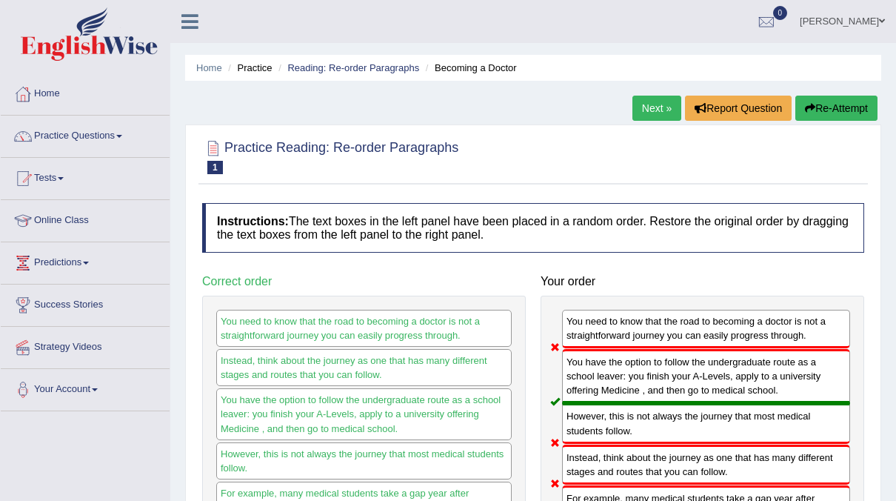
click at [668, 116] on link "Next »" at bounding box center [657, 108] width 49 height 25
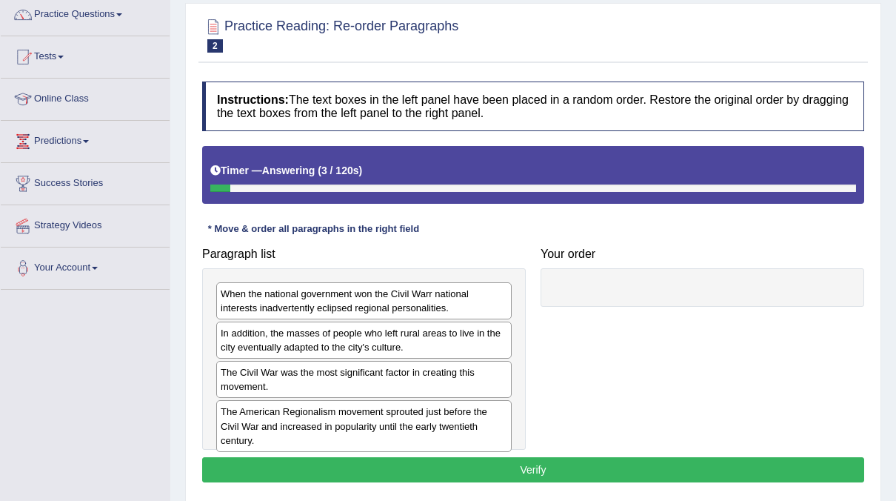
scroll to position [124, 0]
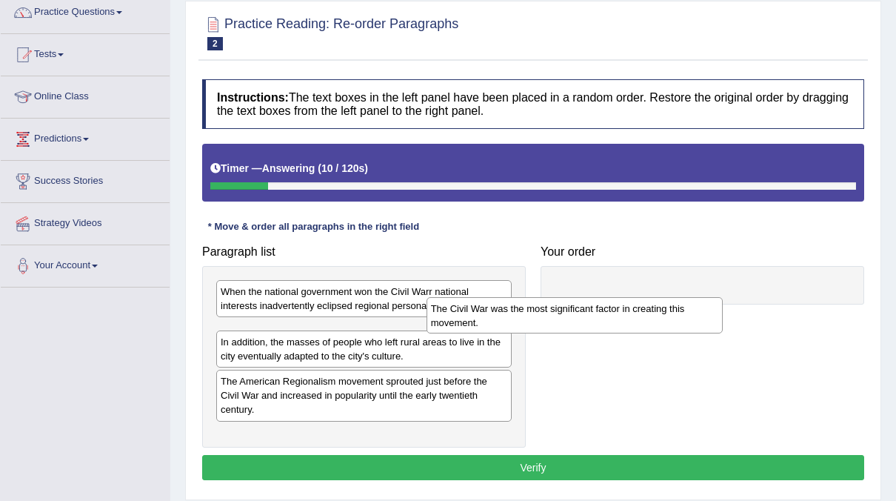
drag, startPoint x: 244, startPoint y: 390, endPoint x: 493, endPoint y: 314, distance: 259.4
click at [482, 319] on div "The Civil War was the most significant factor in creating this movement." at bounding box center [575, 315] width 296 height 37
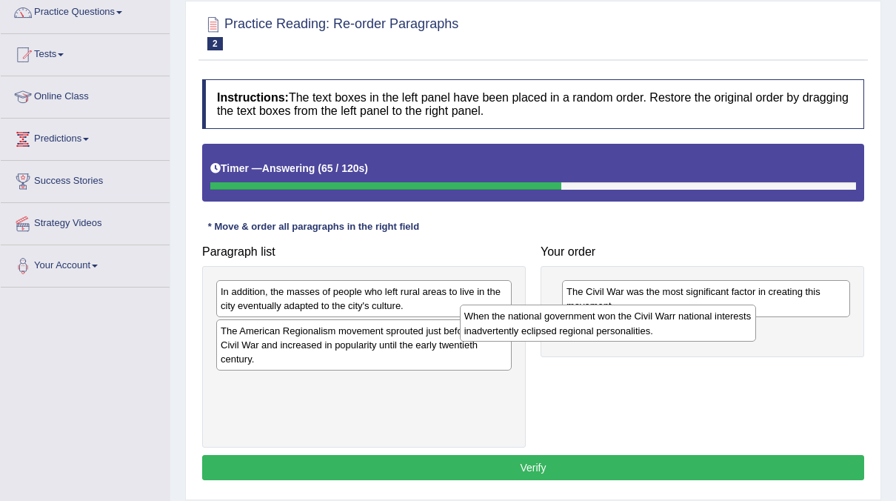
drag, startPoint x: 369, startPoint y: 295, endPoint x: 613, endPoint y: 320, distance: 245.7
click at [613, 320] on div "When the national government won the Civil Warr national interests inadvertentl…" at bounding box center [608, 322] width 296 height 37
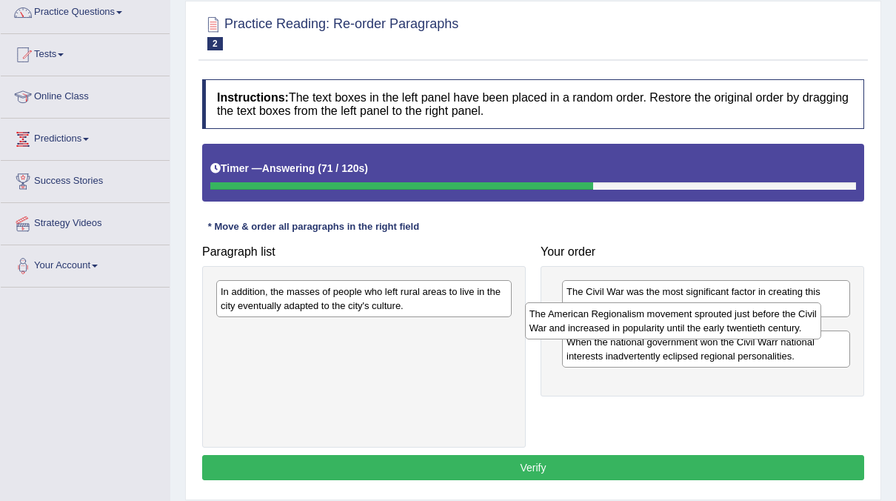
drag, startPoint x: 315, startPoint y: 336, endPoint x: 623, endPoint y: 320, distance: 308.6
click at [623, 320] on div "The American Regionalism movement sprouted just before the Civil War and increa…" at bounding box center [673, 320] width 296 height 37
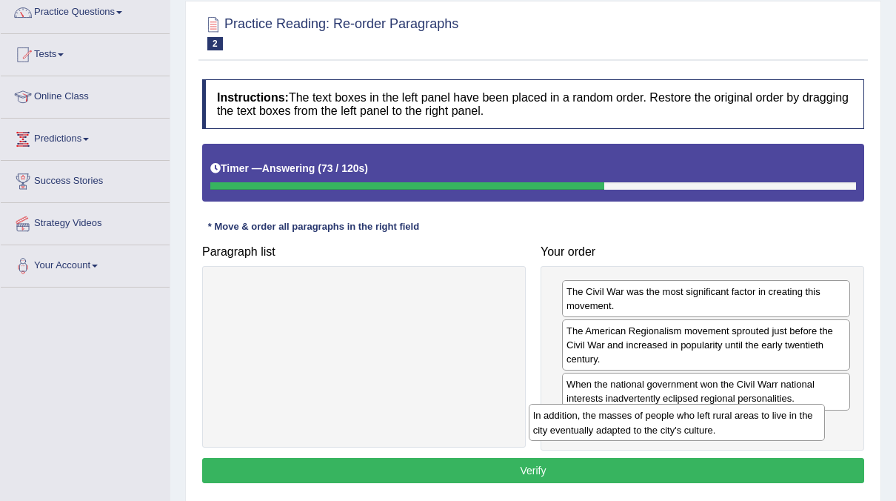
drag, startPoint x: 377, startPoint y: 290, endPoint x: 688, endPoint y: 410, distance: 333.5
click at [688, 410] on div "In addition, the masses of people who left rural areas to live in the city even…" at bounding box center [677, 422] width 296 height 37
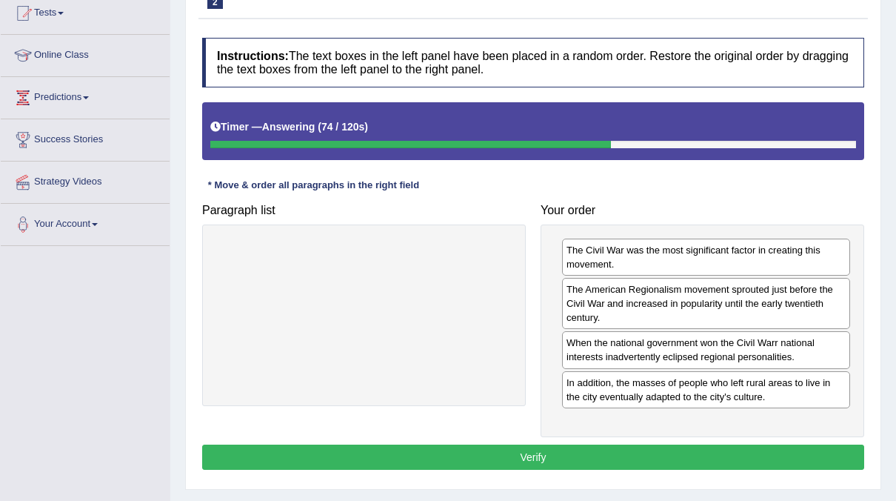
scroll to position [166, 0]
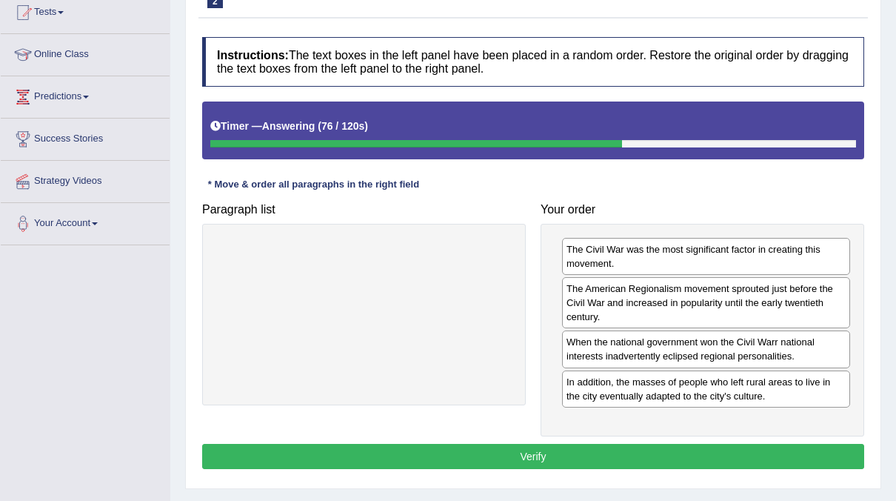
click at [607, 450] on button "Verify" at bounding box center [533, 456] width 662 height 25
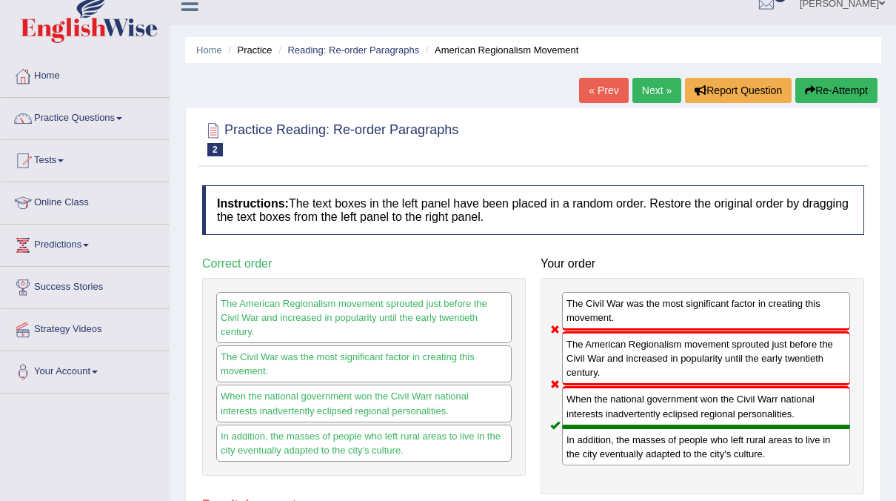
scroll to position [17, 0]
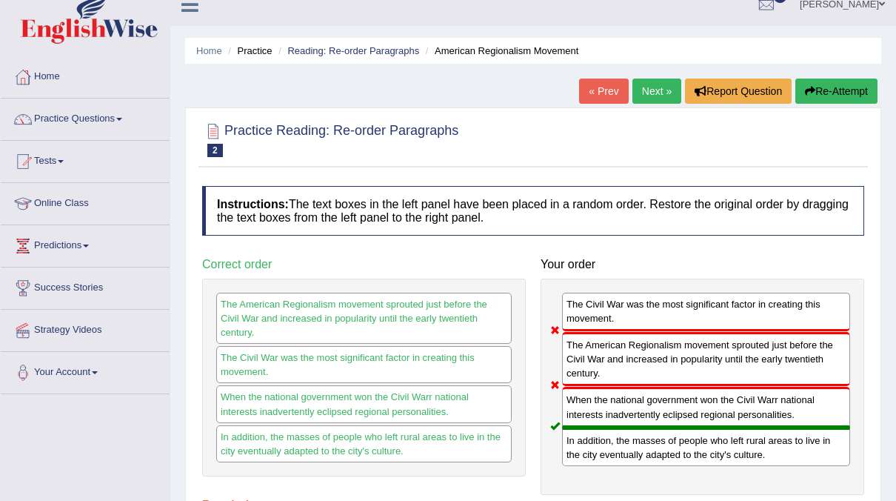
click at [647, 84] on link "Next »" at bounding box center [657, 91] width 49 height 25
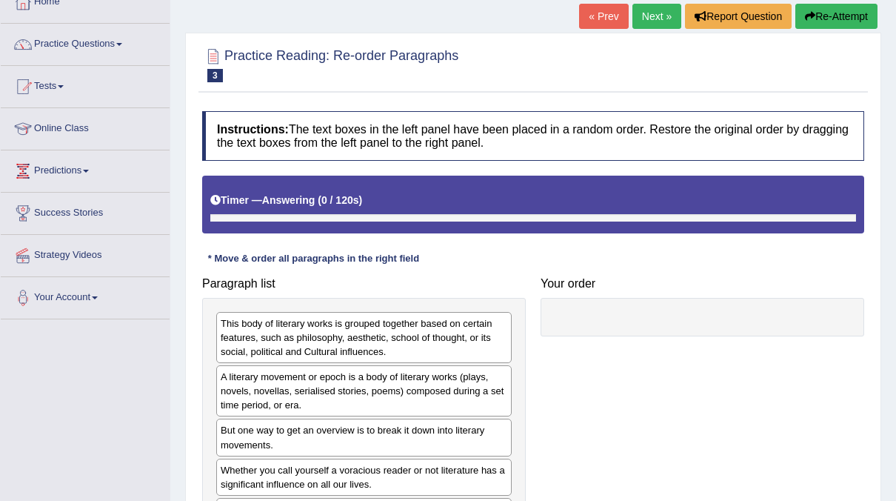
scroll to position [190, 0]
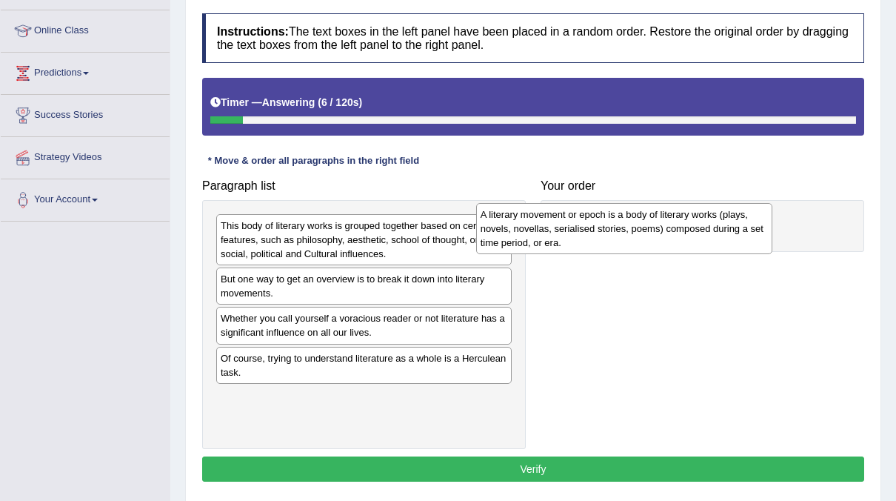
drag, startPoint x: 321, startPoint y: 290, endPoint x: 581, endPoint y: 227, distance: 267.7
click at [581, 227] on div "A literary movement or epoch is a body of literary works (plays, novels, novell…" at bounding box center [624, 228] width 296 height 51
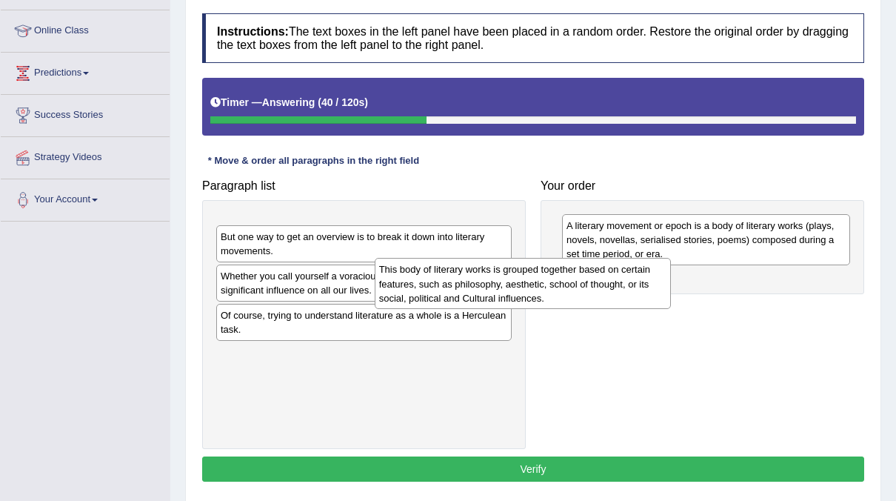
drag, startPoint x: 451, startPoint y: 256, endPoint x: 608, endPoint y: 301, distance: 163.4
click at [608, 301] on div "This body of literary works is grouped together based on certain features, such…" at bounding box center [523, 283] width 296 height 51
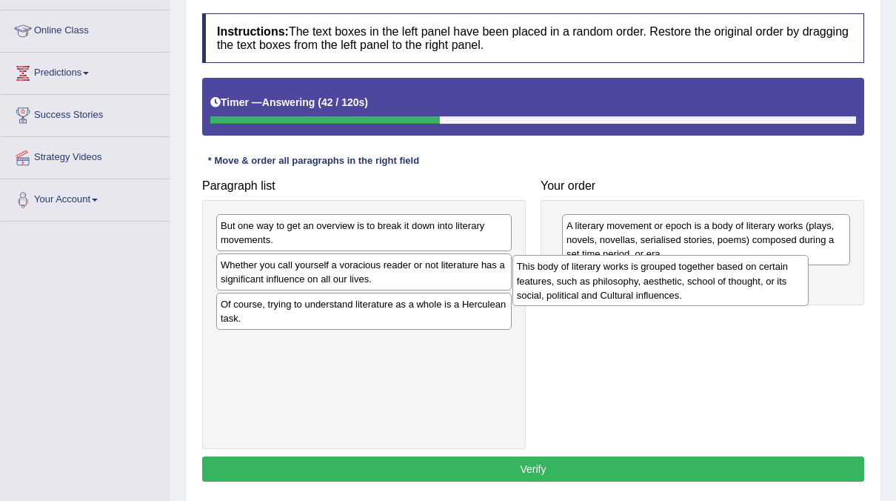
drag, startPoint x: 389, startPoint y: 239, endPoint x: 684, endPoint y: 279, distance: 297.4
click at [684, 279] on div "This body of literary works is grouped together based on certain features, such…" at bounding box center [661, 280] width 296 height 51
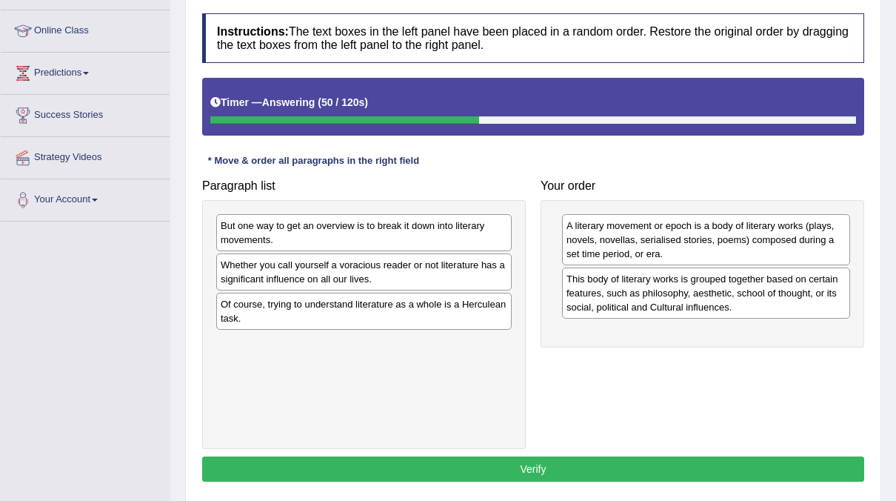
click at [442, 240] on div "But one way to get an overview is to break it down into literary movements." at bounding box center [364, 232] width 296 height 37
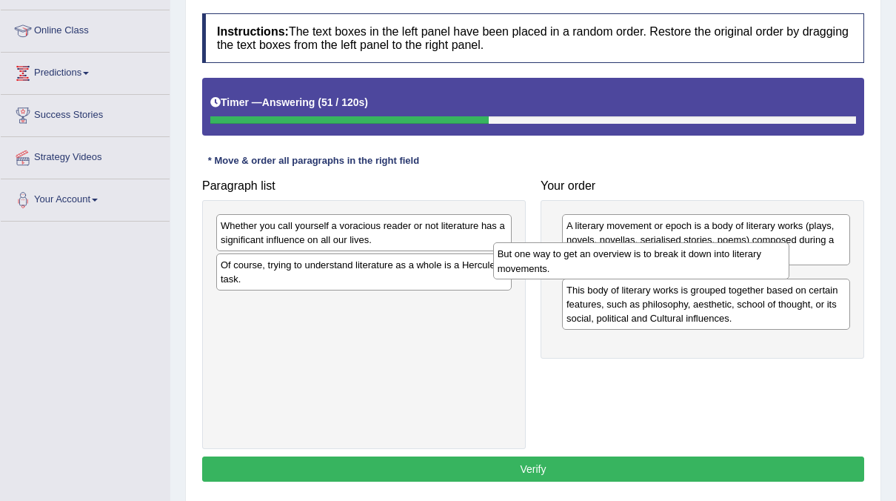
drag, startPoint x: 441, startPoint y: 236, endPoint x: 718, endPoint y: 264, distance: 278.5
click at [718, 264] on div "But one way to get an overview is to break it down into literary movements." at bounding box center [641, 260] width 296 height 37
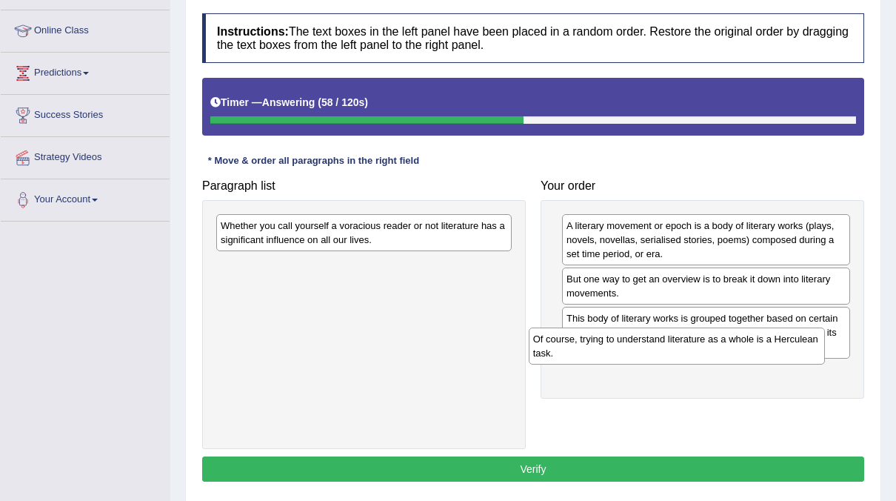
drag, startPoint x: 339, startPoint y: 276, endPoint x: 654, endPoint y: 351, distance: 324.3
click at [654, 351] on div "Of course, trying to understand literature as a whole is a Herculean task." at bounding box center [677, 345] width 296 height 37
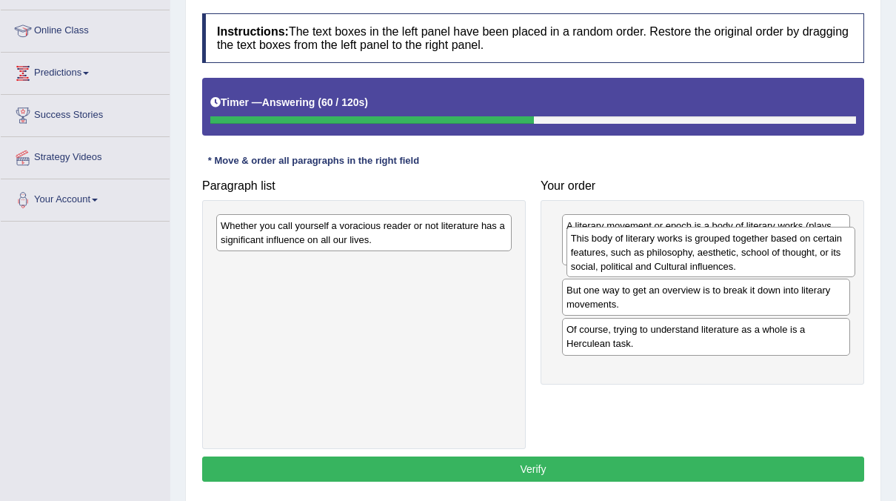
drag, startPoint x: 664, startPoint y: 333, endPoint x: 669, endPoint y: 259, distance: 74.2
click at [669, 259] on div "This body of literary works is grouped together based on certain features, such…" at bounding box center [711, 252] width 289 height 51
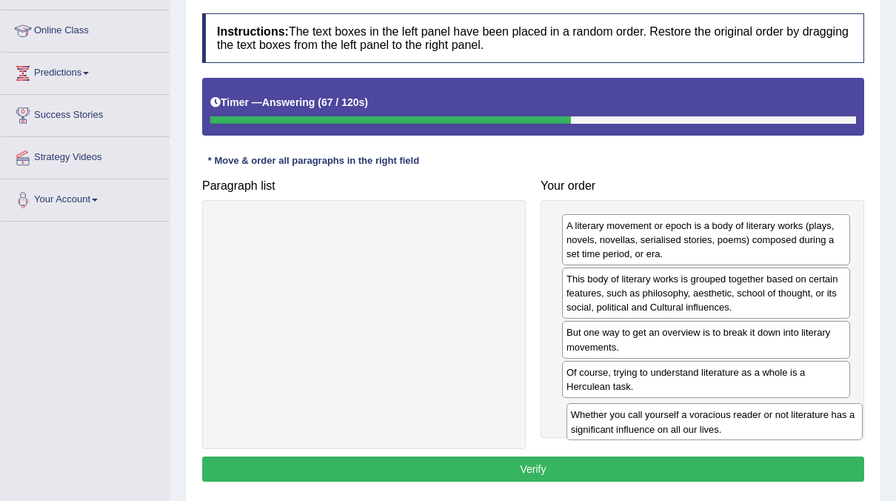
drag, startPoint x: 370, startPoint y: 224, endPoint x: 720, endPoint y: 413, distance: 398.4
click at [720, 413] on div "Whether you call yourself a voracious reader or not literature has a significan…" at bounding box center [715, 421] width 296 height 37
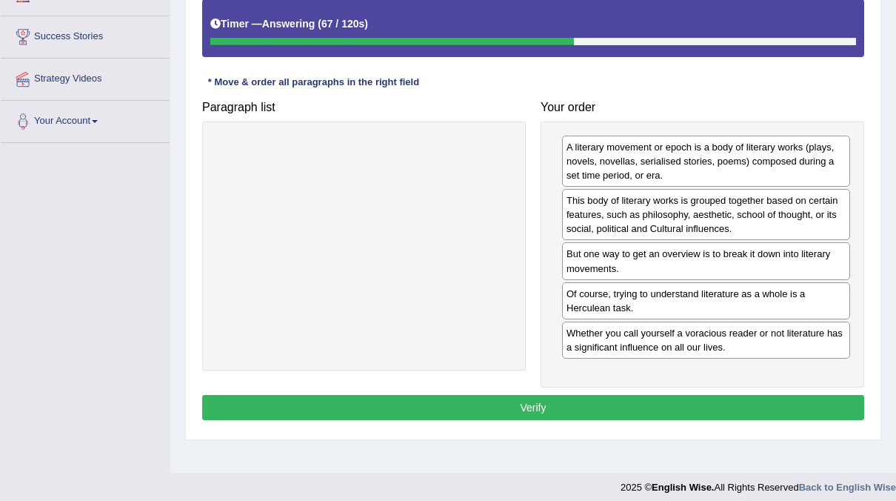
scroll to position [273, 0]
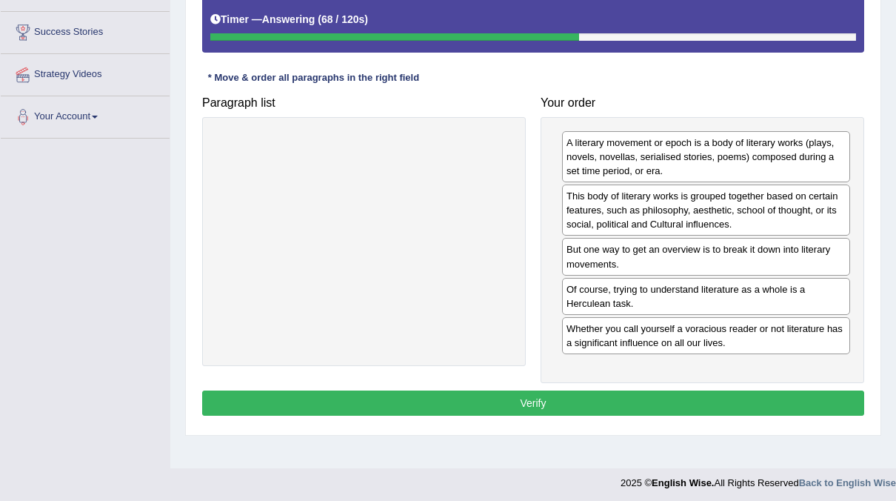
click at [676, 394] on button "Verify" at bounding box center [533, 402] width 662 height 25
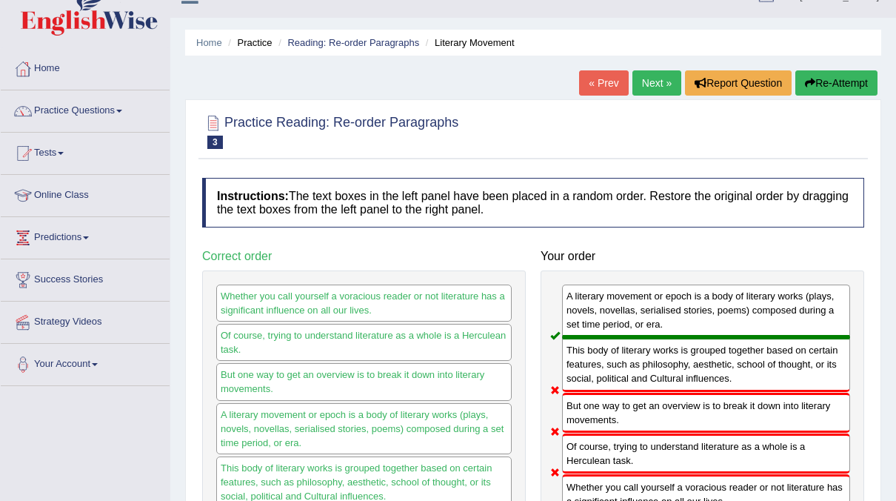
scroll to position [0, 0]
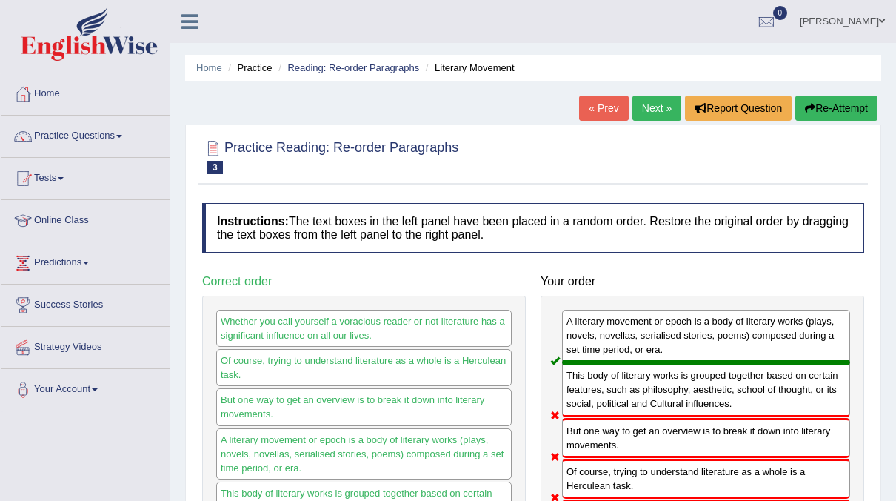
click at [657, 104] on link "Next »" at bounding box center [657, 108] width 49 height 25
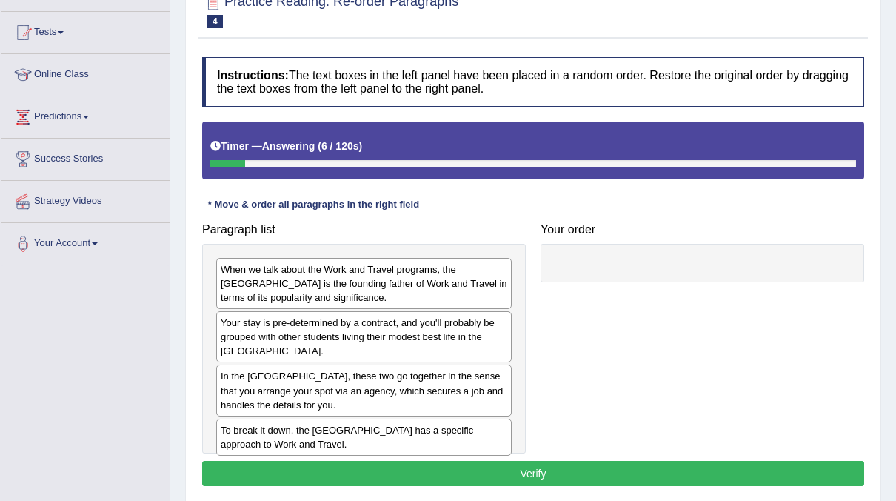
scroll to position [147, 0]
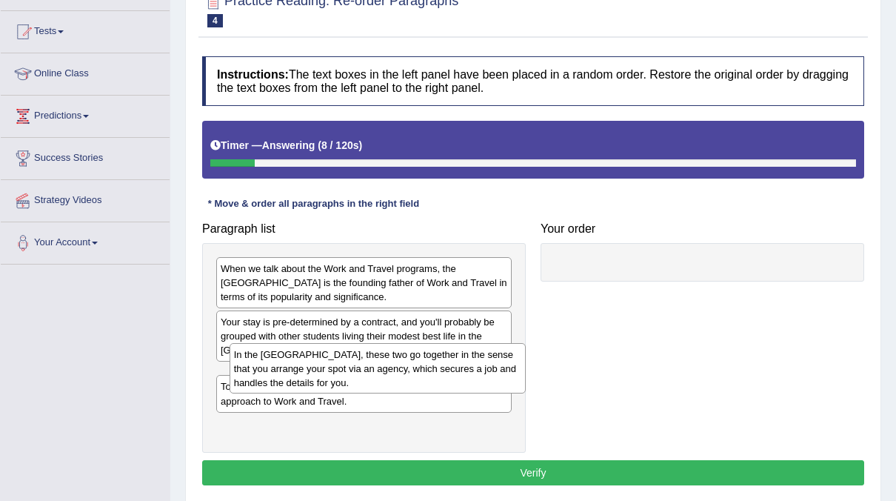
drag, startPoint x: 373, startPoint y: 382, endPoint x: 381, endPoint y: 377, distance: 10.3
click at [381, 377] on div "In the [GEOGRAPHIC_DATA], these two go together in the sense that you arrange y…" at bounding box center [378, 368] width 296 height 51
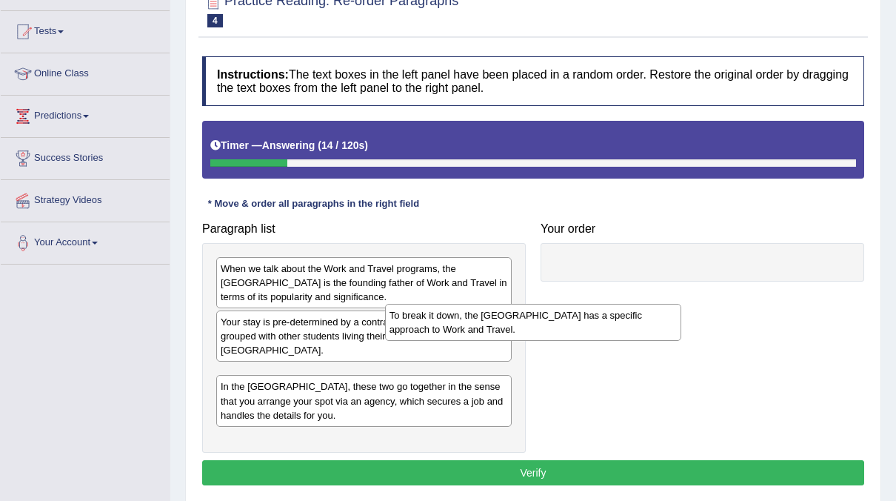
drag, startPoint x: 359, startPoint y: 427, endPoint x: 548, endPoint y: 299, distance: 227.8
click at [542, 307] on div "To break it down, the USA has a specific approach to Work and Travel." at bounding box center [533, 322] width 296 height 37
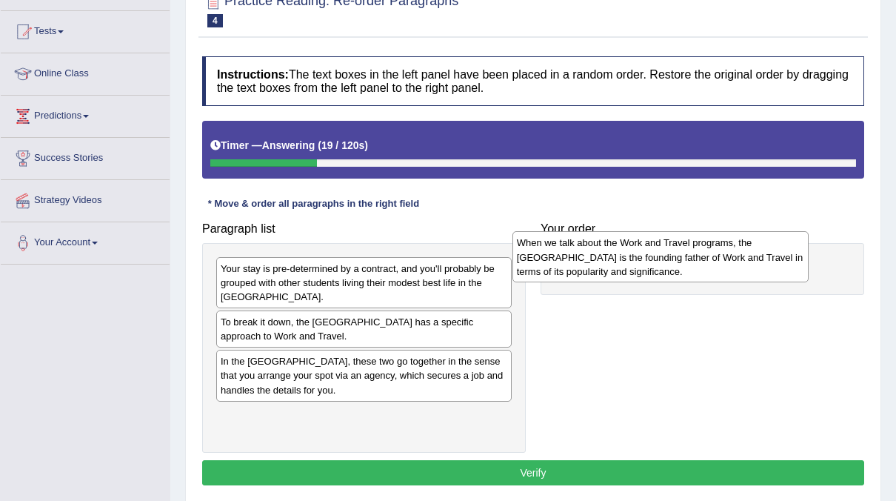
drag, startPoint x: 361, startPoint y: 276, endPoint x: 657, endPoint y: 250, distance: 297.4
click at [657, 250] on div "When we talk about the Work and Travel programs, the US is the founding father …" at bounding box center [661, 256] width 296 height 51
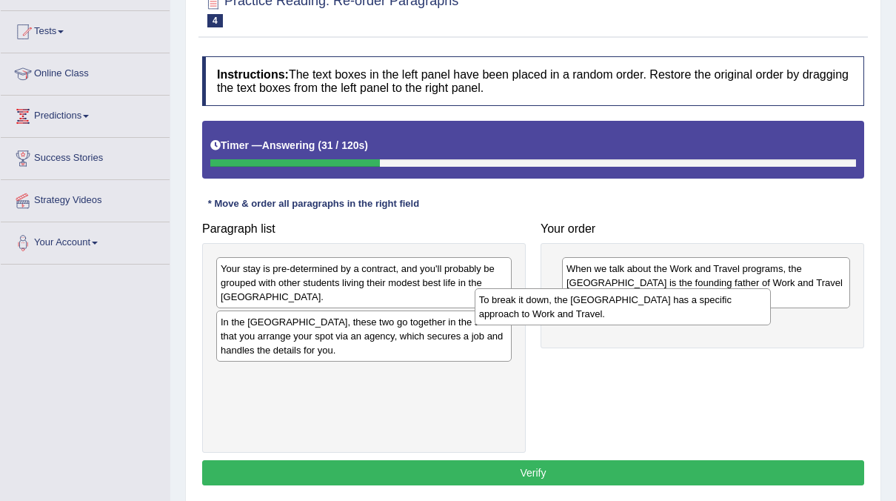
drag, startPoint x: 400, startPoint y: 320, endPoint x: 658, endPoint y: 313, distance: 257.9
click at [658, 313] on div "To break it down, the USA has a specific approach to Work and Travel." at bounding box center [623, 306] width 296 height 37
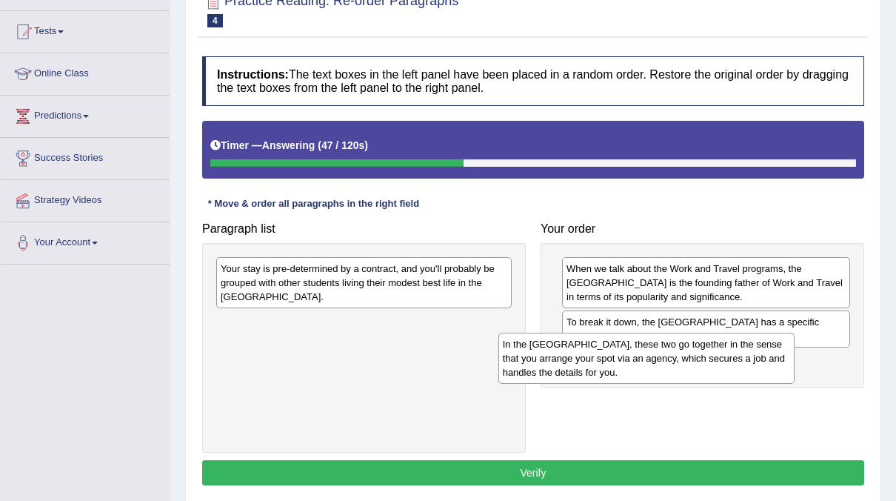
drag, startPoint x: 383, startPoint y: 318, endPoint x: 665, endPoint y: 355, distance: 284.6
click at [665, 355] on div "In the US, these two go together in the sense that you arrange your spot via an…" at bounding box center [647, 358] width 296 height 51
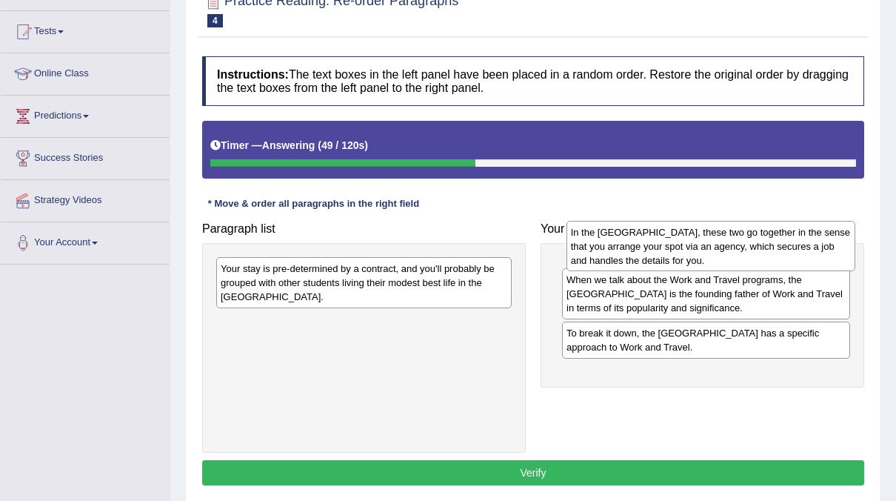
drag, startPoint x: 610, startPoint y: 367, endPoint x: 614, endPoint y: 240, distance: 126.7
click at [614, 240] on div "In the US, these two go together in the sense that you arrange your spot via an…" at bounding box center [711, 246] width 289 height 51
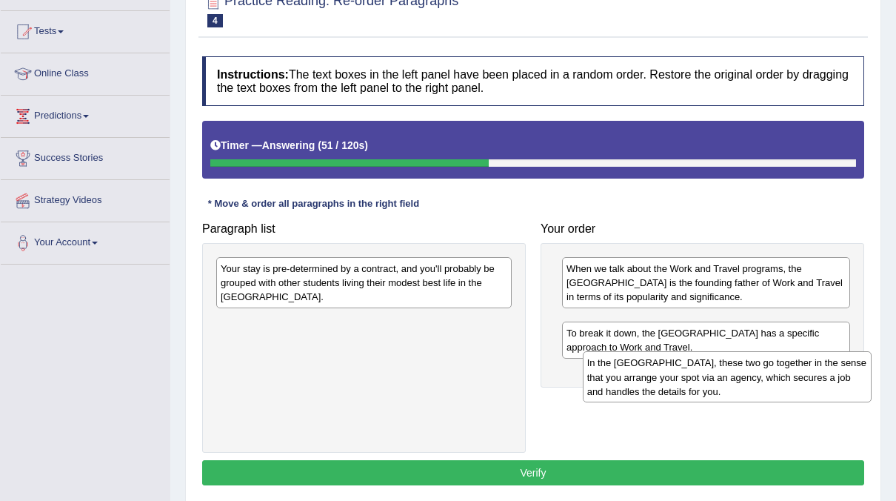
drag, startPoint x: 652, startPoint y: 270, endPoint x: 672, endPoint y: 364, distance: 96.2
click at [672, 364] on div "In the US, these two go together in the sense that you arrange your spot via an…" at bounding box center [727, 376] width 289 height 51
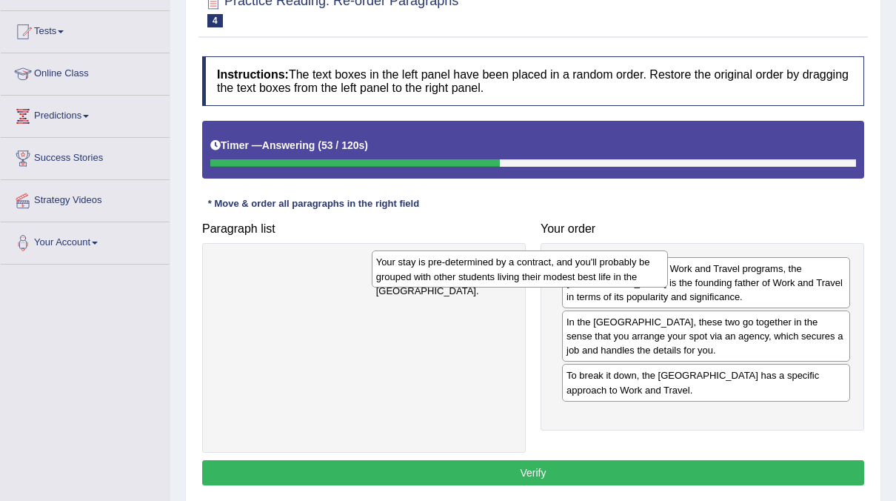
drag, startPoint x: 408, startPoint y: 271, endPoint x: 655, endPoint y: 244, distance: 248.1
click at [655, 250] on div "Your stay is pre-determined by a contract, and you'll probably be grouped with …" at bounding box center [520, 268] width 296 height 37
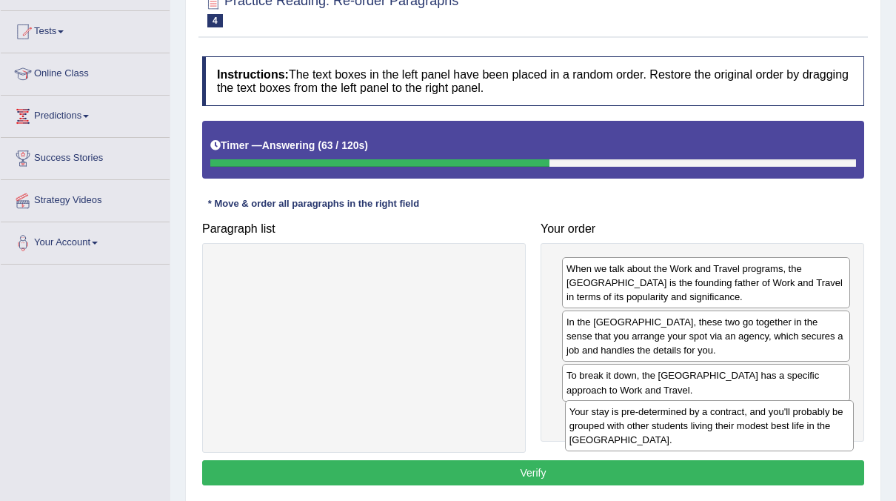
drag, startPoint x: 707, startPoint y: 321, endPoint x: 710, endPoint y: 410, distance: 89.7
click at [710, 410] on div "Your stay is pre-determined by a contract, and you'll probably be grouped with …" at bounding box center [709, 425] width 289 height 51
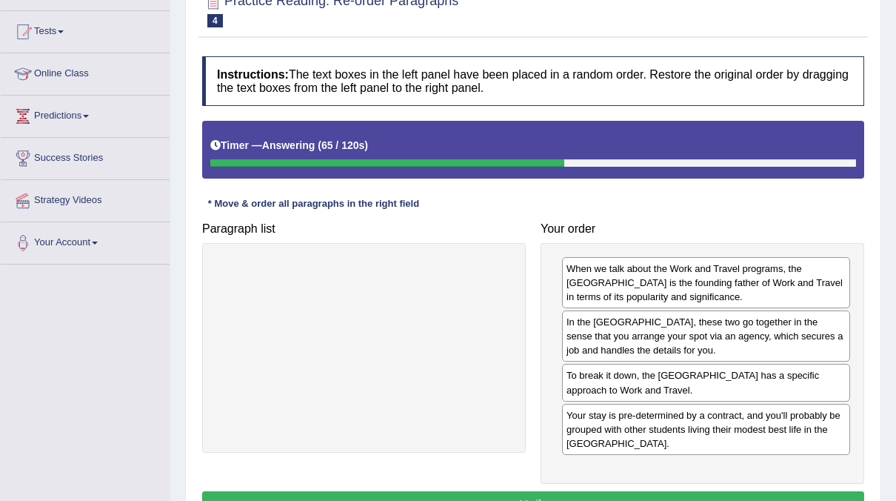
scroll to position [248, 0]
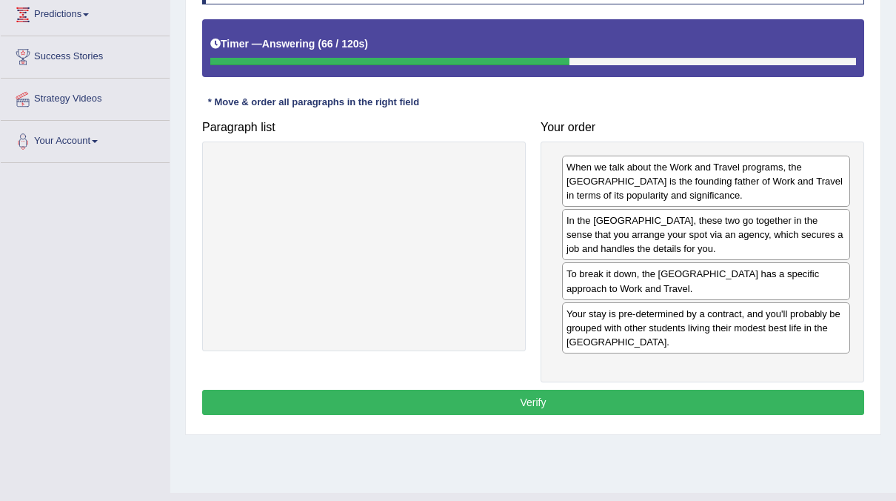
click at [614, 393] on button "Verify" at bounding box center [533, 402] width 662 height 25
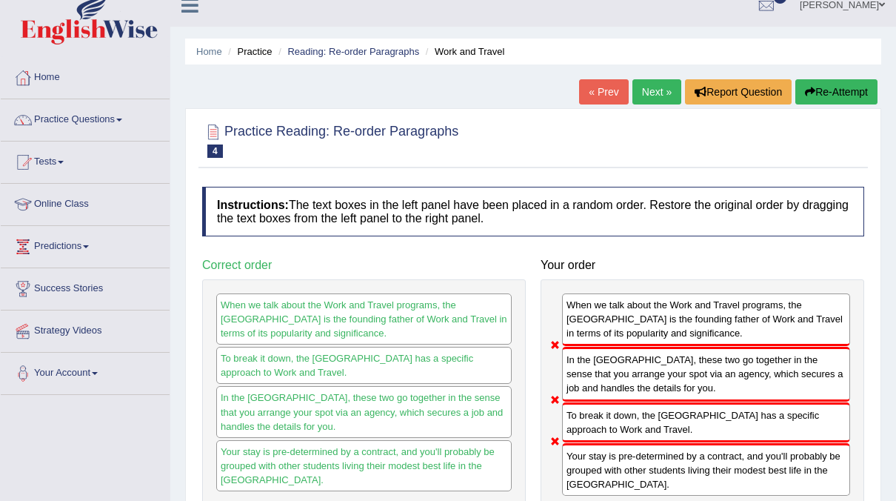
scroll to position [0, 0]
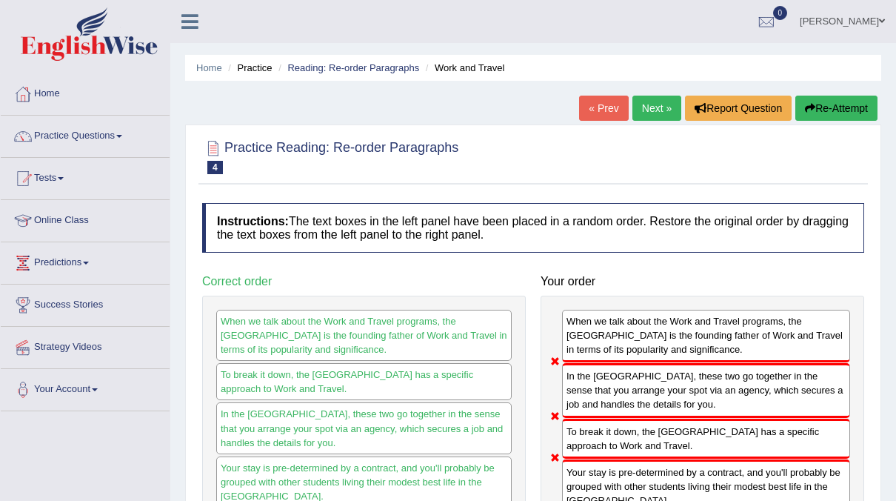
click at [654, 104] on link "Next »" at bounding box center [657, 108] width 49 height 25
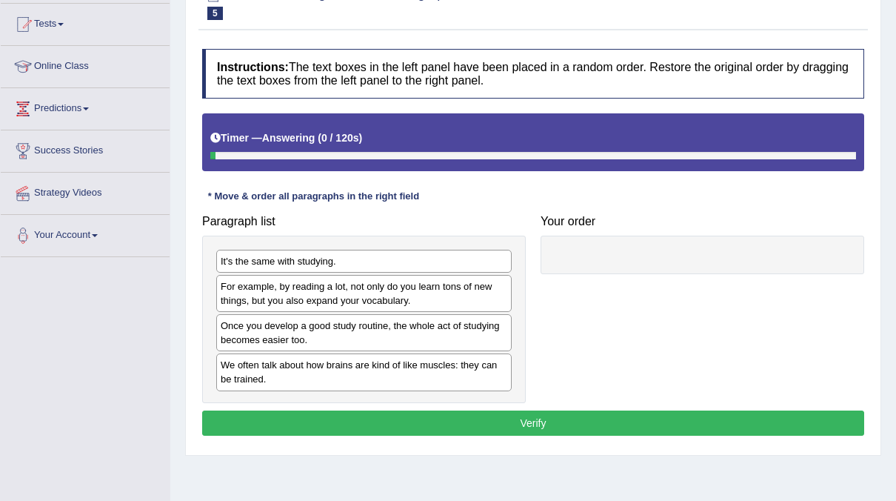
scroll to position [155, 0]
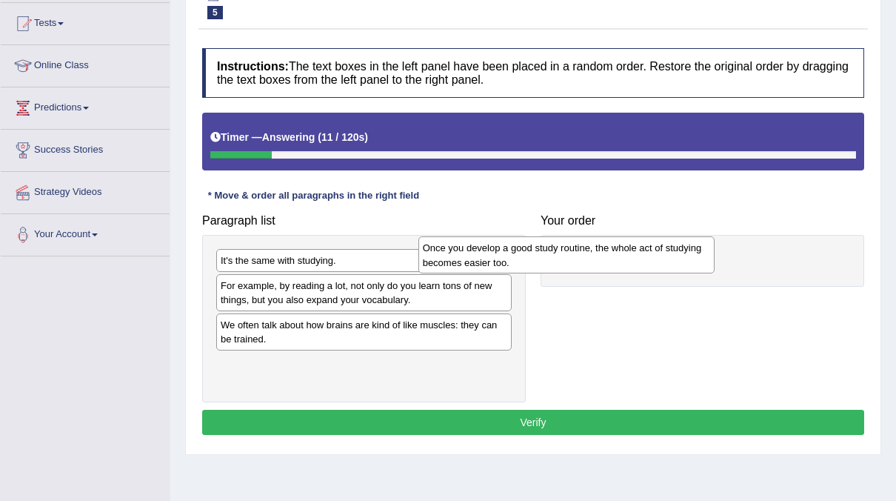
drag, startPoint x: 351, startPoint y: 333, endPoint x: 553, endPoint y: 256, distance: 216.1
click at [553, 256] on div "Once you develop a good study routine, the whole act of studying becomes easier…" at bounding box center [567, 254] width 296 height 37
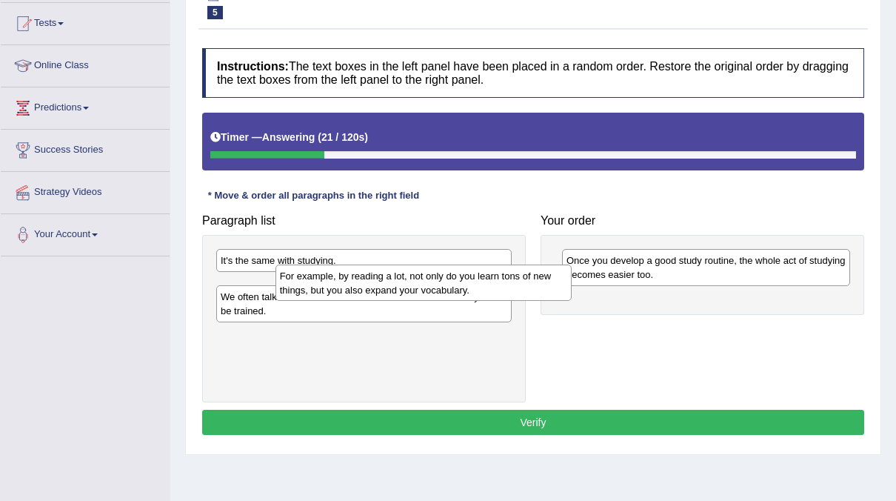
drag, startPoint x: 378, startPoint y: 293, endPoint x: 427, endPoint y: 283, distance: 50.6
click at [427, 283] on div "For example, by reading a lot, not only do you learn tons of new things, but yo…" at bounding box center [424, 282] width 296 height 37
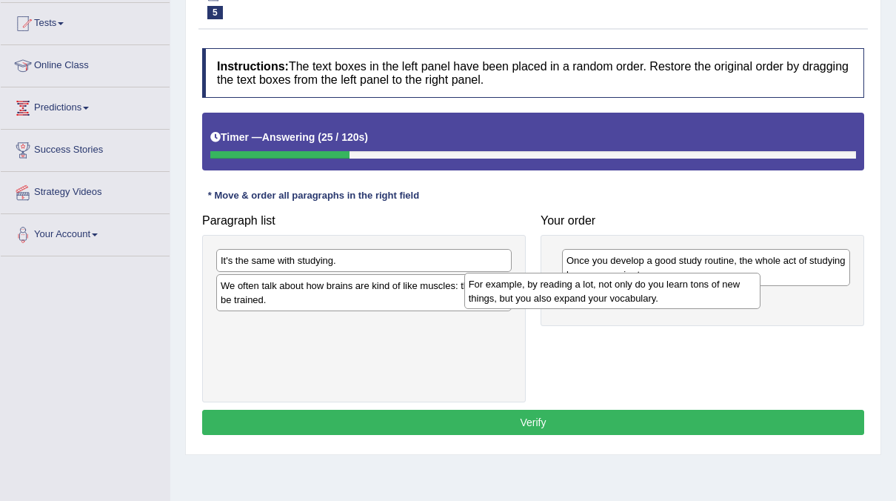
drag, startPoint x: 392, startPoint y: 290, endPoint x: 626, endPoint y: 290, distance: 234.1
click at [626, 290] on div "For example, by reading a lot, not only do you learn tons of new things, but yo…" at bounding box center [612, 291] width 296 height 37
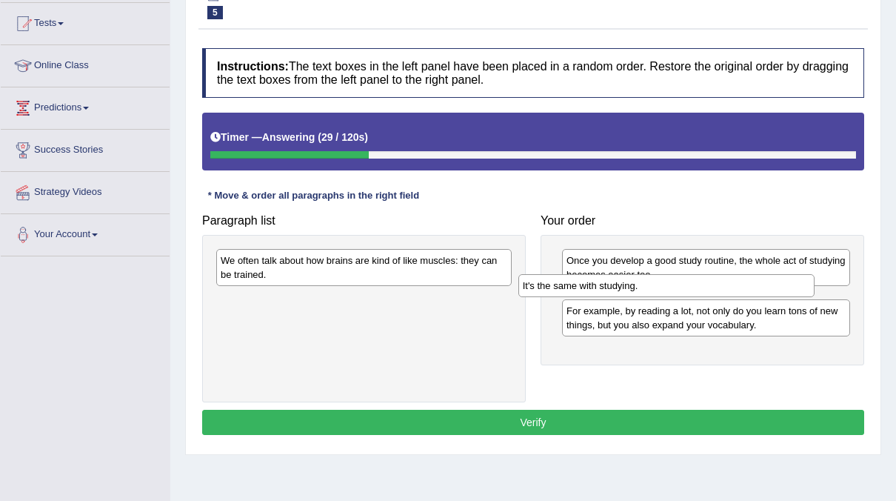
drag, startPoint x: 327, startPoint y: 256, endPoint x: 629, endPoint y: 281, distance: 303.3
click at [629, 281] on div "It's the same with studying." at bounding box center [667, 285] width 296 height 22
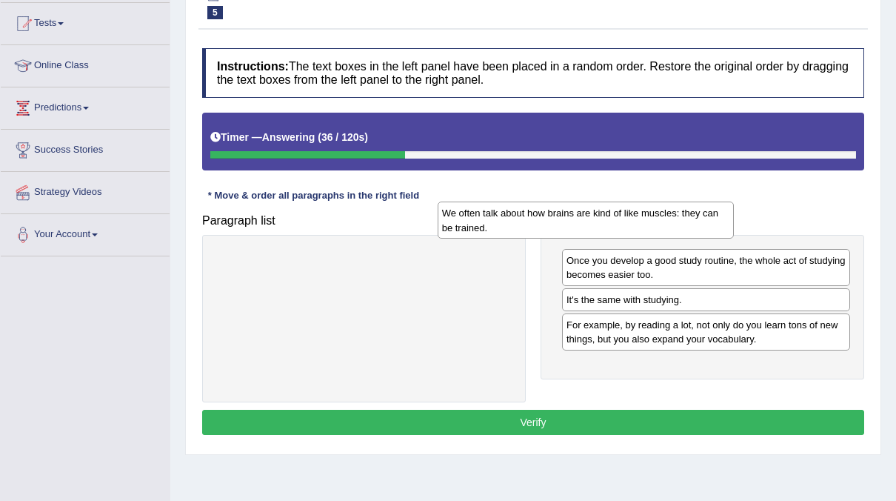
drag, startPoint x: 393, startPoint y: 268, endPoint x: 614, endPoint y: 221, distance: 226.5
click at [614, 221] on div "We often talk about how brains are kind of like muscles: they can be trained." at bounding box center [586, 219] width 296 height 37
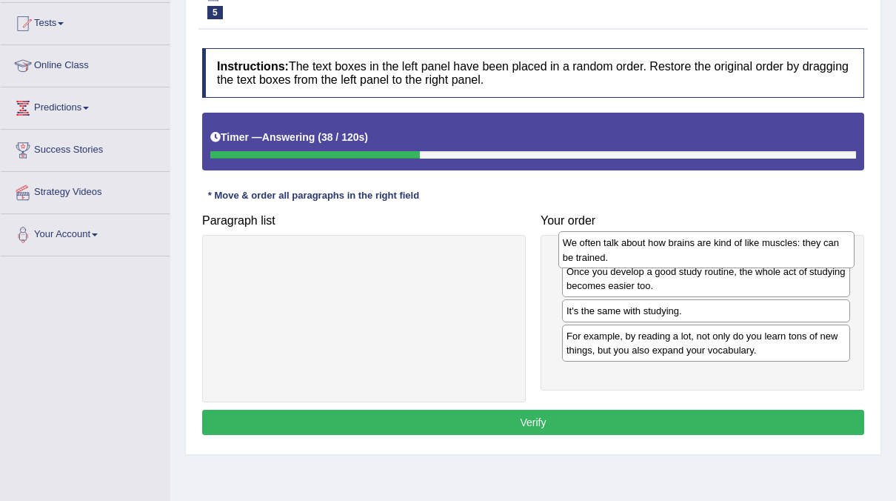
drag, startPoint x: 350, startPoint y: 261, endPoint x: 687, endPoint y: 233, distance: 339.0
click at [691, 242] on div "We often talk about how brains are kind of like muscles: they can be trained." at bounding box center [707, 249] width 296 height 37
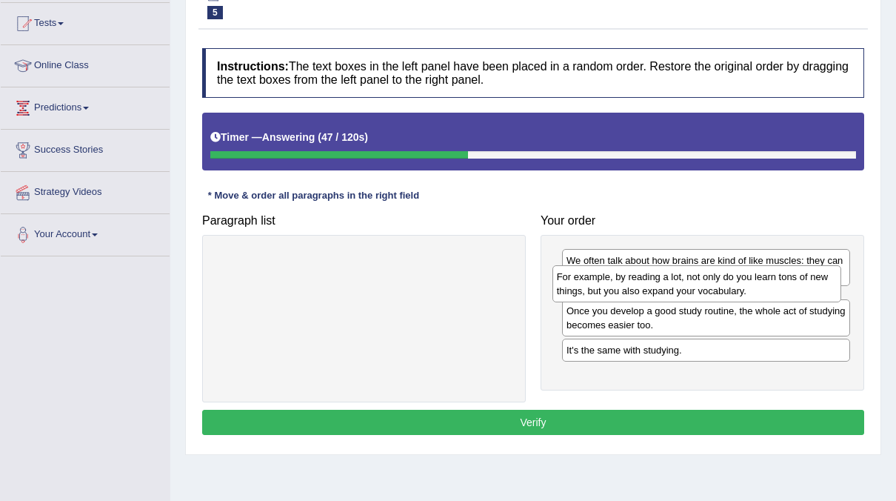
drag, startPoint x: 703, startPoint y: 365, endPoint x: 694, endPoint y: 279, distance: 86.4
click at [694, 279] on div "For example, by reading a lot, not only do you learn tons of new things, but yo…" at bounding box center [697, 283] width 289 height 37
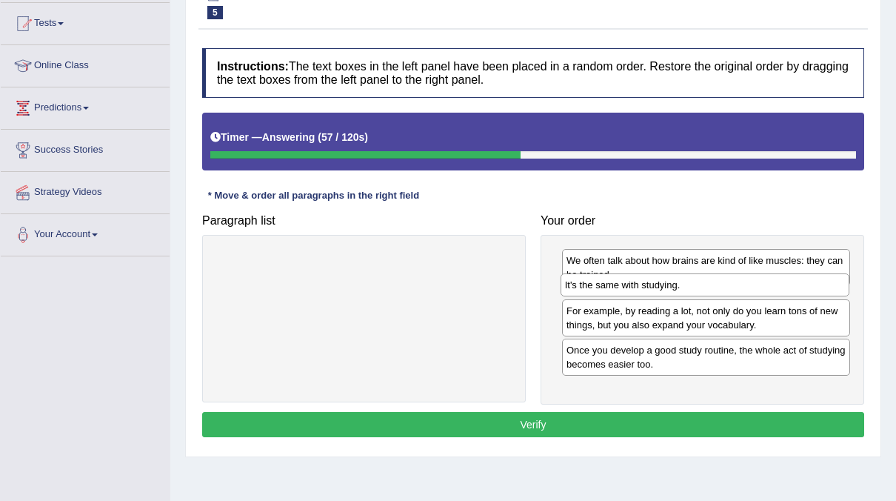
drag, startPoint x: 672, startPoint y: 379, endPoint x: 670, endPoint y: 287, distance: 91.9
click at [670, 287] on div "It's the same with studying." at bounding box center [705, 284] width 289 height 22
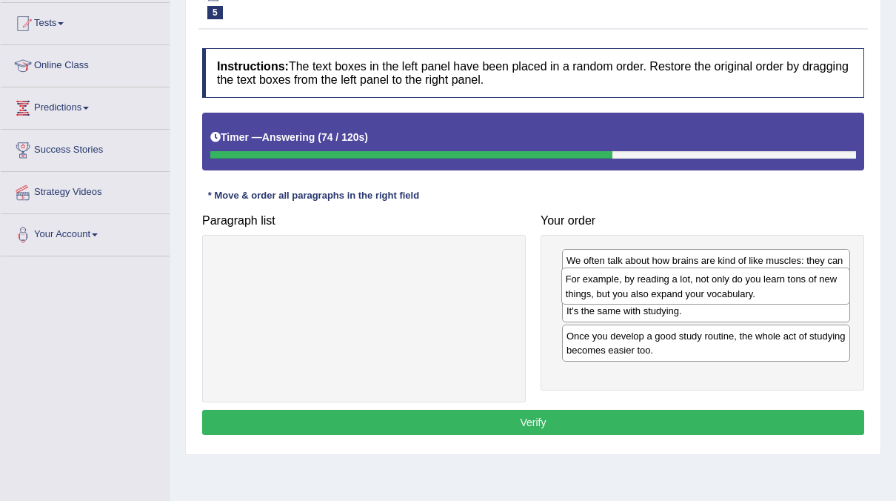
drag, startPoint x: 672, startPoint y: 320, endPoint x: 671, endPoint y: 276, distance: 43.7
click at [671, 276] on div "For example, by reading a lot, not only do you learn tons of new things, but yo…" at bounding box center [705, 285] width 289 height 37
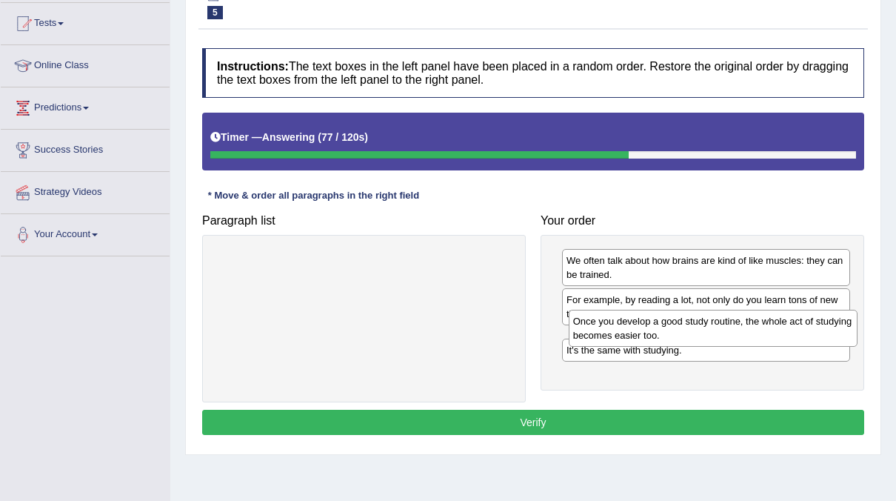
drag, startPoint x: 659, startPoint y: 372, endPoint x: 666, endPoint y: 330, distance: 42.0
click at [666, 330] on div "Once you develop a good study routine, the whole act of studying becomes easier…" at bounding box center [713, 328] width 289 height 37
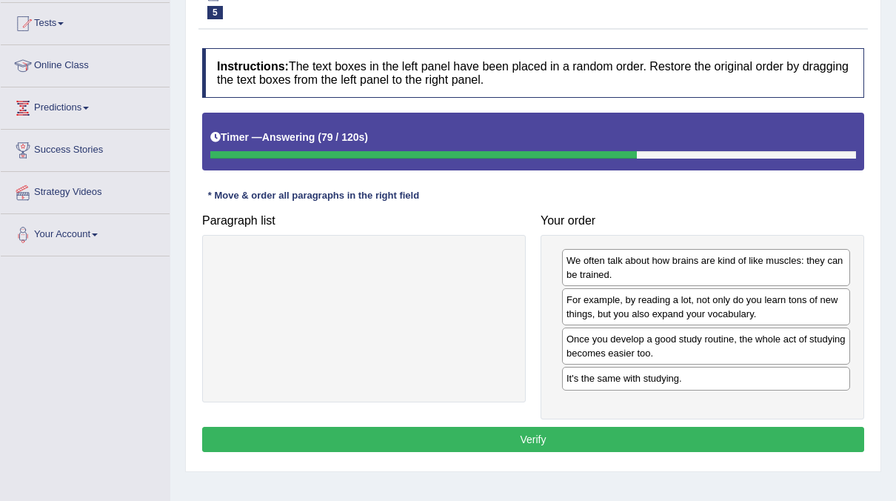
click at [601, 435] on button "Verify" at bounding box center [533, 439] width 662 height 25
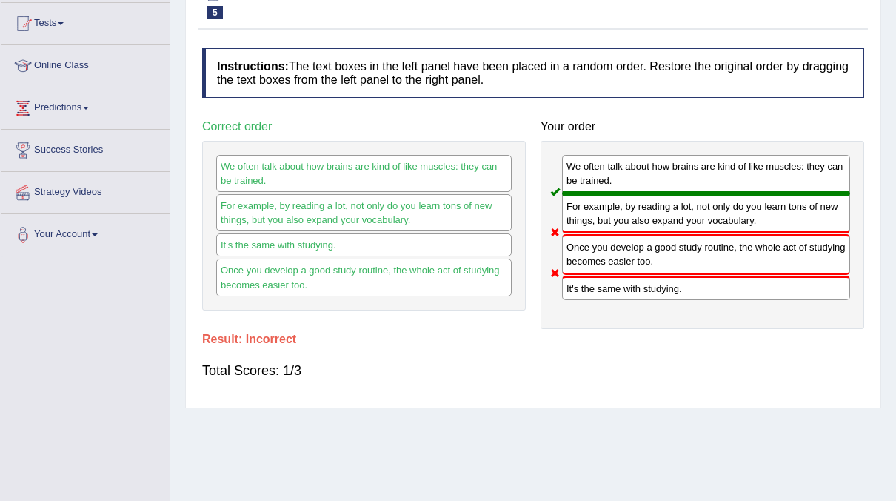
scroll to position [0, 0]
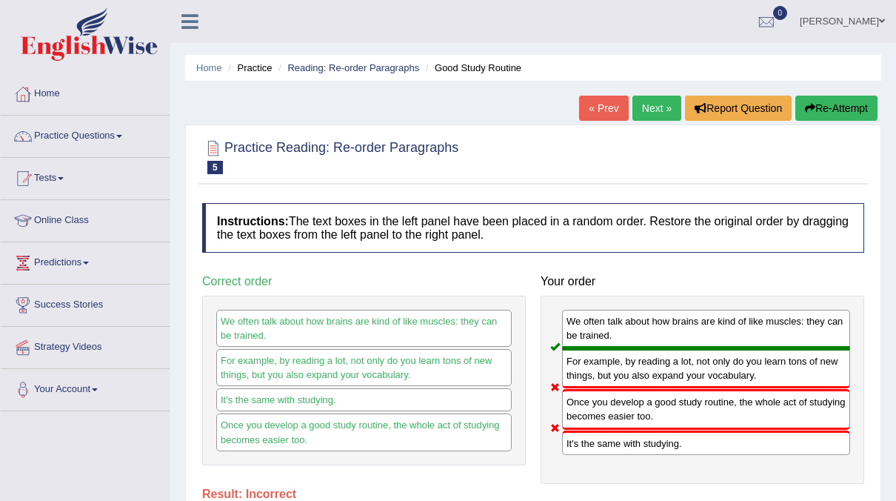
click at [647, 110] on link "Next »" at bounding box center [657, 108] width 49 height 25
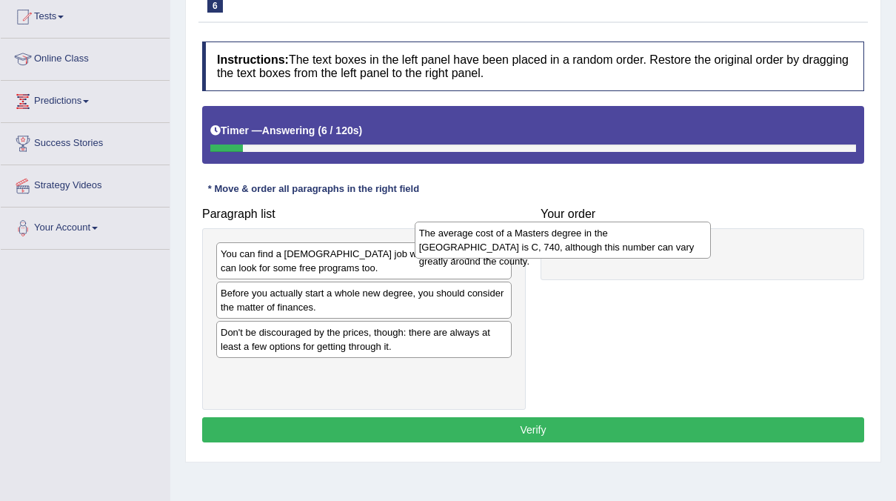
drag, startPoint x: 347, startPoint y: 301, endPoint x: 550, endPoint y: 239, distance: 212.8
click at [550, 239] on div "The average cost of a Masters degree in the [GEOGRAPHIC_DATA] is C, 740, althou…" at bounding box center [563, 239] width 296 height 37
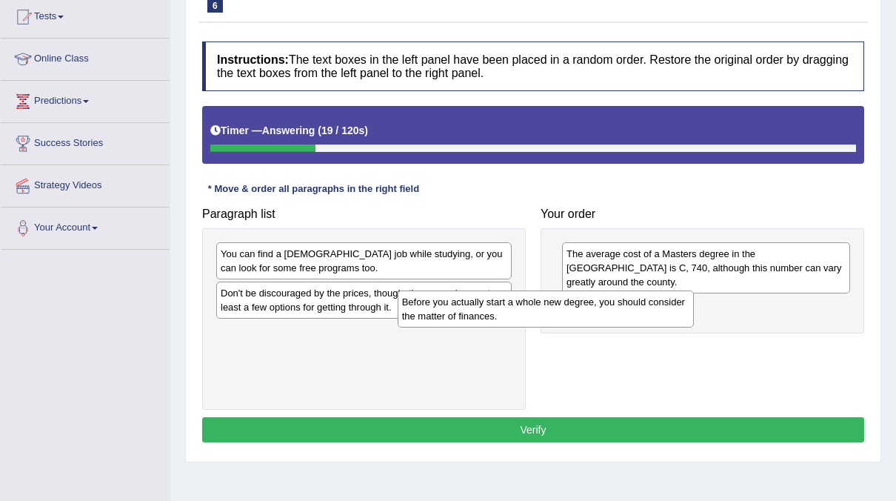
drag, startPoint x: 384, startPoint y: 301, endPoint x: 565, endPoint y: 310, distance: 181.7
click at [565, 310] on div "Before you actually start a whole new degree, you should consider the matter of…" at bounding box center [546, 308] width 296 height 37
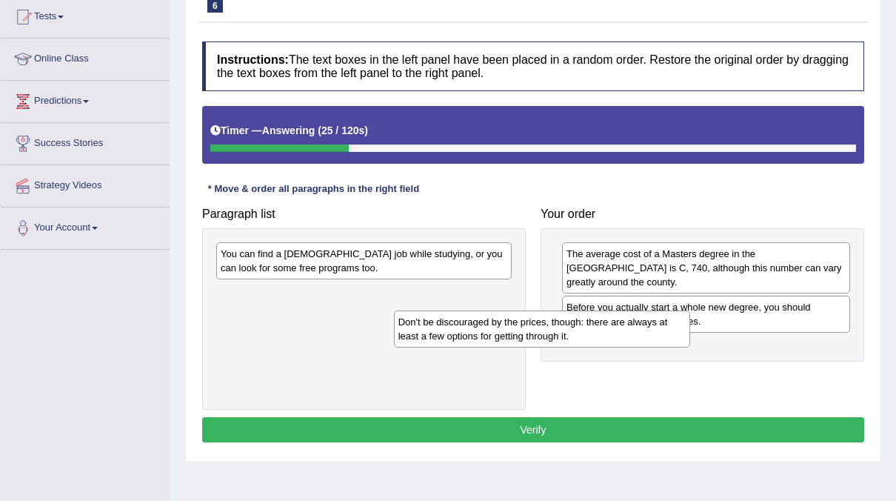
drag, startPoint x: 445, startPoint y: 304, endPoint x: 622, endPoint y: 333, distance: 179.4
click at [622, 333] on div "Don't be discouraged by the prices, though: there are always at least a few opt…" at bounding box center [542, 328] width 296 height 37
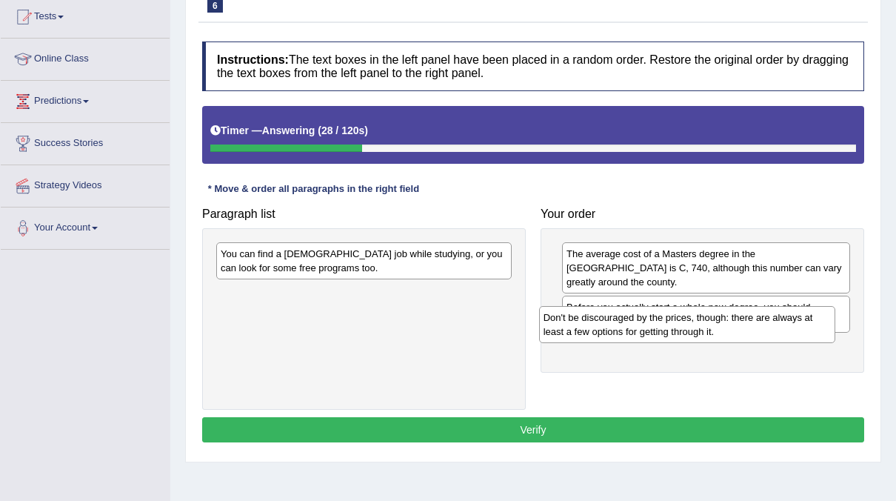
drag, startPoint x: 429, startPoint y: 302, endPoint x: 752, endPoint y: 327, distance: 324.0
click at [752, 327] on div "Don't be discouraged by the prices, though: there are always at least a few opt…" at bounding box center [687, 324] width 296 height 37
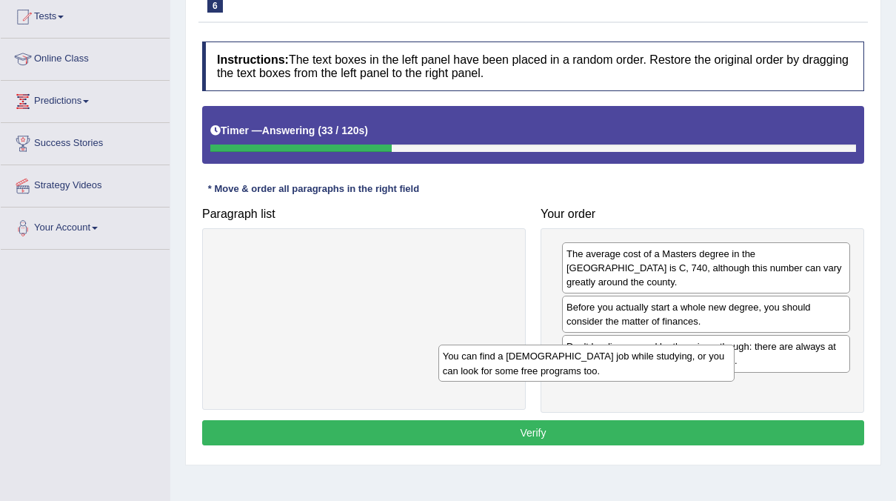
drag, startPoint x: 424, startPoint y: 253, endPoint x: 644, endPoint y: 354, distance: 241.3
click at [644, 356] on div "You can find a part-time job while studying, or you can look for some free prog…" at bounding box center [587, 362] width 296 height 37
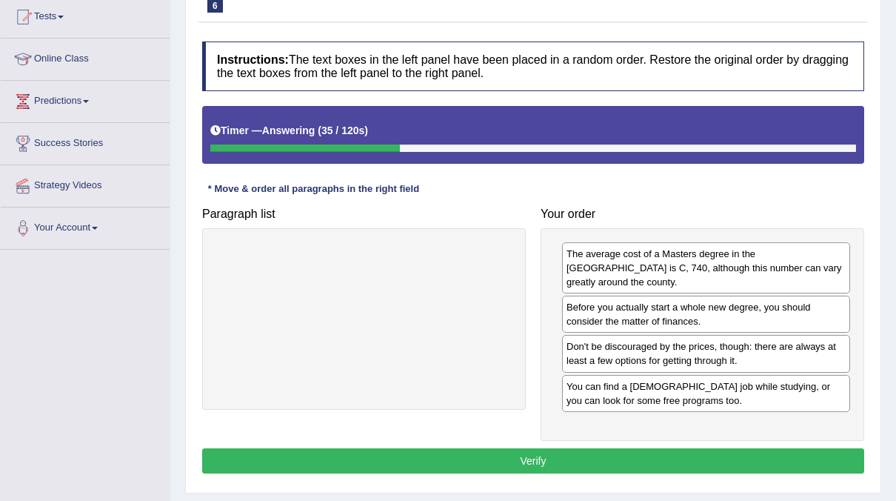
click at [559, 430] on div "Instructions: The text boxes in the left panel have been placed in a random ord…" at bounding box center [534, 259] width 670 height 451
click at [554, 448] on button "Verify" at bounding box center [533, 460] width 662 height 25
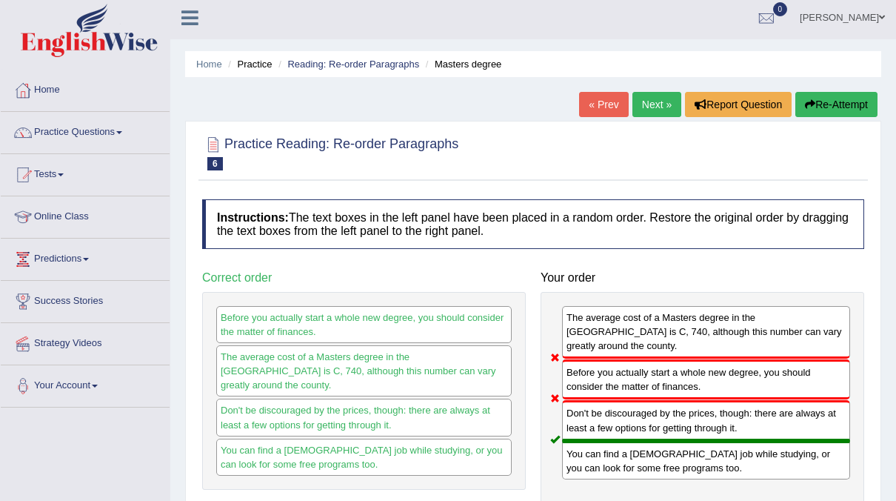
scroll to position [3, 0]
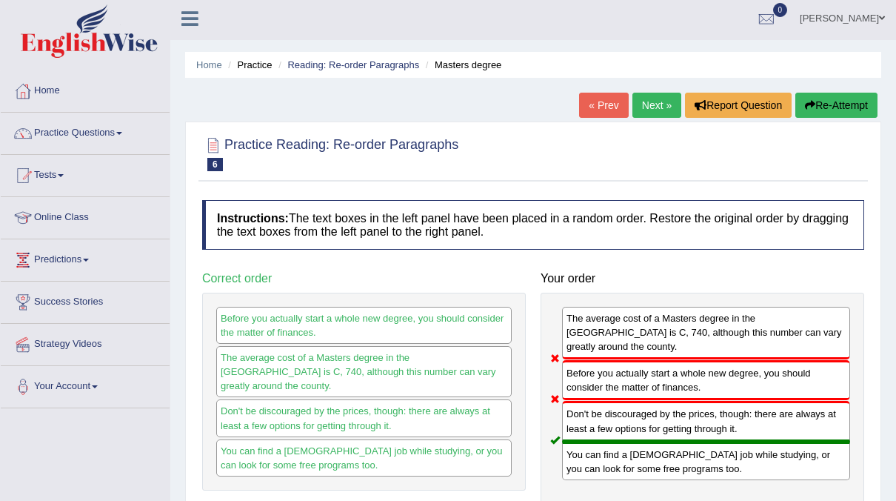
click at [653, 99] on link "Next »" at bounding box center [657, 105] width 49 height 25
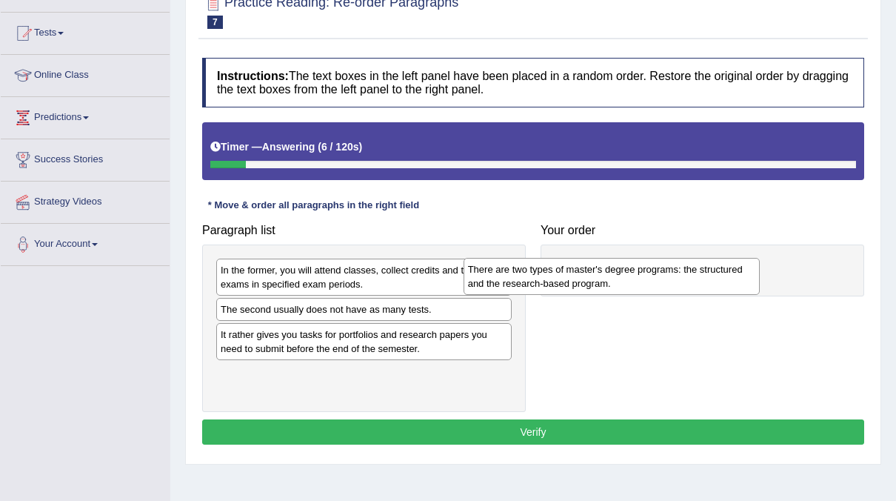
drag, startPoint x: 337, startPoint y: 377, endPoint x: 584, endPoint y: 273, distance: 268.6
click at [584, 273] on div "There are two types of master's degree programs: the structured and the researc…" at bounding box center [612, 276] width 296 height 37
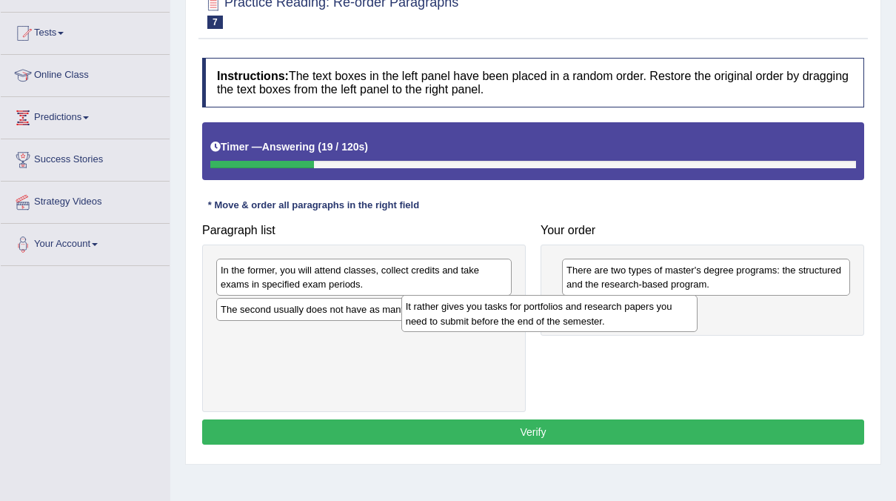
drag, startPoint x: 401, startPoint y: 346, endPoint x: 586, endPoint y: 319, distance: 187.1
click at [586, 319] on div "It rather gives you tasks for portfolios and research papers you need to submit…" at bounding box center [549, 313] width 296 height 37
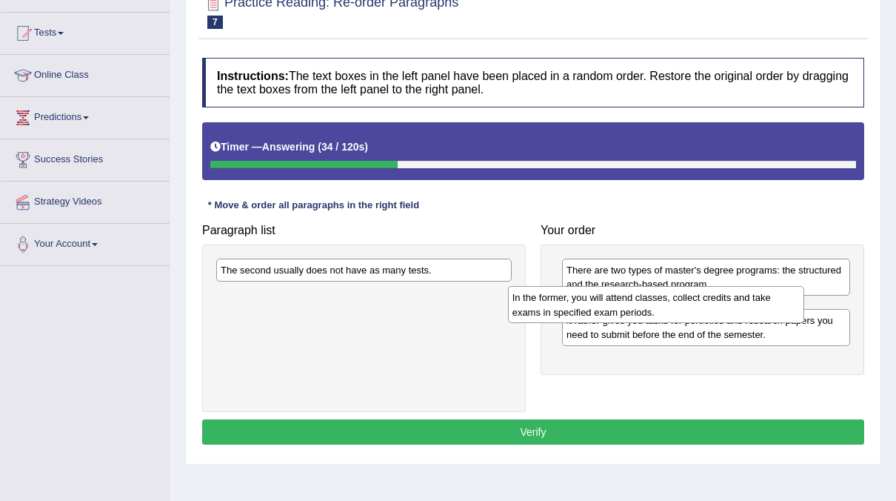
drag, startPoint x: 341, startPoint y: 279, endPoint x: 633, endPoint y: 307, distance: 292.5
click at [633, 307] on div "In the former, you will attend classes, collect credits and take exams in speci…" at bounding box center [656, 304] width 296 height 37
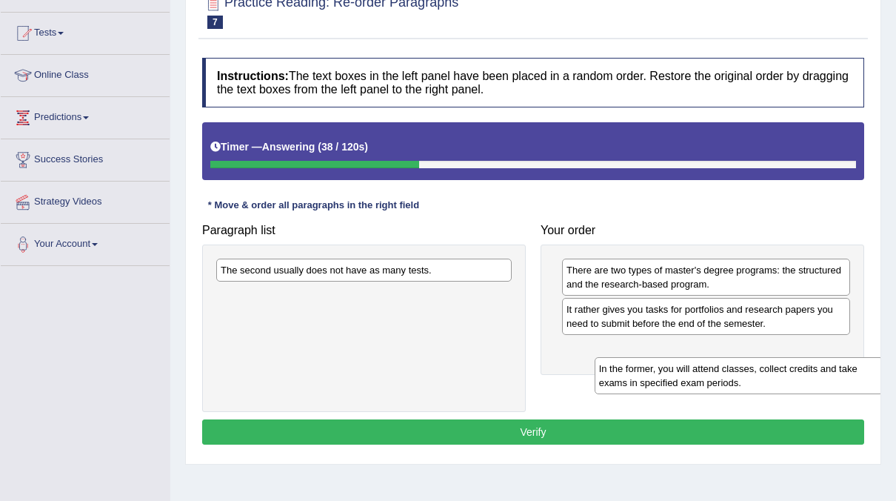
drag, startPoint x: 623, startPoint y: 308, endPoint x: 650, endPoint y: 354, distance: 53.1
click at [650, 357] on div "In the former, you will attend classes, collect credits and take exams in speci…" at bounding box center [739, 375] width 289 height 37
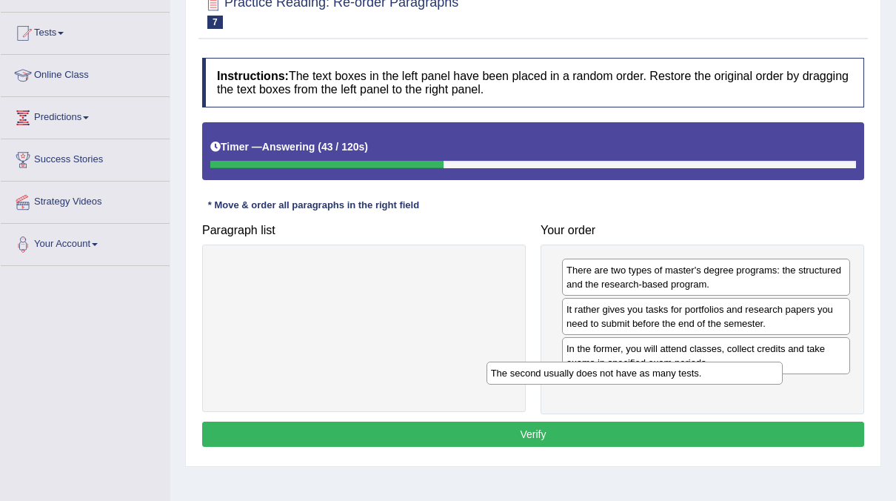
drag, startPoint x: 371, startPoint y: 267, endPoint x: 641, endPoint y: 370, distance: 289.6
click at [641, 370] on div "The second usually does not have as many tests." at bounding box center [635, 372] width 296 height 22
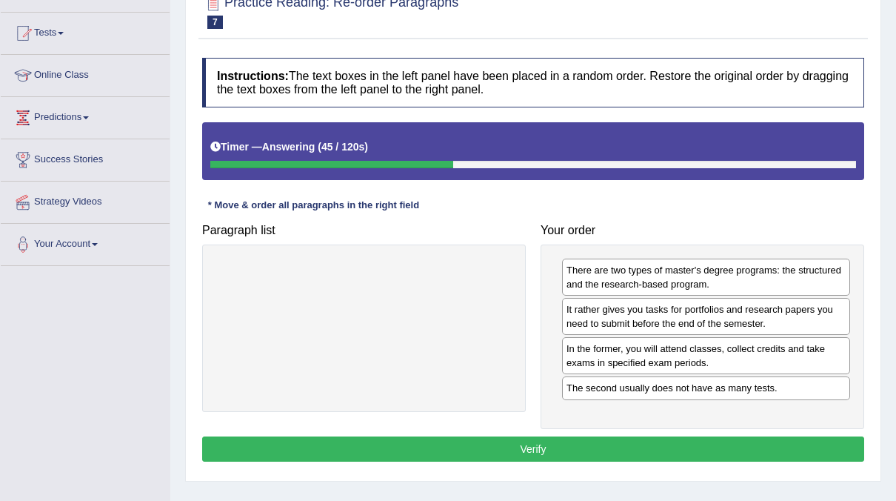
click at [566, 441] on button "Verify" at bounding box center [533, 448] width 662 height 25
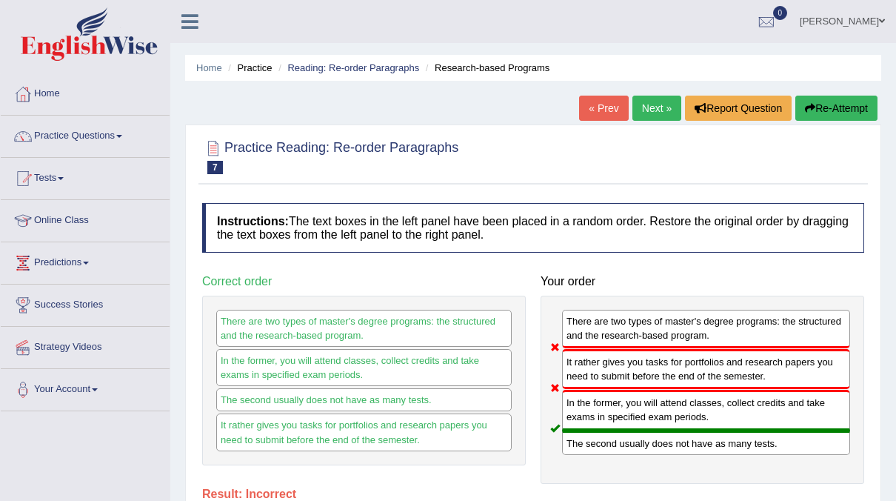
click at [654, 106] on link "Next »" at bounding box center [657, 108] width 49 height 25
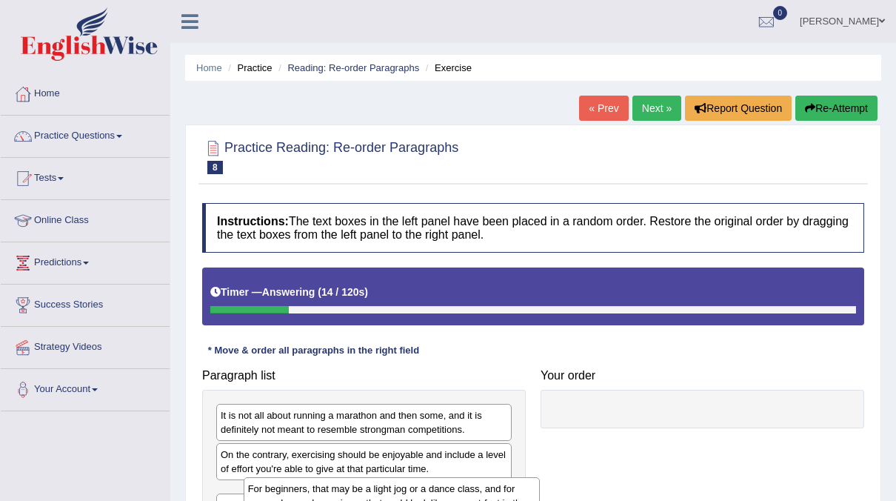
click at [341, 477] on div "For beginners, that may be a light jog or a dance class, and for more advanced …" at bounding box center [392, 502] width 296 height 51
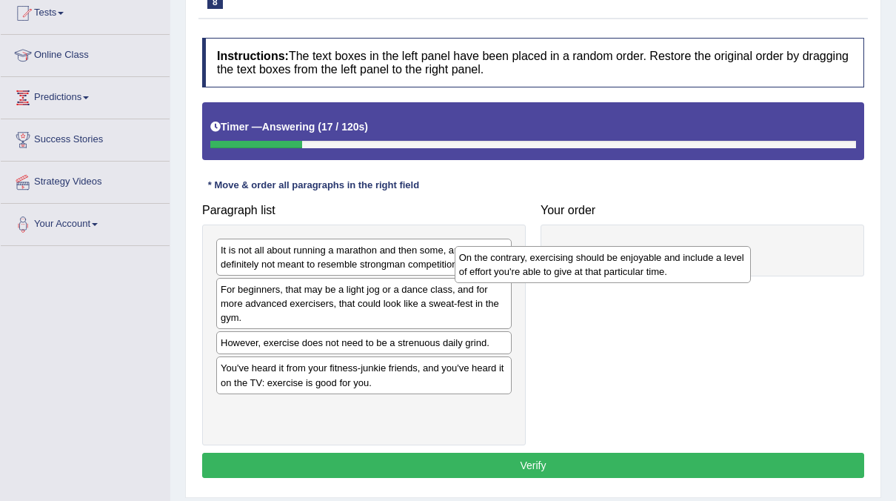
drag, startPoint x: 352, startPoint y: 296, endPoint x: 590, endPoint y: 261, distance: 241.1
click at [590, 261] on div "On the contrary, exercising should be enjoyable and include a level of effort y…" at bounding box center [603, 264] width 296 height 37
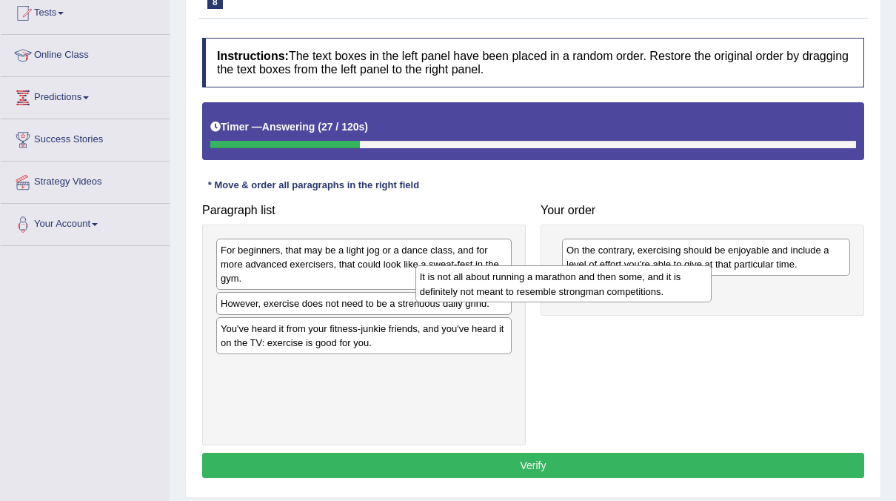
drag, startPoint x: 419, startPoint y: 250, endPoint x: 618, endPoint y: 276, distance: 200.8
click at [618, 276] on div "It is not all about running a marathon and then some, and it is definitely not …" at bounding box center [564, 283] width 296 height 37
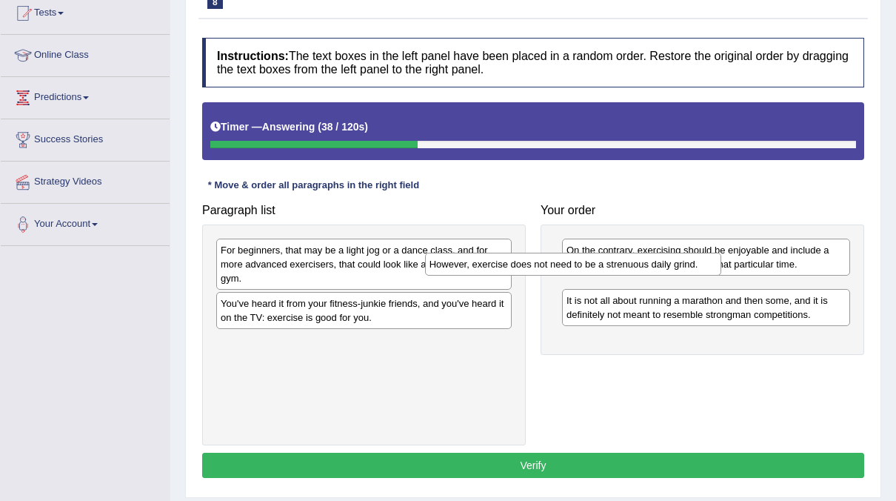
drag, startPoint x: 414, startPoint y: 298, endPoint x: 623, endPoint y: 260, distance: 212.3
click at [623, 260] on div "However, exercise does not need to be a strenuous daily grind." at bounding box center [573, 264] width 296 height 22
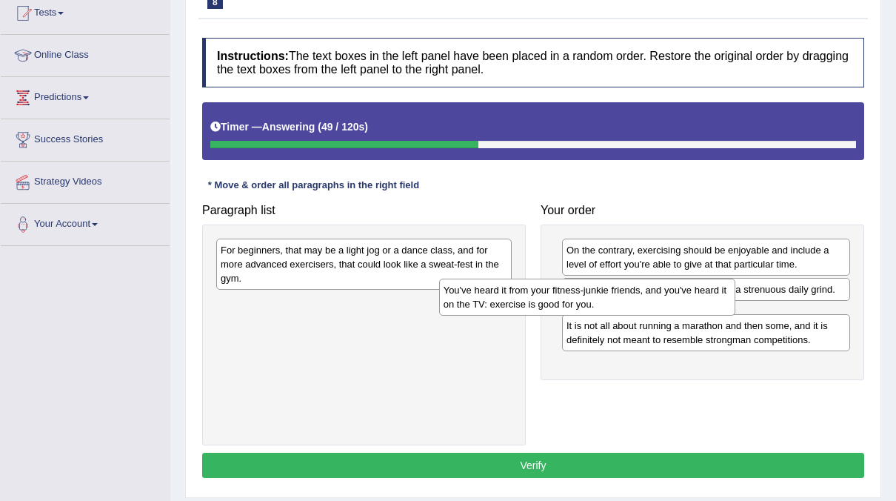
drag, startPoint x: 453, startPoint y: 302, endPoint x: 676, endPoint y: 290, distance: 223.3
click at [676, 290] on div "You've heard it from your fitness-junkie friends, and you've heard it on the TV…" at bounding box center [587, 297] width 296 height 37
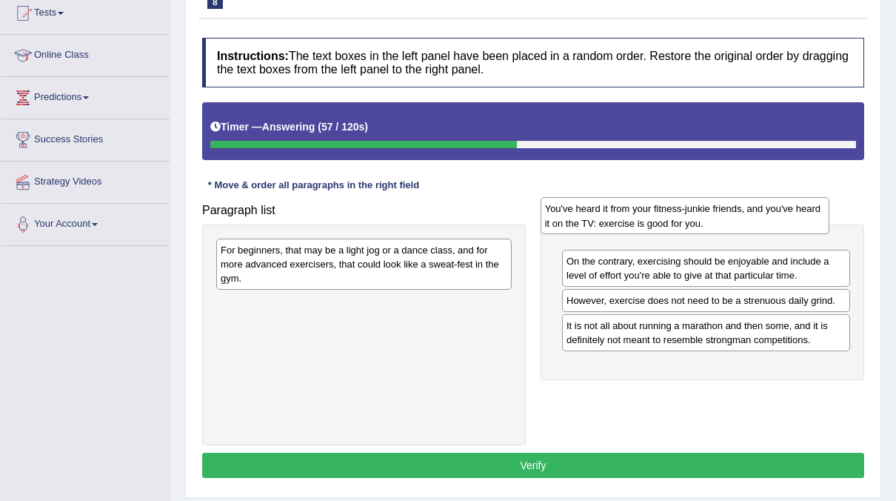
drag, startPoint x: 755, startPoint y: 322, endPoint x: 733, endPoint y: 218, distance: 106.6
click at [733, 218] on div "You've heard it from your fitness-junkie friends, and you've heard it on the TV…" at bounding box center [685, 215] width 289 height 37
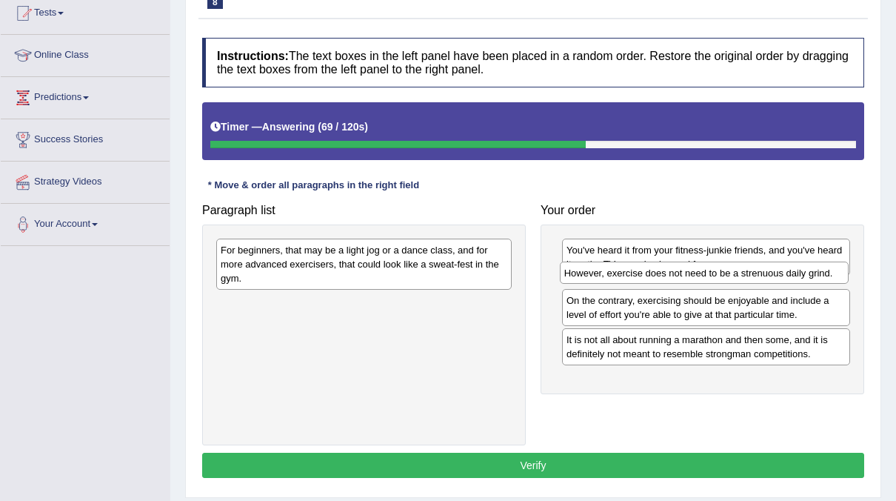
drag, startPoint x: 730, startPoint y: 332, endPoint x: 728, endPoint y: 279, distance: 53.4
click at [728, 279] on div "However, exercise does not need to be a strenuous daily grind." at bounding box center [704, 272] width 289 height 22
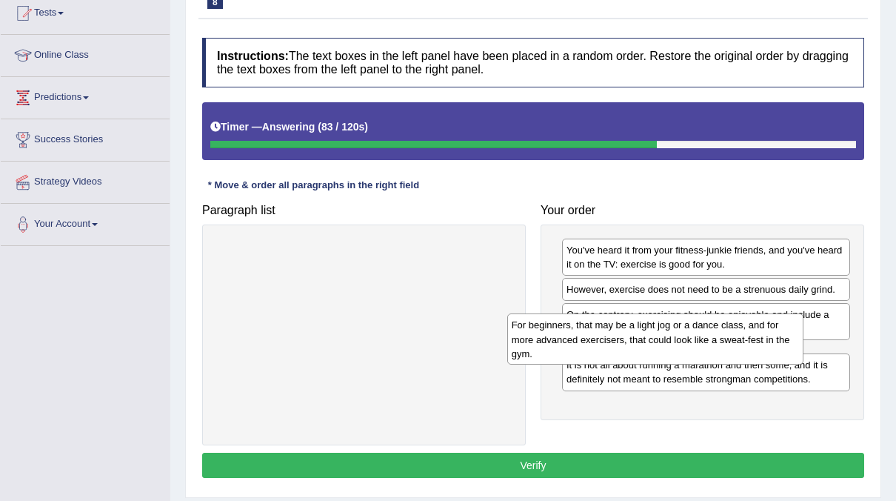
drag, startPoint x: 433, startPoint y: 257, endPoint x: 724, endPoint y: 332, distance: 300.6
click at [724, 332] on div "For beginners, that may be a light jog or a dance class, and for more advanced …" at bounding box center [655, 338] width 296 height 51
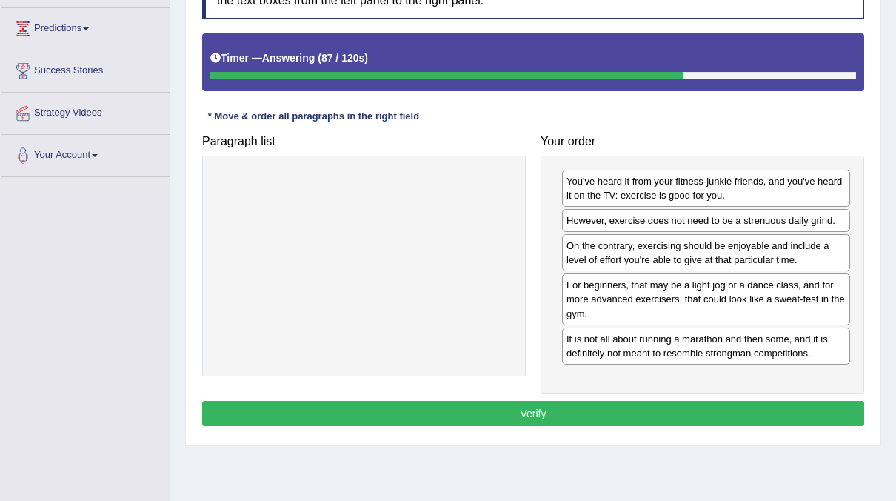
scroll to position [235, 0]
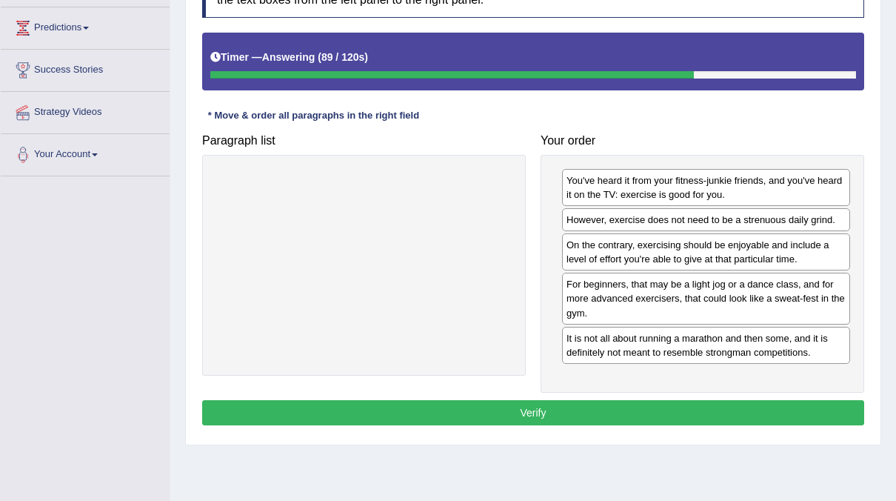
click at [613, 400] on button "Verify" at bounding box center [533, 412] width 662 height 25
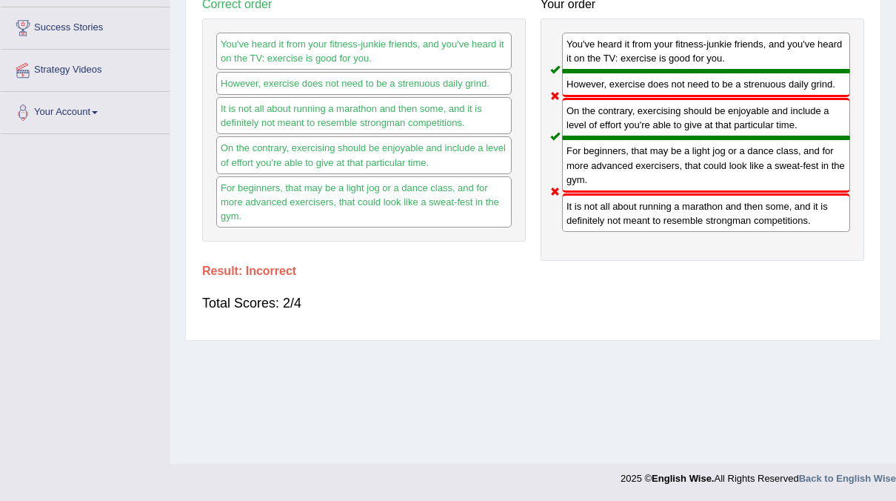
scroll to position [0, 0]
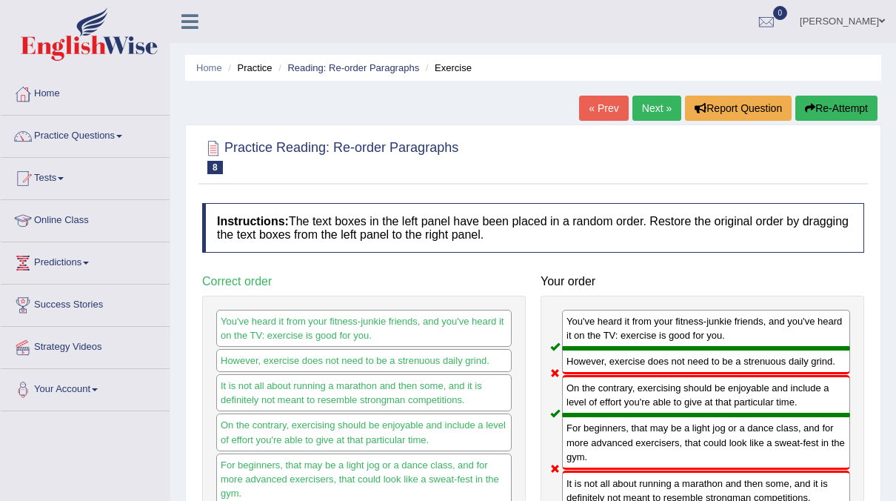
click at [664, 102] on link "Next »" at bounding box center [657, 108] width 49 height 25
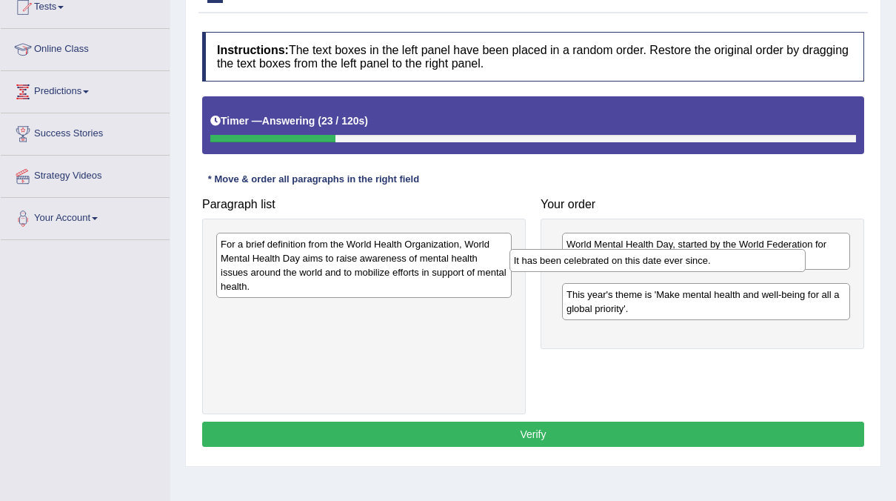
drag, startPoint x: 370, startPoint y: 305, endPoint x: 663, endPoint y: 256, distance: 297.4
click at [663, 256] on div "It has been celebrated on this date ever since." at bounding box center [658, 260] width 296 height 22
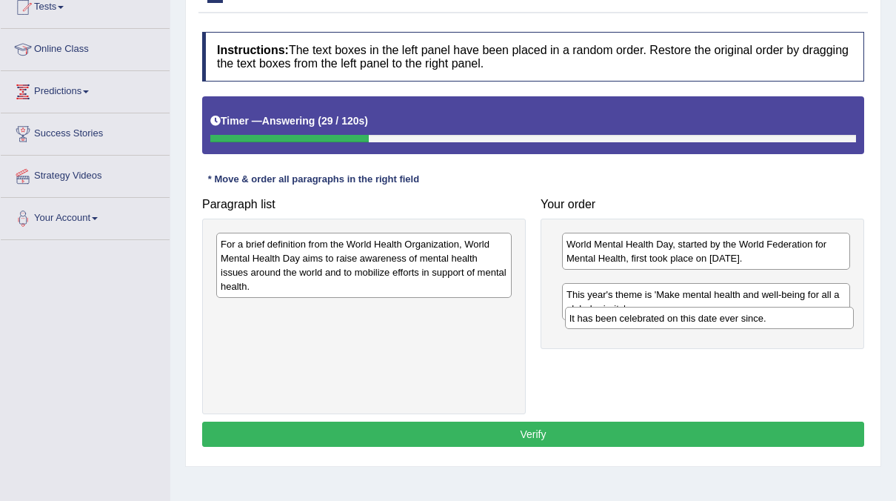
drag, startPoint x: 704, startPoint y: 271, endPoint x: 706, endPoint y: 304, distance: 32.6
click at [706, 307] on div "It has been celebrated on this date ever since." at bounding box center [709, 318] width 289 height 22
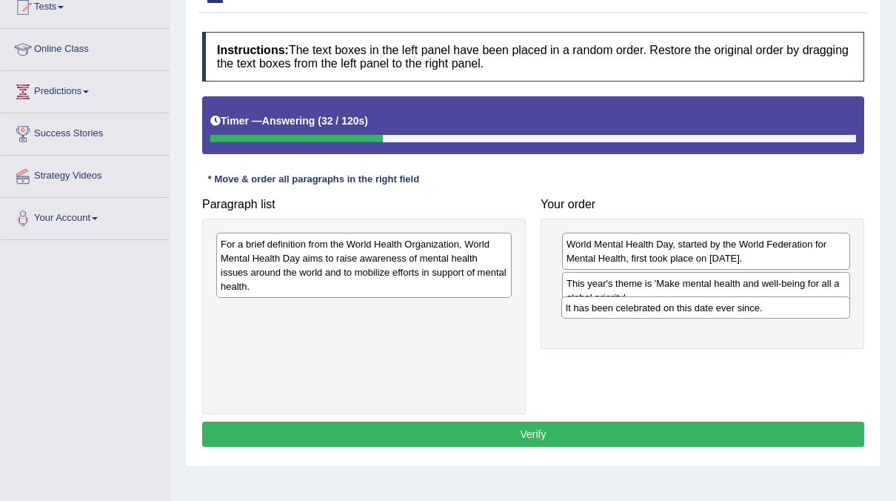
drag, startPoint x: 685, startPoint y: 290, endPoint x: 684, endPoint y: 313, distance: 23.7
click at [684, 313] on div "It has been celebrated on this date ever since." at bounding box center [705, 307] width 289 height 22
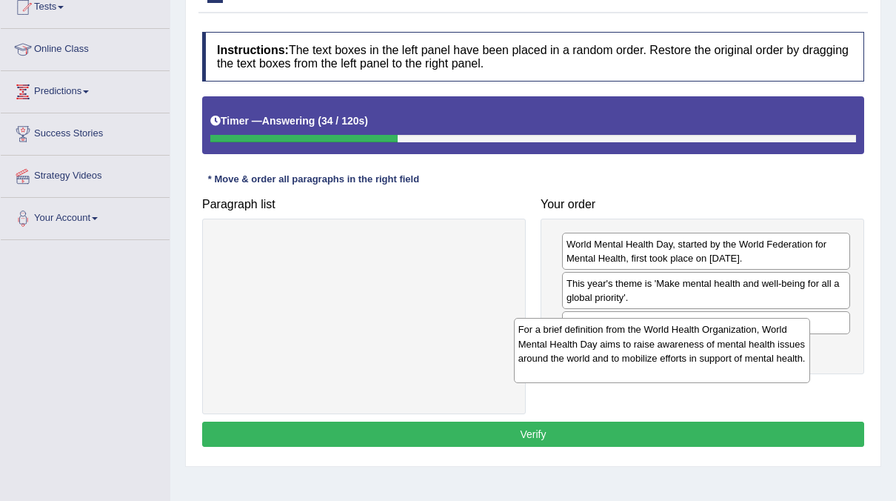
drag, startPoint x: 377, startPoint y: 249, endPoint x: 673, endPoint y: 333, distance: 307.2
click at [673, 333] on div "For a brief definition from the World Health Organization, World Mental Health …" at bounding box center [662, 350] width 296 height 65
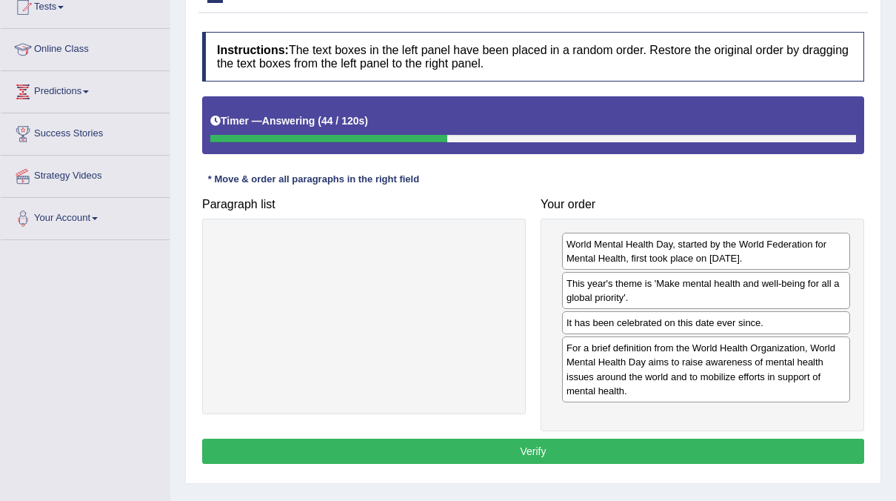
scroll to position [226, 0]
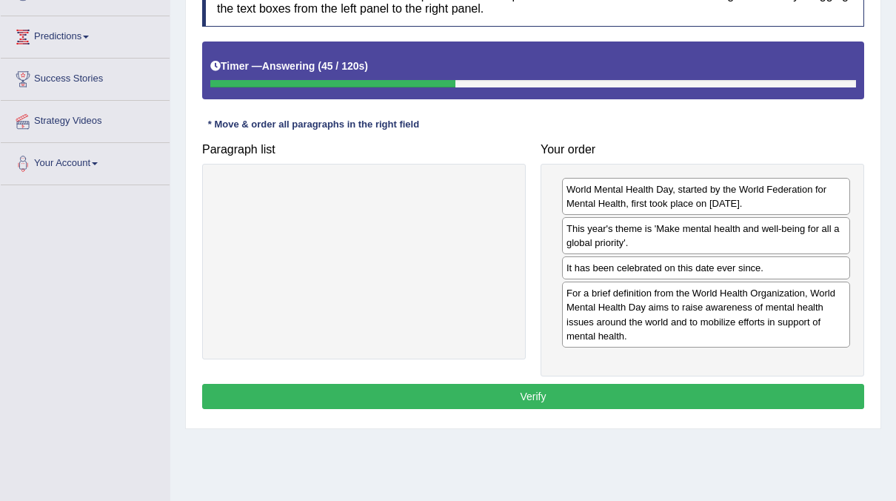
click at [693, 385] on button "Verify" at bounding box center [533, 396] width 662 height 25
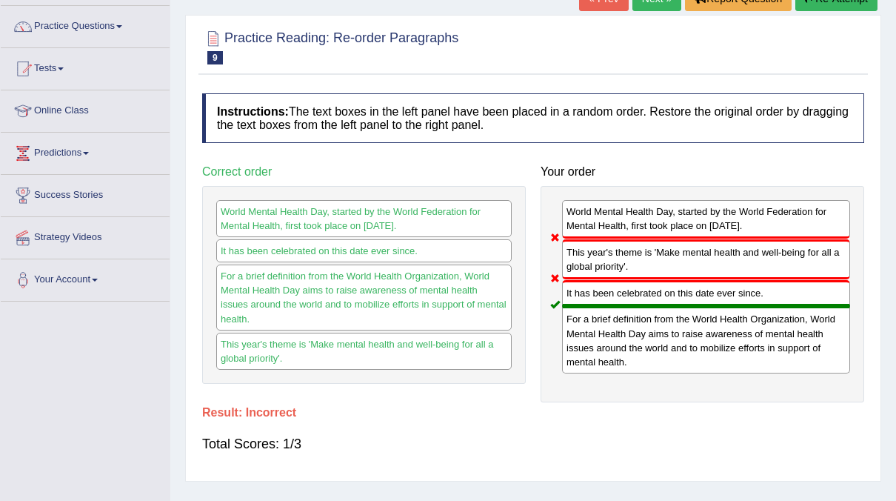
scroll to position [0, 0]
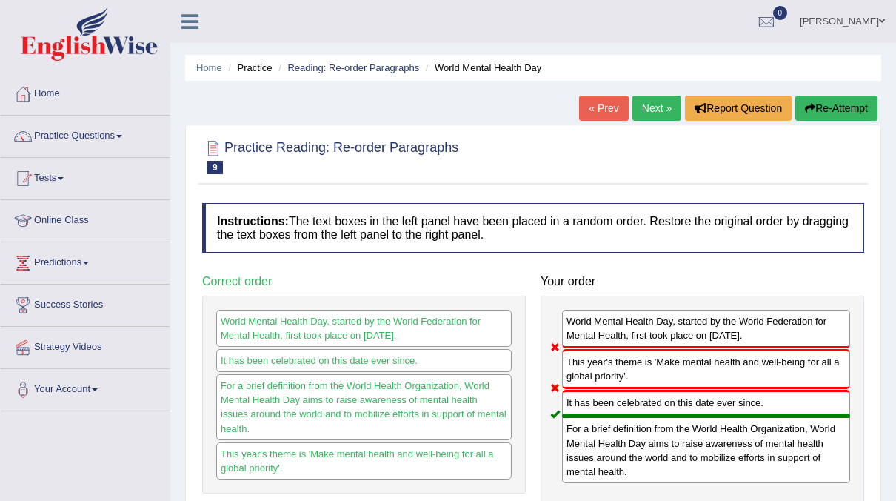
click at [661, 107] on link "Next »" at bounding box center [657, 108] width 49 height 25
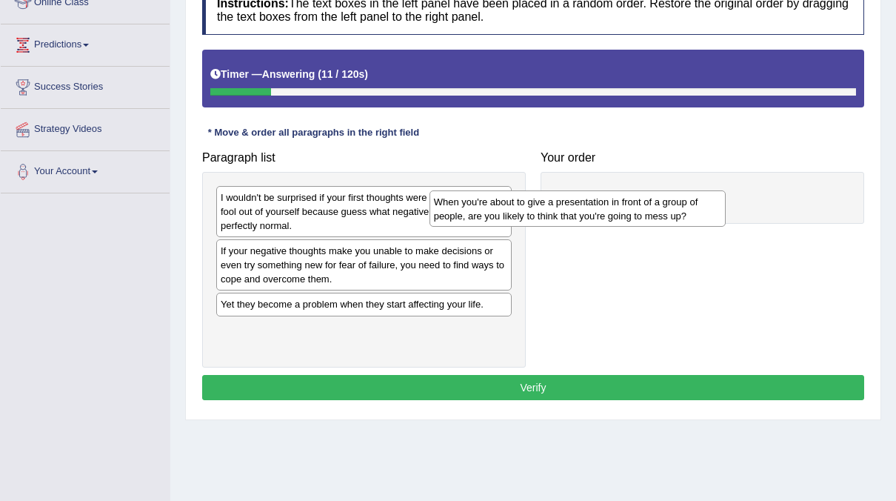
drag, startPoint x: 336, startPoint y: 310, endPoint x: 550, endPoint y: 208, distance: 236.2
click at [550, 208] on div "When you're about to give a presentation in front of a group of people, are you…" at bounding box center [578, 208] width 296 height 37
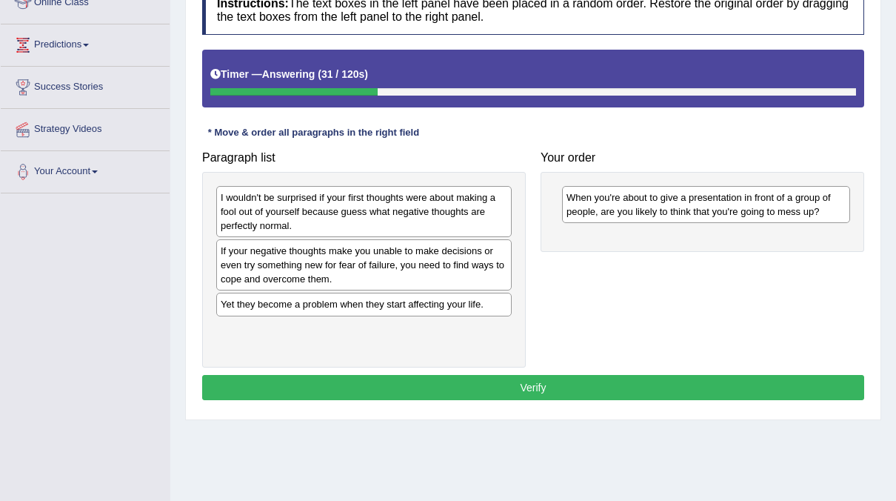
drag, startPoint x: 373, startPoint y: 270, endPoint x: 541, endPoint y: 210, distance: 178.3
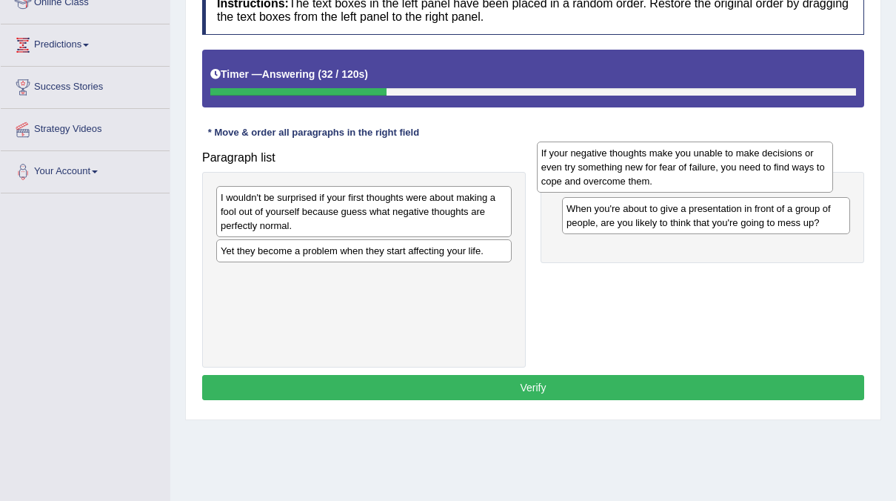
drag, startPoint x: 419, startPoint y: 257, endPoint x: 739, endPoint y: 161, distance: 334.0
click at [739, 161] on div "If your negative thoughts make you unable to make decisions or even try somethi…" at bounding box center [685, 166] width 296 height 51
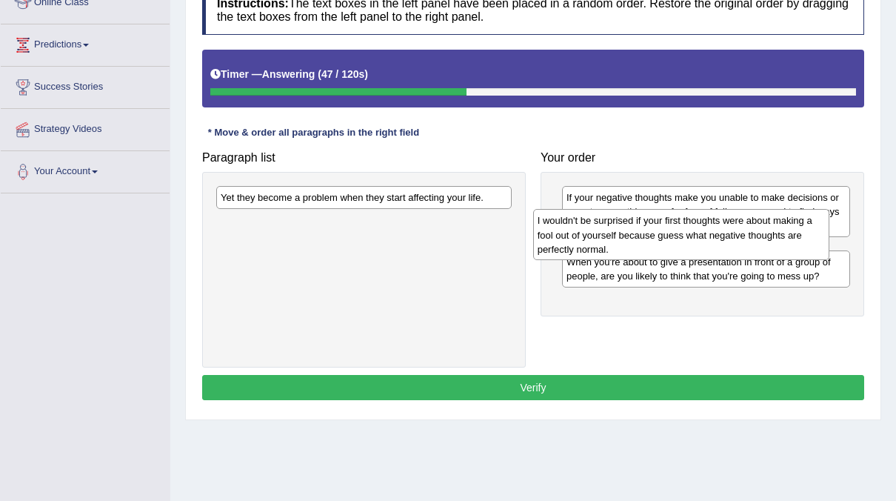
drag, startPoint x: 410, startPoint y: 211, endPoint x: 727, endPoint y: 235, distance: 317.9
click at [727, 235] on div "I wouldn't be surprised if your first thoughts were about making a fool out of …" at bounding box center [681, 234] width 296 height 51
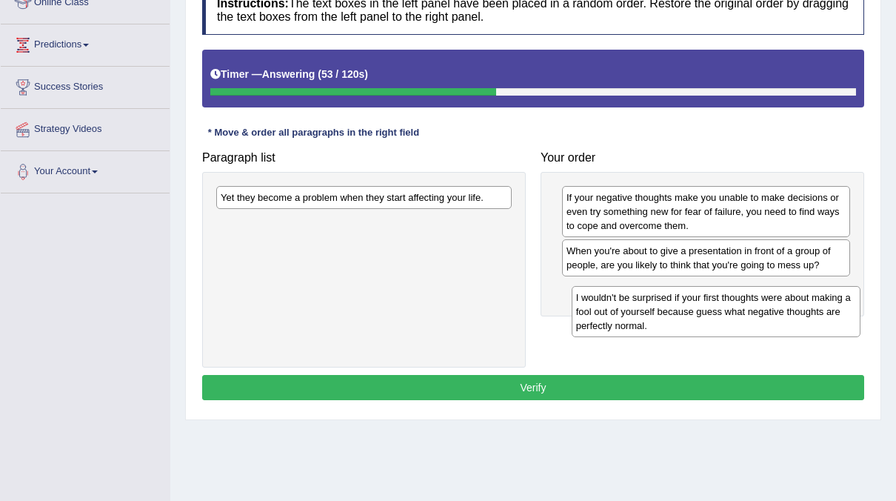
drag, startPoint x: 690, startPoint y: 264, endPoint x: 698, endPoint y: 308, distance: 45.2
click at [698, 308] on div "I wouldn't be surprised if your first thoughts were about making a fool out of …" at bounding box center [716, 311] width 289 height 51
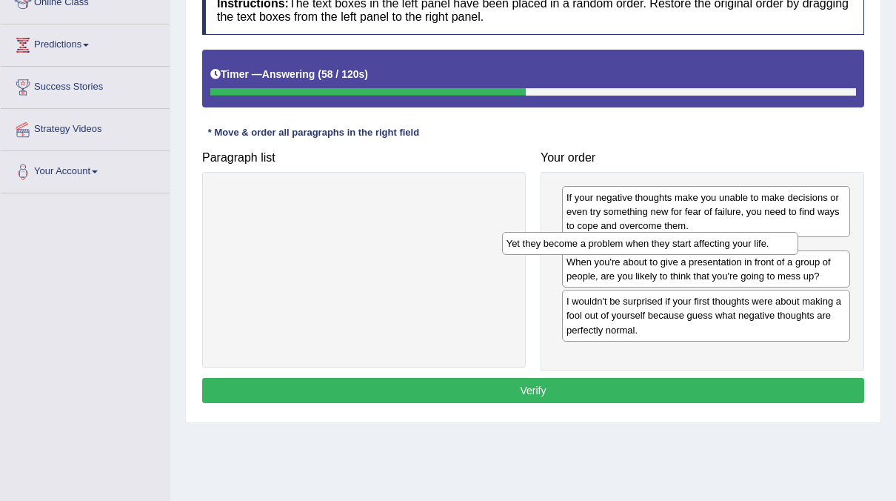
drag, startPoint x: 438, startPoint y: 198, endPoint x: 724, endPoint y: 244, distance: 289.6
click at [724, 244] on div "Yet they become a problem when they start affecting your life." at bounding box center [650, 243] width 296 height 22
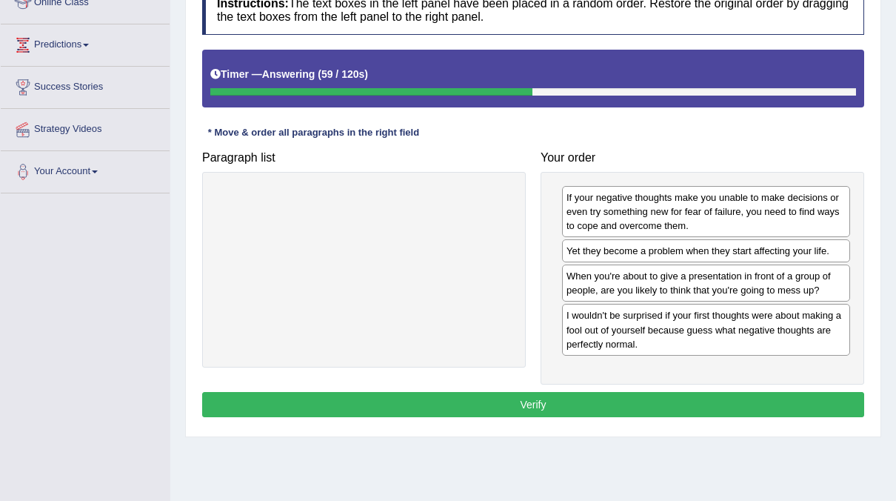
click at [519, 401] on button "Verify" at bounding box center [533, 404] width 662 height 25
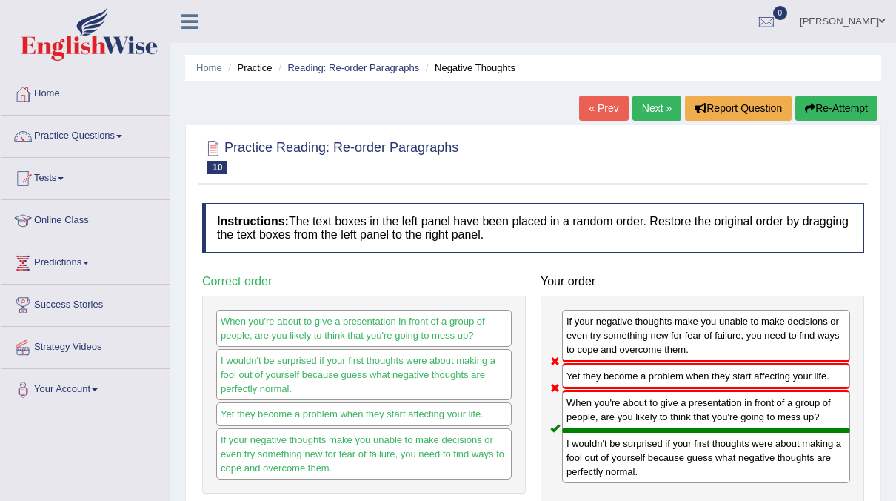
click at [670, 108] on link "Next »" at bounding box center [657, 108] width 49 height 25
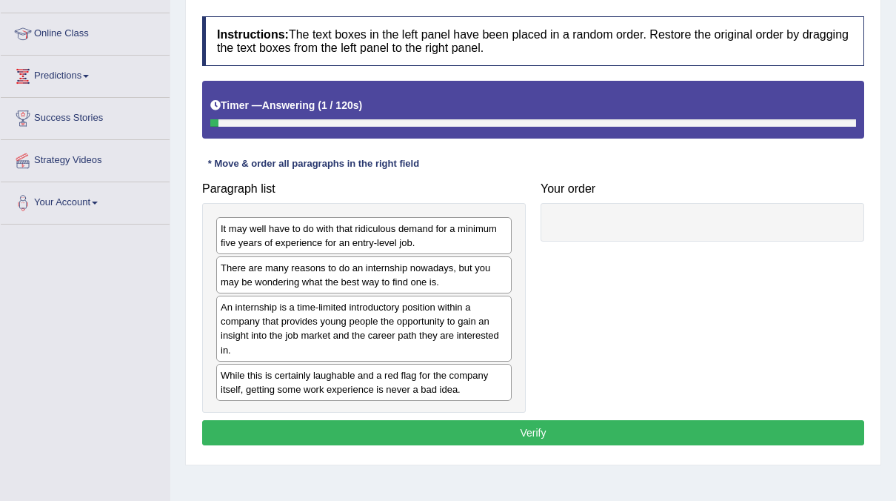
scroll to position [187, 0]
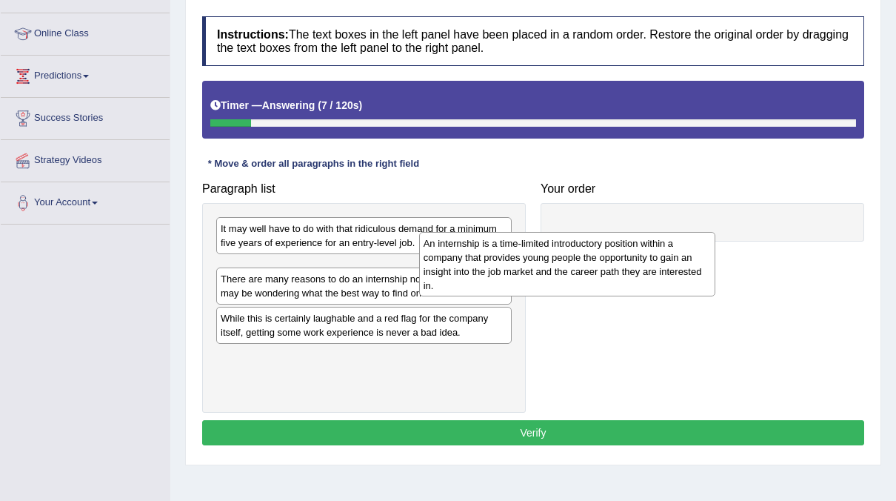
drag, startPoint x: 334, startPoint y: 325, endPoint x: 643, endPoint y: 221, distance: 325.8
click at [643, 232] on div "An internship is a time-limited introductory position within a company that pro…" at bounding box center [567, 264] width 296 height 65
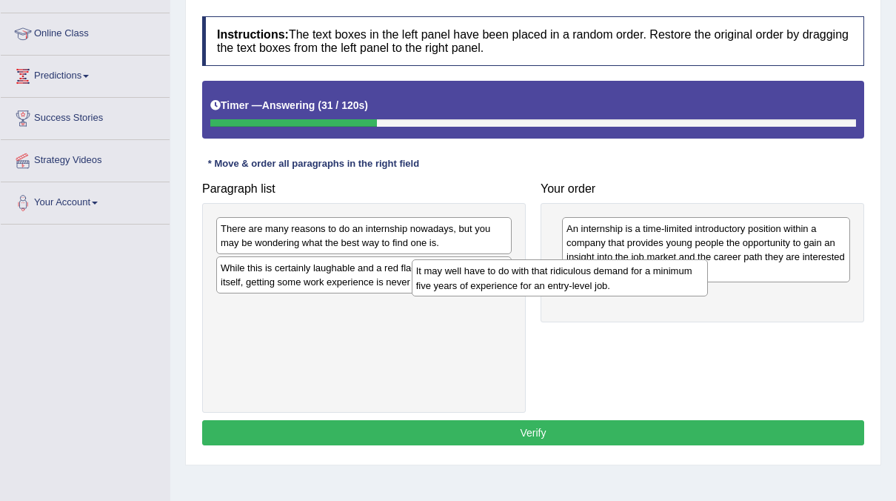
drag, startPoint x: 353, startPoint y: 237, endPoint x: 549, endPoint y: 280, distance: 200.2
click at [549, 280] on div "It may well have to do with that ridiculous demand for a minimum five years of …" at bounding box center [560, 277] width 296 height 37
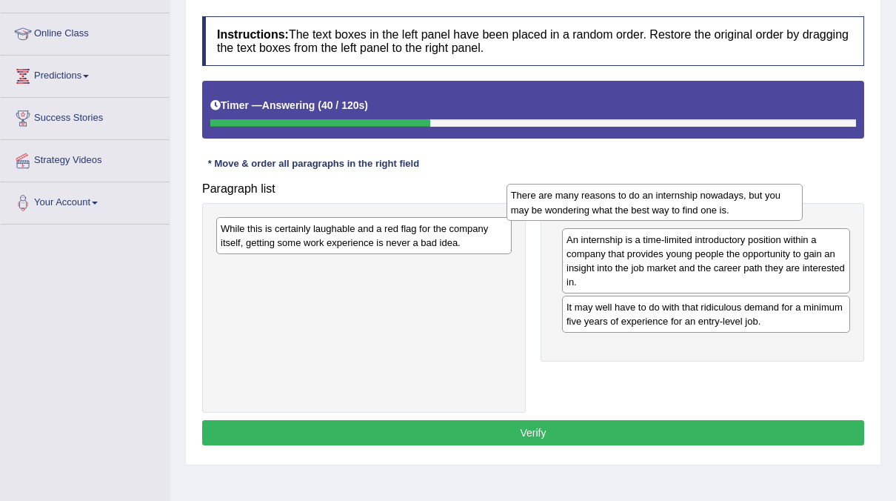
drag, startPoint x: 421, startPoint y: 237, endPoint x: 712, endPoint y: 204, distance: 292.2
click at [712, 204] on div "There are many reasons to do an internship nowadays, but you may be wondering w…" at bounding box center [655, 202] width 296 height 37
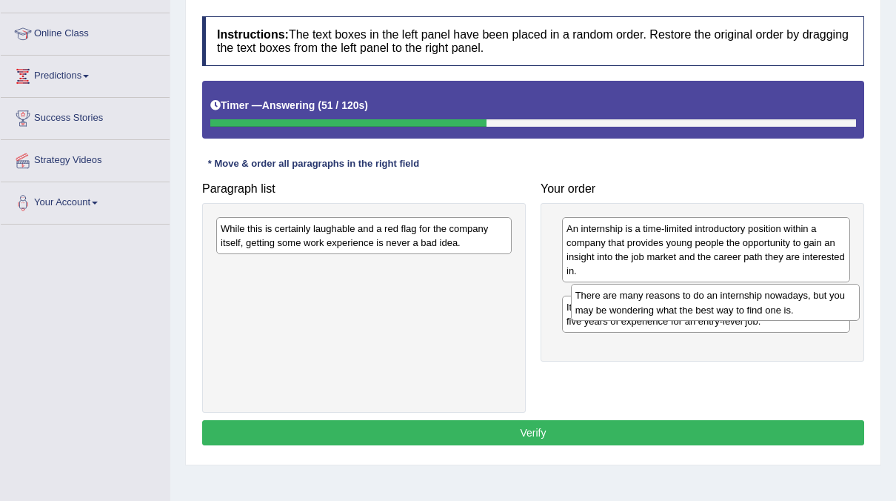
drag, startPoint x: 676, startPoint y: 220, endPoint x: 685, endPoint y: 280, distance: 60.7
click at [685, 284] on div "There are many reasons to do an internship nowadays, but you may be wondering w…" at bounding box center [715, 302] width 289 height 37
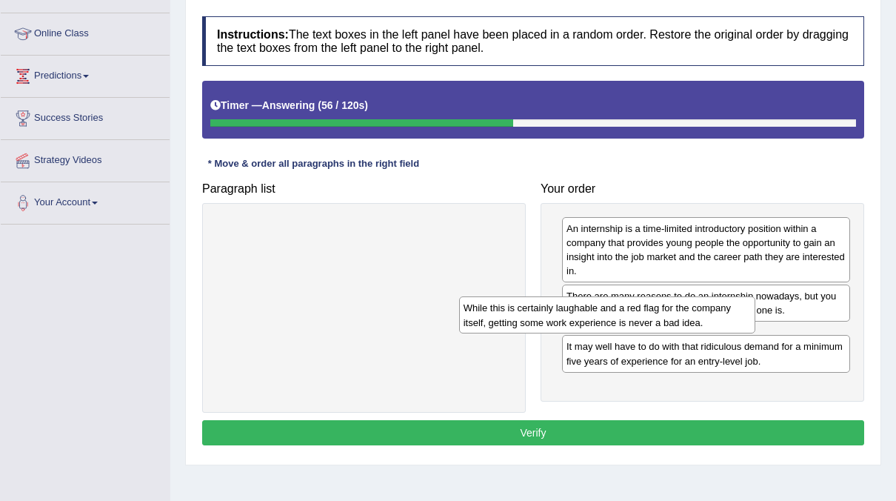
drag, startPoint x: 392, startPoint y: 236, endPoint x: 635, endPoint y: 316, distance: 255.8
click at [635, 316] on div "While this is certainly laughable and a red flag for the company itself, gettin…" at bounding box center [607, 314] width 296 height 37
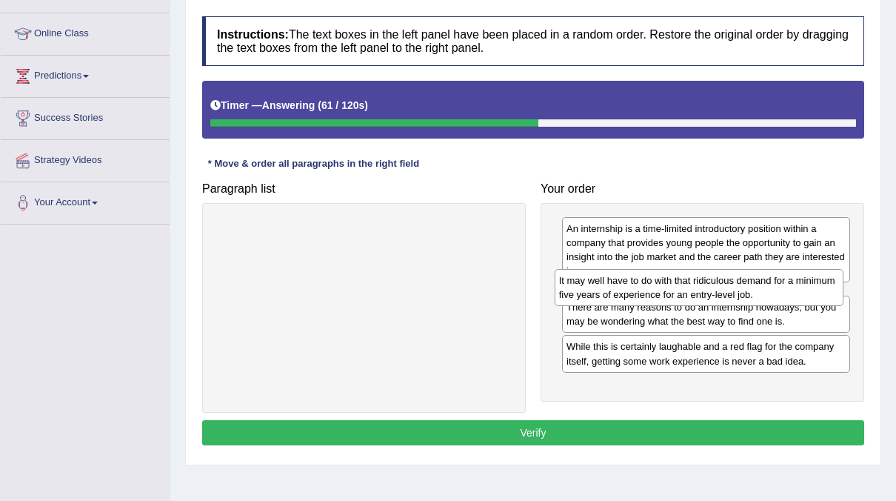
drag, startPoint x: 706, startPoint y: 390, endPoint x: 699, endPoint y: 298, distance: 92.9
click at [699, 298] on div "It may well have to do with that ridiculous demand for a minimum five years of …" at bounding box center [699, 287] width 289 height 37
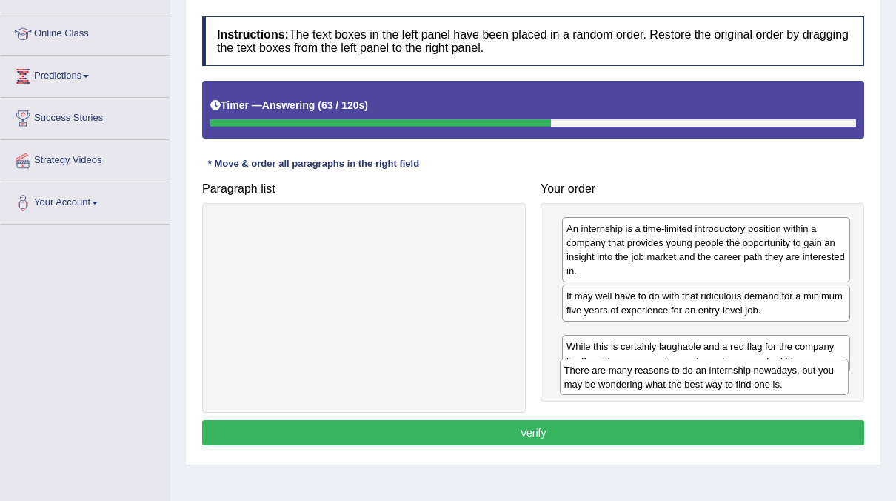
drag, startPoint x: 680, startPoint y: 339, endPoint x: 678, endPoint y: 373, distance: 34.1
click at [678, 373] on div "There are many reasons to do an internship nowadays, but you may be wondering w…" at bounding box center [704, 377] width 289 height 37
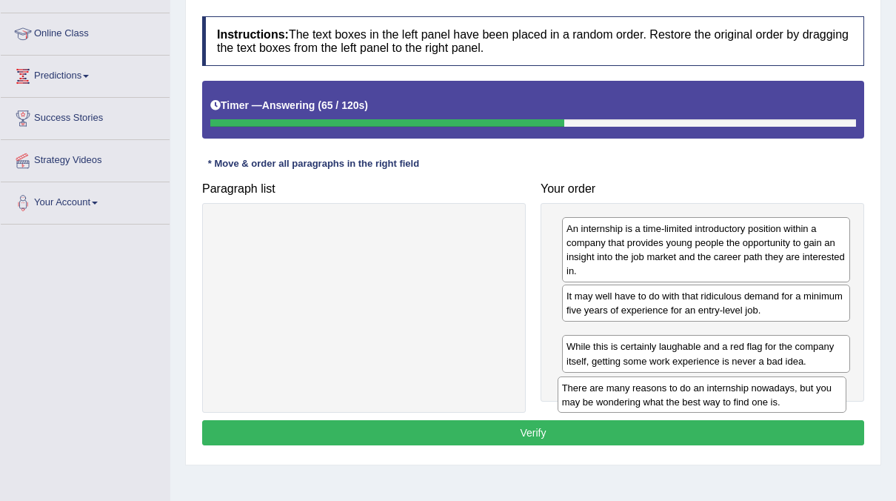
drag, startPoint x: 664, startPoint y: 356, endPoint x: 660, endPoint y: 407, distance: 52.0
click at [660, 407] on div "There are many reasons to do an internship nowadays, but you may be wondering w…" at bounding box center [702, 394] width 289 height 37
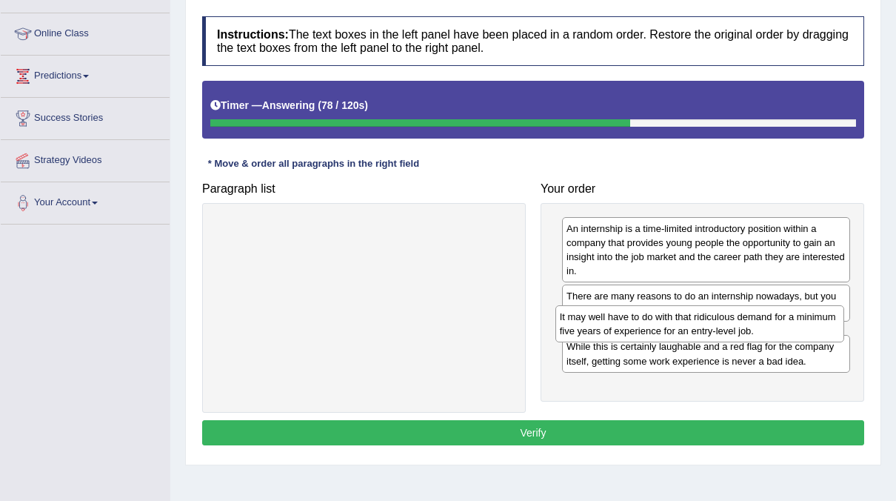
drag, startPoint x: 667, startPoint y: 306, endPoint x: 661, endPoint y: 324, distance: 19.7
click at [661, 324] on div "It may well have to do with that ridiculous demand for a minimum five years of …" at bounding box center [700, 323] width 289 height 37
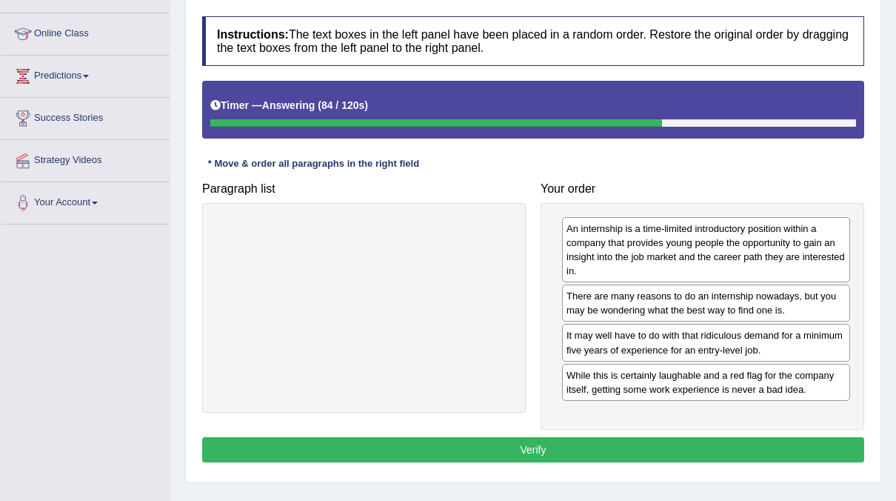
click at [647, 446] on button "Verify" at bounding box center [533, 449] width 662 height 25
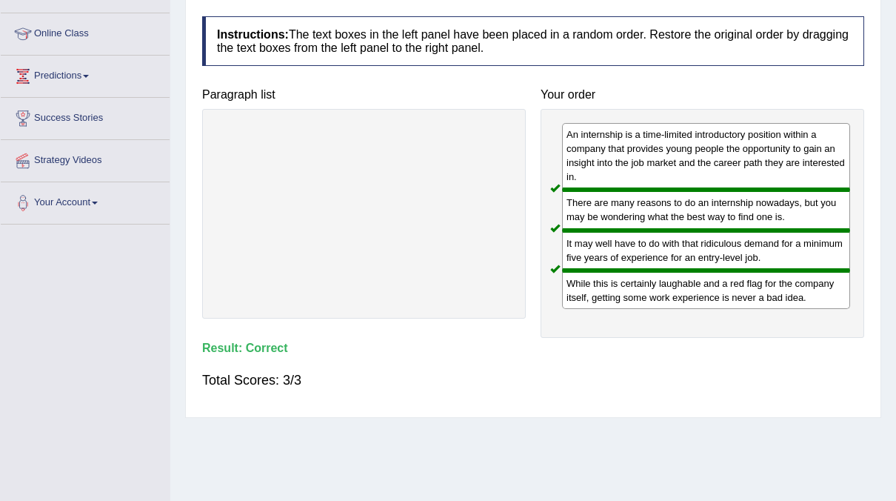
scroll to position [0, 0]
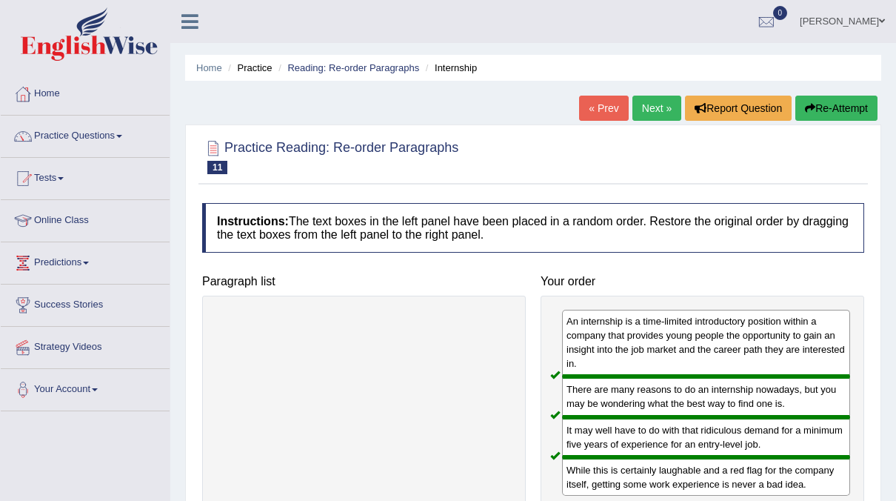
click at [660, 110] on link "Next »" at bounding box center [657, 108] width 49 height 25
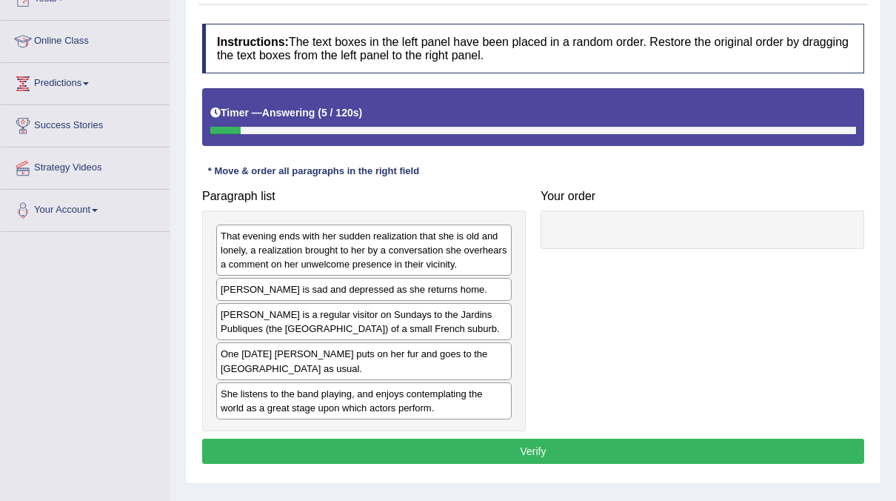
drag, startPoint x: 331, startPoint y: 319, endPoint x: 463, endPoint y: 261, distance: 144.0
click at [316, 336] on div "That evening ends with her sudden realization that she is old and lonely, a rea…" at bounding box center [364, 320] width 324 height 221
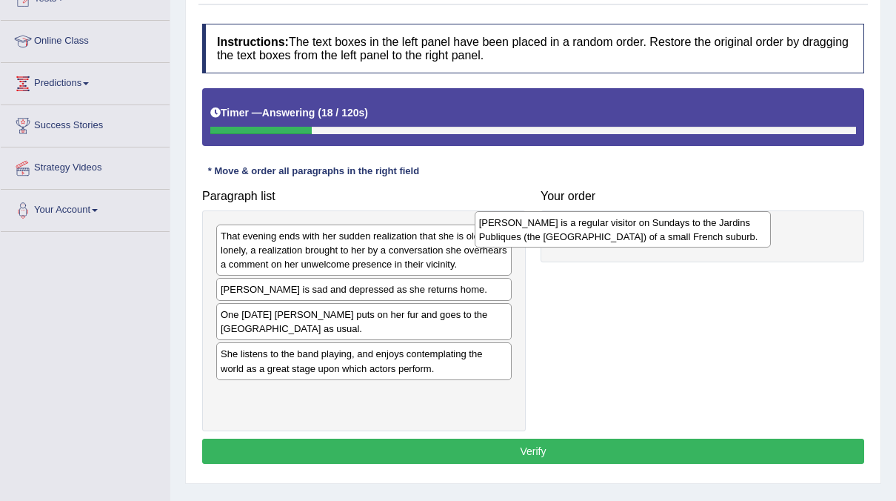
drag, startPoint x: 336, startPoint y: 324, endPoint x: 595, endPoint y: 233, distance: 274.1
click at [595, 233] on div "Miss Brill is a regular visitor on Sundays to the Jardins Publiques (the Public…" at bounding box center [623, 229] width 296 height 37
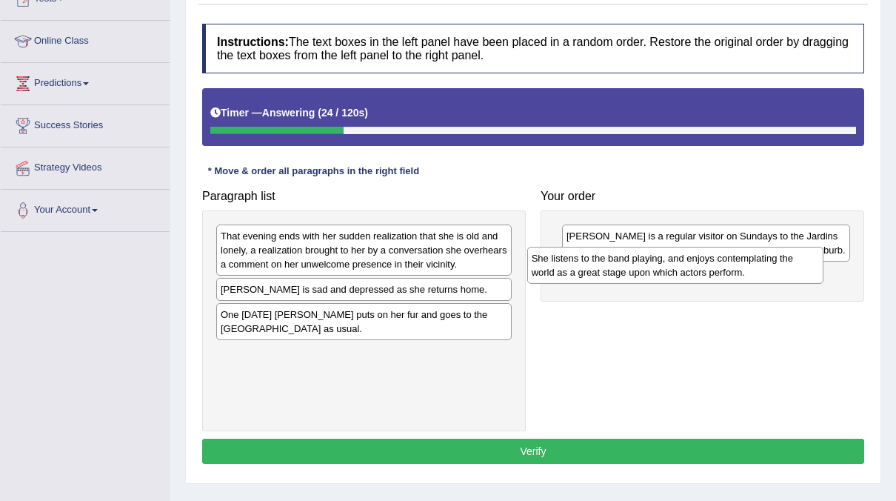
drag, startPoint x: 390, startPoint y: 363, endPoint x: 701, endPoint y: 270, distance: 324.8
click at [701, 270] on div "She listens to the band playing, and enjoys contemplating the world as a great …" at bounding box center [675, 265] width 296 height 37
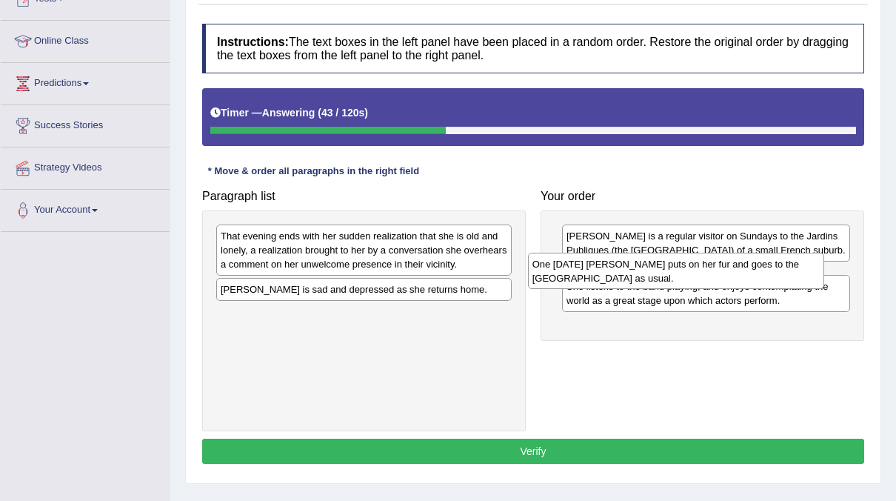
drag, startPoint x: 328, startPoint y: 324, endPoint x: 640, endPoint y: 274, distance: 315.8
click at [640, 274] on div "One Sunday Miss Brill puts on her fur and goes to the Public Gardens as usual." at bounding box center [676, 271] width 296 height 37
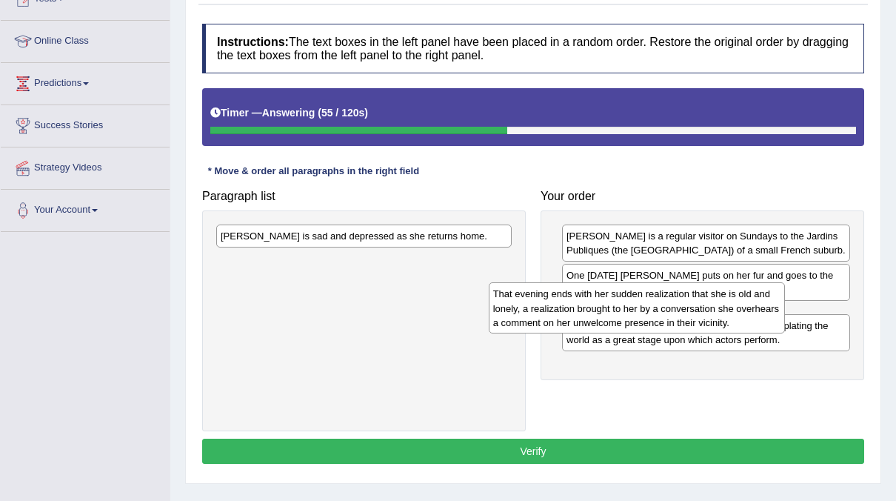
drag, startPoint x: 438, startPoint y: 249, endPoint x: 710, endPoint y: 307, distance: 278.8
click at [710, 307] on div "That evening ends with her sudden realization that she is old and lonely, a rea…" at bounding box center [637, 307] width 296 height 51
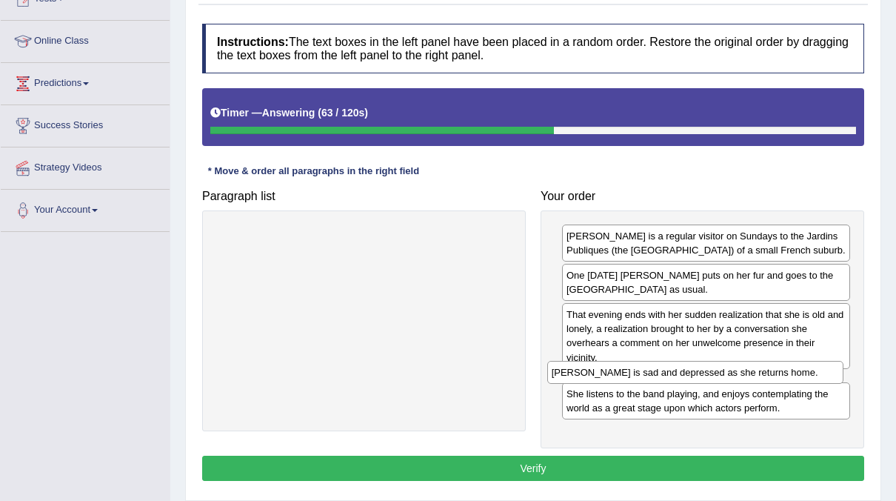
drag, startPoint x: 393, startPoint y: 233, endPoint x: 724, endPoint y: 370, distance: 358.4
click at [724, 370] on div "Miss Brill is sad and depressed as she returns home." at bounding box center [695, 372] width 296 height 22
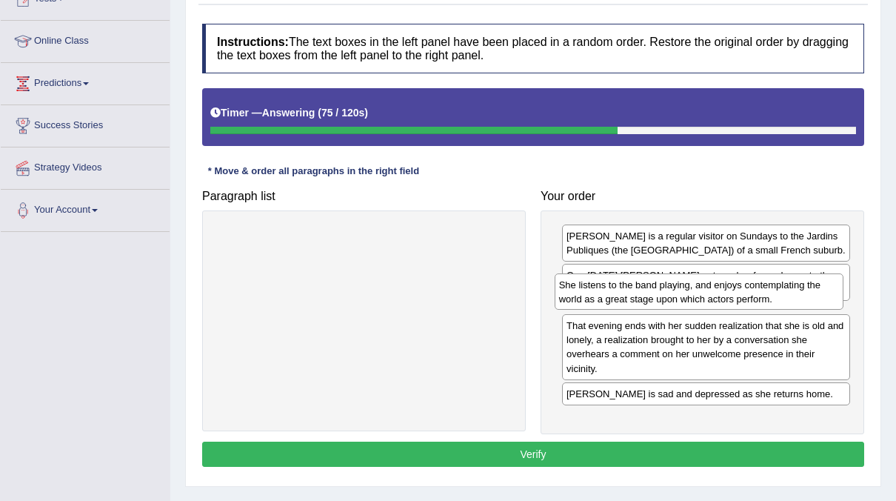
drag, startPoint x: 651, startPoint y: 410, endPoint x: 644, endPoint y: 290, distance: 119.5
click at [644, 290] on div "She listens to the band playing, and enjoys contemplating the world as a great …" at bounding box center [699, 291] width 289 height 37
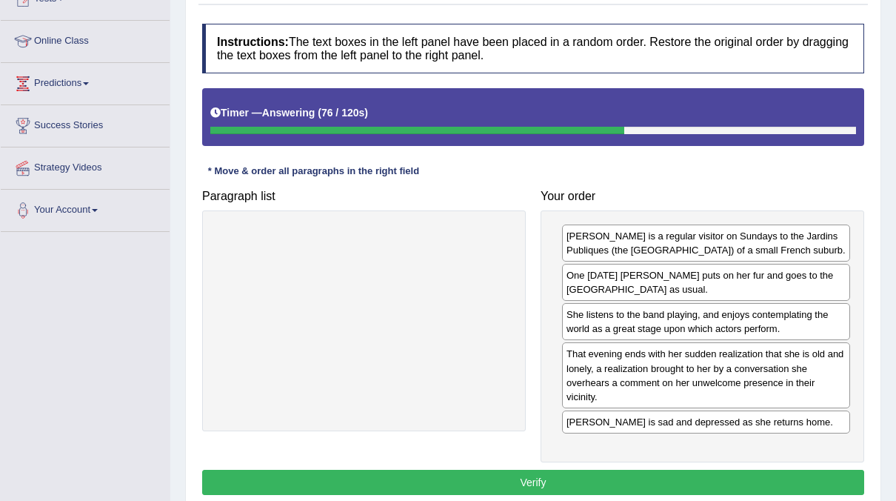
scroll to position [241, 0]
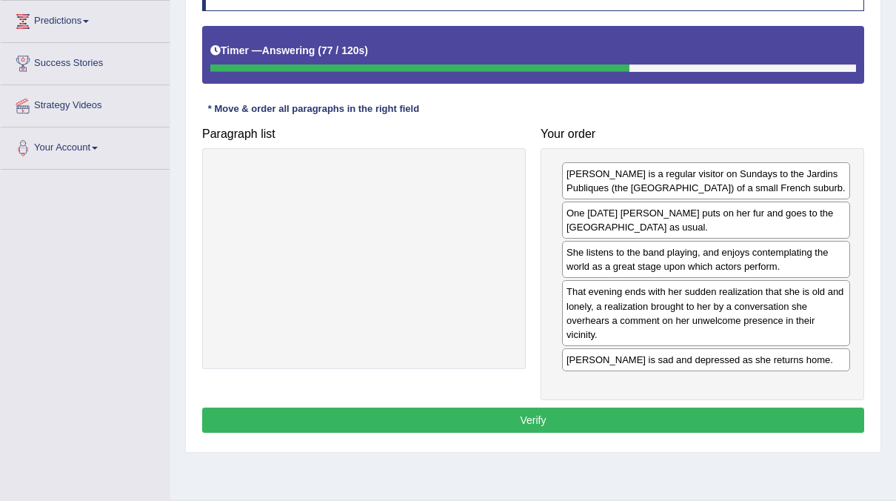
click at [591, 408] on button "Verify" at bounding box center [533, 419] width 662 height 25
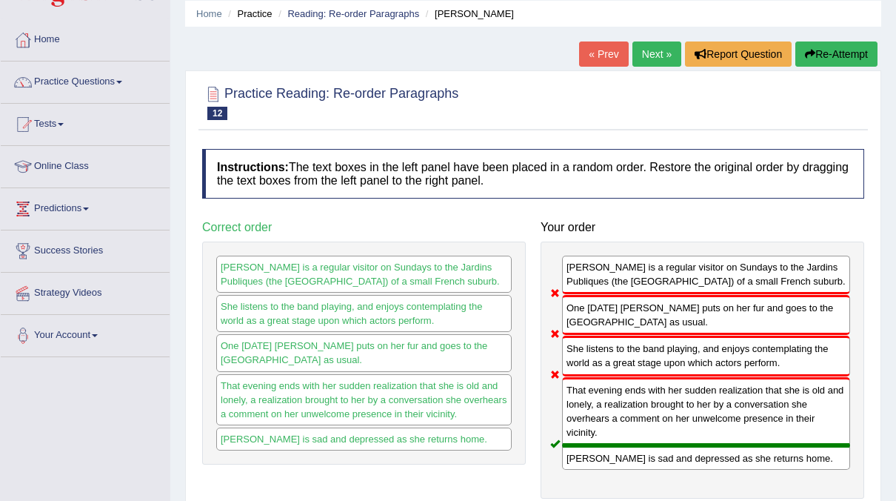
scroll to position [53, 0]
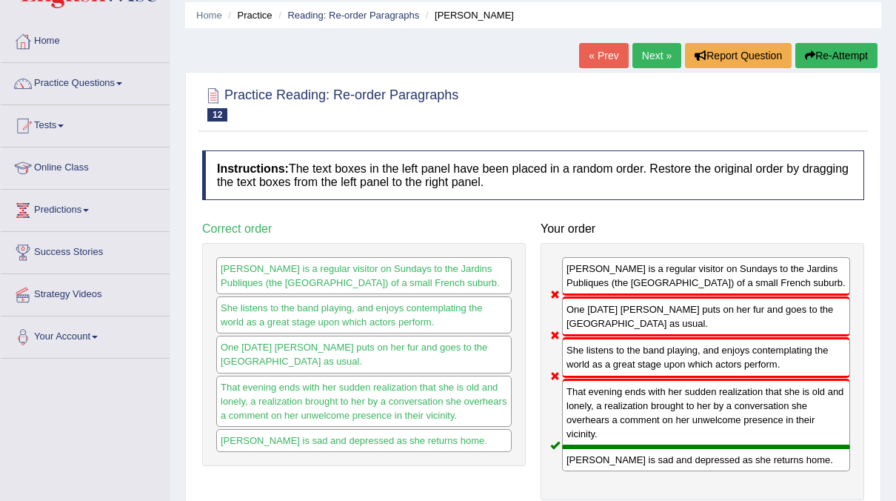
click at [651, 52] on link "Next »" at bounding box center [657, 55] width 49 height 25
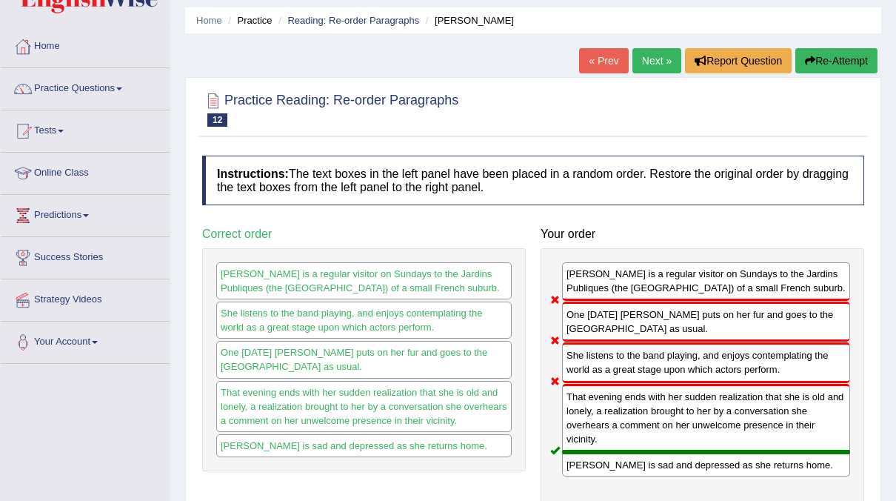
scroll to position [47, 0]
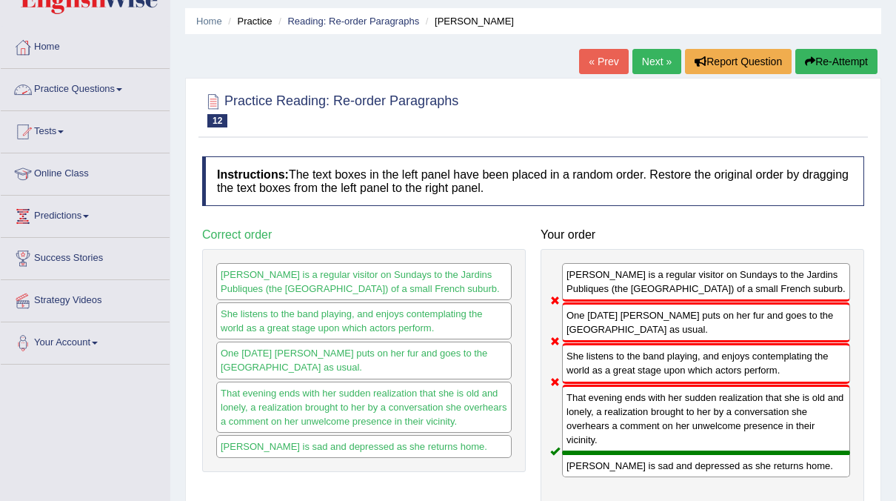
click at [105, 92] on link "Practice Questions" at bounding box center [85, 87] width 169 height 37
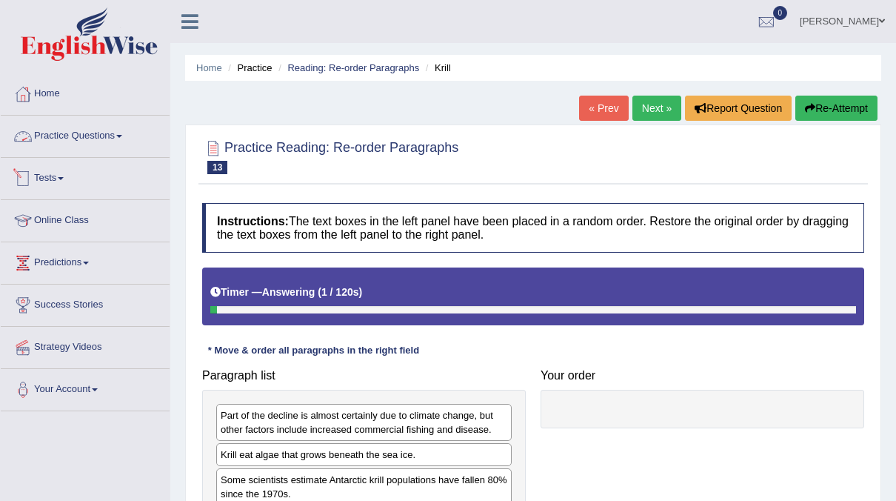
click at [133, 133] on link "Practice Questions" at bounding box center [85, 134] width 169 height 37
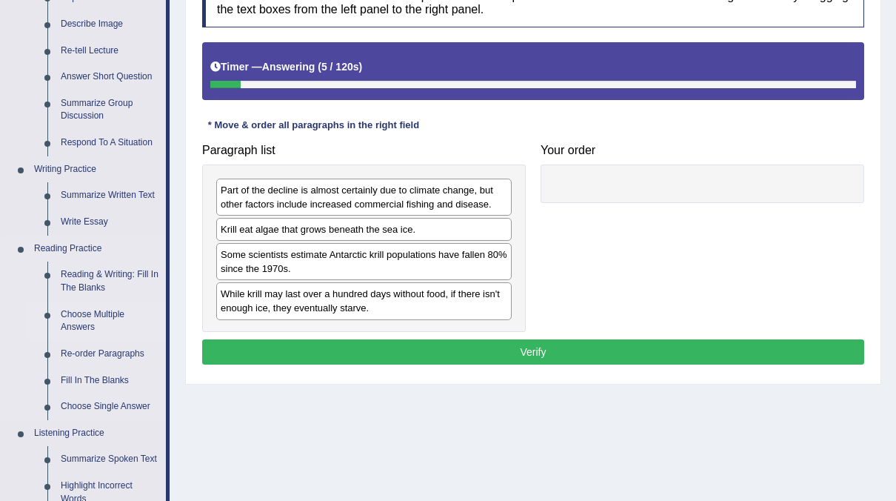
scroll to position [227, 0]
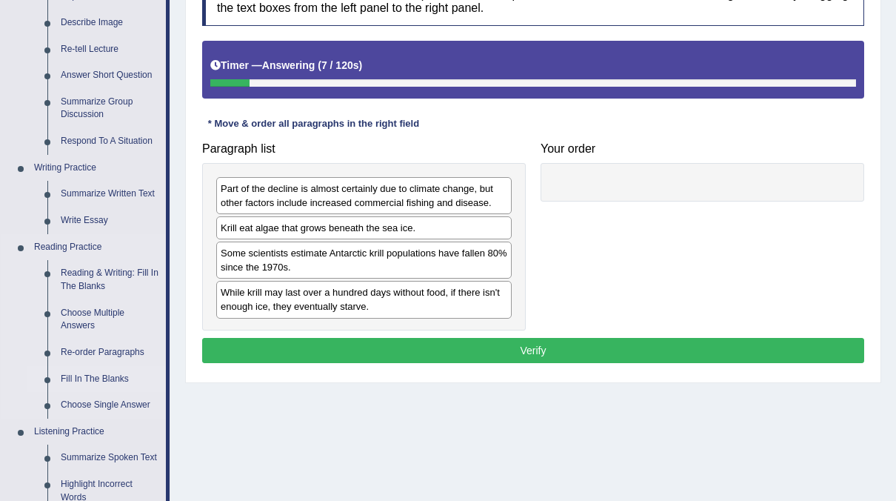
click at [76, 378] on link "Fill In The Blanks" at bounding box center [110, 379] width 112 height 27
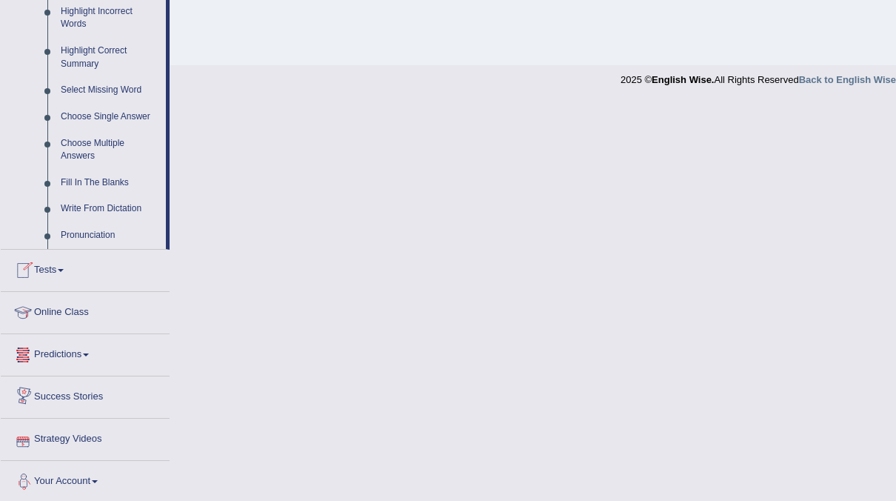
scroll to position [699, 0]
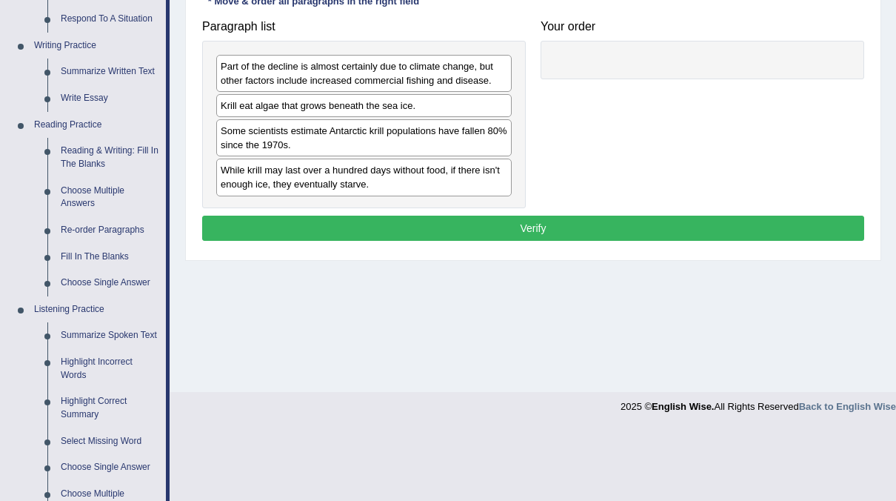
scroll to position [0, 0]
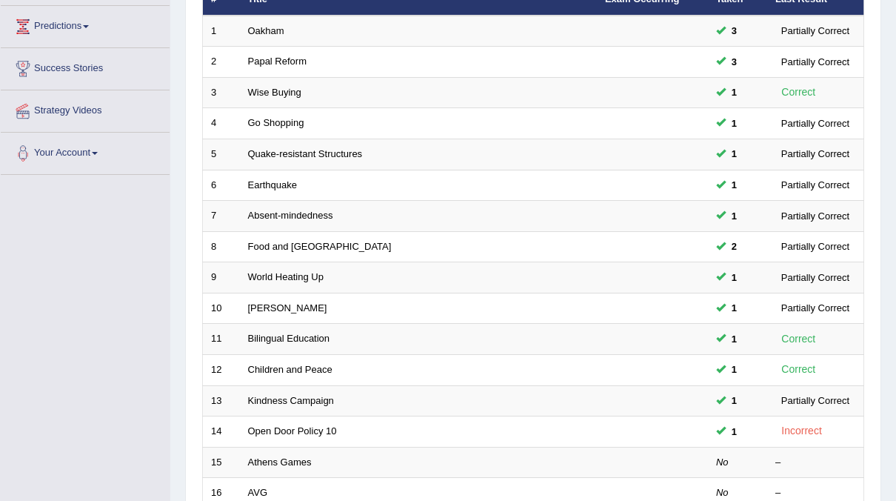
scroll to position [473, 0]
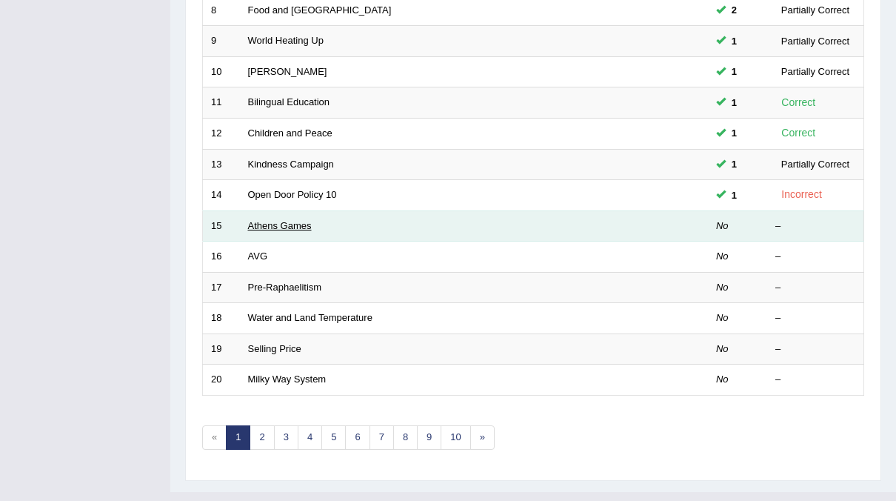
click at [281, 220] on link "Athens Games" at bounding box center [280, 225] width 64 height 11
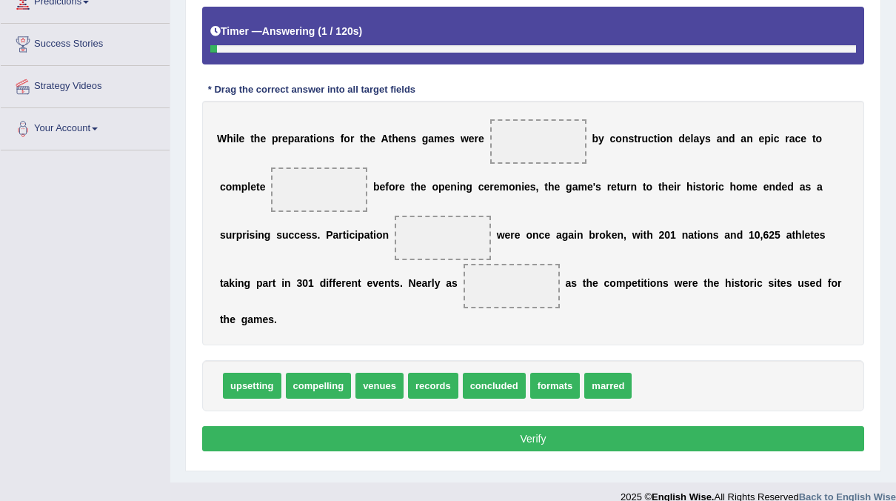
scroll to position [261, 0]
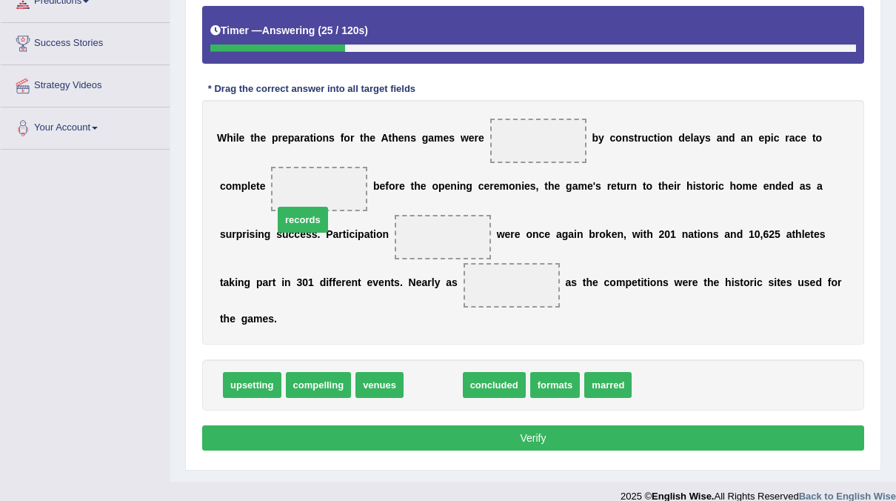
drag, startPoint x: 433, startPoint y: 361, endPoint x: 303, endPoint y: 197, distance: 209.9
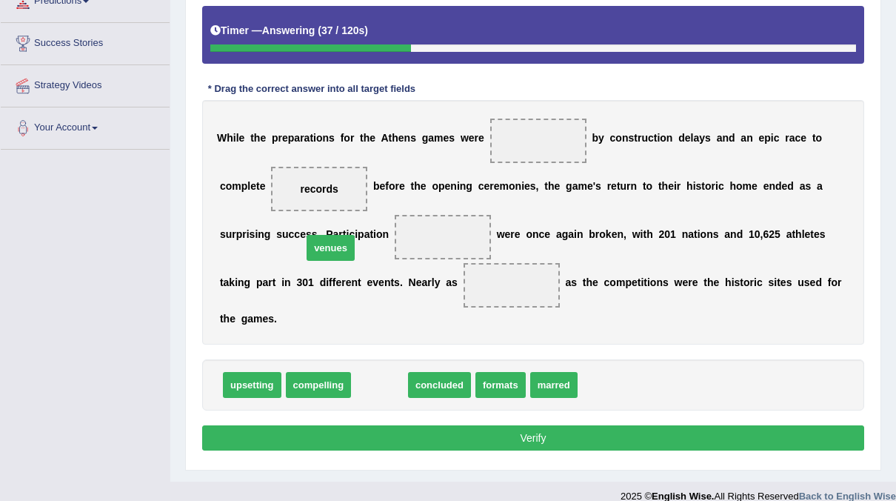
drag, startPoint x: 379, startPoint y: 354, endPoint x: 331, endPoint y: 219, distance: 142.9
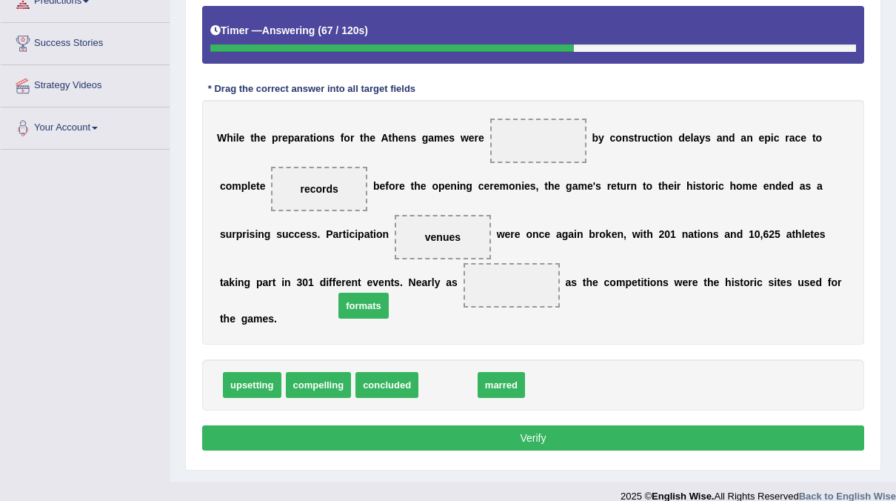
drag, startPoint x: 441, startPoint y: 363, endPoint x: 357, endPoint y: 284, distance: 115.3
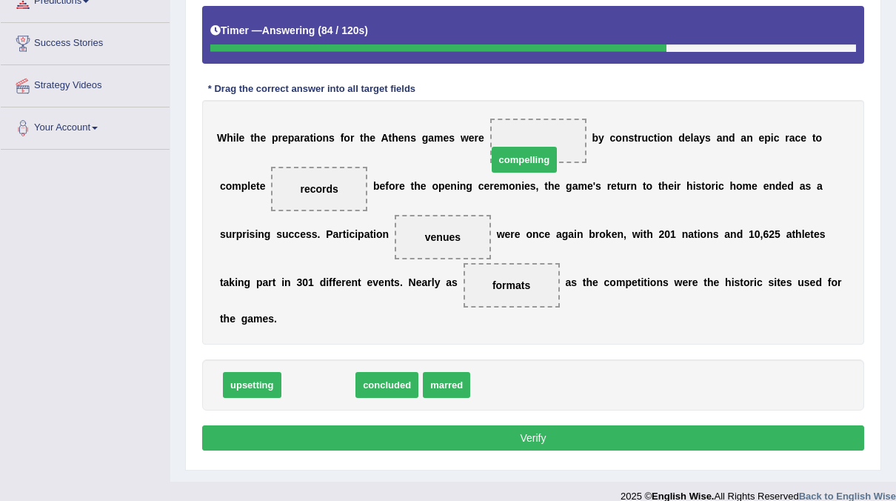
drag, startPoint x: 319, startPoint y: 356, endPoint x: 525, endPoint y: 131, distance: 305.2
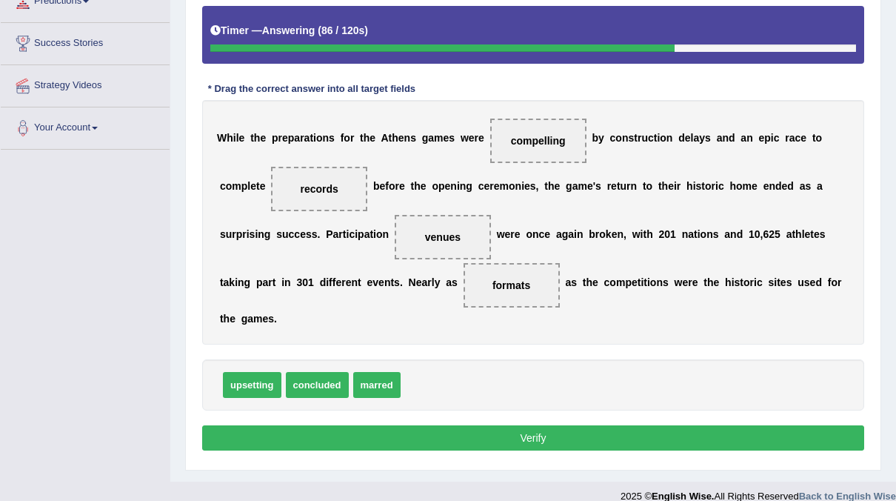
click at [512, 425] on button "Verify" at bounding box center [533, 437] width 662 height 25
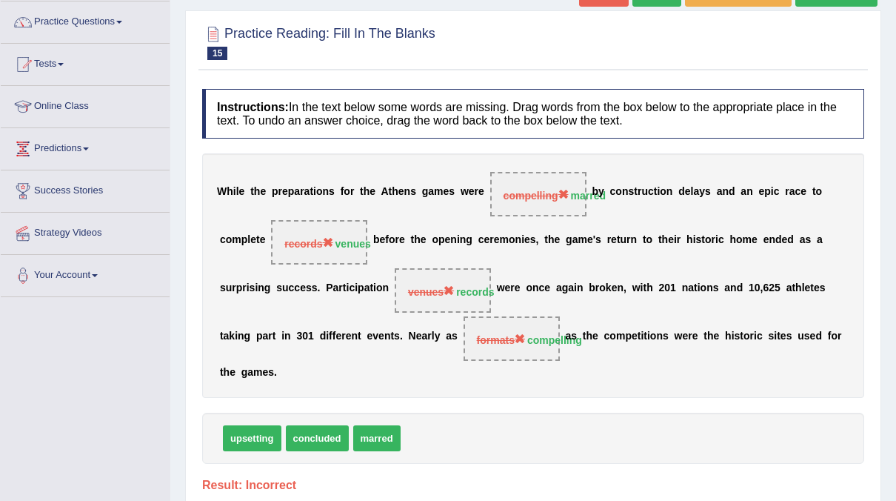
scroll to position [0, 0]
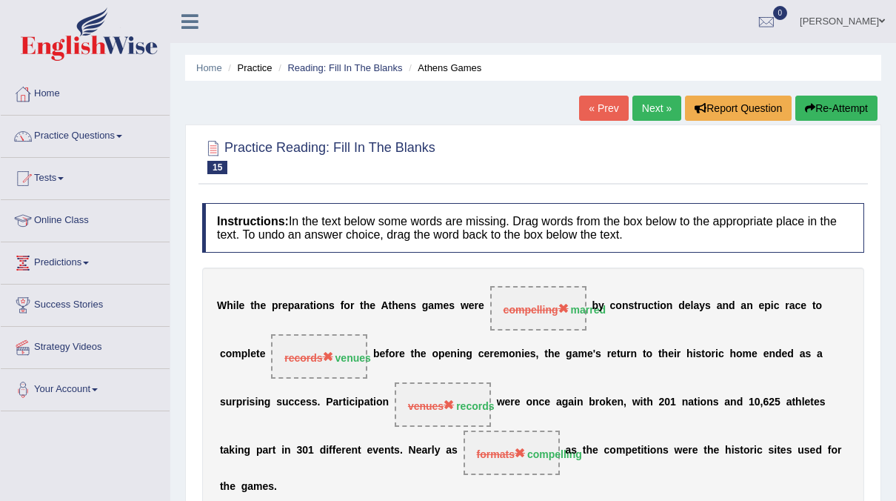
click at [666, 110] on link "Next »" at bounding box center [657, 108] width 49 height 25
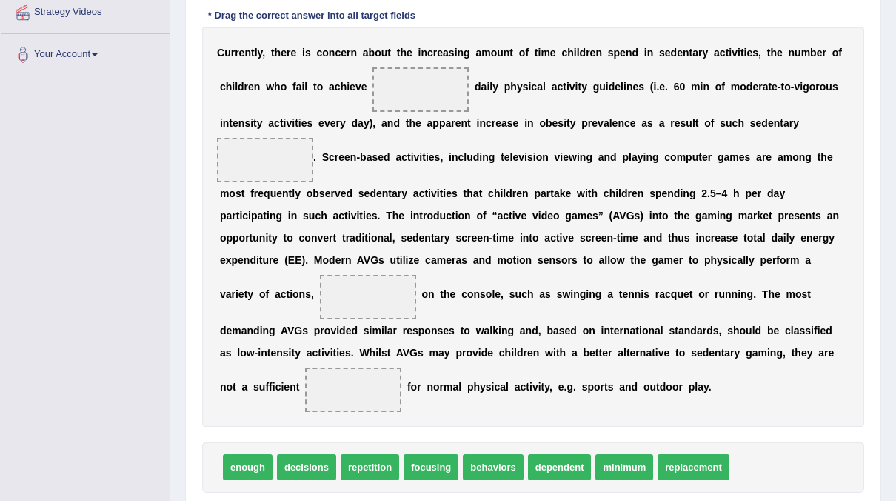
scroll to position [336, 0]
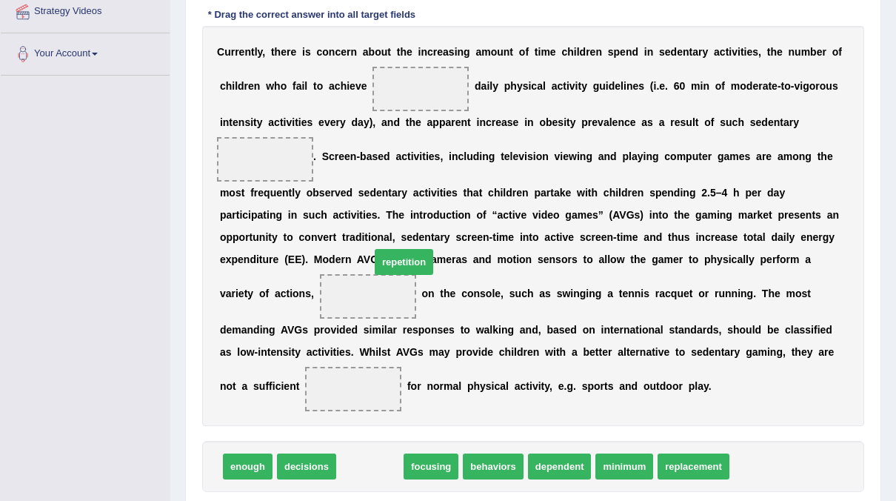
drag, startPoint x: 358, startPoint y: 457, endPoint x: 393, endPoint y: 287, distance: 174.0
click at [393, 275] on span "repetition" at bounding box center [404, 262] width 59 height 26
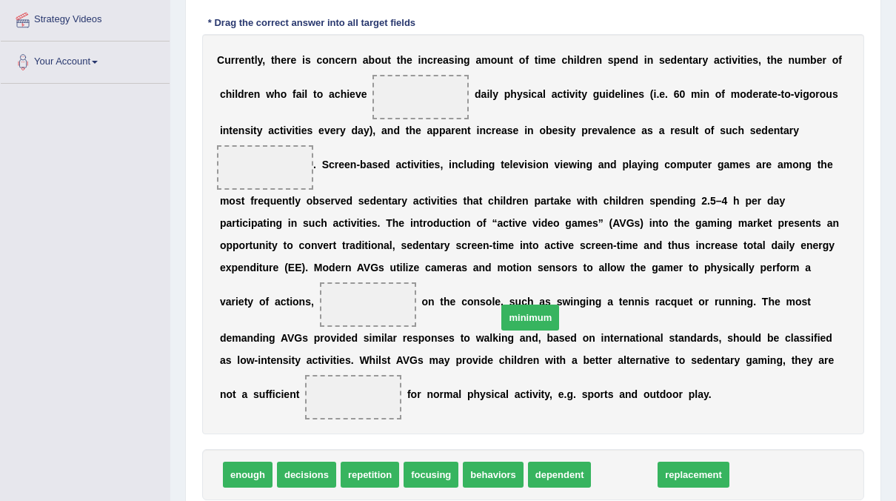
drag, startPoint x: 607, startPoint y: 468, endPoint x: 436, endPoint y: 163, distance: 349.5
click at [501, 304] on span "minimum" at bounding box center [530, 317] width 58 height 26
drag, startPoint x: 617, startPoint y: 473, endPoint x: 360, endPoint y: 130, distance: 428.0
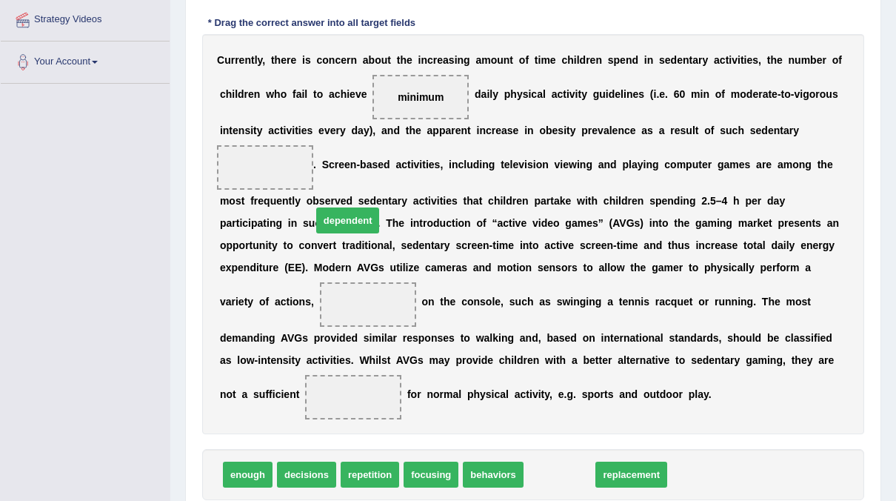
drag, startPoint x: 537, startPoint y: 469, endPoint x: 334, endPoint y: 153, distance: 375.8
click at [334, 207] on span "dependent" at bounding box center [348, 220] width 64 height 26
drag, startPoint x: 527, startPoint y: 468, endPoint x: 409, endPoint y: 113, distance: 374.1
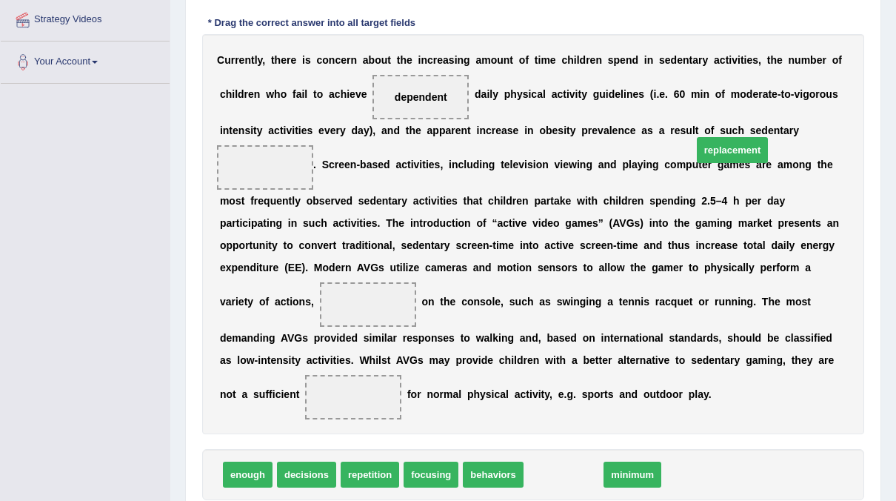
drag, startPoint x: 565, startPoint y: 476, endPoint x: 734, endPoint y: 153, distance: 364.5
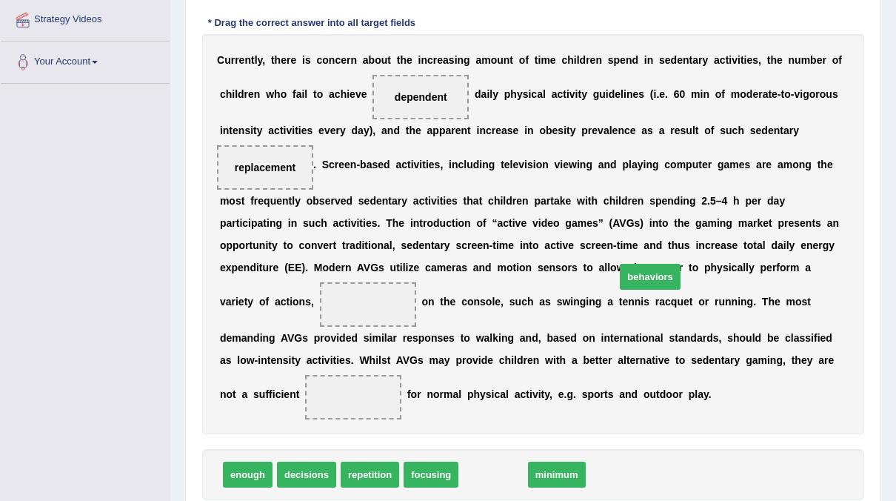
drag, startPoint x: 484, startPoint y: 471, endPoint x: 641, endPoint y: 274, distance: 252.0
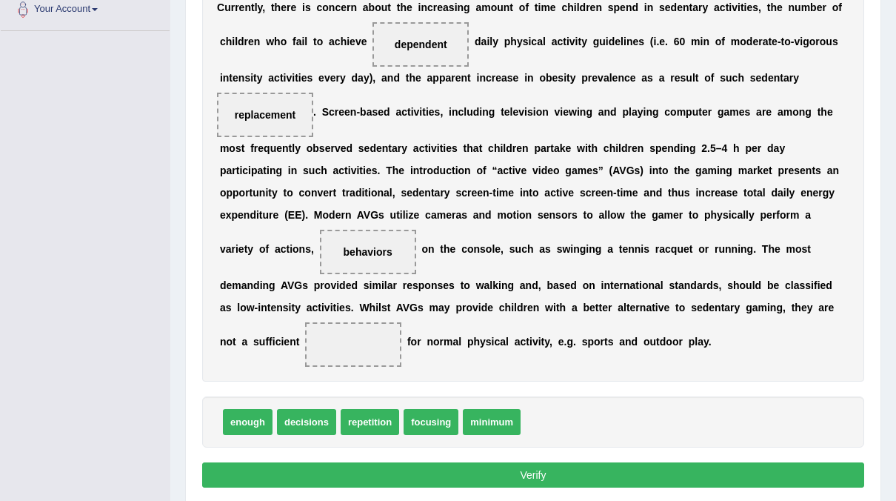
scroll to position [381, 0]
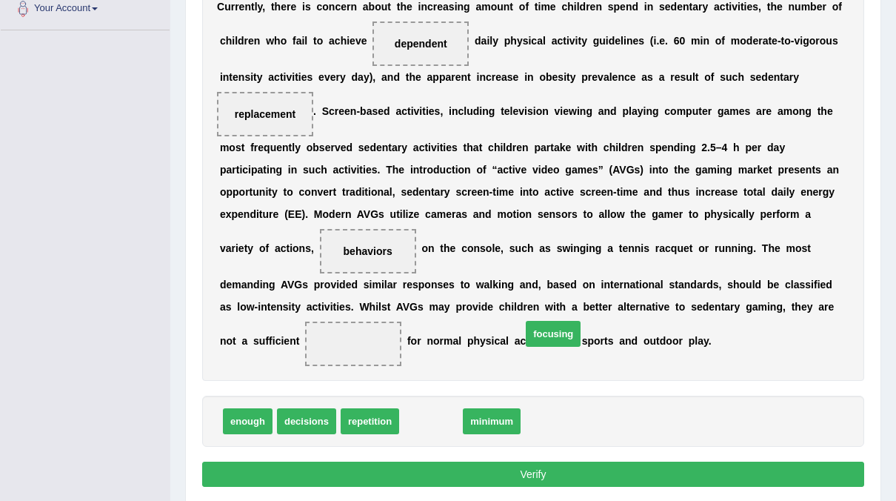
drag, startPoint x: 416, startPoint y: 413, endPoint x: 539, endPoint y: 324, distance: 151.1
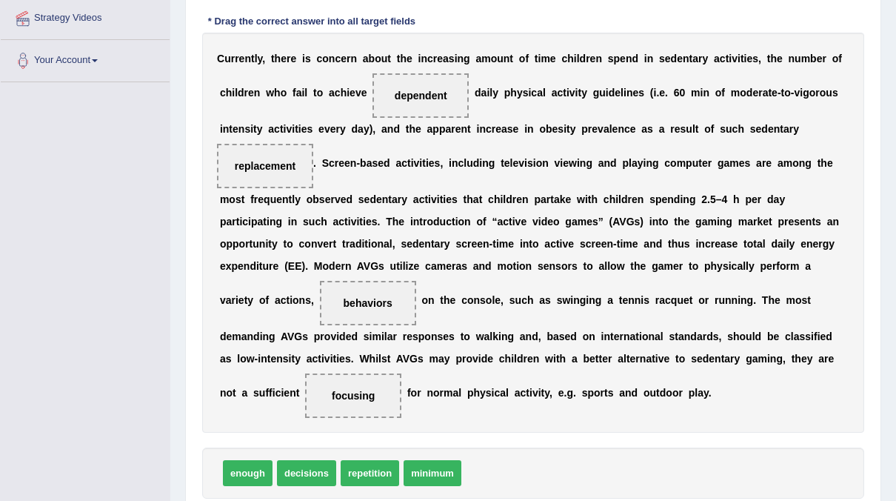
scroll to position [330, 0]
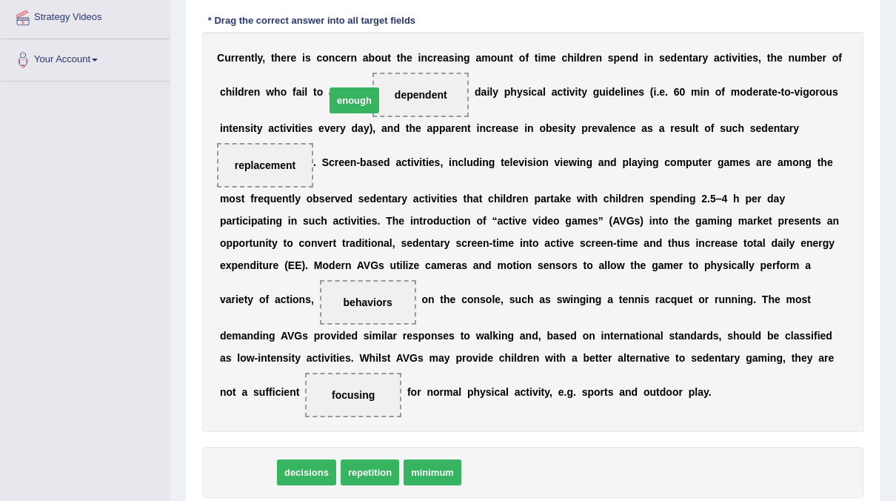
drag, startPoint x: 247, startPoint y: 462, endPoint x: 353, endPoint y: 90, distance: 387.6
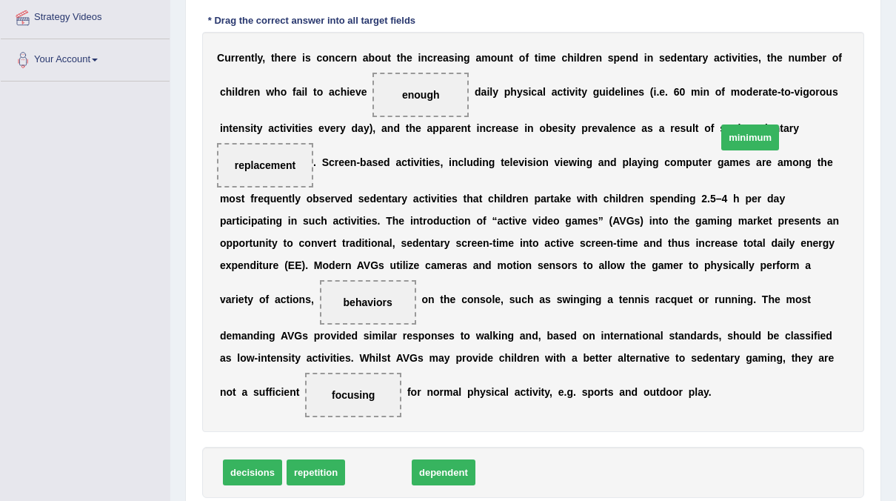
drag, startPoint x: 355, startPoint y: 469, endPoint x: 725, endPoint y: 133, distance: 499.8
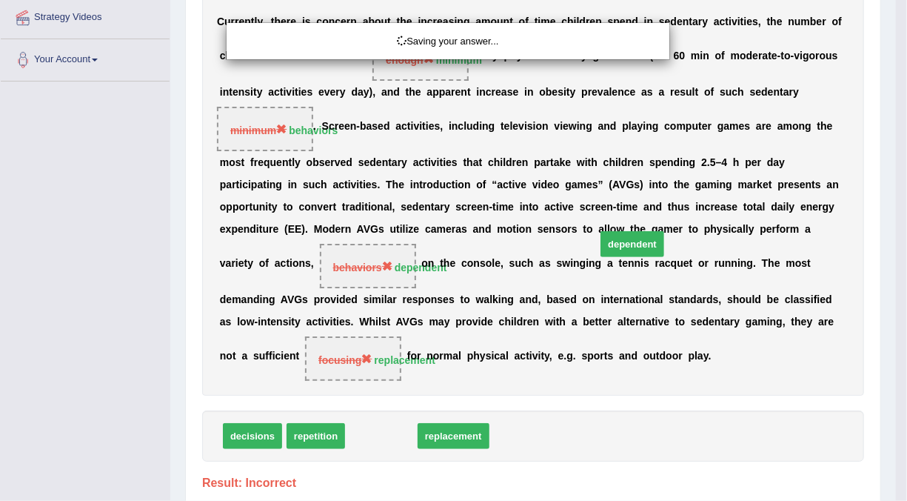
drag, startPoint x: 376, startPoint y: 464, endPoint x: 627, endPoint y: 272, distance: 316.0
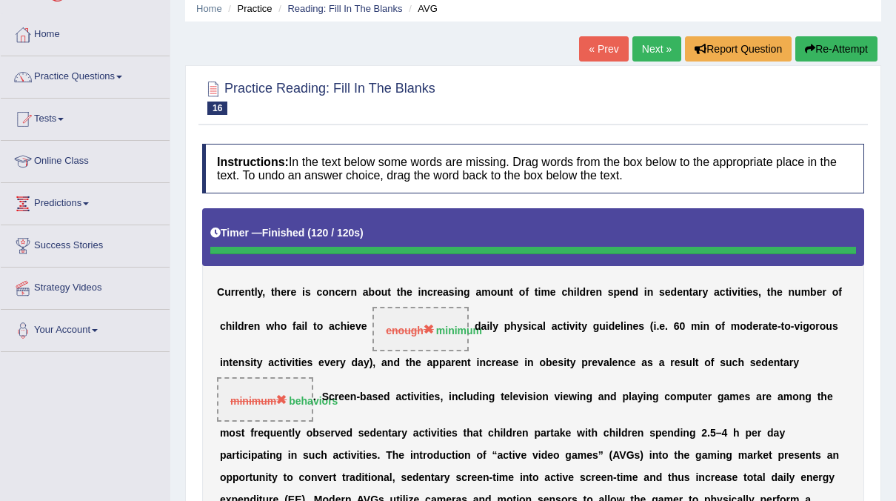
scroll to position [0, 0]
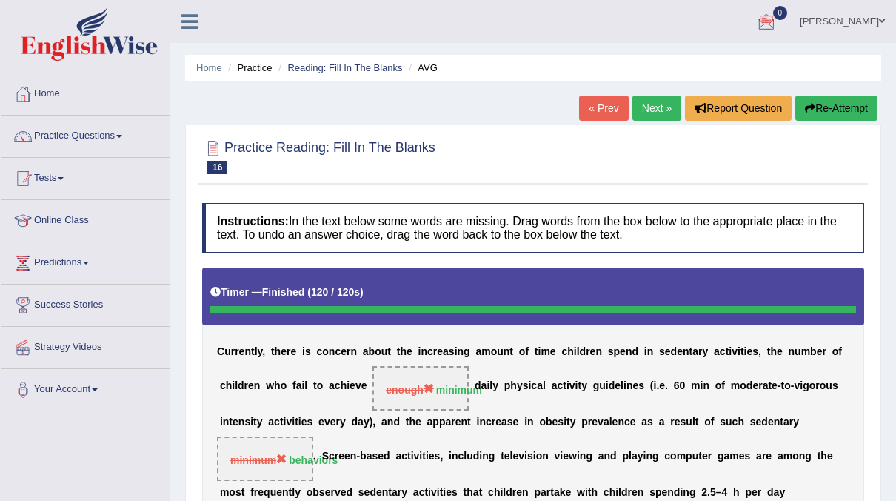
click at [862, 16] on link "naimo" at bounding box center [842, 19] width 107 height 39
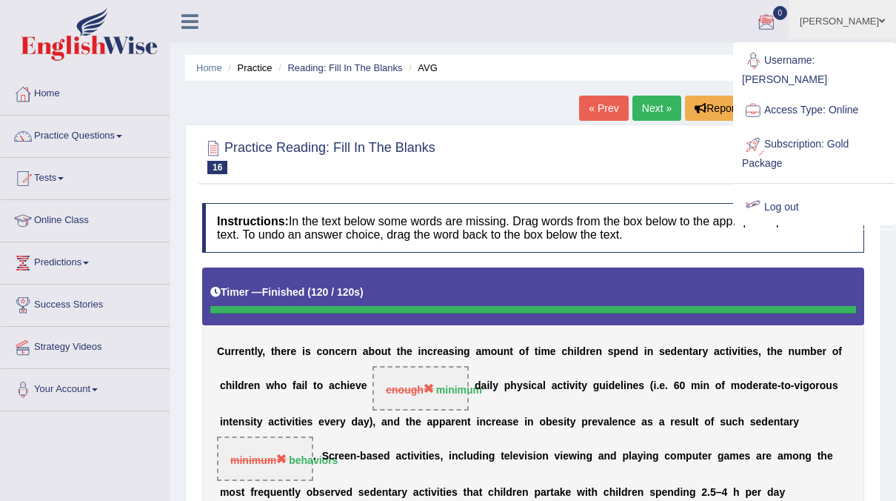
click at [769, 190] on link "Log out" at bounding box center [815, 207] width 160 height 34
